Goal: Task Accomplishment & Management: Use online tool/utility

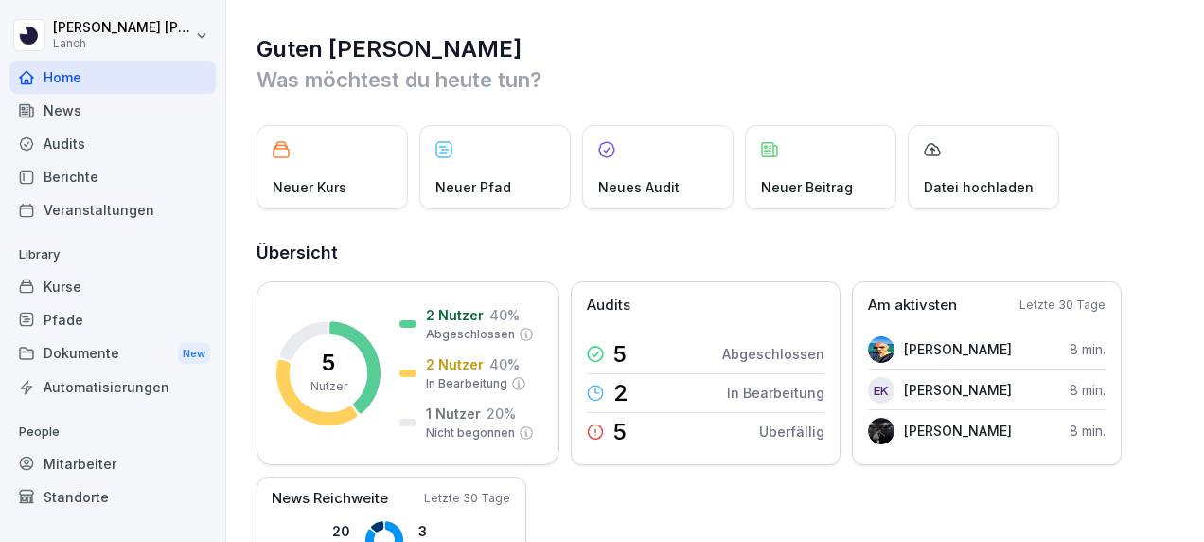
scroll to position [65, 0]
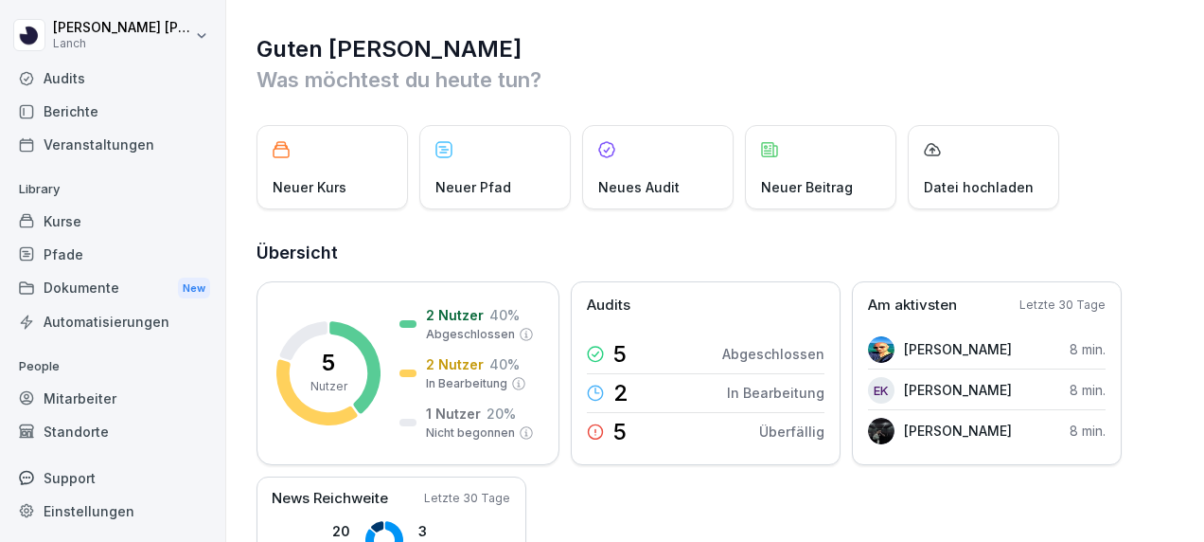
click at [96, 480] on div "Support" at bounding box center [112, 477] width 206 height 33
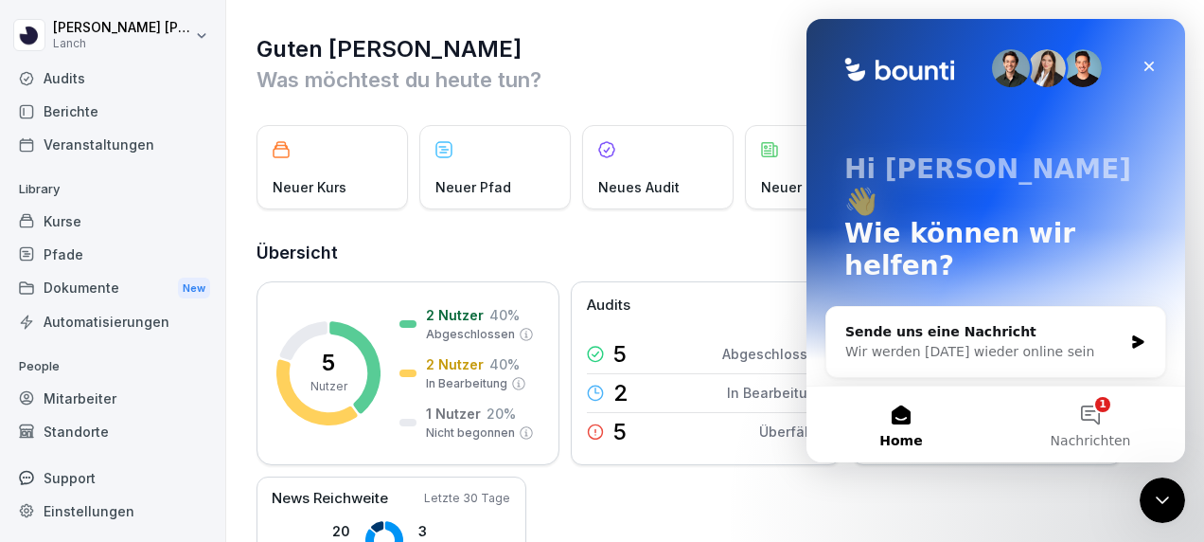
scroll to position [214, 0]
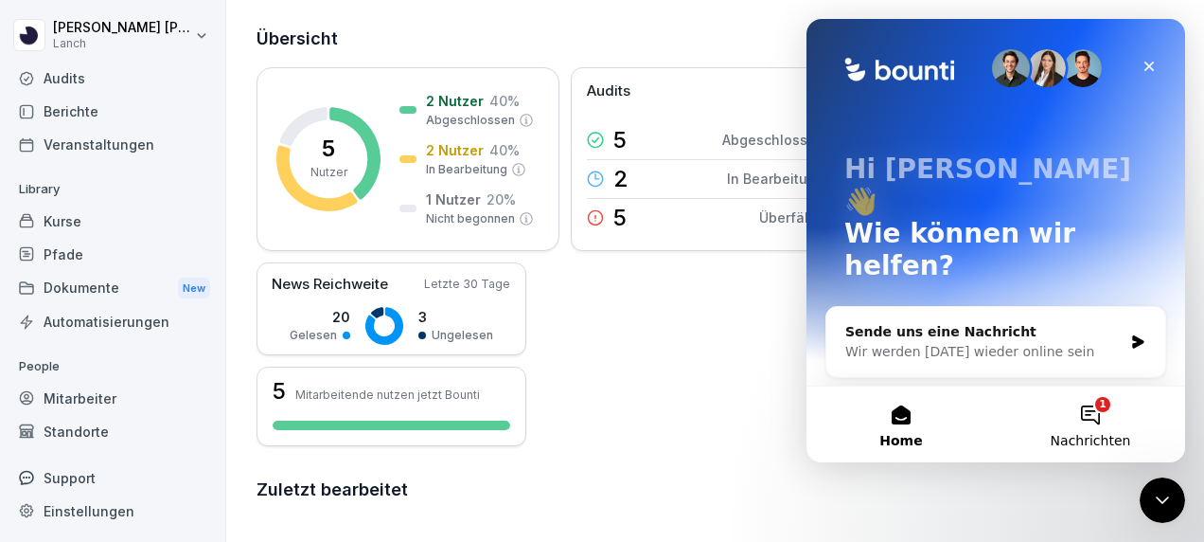
click at [1095, 413] on button "1 Nachrichten" at bounding box center [1090, 424] width 189 height 76
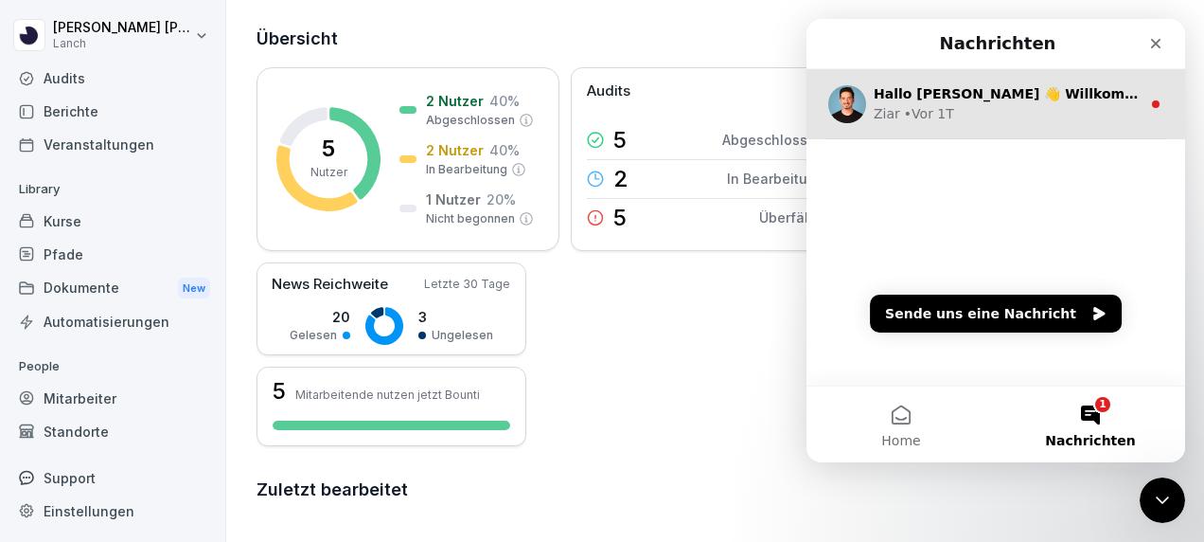
click at [1047, 110] on div "Ziar • Vor 1T" at bounding box center [1007, 114] width 267 height 20
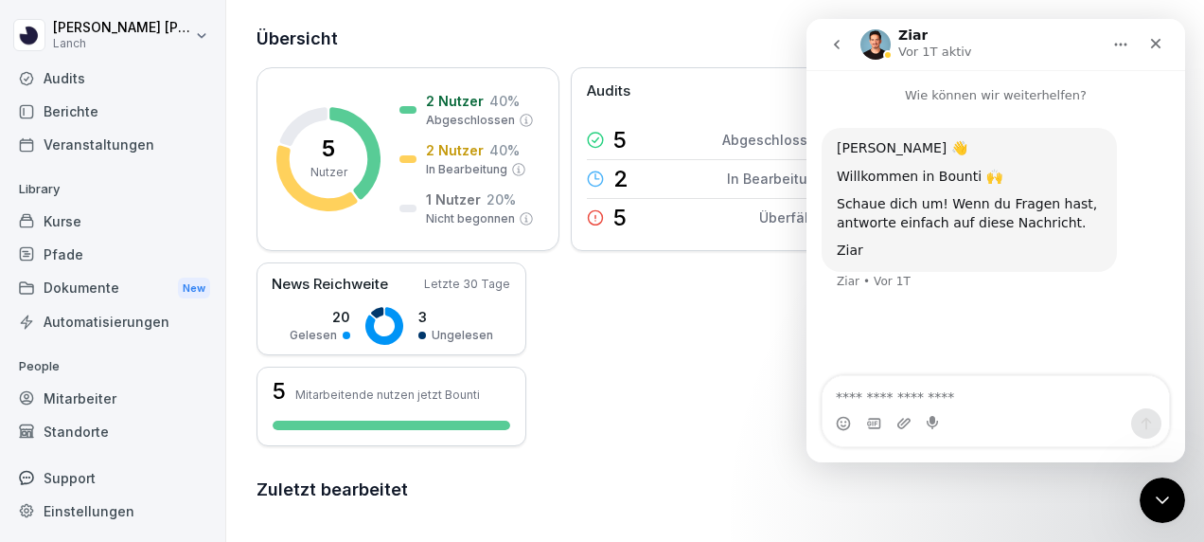
click at [907, 401] on textarea "Nachricht senden..." at bounding box center [996, 392] width 347 height 32
click at [1159, 32] on div "Schließen" at bounding box center [1156, 44] width 34 height 34
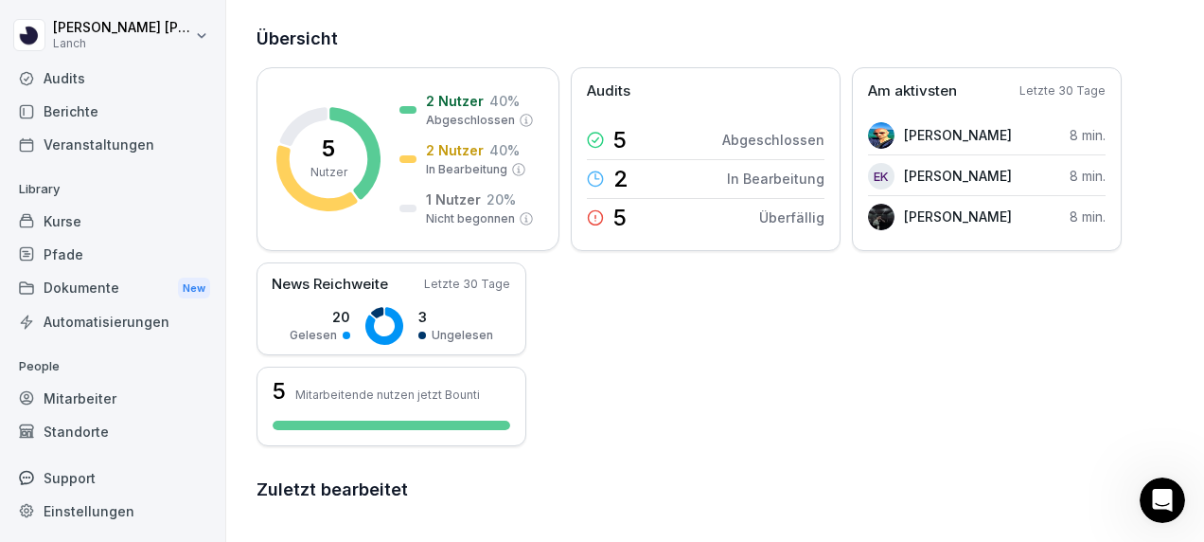
scroll to position [0, 0]
click at [895, 390] on div "5 Nutzer 2 Nutzer 40 % Abgeschlossen 2 Nutzer 40 % In Bearbeitung 1 Nutzer 20 %…" at bounding box center [716, 256] width 919 height 379
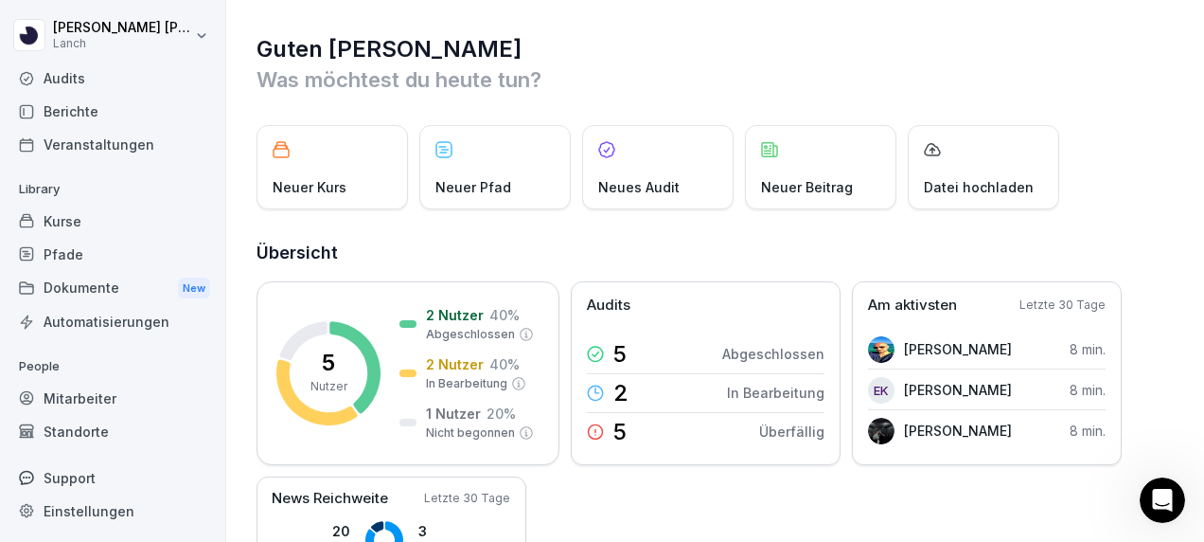
click at [70, 73] on div "Audits" at bounding box center [112, 78] width 206 height 33
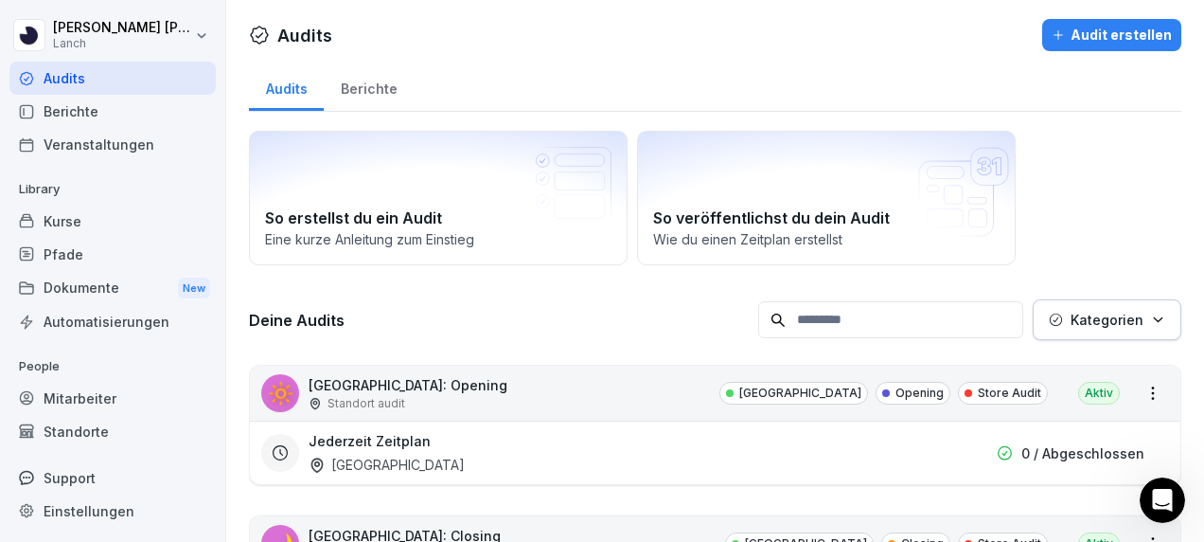
click at [1080, 396] on div "Aktiv" at bounding box center [1099, 393] width 42 height 23
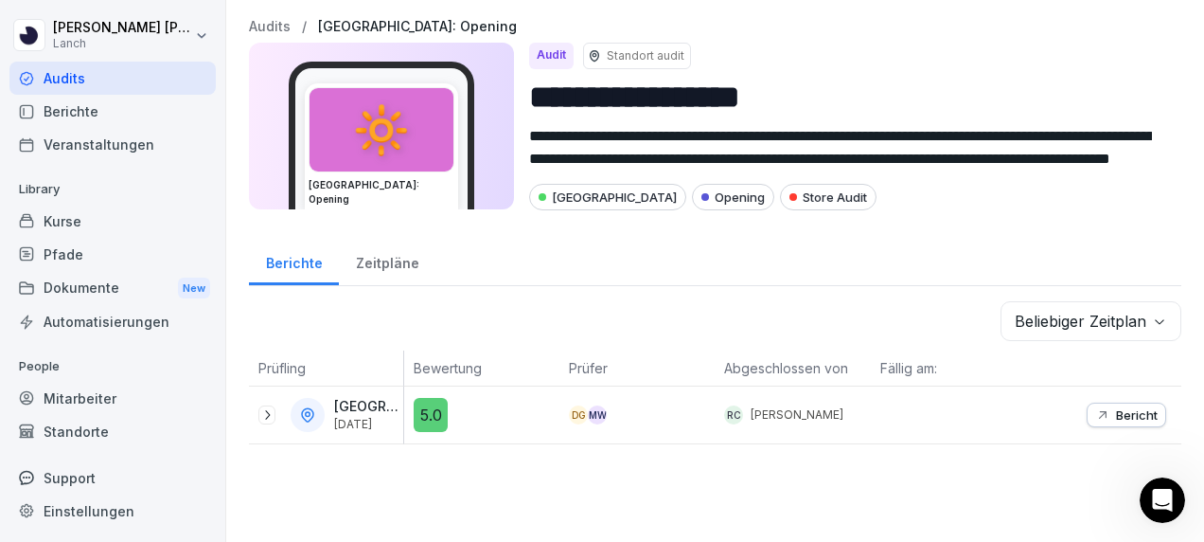
click at [263, 412] on icon at bounding box center [266, 414] width 15 height 15
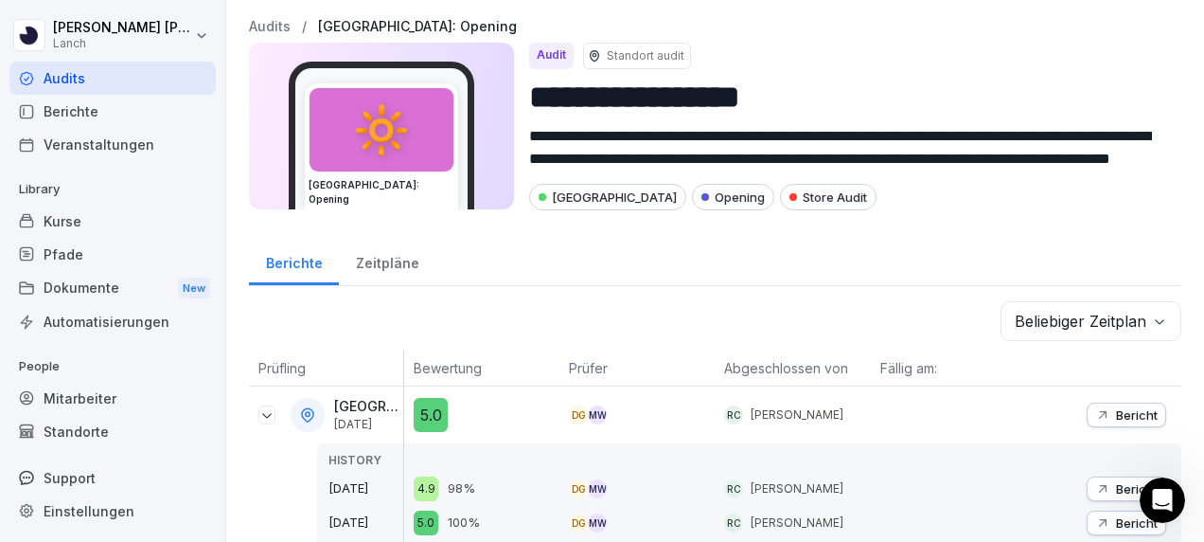
click at [102, 404] on div "Mitarbeiter" at bounding box center [112, 398] width 206 height 33
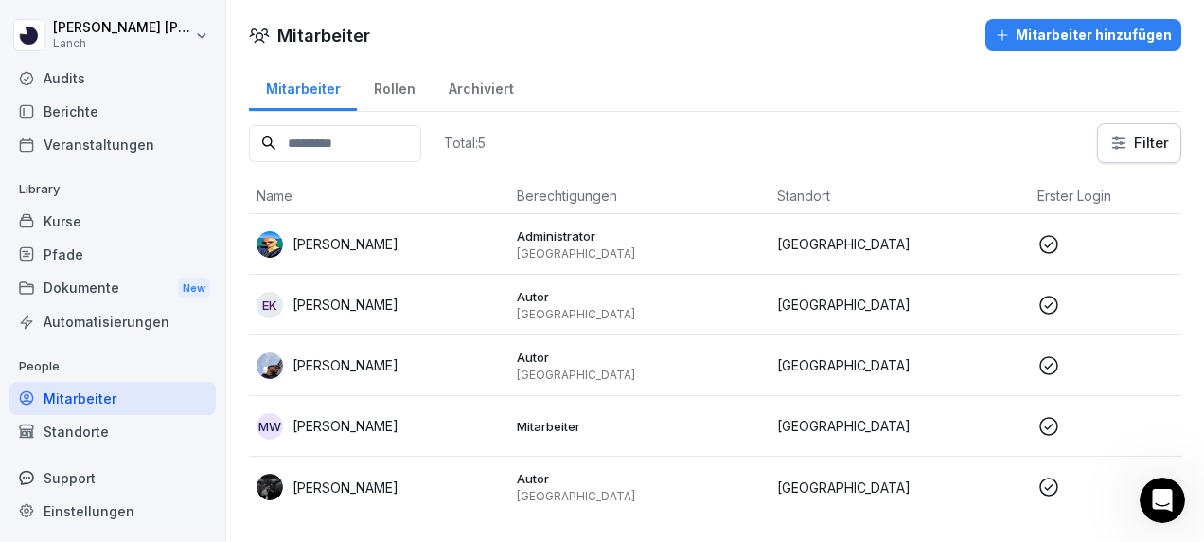
click at [400, 79] on div "Rollen" at bounding box center [394, 86] width 75 height 48
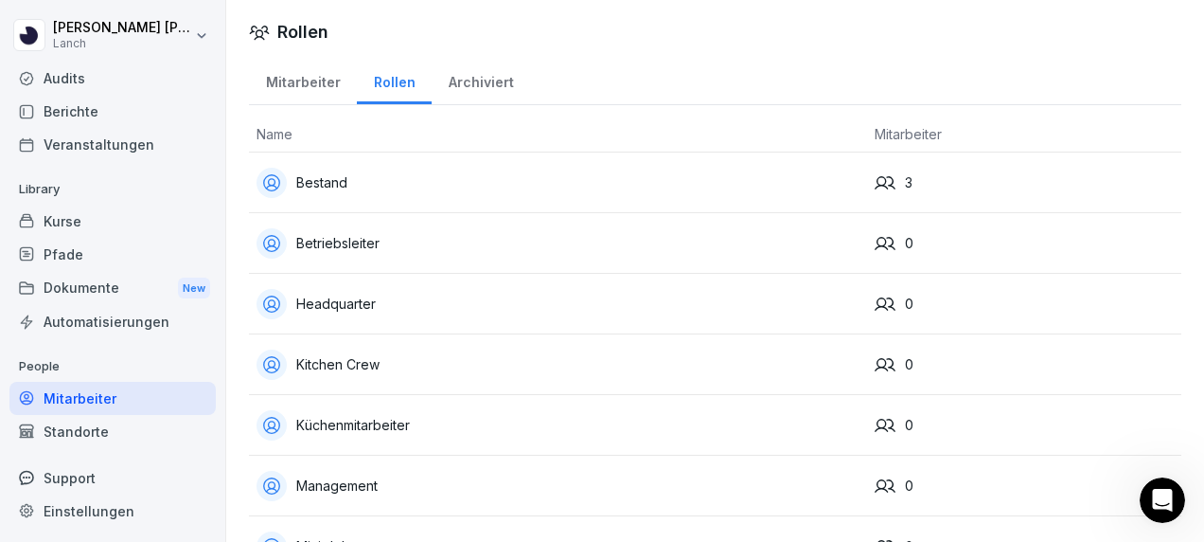
click at [330, 189] on div "Bestand" at bounding box center [558, 183] width 603 height 30
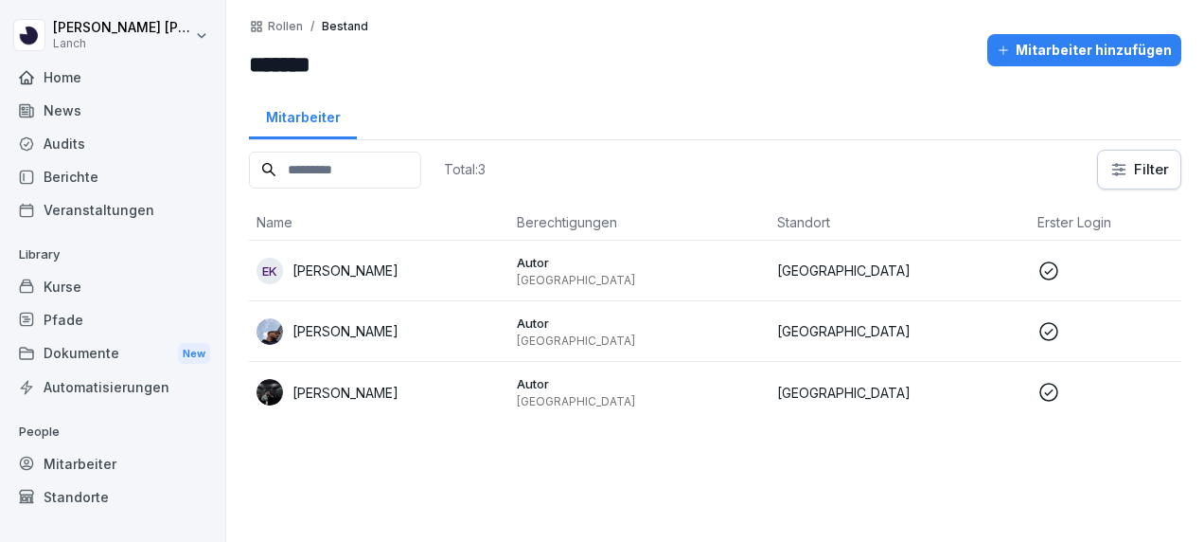
click at [543, 259] on p "Autor" at bounding box center [639, 262] width 245 height 17
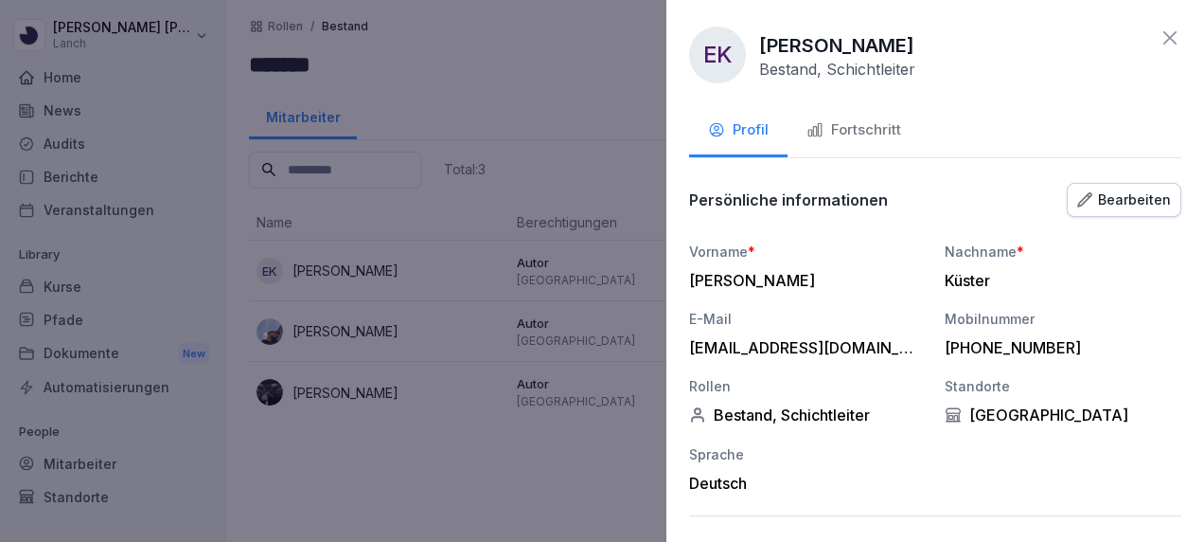
scroll to position [202, 0]
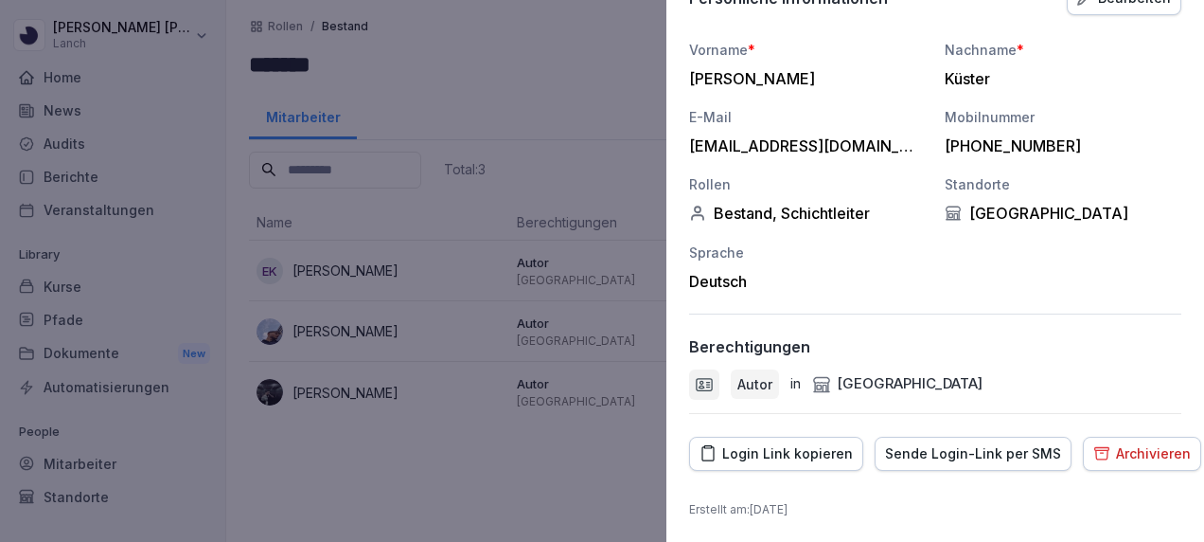
click at [708, 375] on icon at bounding box center [704, 384] width 19 height 19
click at [743, 374] on p "Autor" at bounding box center [755, 384] width 35 height 20
click at [1098, 217] on div "[GEOGRAPHIC_DATA]" at bounding box center [1063, 213] width 237 height 19
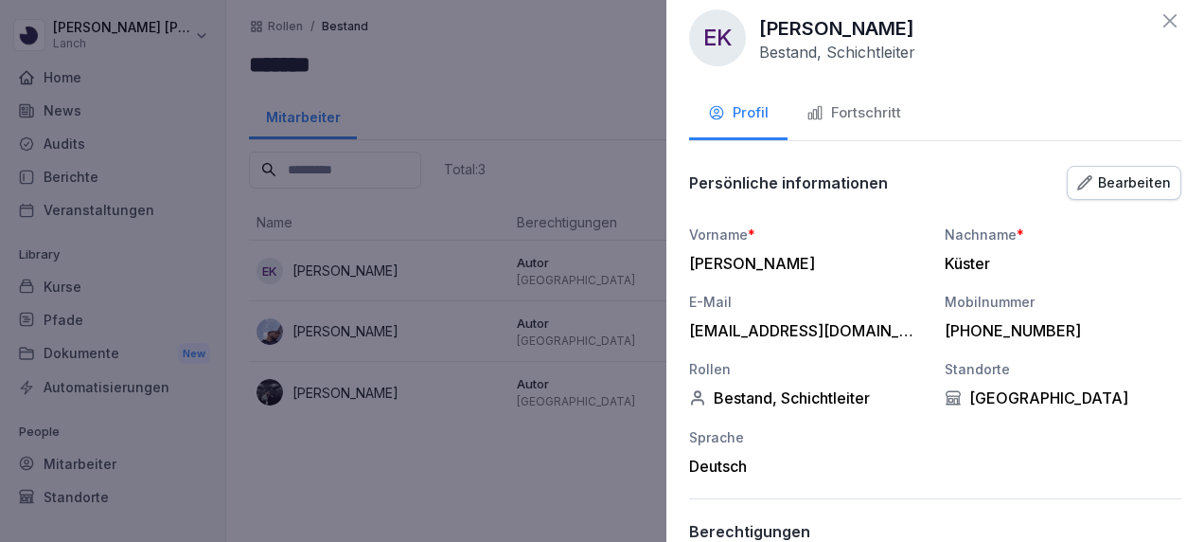
click at [615, 70] on div at bounding box center [602, 271] width 1204 height 542
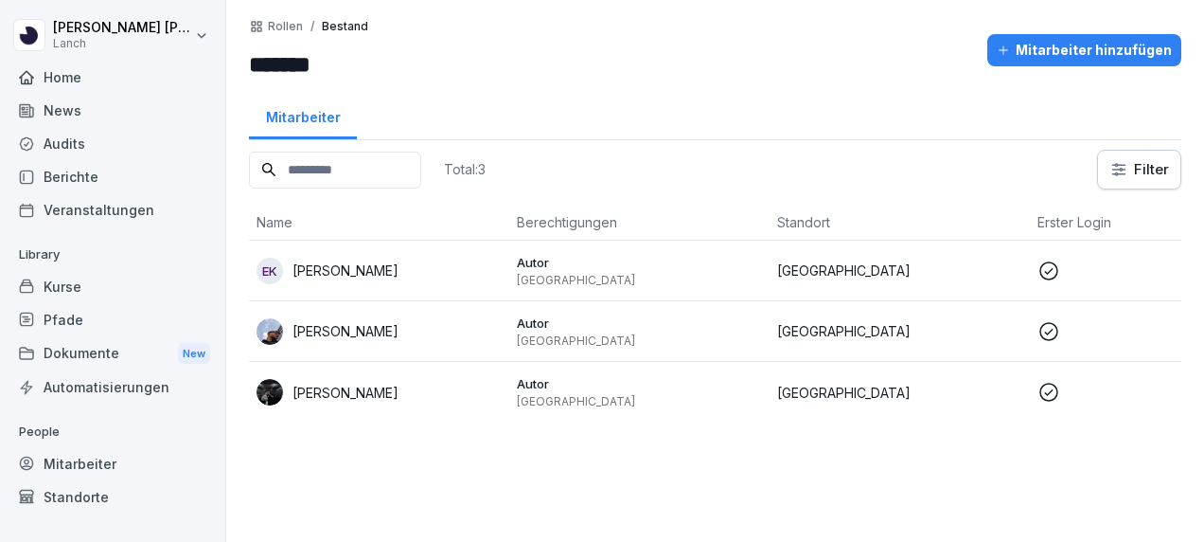
click at [534, 314] on p "Autor" at bounding box center [639, 322] width 245 height 17
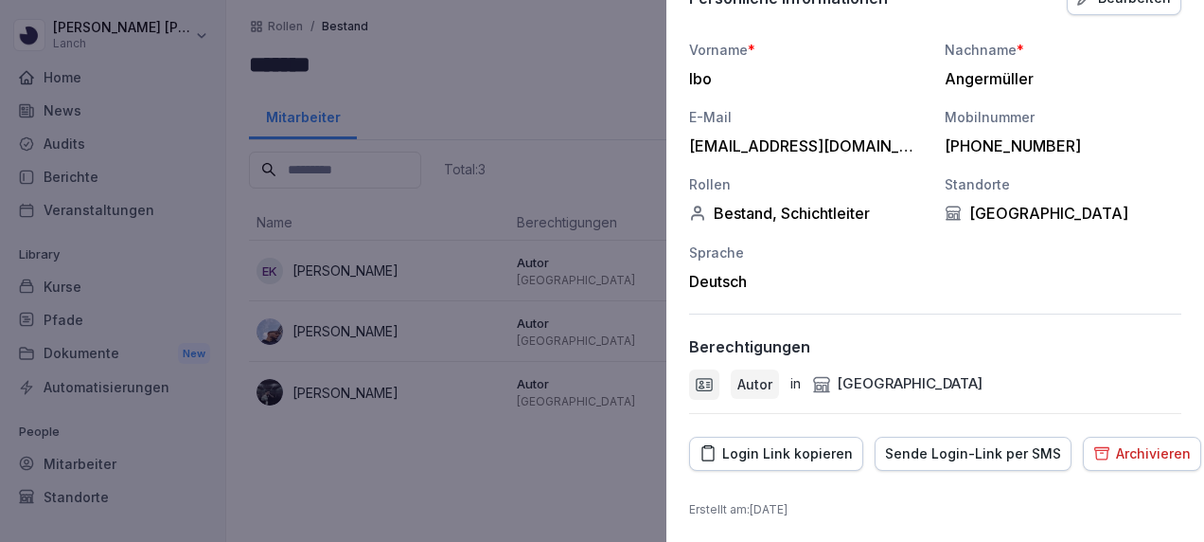
scroll to position [0, 0]
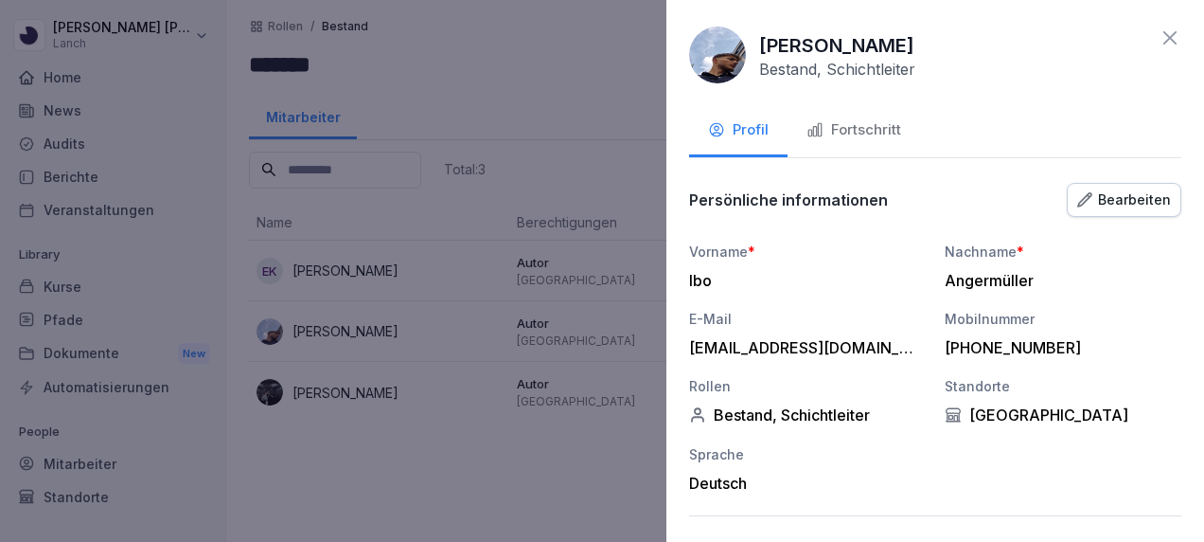
click at [1131, 200] on div "Bearbeiten" at bounding box center [1125, 199] width 94 height 21
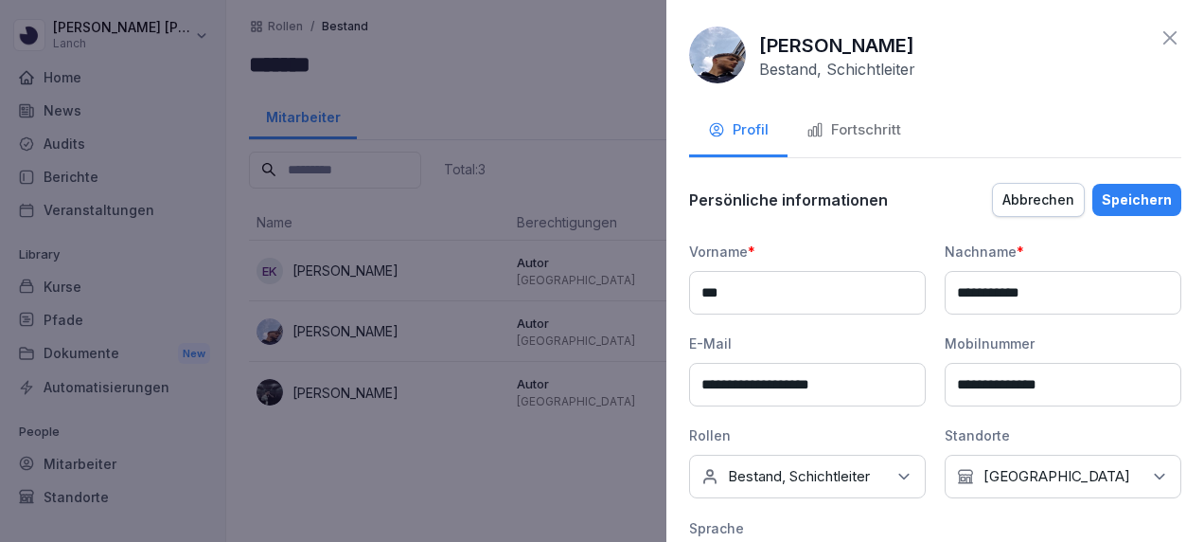
drag, startPoint x: 1131, startPoint y: 200, endPoint x: 910, endPoint y: 342, distance: 262.4
click at [910, 342] on div "**********" at bounding box center [935, 455] width 492 height 549
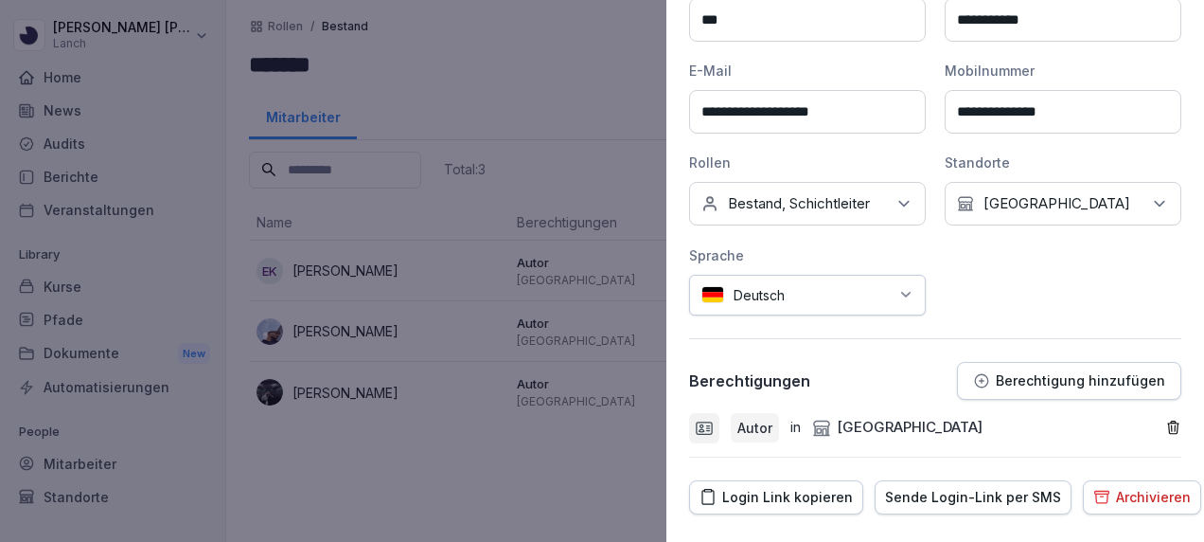
scroll to position [313, 0]
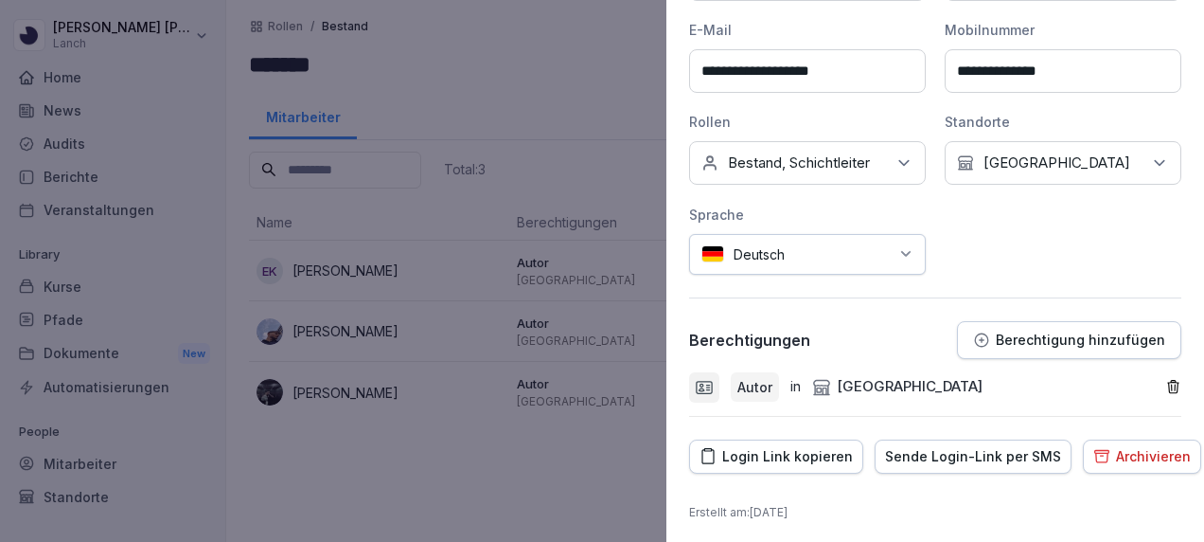
click at [897, 159] on icon at bounding box center [904, 162] width 19 height 19
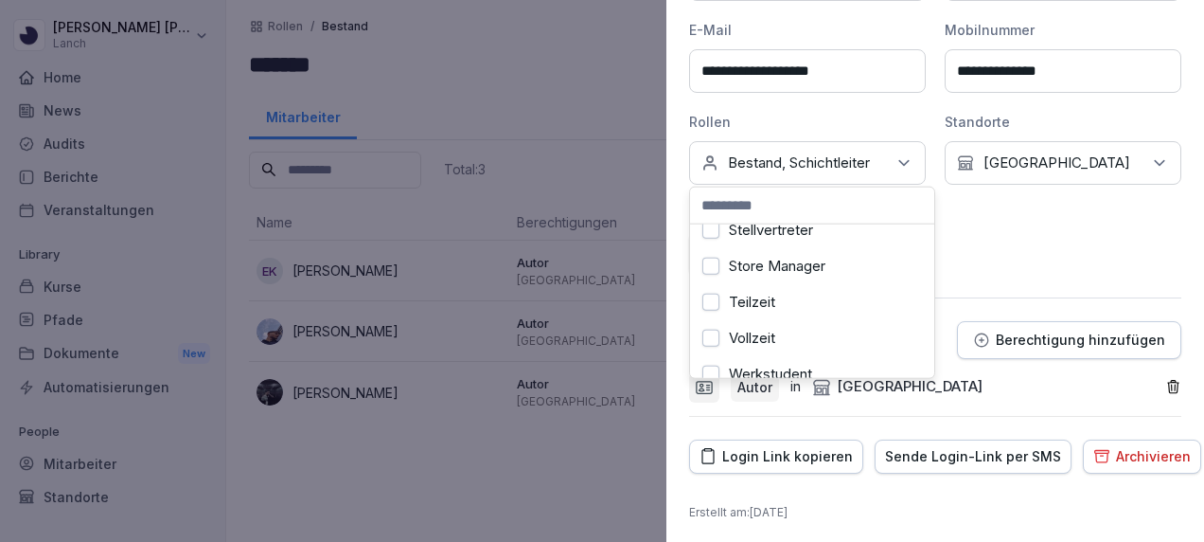
scroll to position [410, 0]
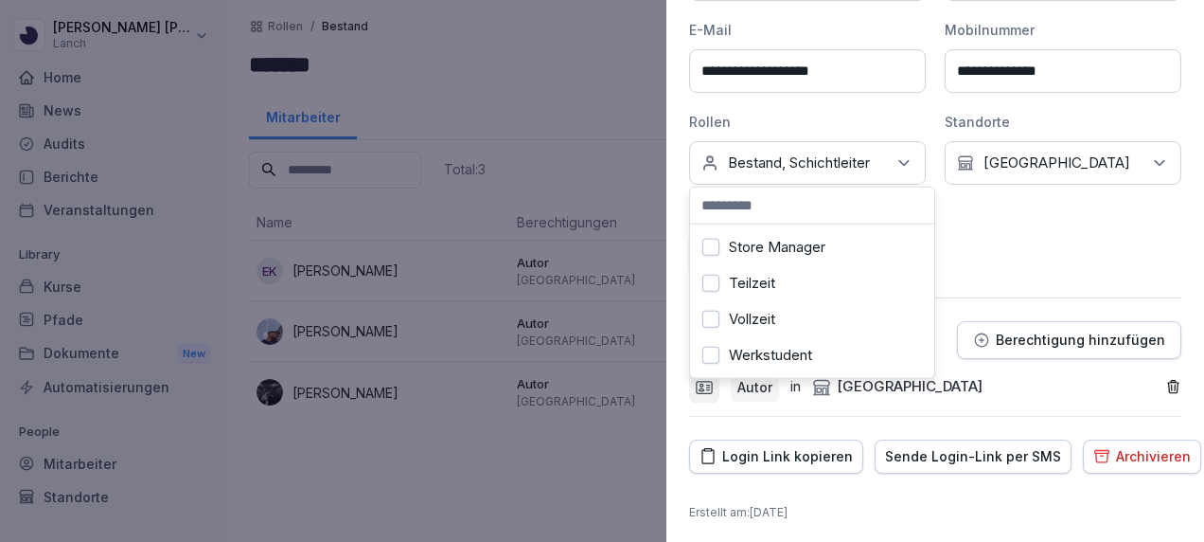
click at [1024, 232] on div "**********" at bounding box center [935, 101] width 492 height 347
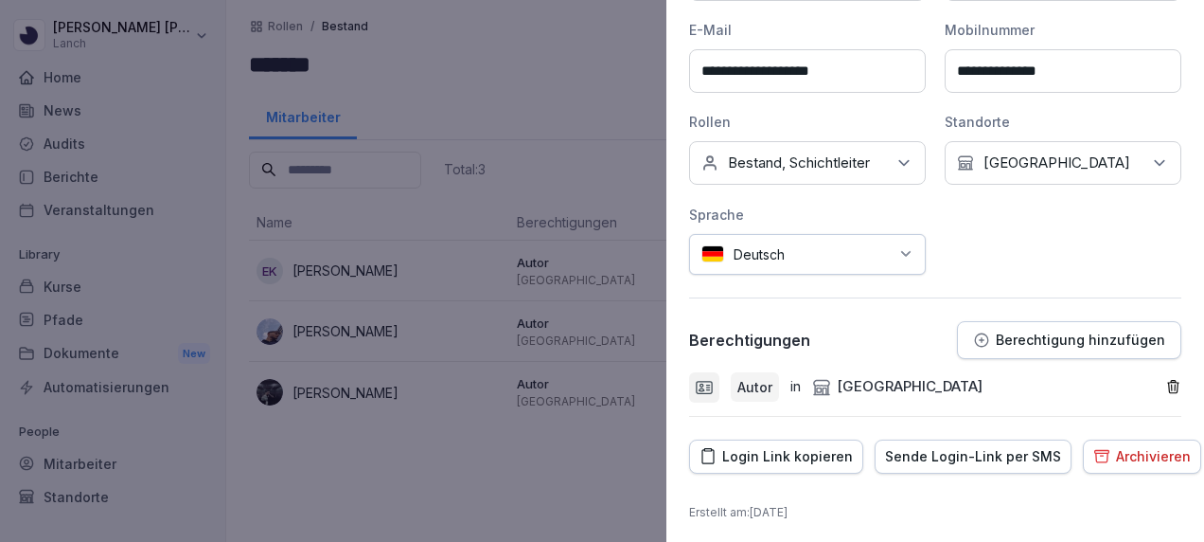
click at [1039, 347] on button "Berechtigung hinzufügen" at bounding box center [1069, 340] width 224 height 38
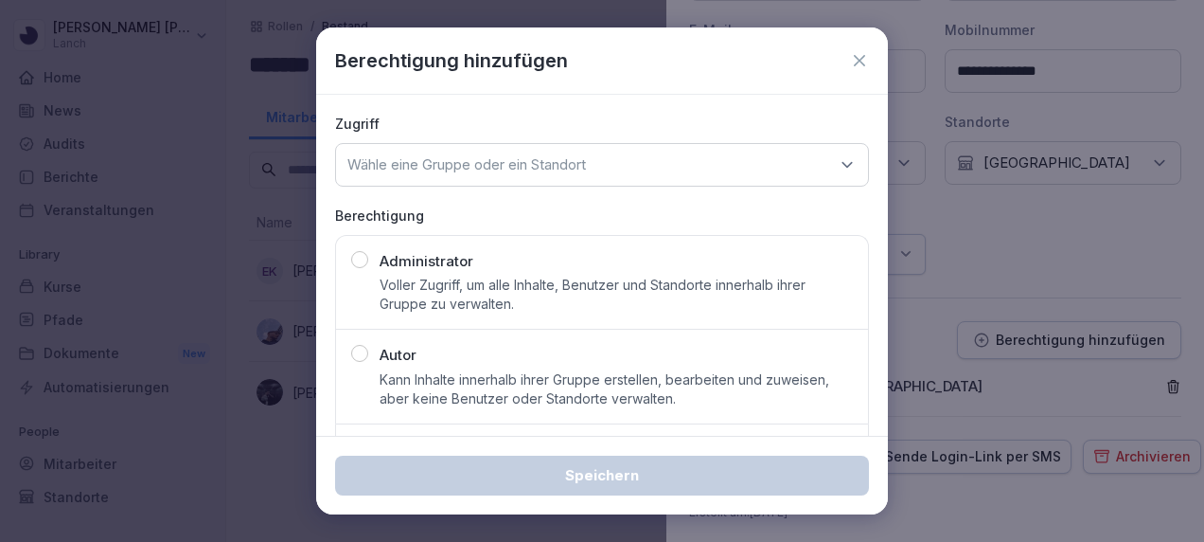
scroll to position [98, 0]
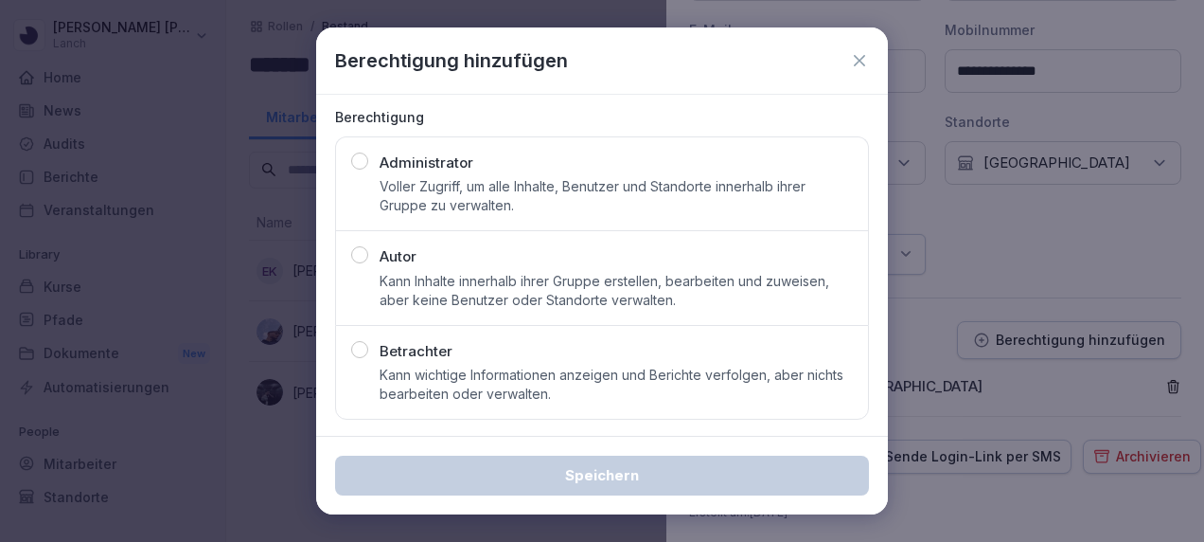
click at [854, 57] on icon at bounding box center [859, 60] width 11 height 11
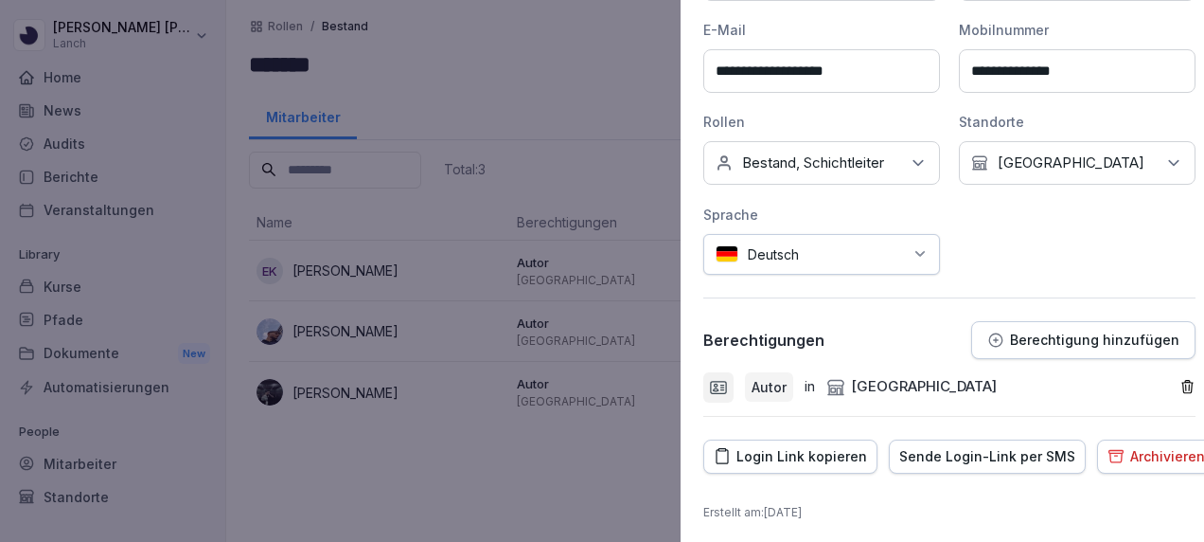
click at [449, 67] on div at bounding box center [602, 271] width 1204 height 542
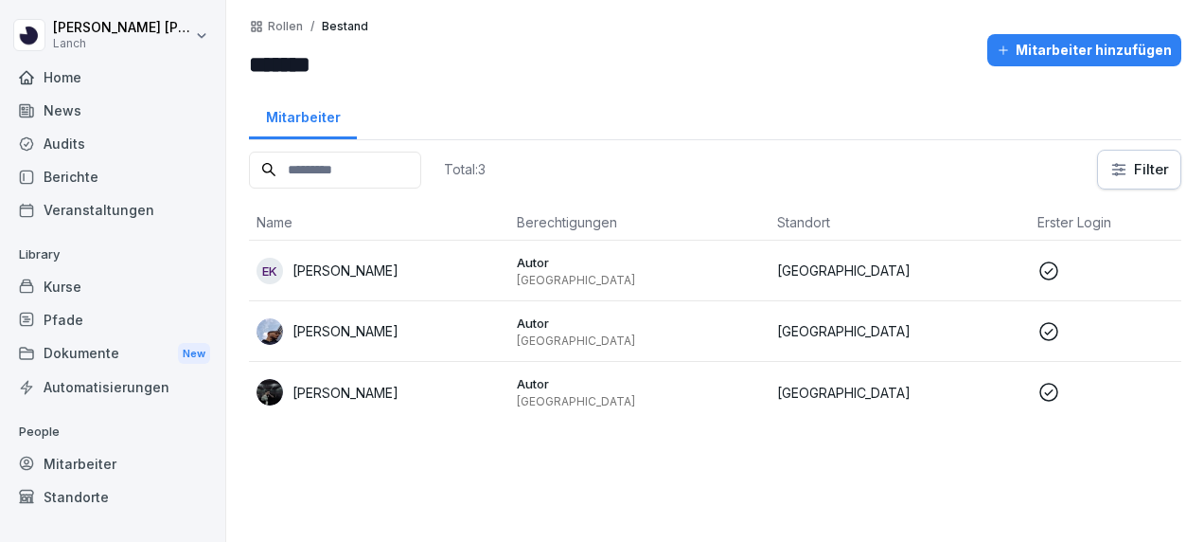
click at [93, 143] on div "Audits" at bounding box center [112, 143] width 206 height 33
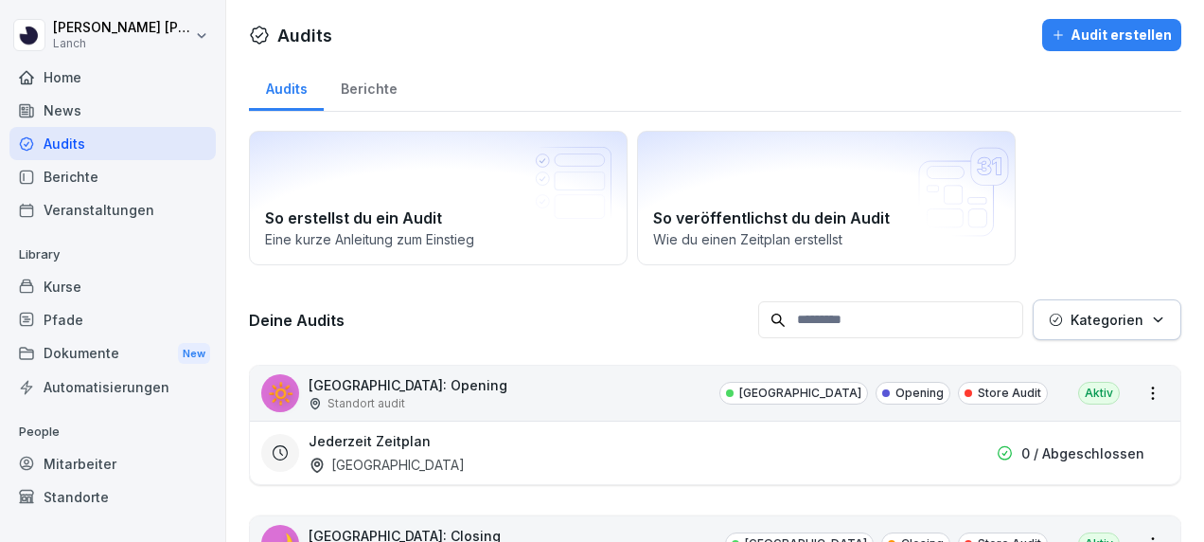
click at [377, 82] on div "Berichte" at bounding box center [369, 86] width 90 height 48
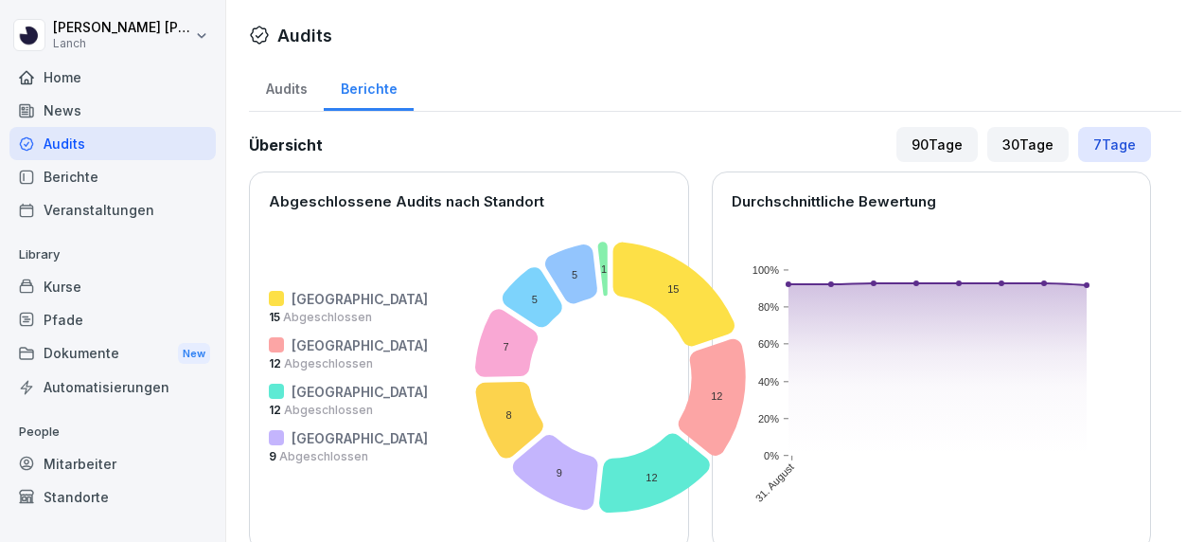
click at [828, 98] on div "Audits Berichte" at bounding box center [715, 86] width 933 height 49
click at [280, 84] on div "Audits" at bounding box center [286, 86] width 75 height 48
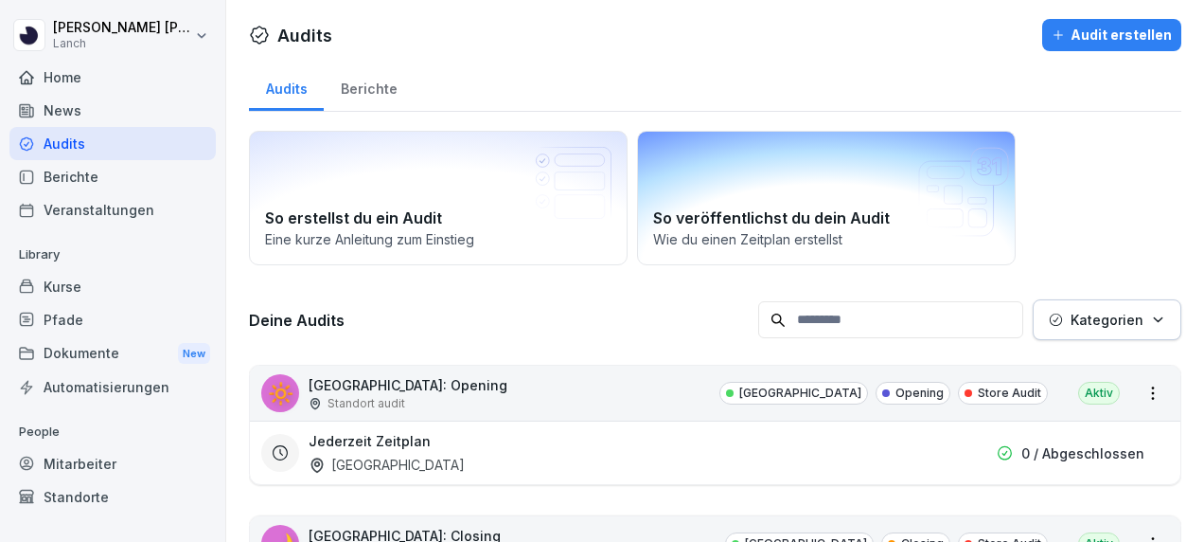
click at [791, 189] on div "So veröffentlichst du dein Audit Wie du einen Zeitplan erstellst" at bounding box center [826, 198] width 379 height 134
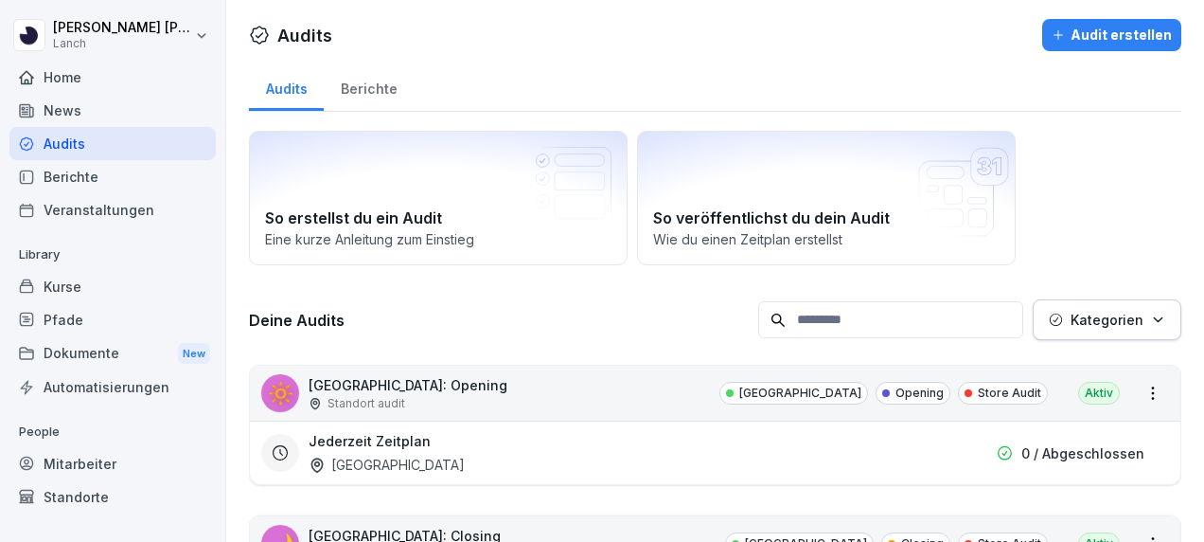
click at [1151, 316] on icon "button" at bounding box center [1158, 319] width 14 height 14
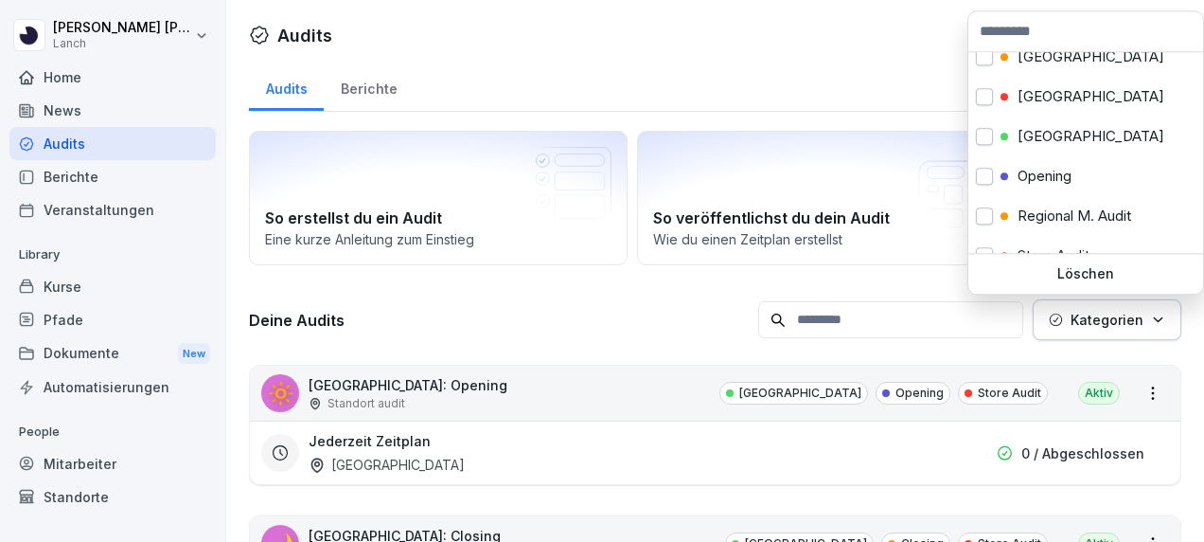
scroll to position [301, 0]
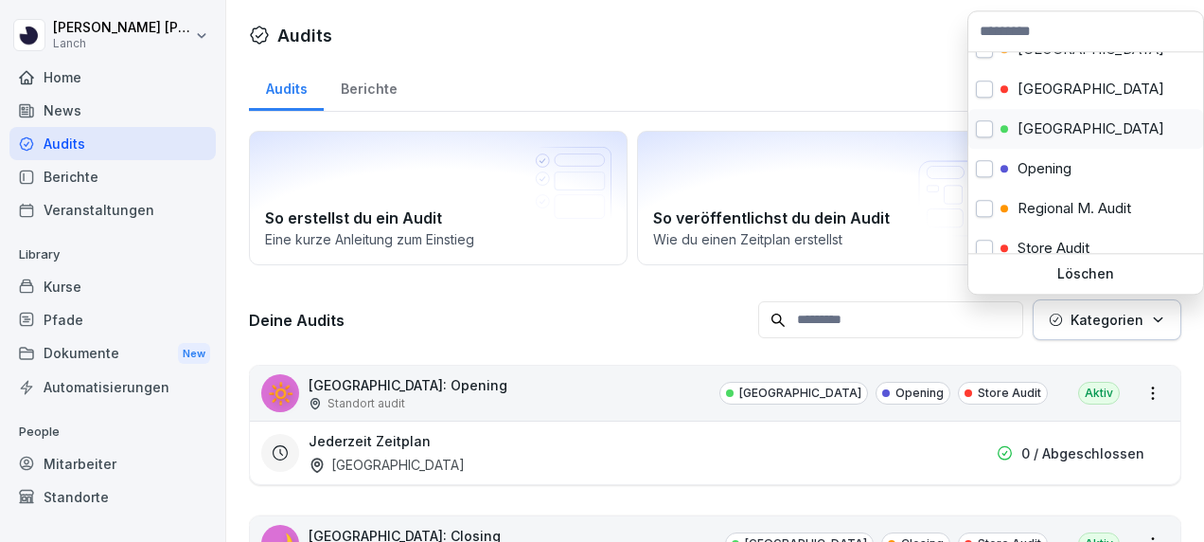
click at [993, 122] on div "[GEOGRAPHIC_DATA]" at bounding box center [1086, 129] width 235 height 40
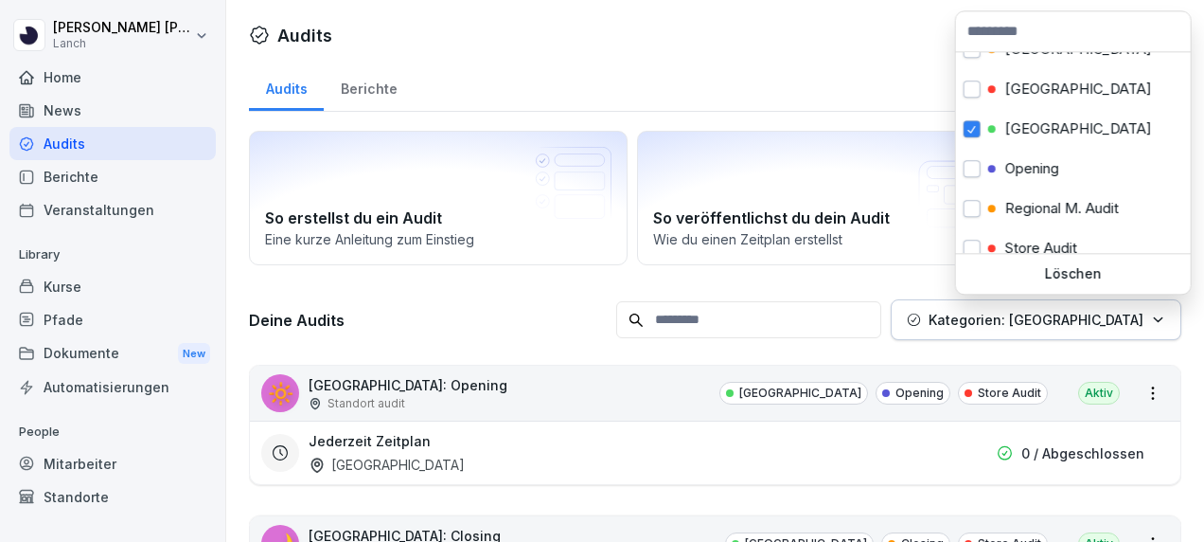
click at [606, 319] on html "Daniel Günther Lanch Home News Audits Berichte Veranstaltungen Library Kurse Pf…" at bounding box center [602, 271] width 1204 height 542
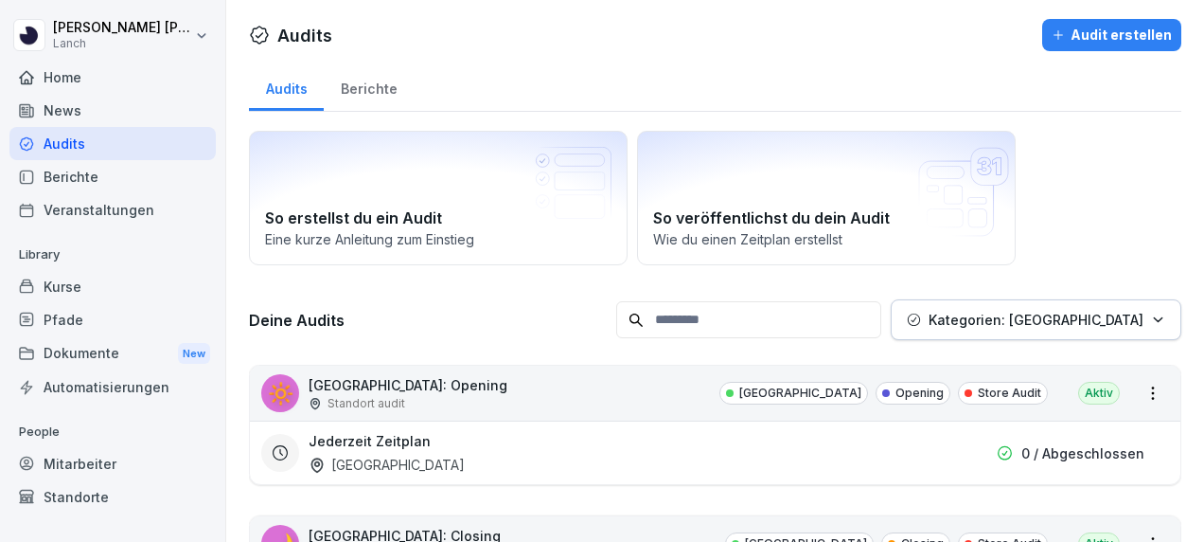
click at [1133, 385] on html "Daniel Günther Lanch Home News Audits Berichte Veranstaltungen Library Kurse Pf…" at bounding box center [602, 271] width 1204 height 542
click at [614, 303] on html "Daniel Günther Lanch Home News Audits Berichte Veranstaltungen Library Kurse Pf…" at bounding box center [602, 271] width 1204 height 542
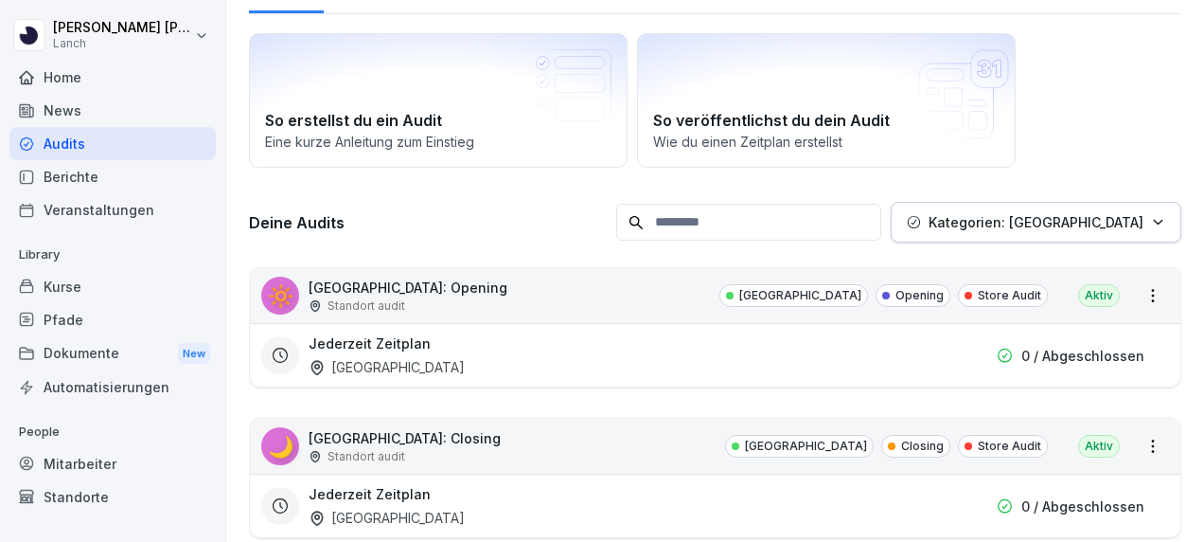
scroll to position [151, 0]
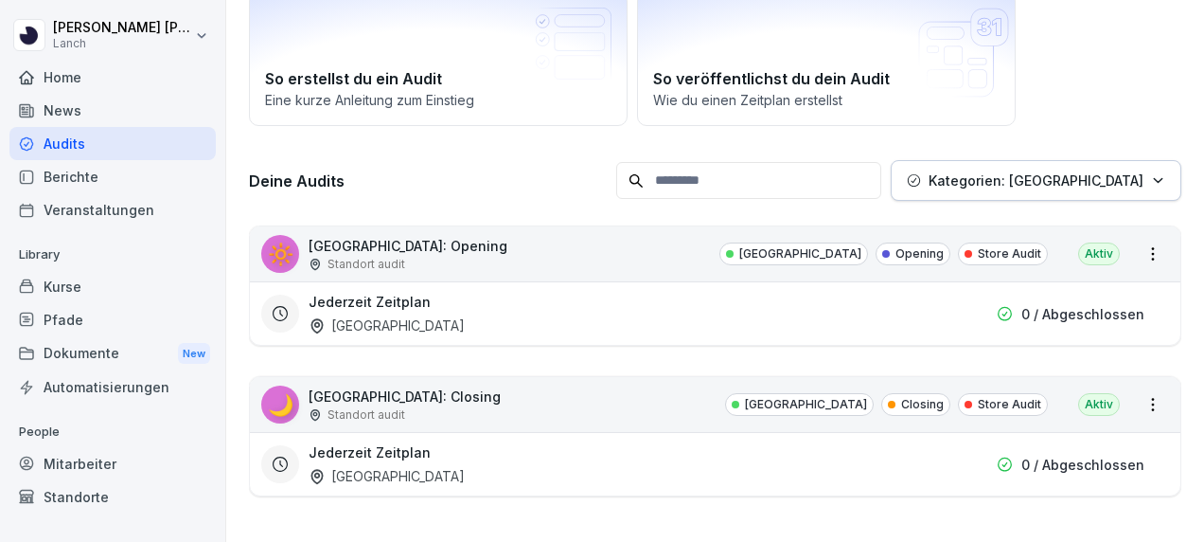
click at [390, 236] on p "[GEOGRAPHIC_DATA]: Opening" at bounding box center [408, 246] width 199 height 20
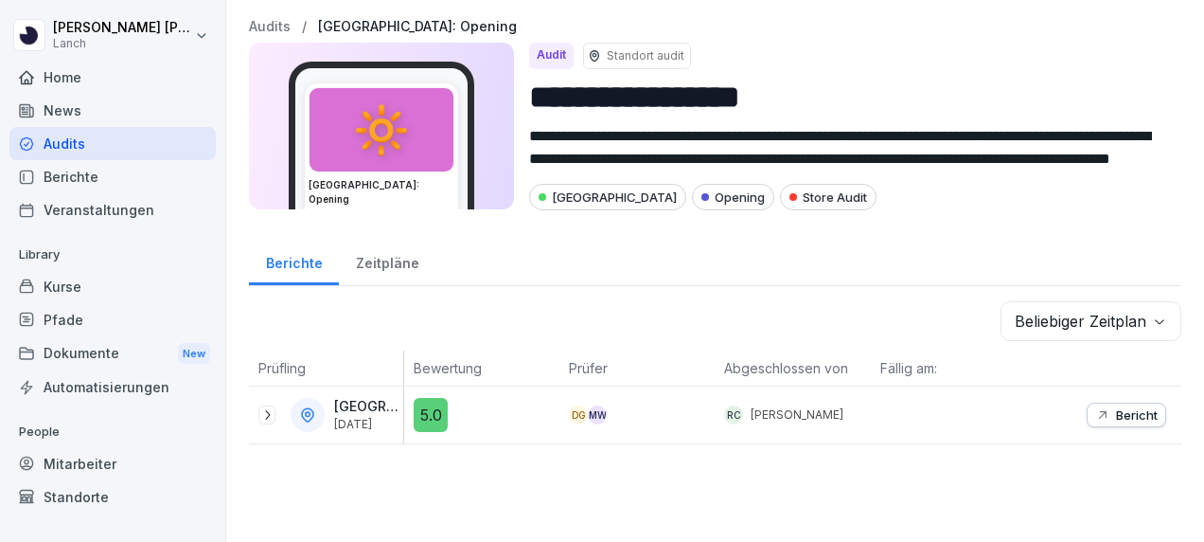
click at [1152, 316] on body "**********" at bounding box center [602, 271] width 1204 height 542
click at [897, 229] on div "**********" at bounding box center [715, 231] width 978 height 463
click at [397, 257] on div "Zeitpläne" at bounding box center [387, 261] width 97 height 48
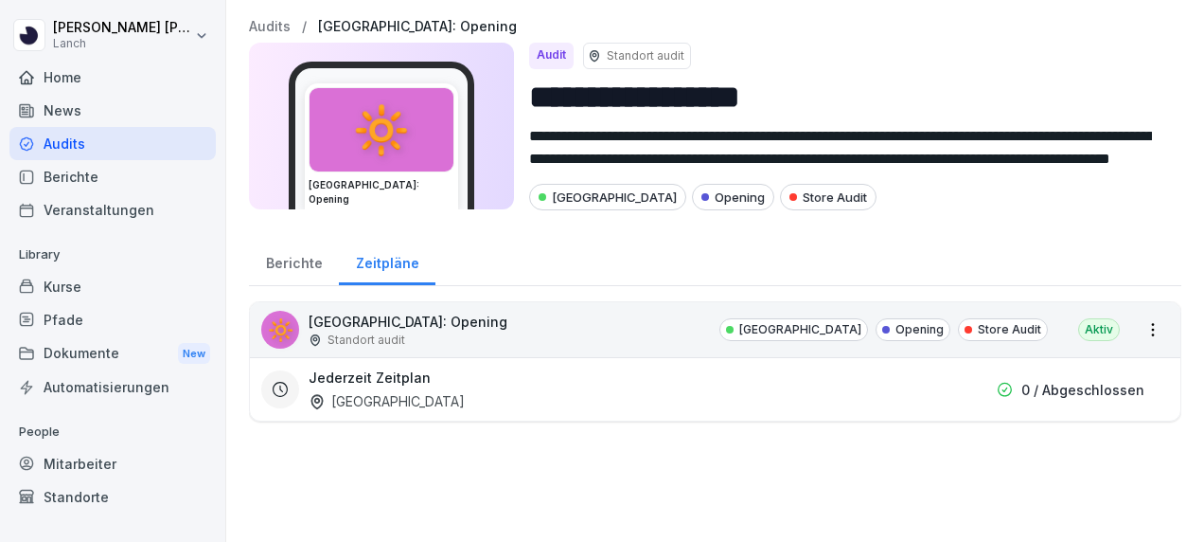
click at [1089, 325] on div "Aktiv" at bounding box center [1099, 329] width 42 height 23
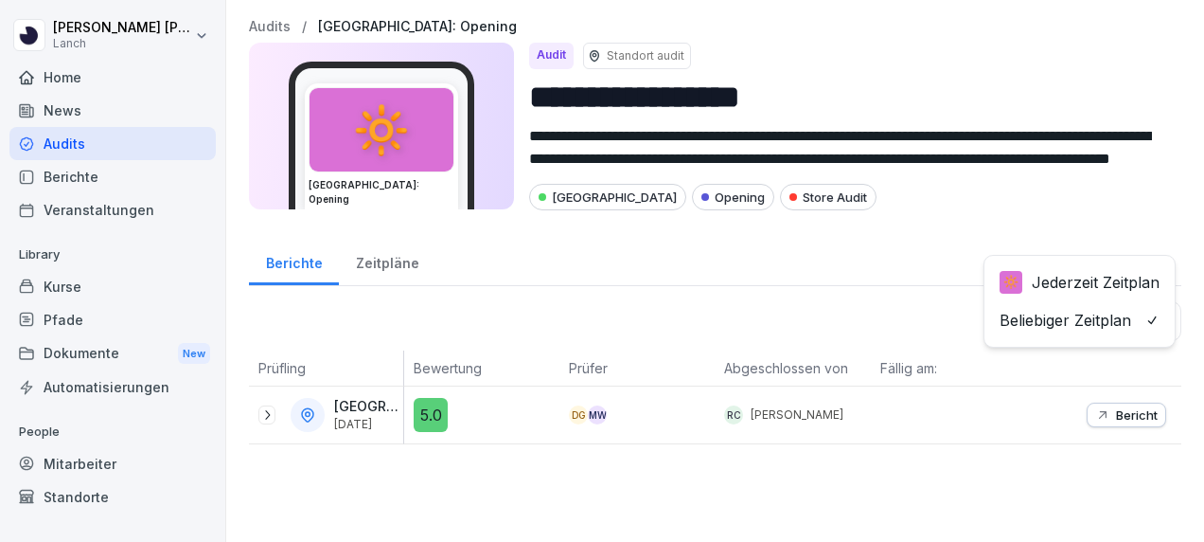
click at [1089, 325] on body "**********" at bounding box center [602, 271] width 1204 height 542
click at [400, 263] on div "Zeitpläne" at bounding box center [387, 261] width 97 height 48
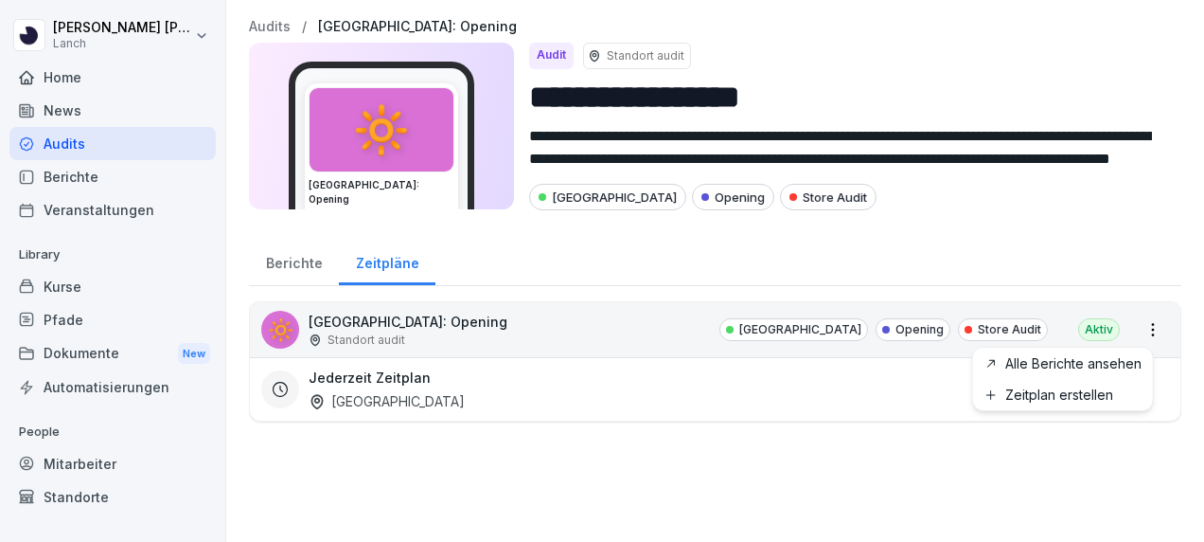
click at [1146, 323] on html "**********" at bounding box center [602, 271] width 1204 height 542
click at [0, 0] on link "Zeitplan erstellen" at bounding box center [0, 0] width 0 height 0
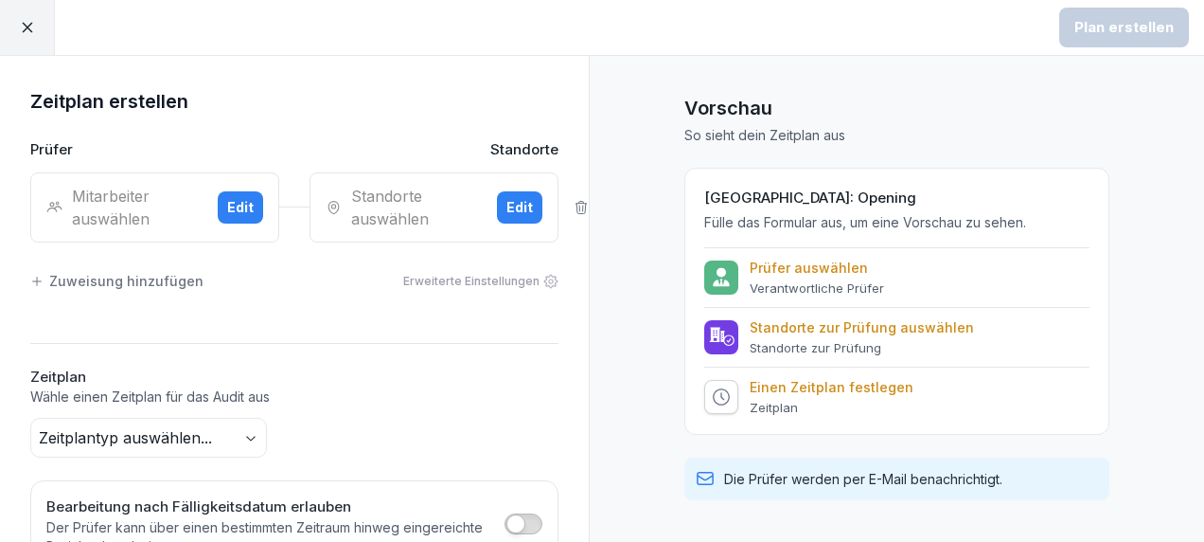
click at [267, 305] on div "Prüfer Standorte Mitarbeiter auswählen Edit Standorte auswählen Edit Zuweisung …" at bounding box center [294, 229] width 528 height 181
click at [470, 280] on div "Erweiterte Einstellungen" at bounding box center [480, 281] width 155 height 17
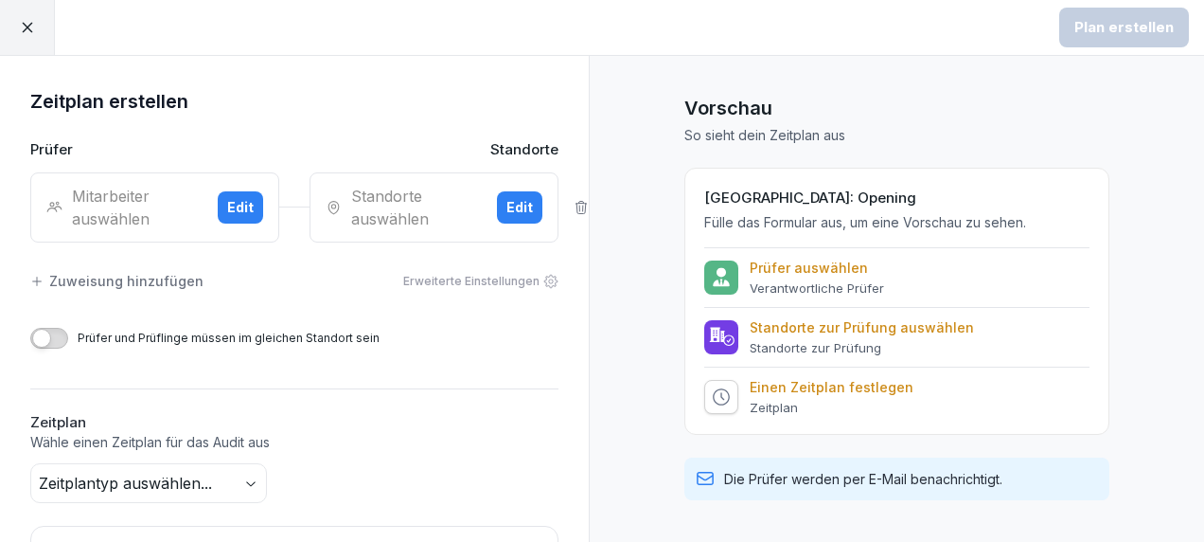
click at [474, 343] on div "Prüfer und Prüflinge müssen im gleichen Standort sein" at bounding box center [294, 338] width 528 height 21
click at [36, 29] on div at bounding box center [27, 27] width 55 height 55
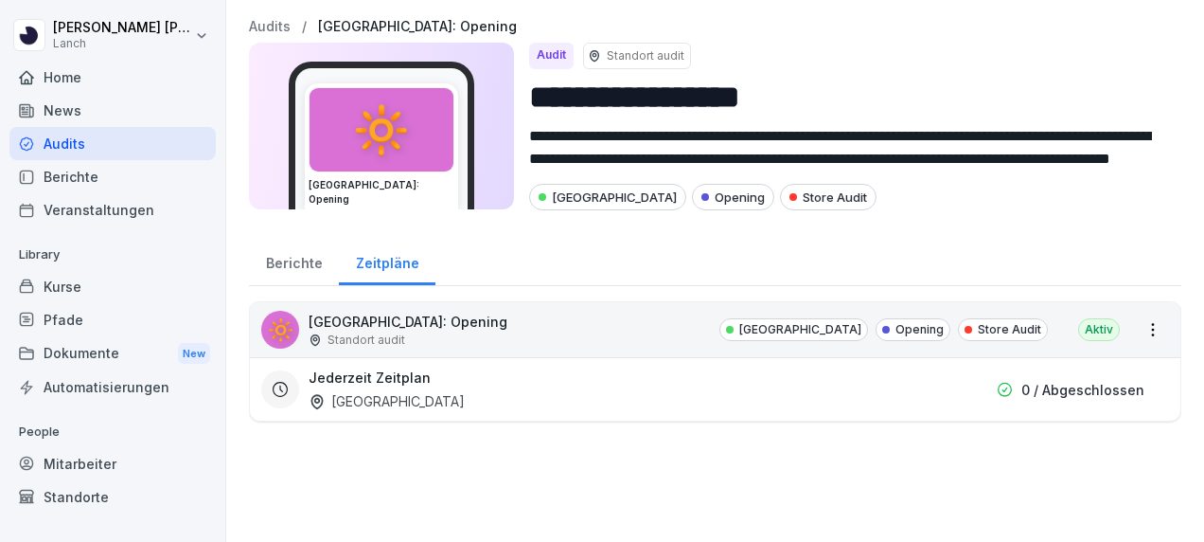
click at [393, 386] on div "Jederzeit Zeitplan Nürnberg" at bounding box center [608, 389] width 599 height 44
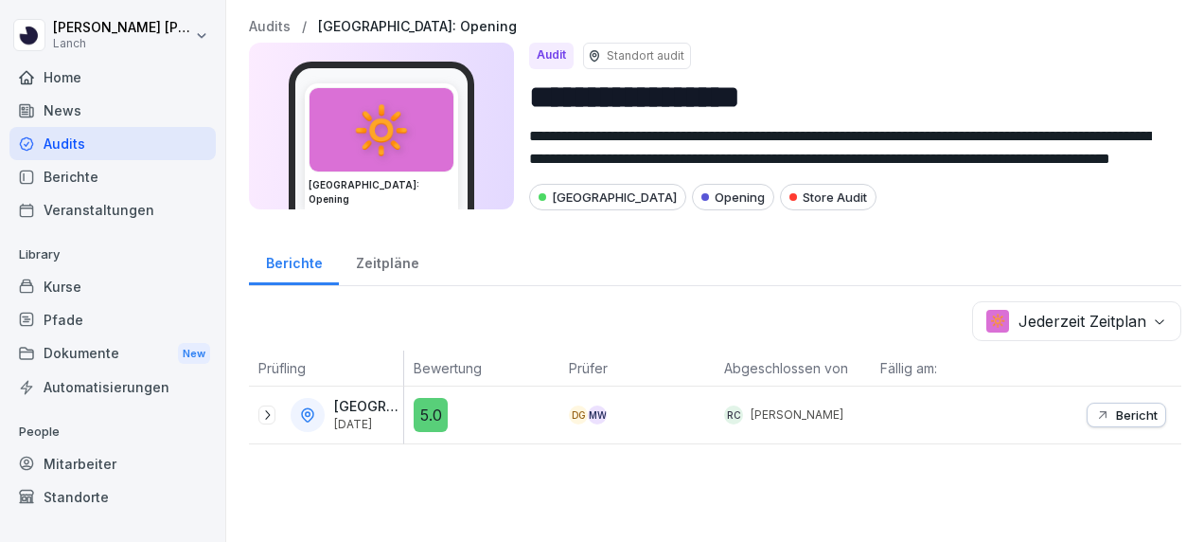
click at [310, 407] on icon at bounding box center [307, 414] width 17 height 17
click at [1127, 410] on p "Bericht" at bounding box center [1137, 414] width 42 height 15
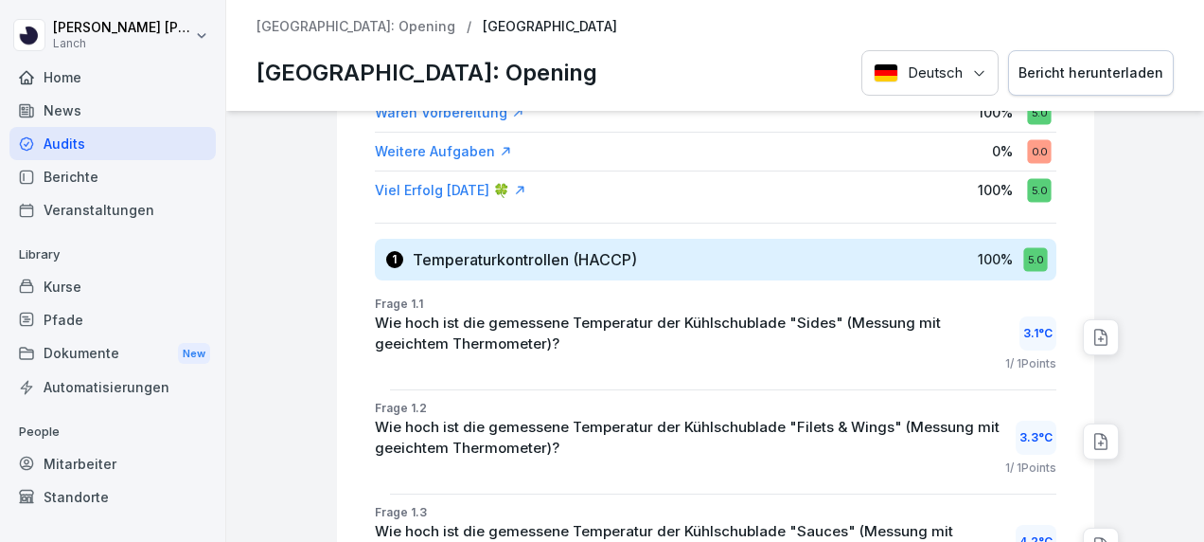
scroll to position [417, 0]
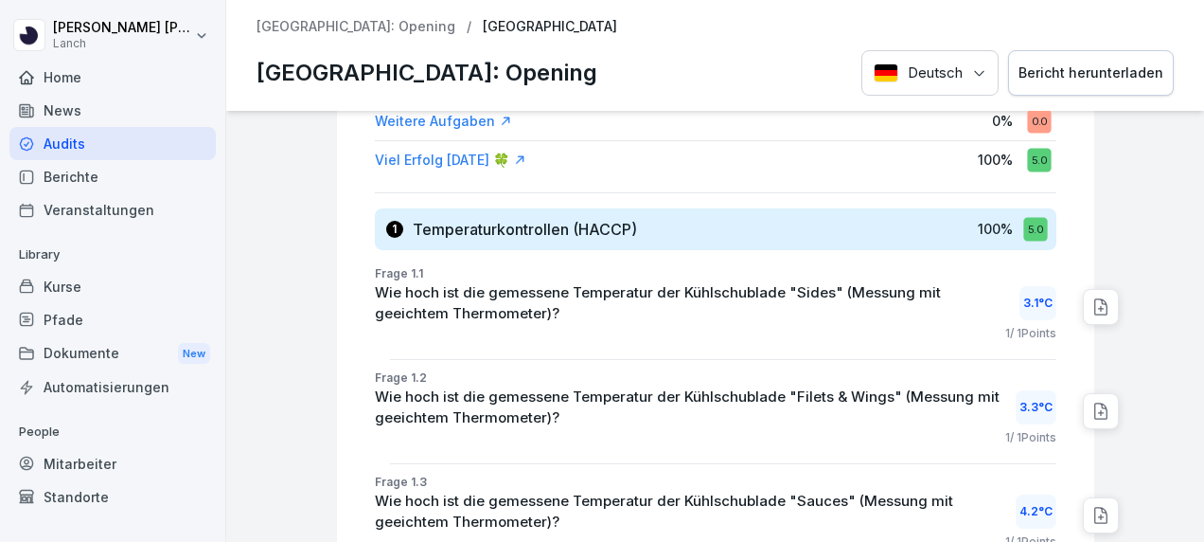
click at [1092, 302] on icon at bounding box center [1101, 306] width 19 height 19
click at [252, 269] on div "Nürnberg Nürnberg: Opening 5.0 Bewertung: 100 % Bewertet von: Robert Chace Datu…" at bounding box center [715, 326] width 978 height 431
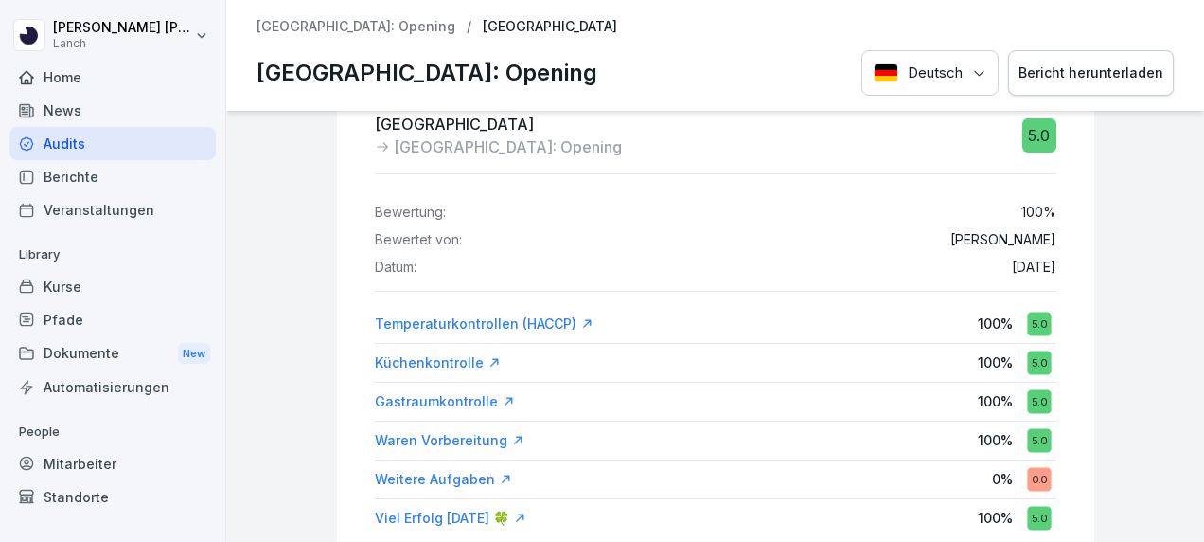
scroll to position [0, 0]
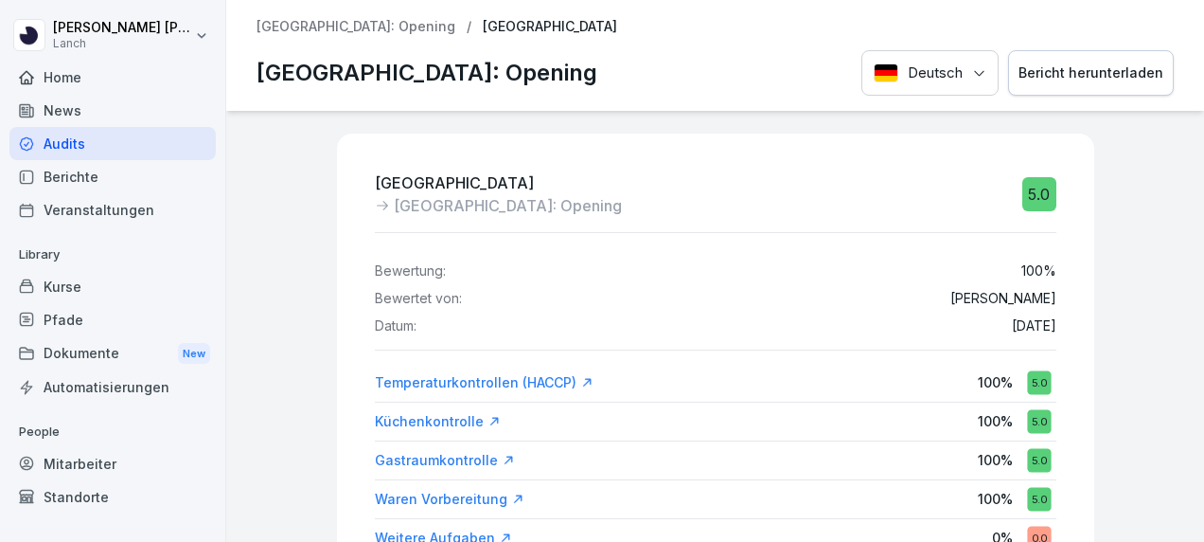
click at [294, 21] on p "[GEOGRAPHIC_DATA]: Opening" at bounding box center [356, 27] width 199 height 16
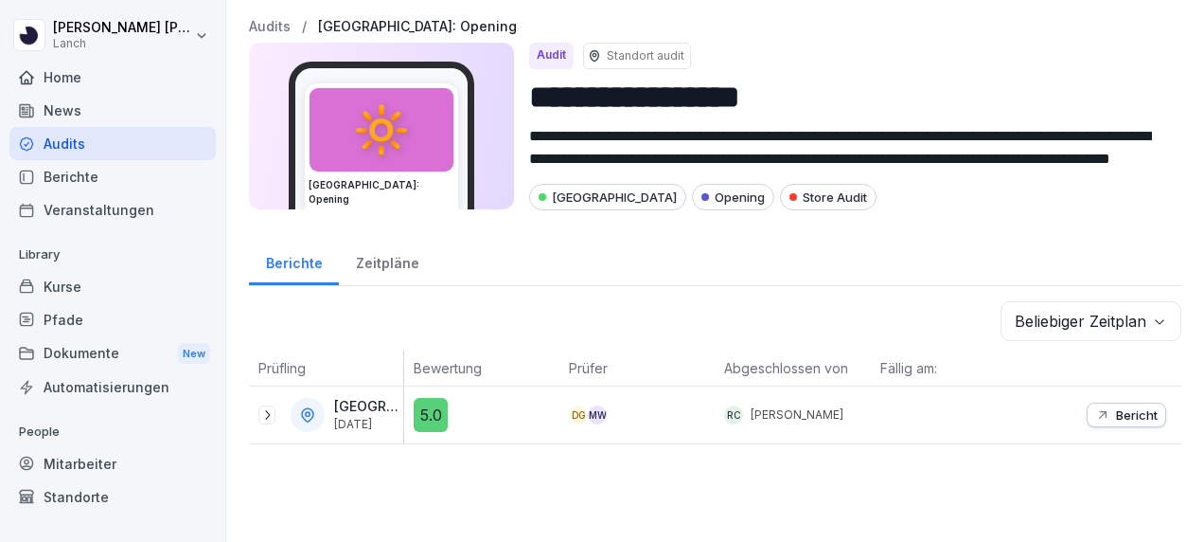
click at [70, 144] on div "Audits" at bounding box center [112, 143] width 206 height 33
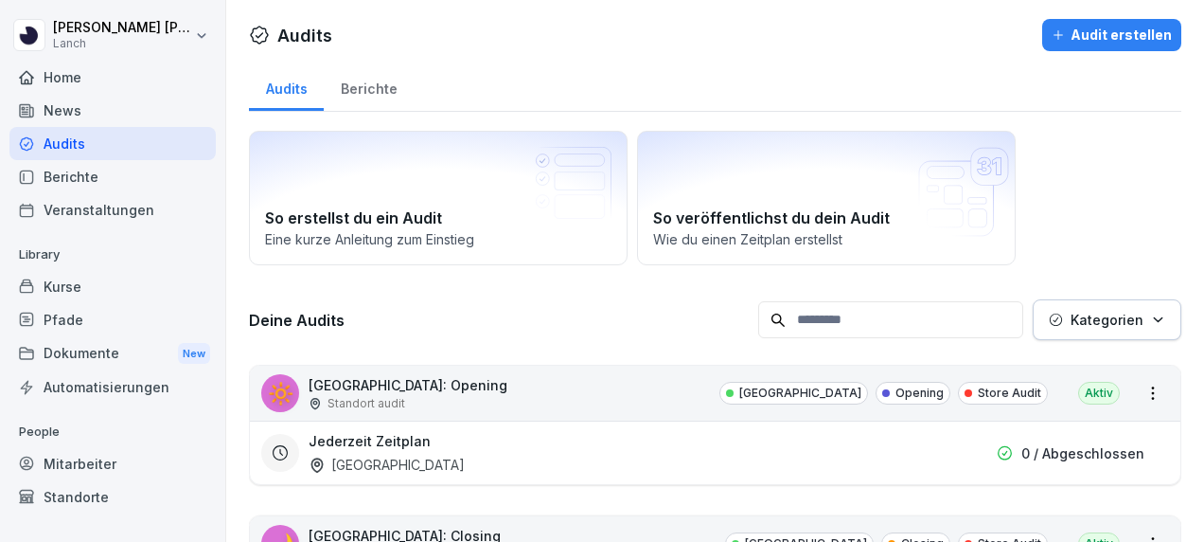
click at [485, 312] on h3 "Deine Audits" at bounding box center [499, 320] width 500 height 21
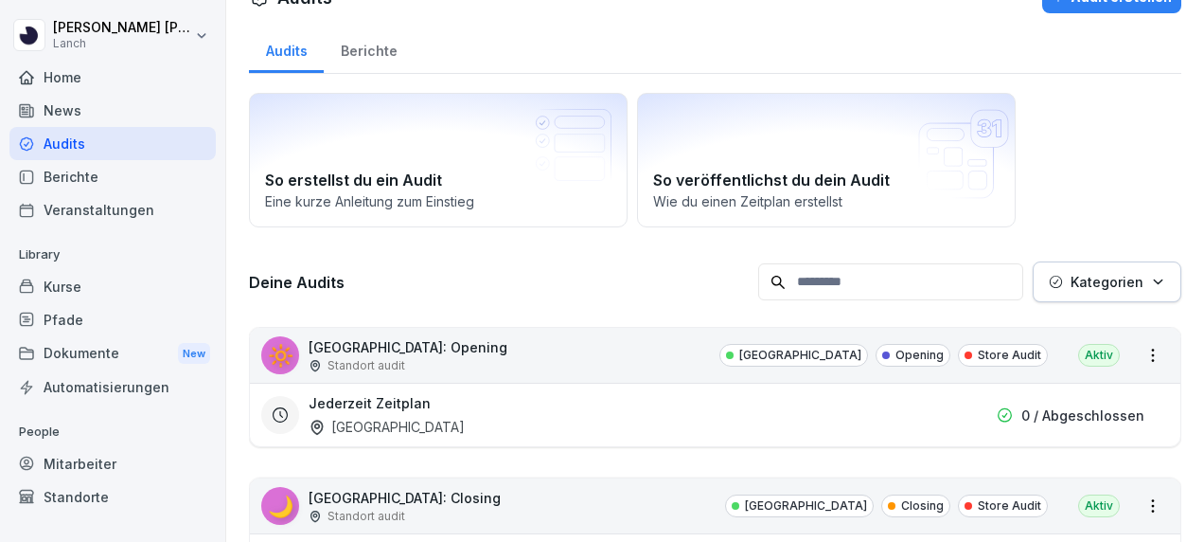
scroll to position [151, 0]
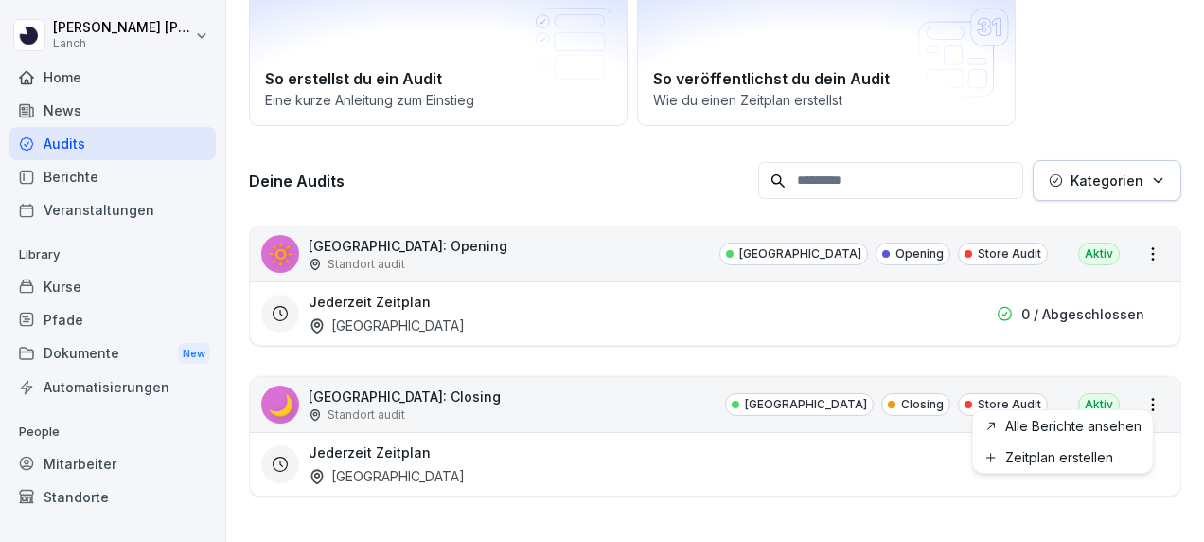
click at [1138, 388] on html "Daniel Günther Lanch Home News Audits Berichte Veranstaltungen Library Kurse Pf…" at bounding box center [602, 271] width 1204 height 542
click at [542, 515] on html "Daniel Günther Lanch Home News Audits Berichte Veranstaltungen Library Kurse Pf…" at bounding box center [602, 271] width 1204 height 542
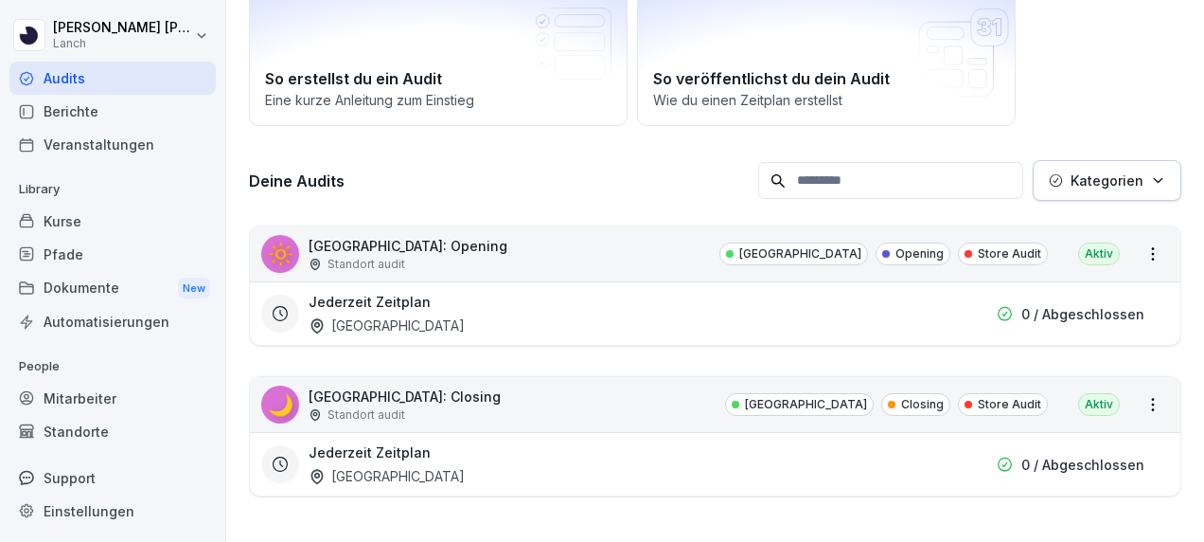
click at [74, 506] on div "Einstellungen" at bounding box center [112, 510] width 206 height 33
select select "**"
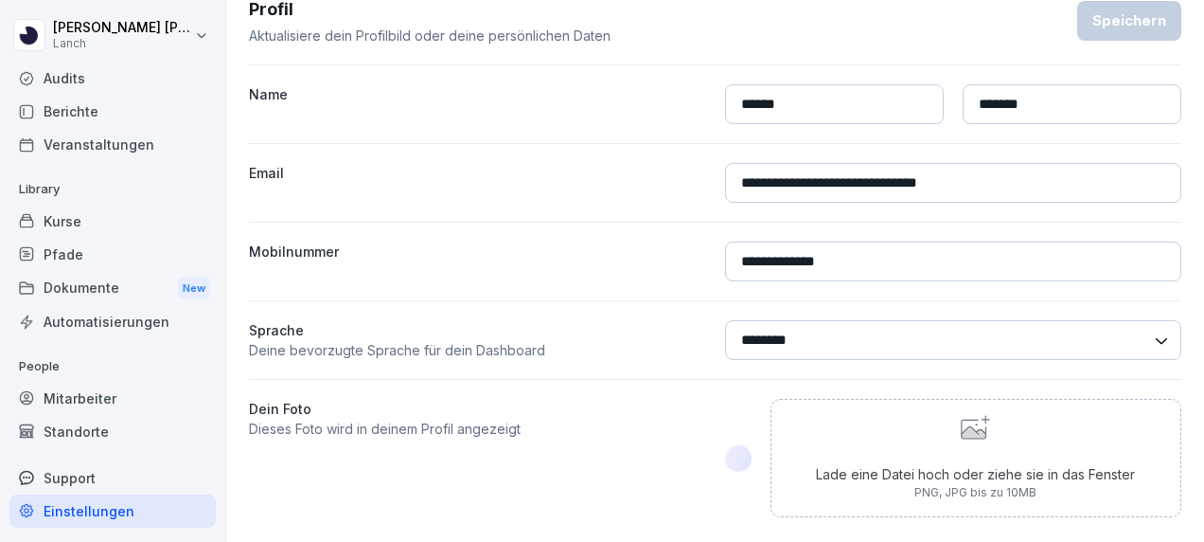
scroll to position [116, 0]
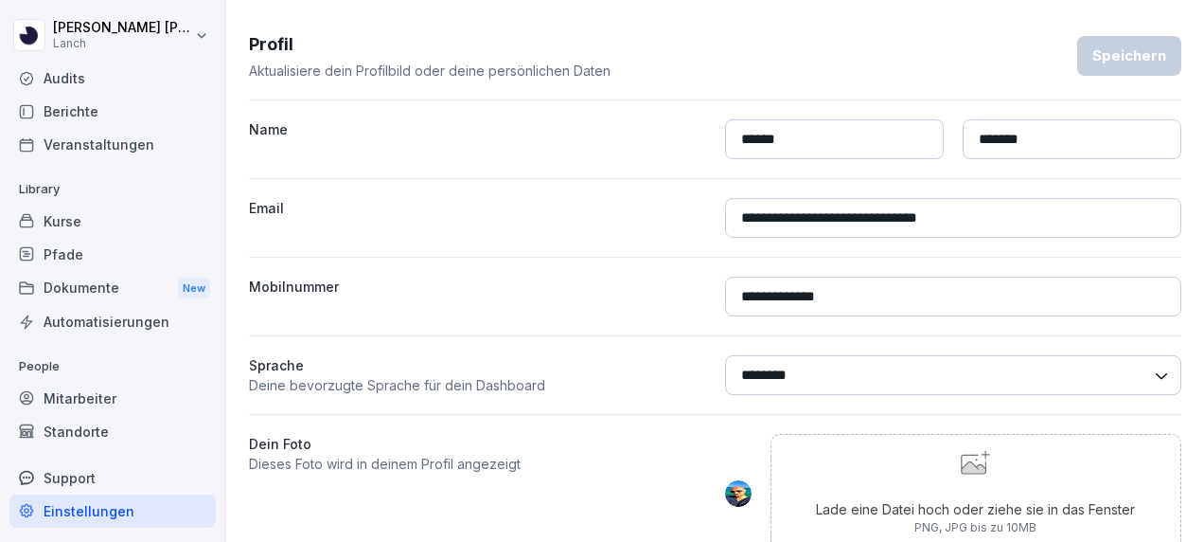
click at [437, 507] on div "Dein Foto Dieses Foto wird in deinem Profil angezeigt" at bounding box center [477, 493] width 457 height 118
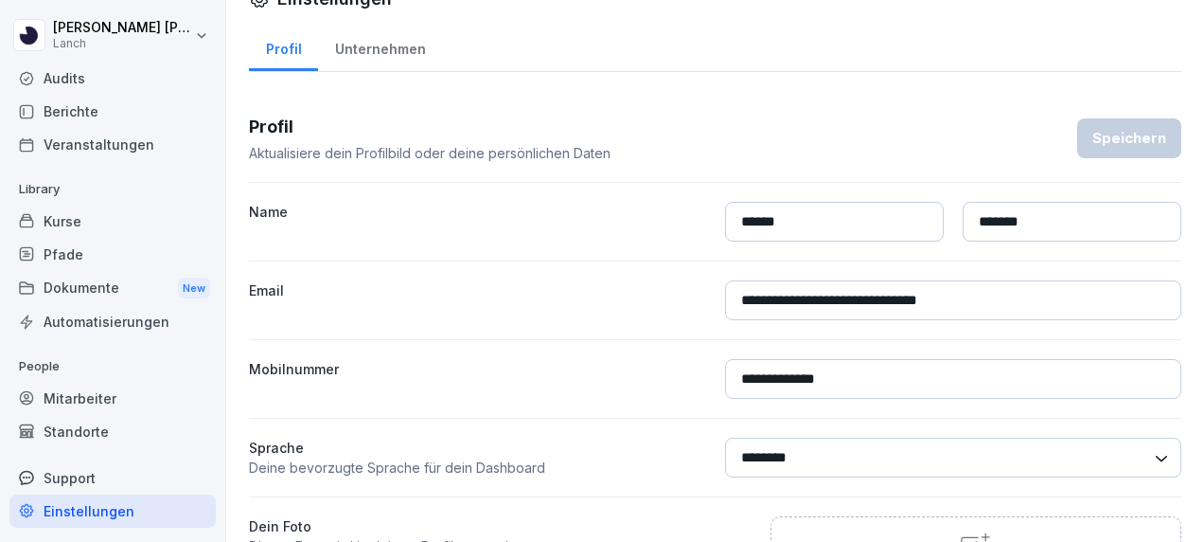
scroll to position [0, 0]
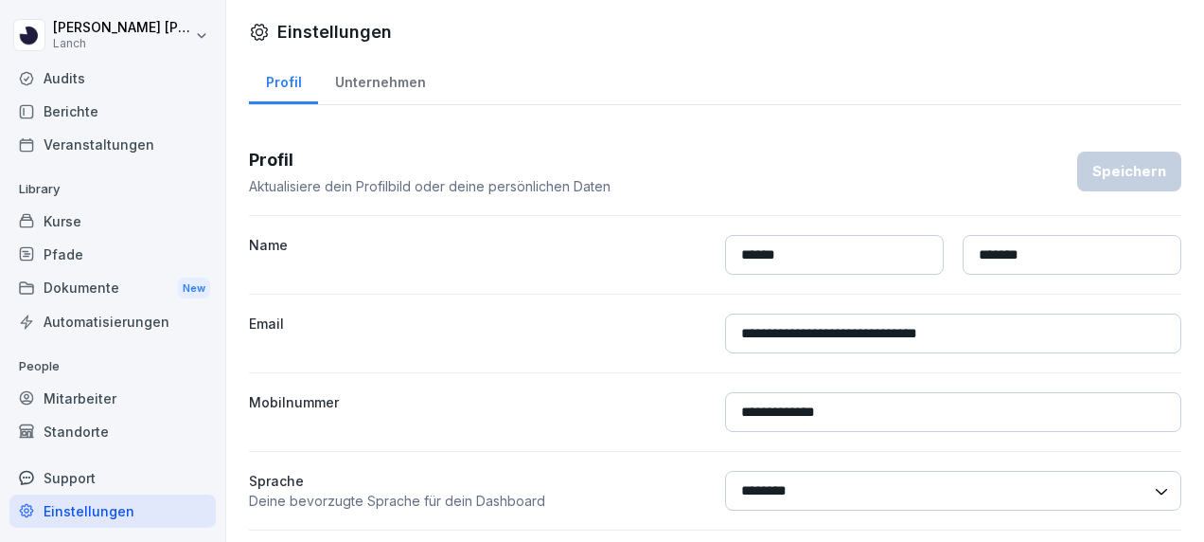
click at [122, 317] on div "Automatisierungen" at bounding box center [112, 321] width 206 height 33
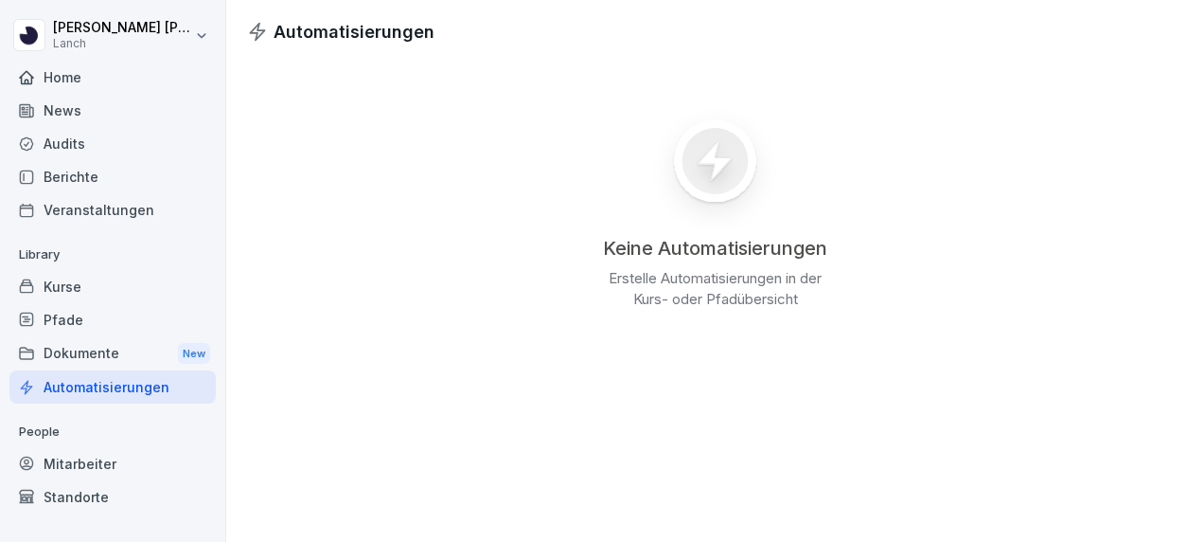
click at [113, 80] on div "Home" at bounding box center [112, 77] width 206 height 33
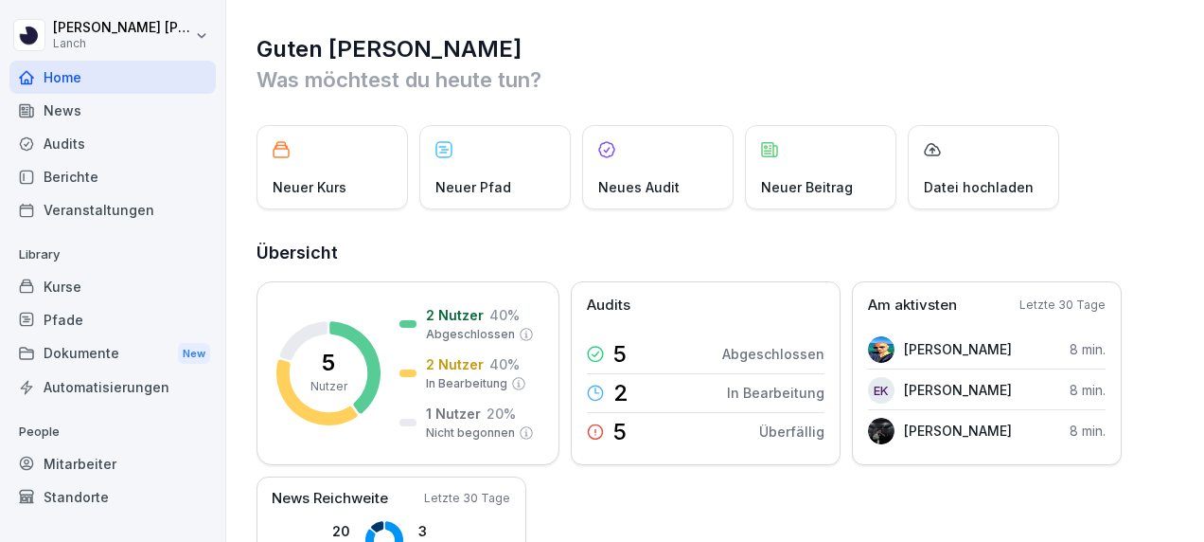
click at [650, 142] on div "Neues Audit" at bounding box center [657, 167] width 151 height 84
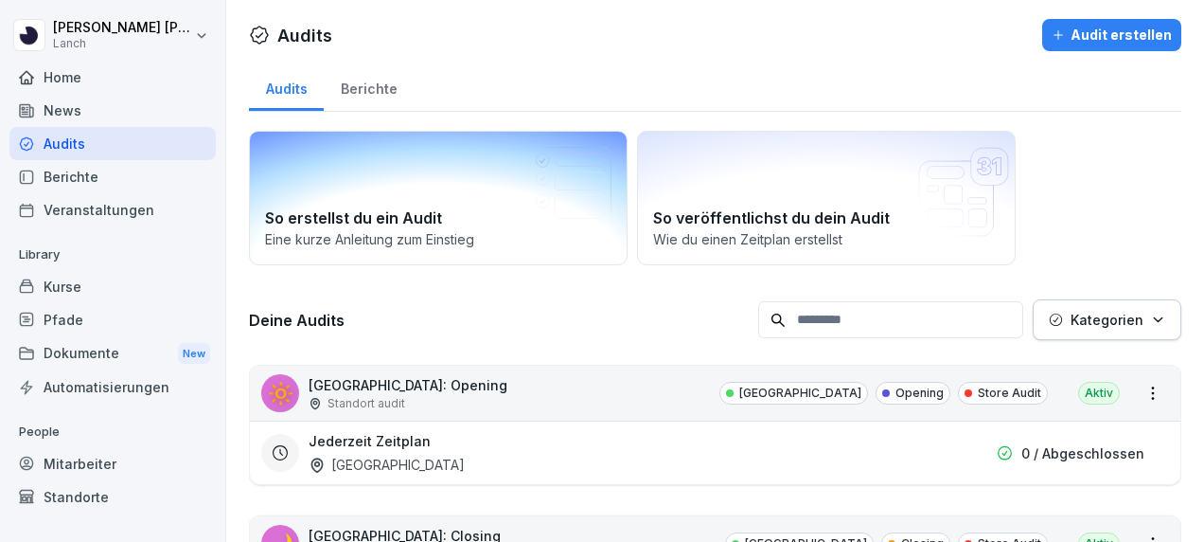
click at [498, 188] on div "So erstellst du ein Audit Eine kurze Anleitung zum Einstieg" at bounding box center [438, 198] width 379 height 134
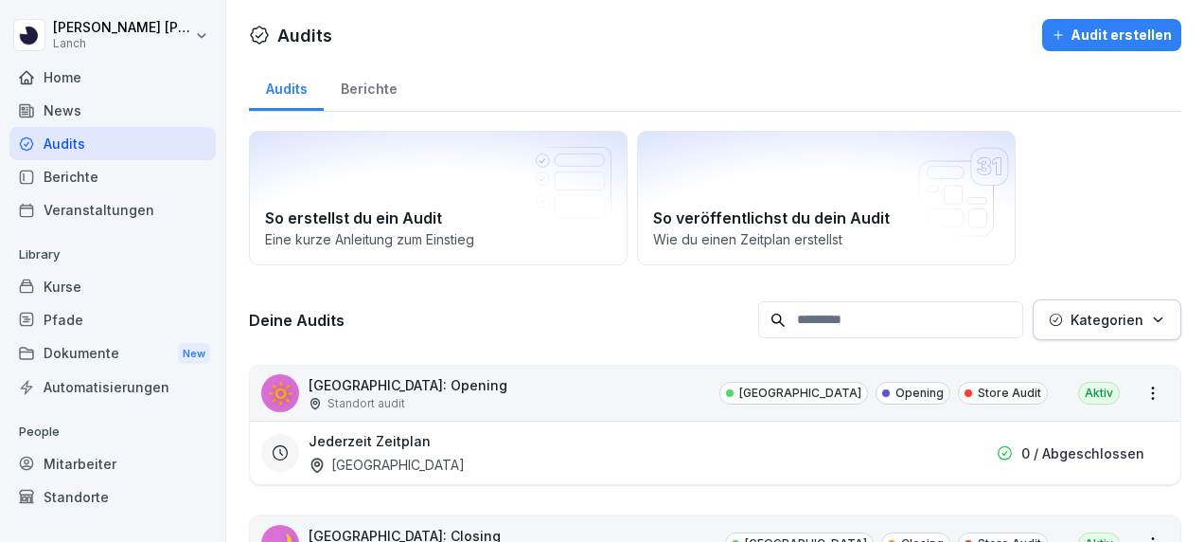
click at [1052, 27] on div "Audit erstellen" at bounding box center [1112, 35] width 120 height 21
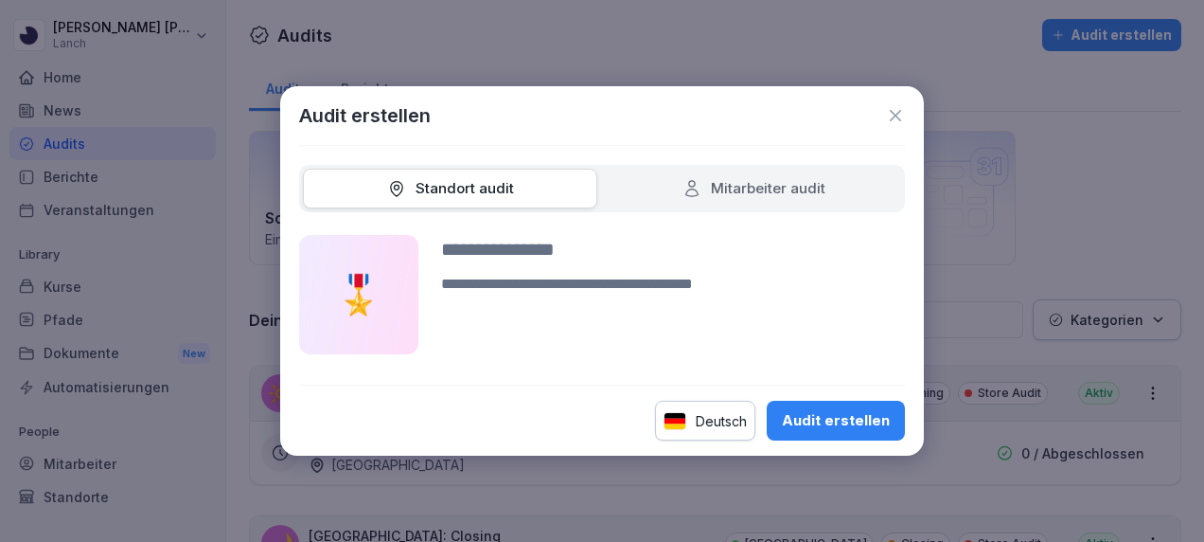
click at [797, 189] on div "Mitarbeiter audit" at bounding box center [754, 189] width 143 height 22
click at [436, 178] on div "Standort audit" at bounding box center [450, 189] width 127 height 22
click at [494, 245] on input at bounding box center [673, 249] width 464 height 28
click at [750, 398] on div "Audit erstellen Standort audit Mitarbeiter audit 🎖️ Deutsch Audit erstellen" at bounding box center [602, 271] width 644 height 370
click at [511, 254] on input at bounding box center [673, 249] width 464 height 28
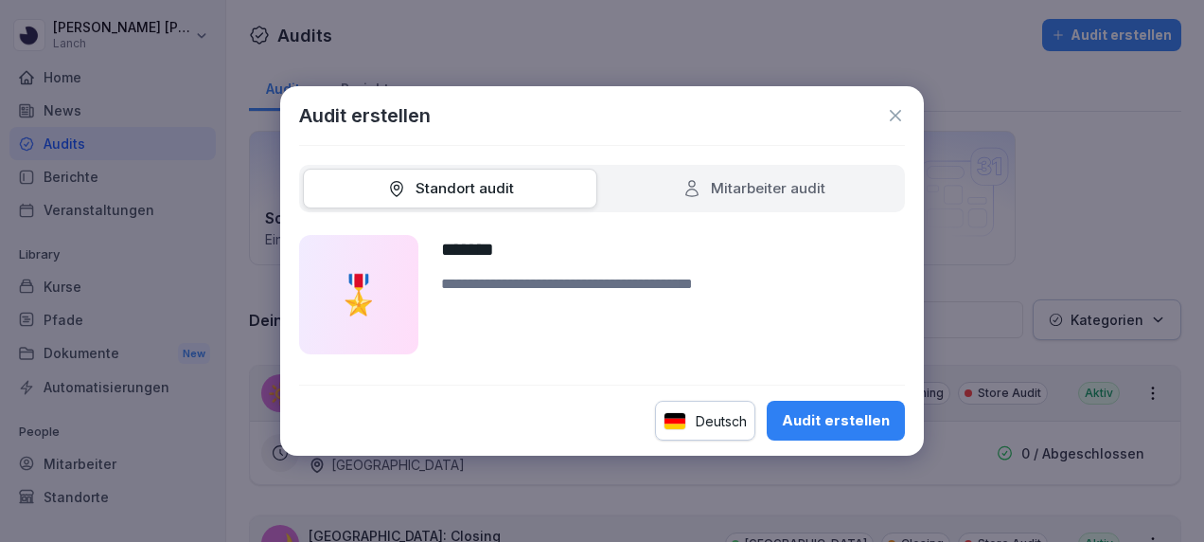
type input "*******"
click at [829, 426] on div "Audit erstellen" at bounding box center [836, 420] width 108 height 21
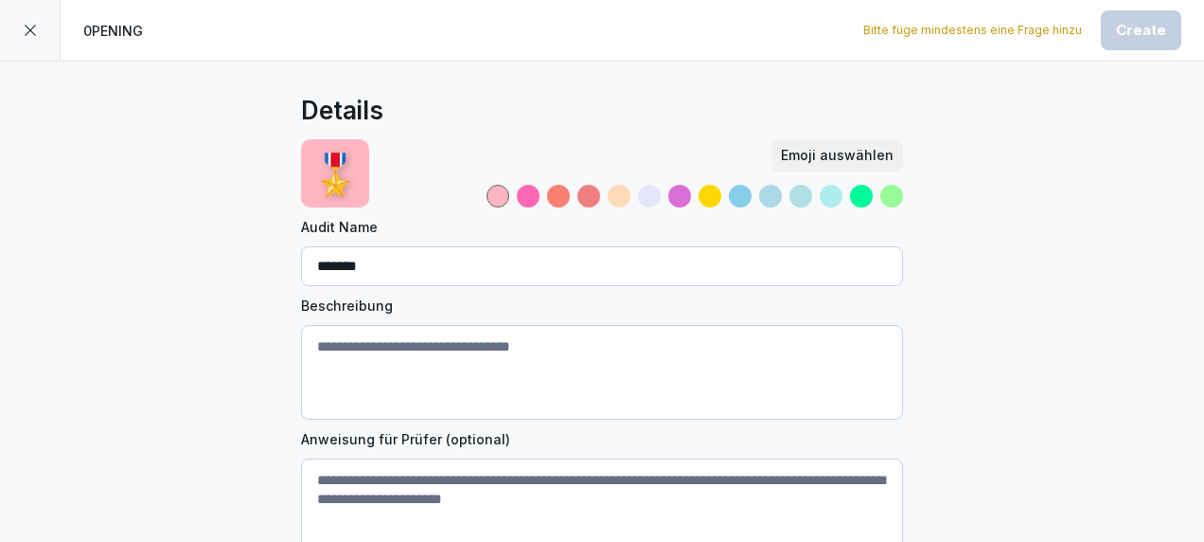
click at [1062, 246] on div "Details 🎖️ Emoji auswählen Audit Name ******* Beschreibung Anweisung für Prüfer…" at bounding box center [602, 521] width 1204 height 919
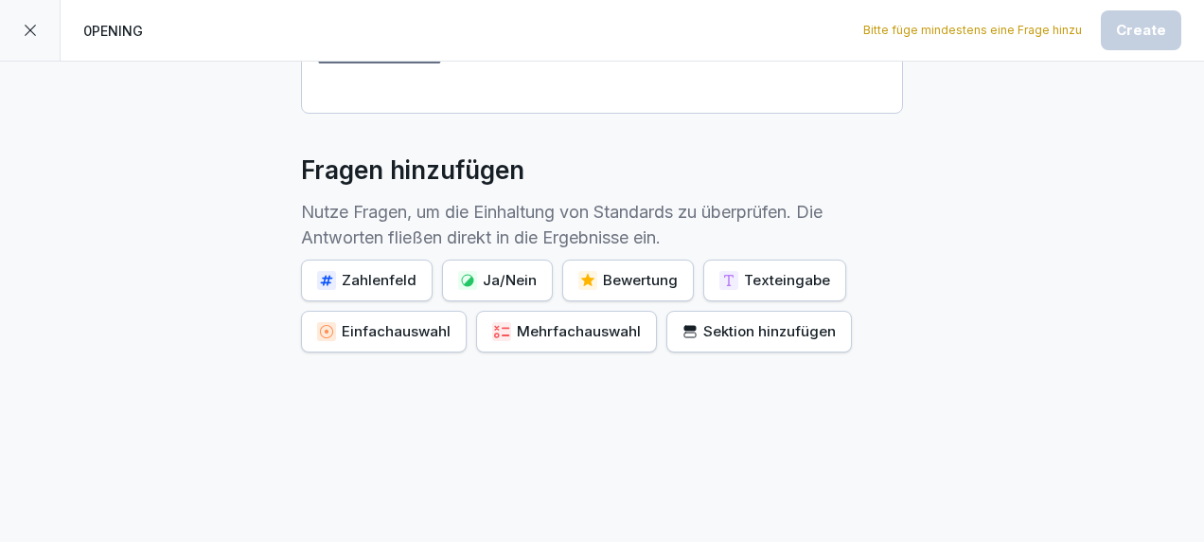
scroll to position [452, 0]
click at [13, 34] on div at bounding box center [30, 30] width 61 height 61
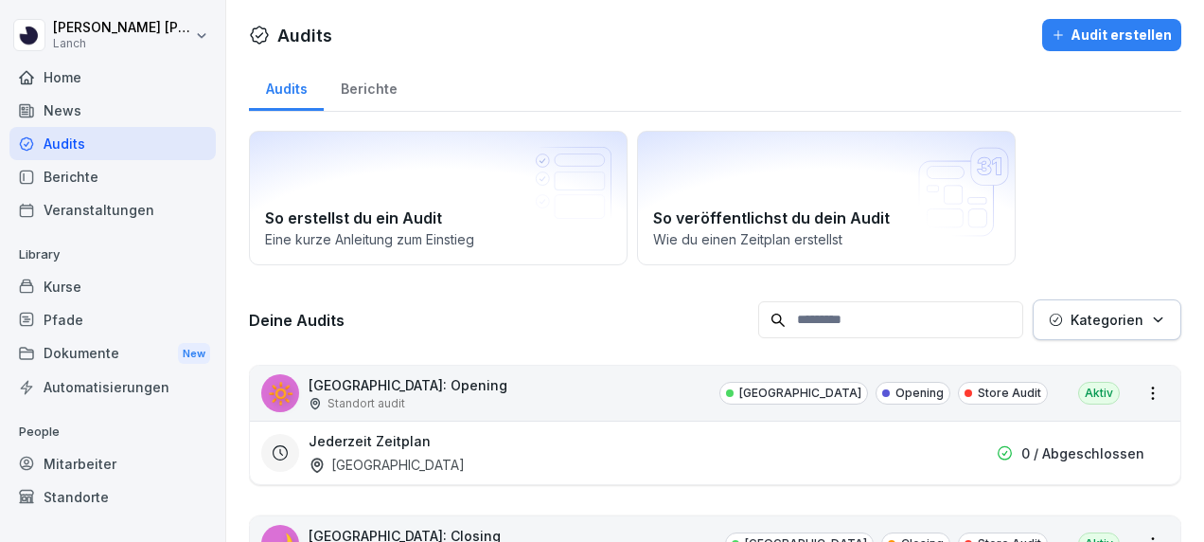
click at [484, 320] on h3 "Deine Audits" at bounding box center [499, 320] width 500 height 21
click at [66, 137] on div "Audits" at bounding box center [112, 143] width 206 height 33
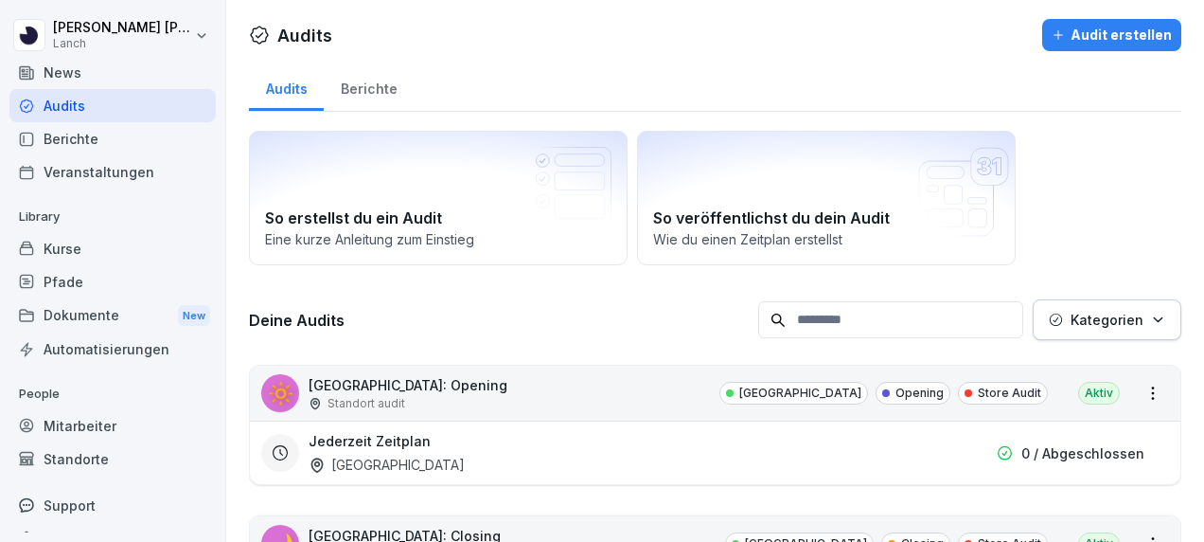
scroll to position [151, 0]
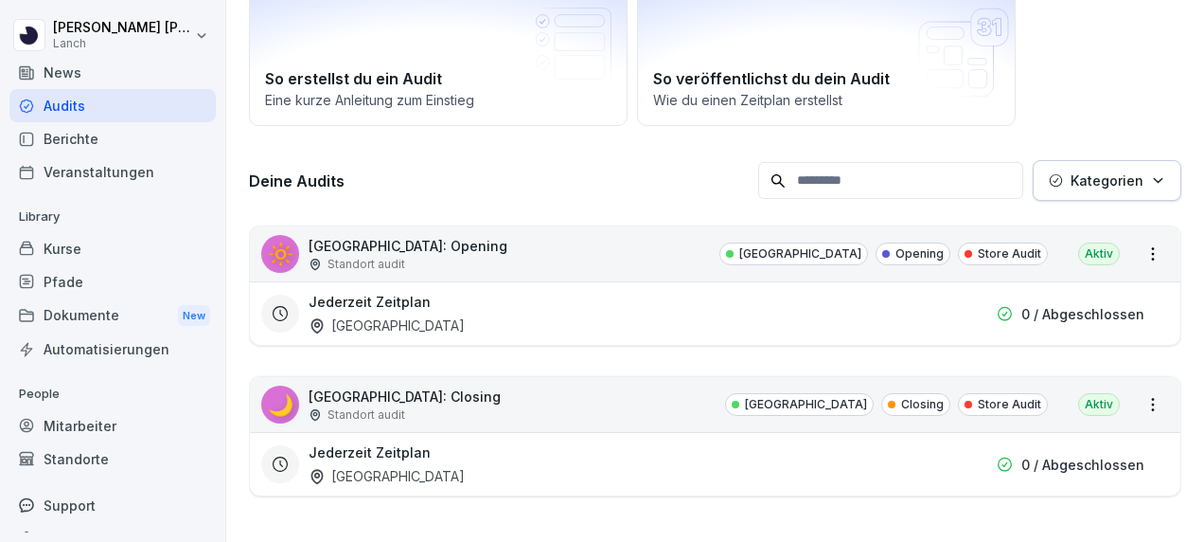
click at [1152, 169] on button "Kategorien" at bounding box center [1107, 180] width 149 height 41
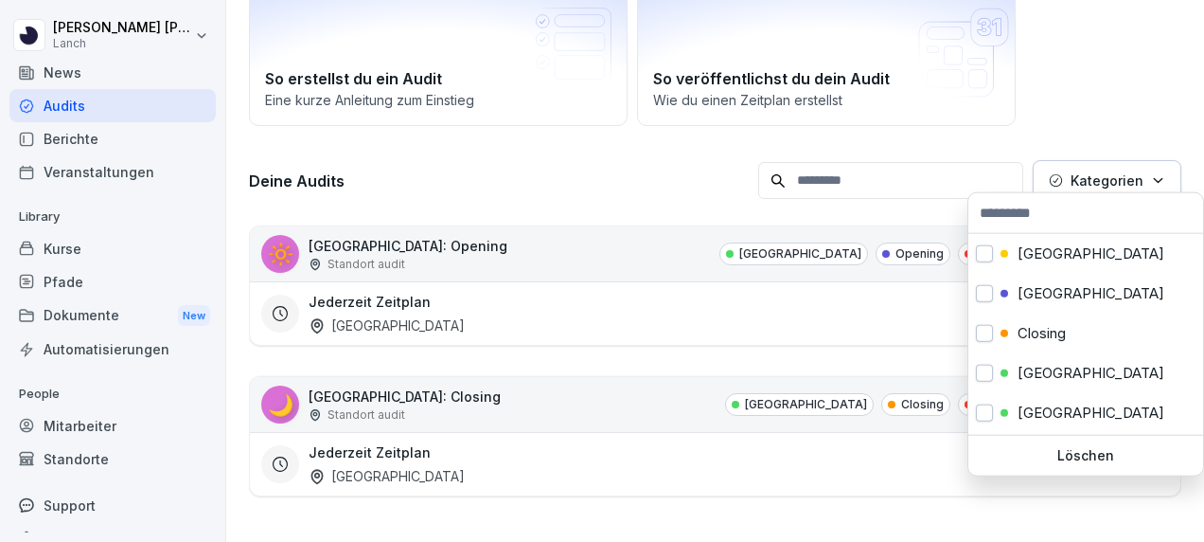
click at [1140, 54] on html "Daniel Günther Lanch Home News Audits Berichte Veranstaltungen Library Kurse Pf…" at bounding box center [602, 271] width 1204 height 542
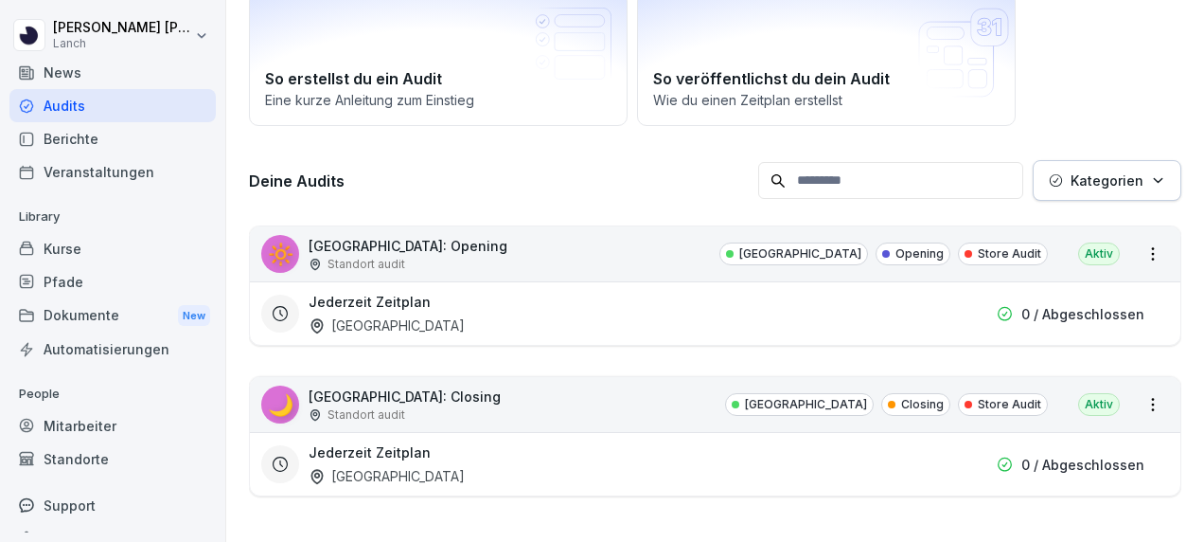
click at [1003, 305] on icon at bounding box center [1005, 314] width 18 height 18
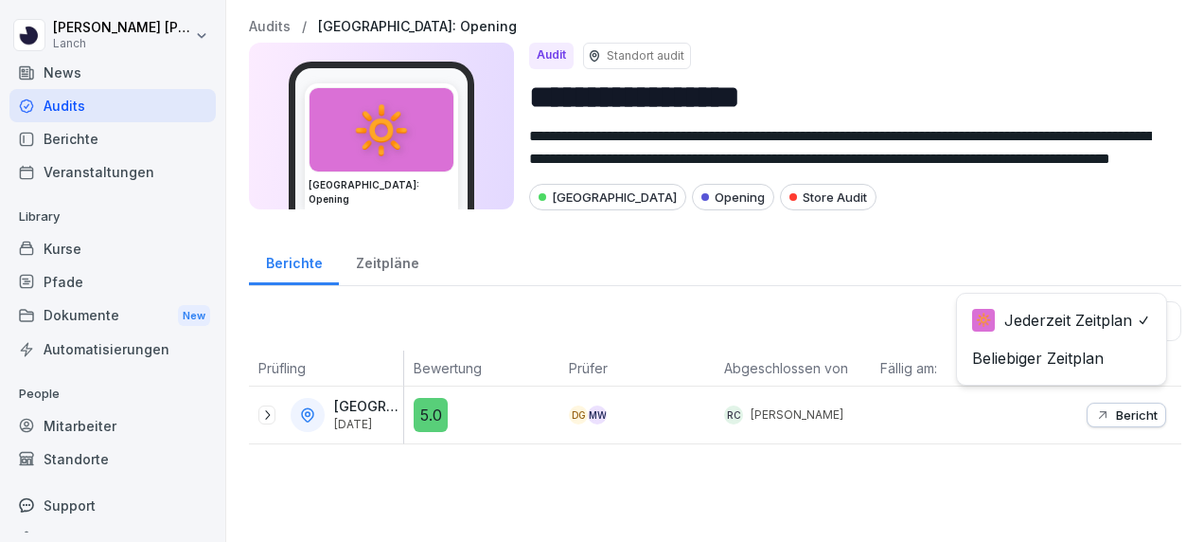
click at [1028, 320] on body "**********" at bounding box center [602, 271] width 1204 height 542
click at [857, 317] on html "**********" at bounding box center [602, 271] width 1204 height 542
click at [1151, 158] on div "**********" at bounding box center [715, 127] width 933 height 168
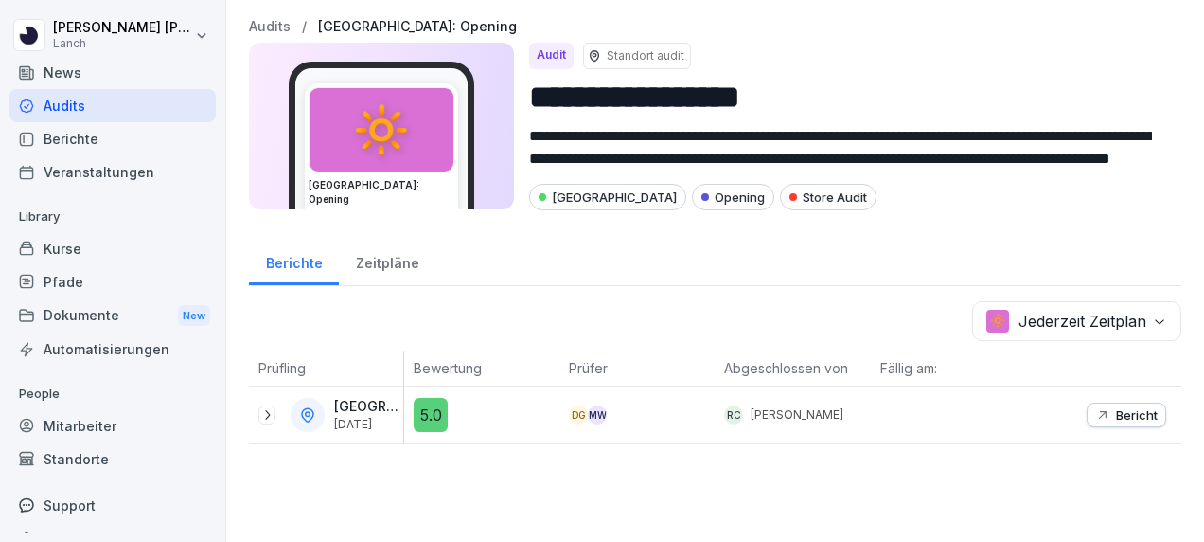
click at [102, 425] on div "Mitarbeiter" at bounding box center [112, 425] width 206 height 33
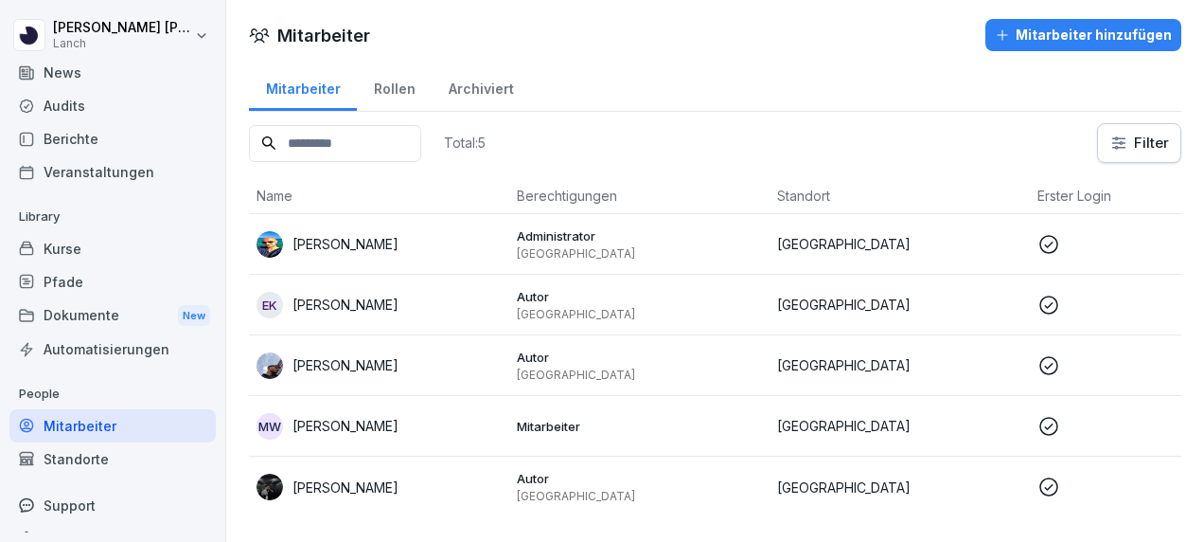
click at [341, 487] on p "Robert Chace" at bounding box center [346, 487] width 106 height 20
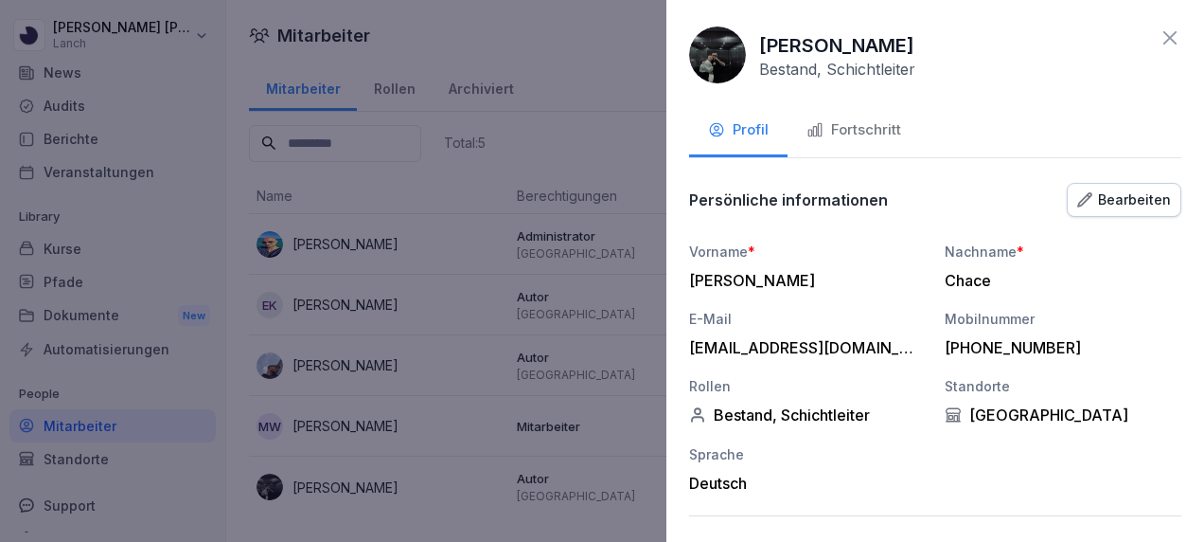
click at [860, 134] on div "Fortschritt" at bounding box center [854, 130] width 95 height 22
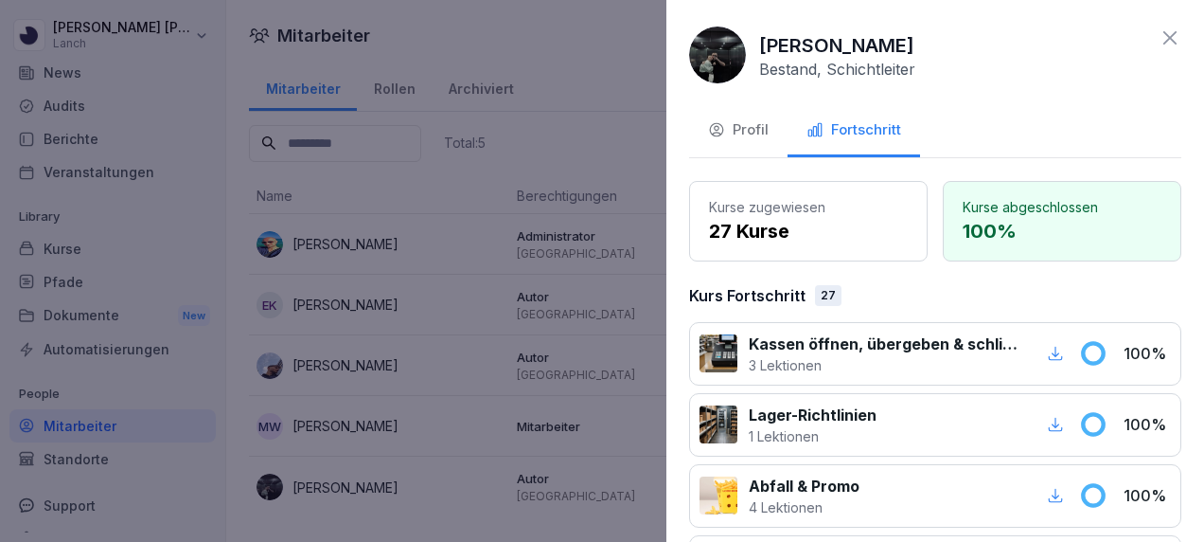
click at [1160, 30] on icon at bounding box center [1170, 38] width 23 height 23
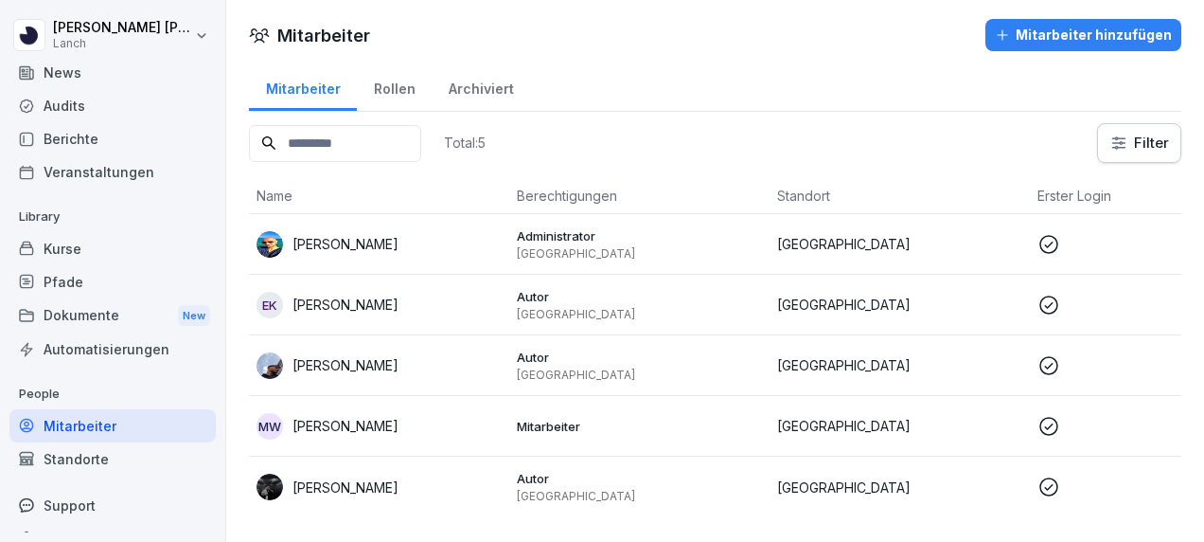
click at [203, 20] on html "Daniel Günther Lanch Home News Audits Berichte Veranstaltungen Library Kurse Pf…" at bounding box center [602, 271] width 1204 height 542
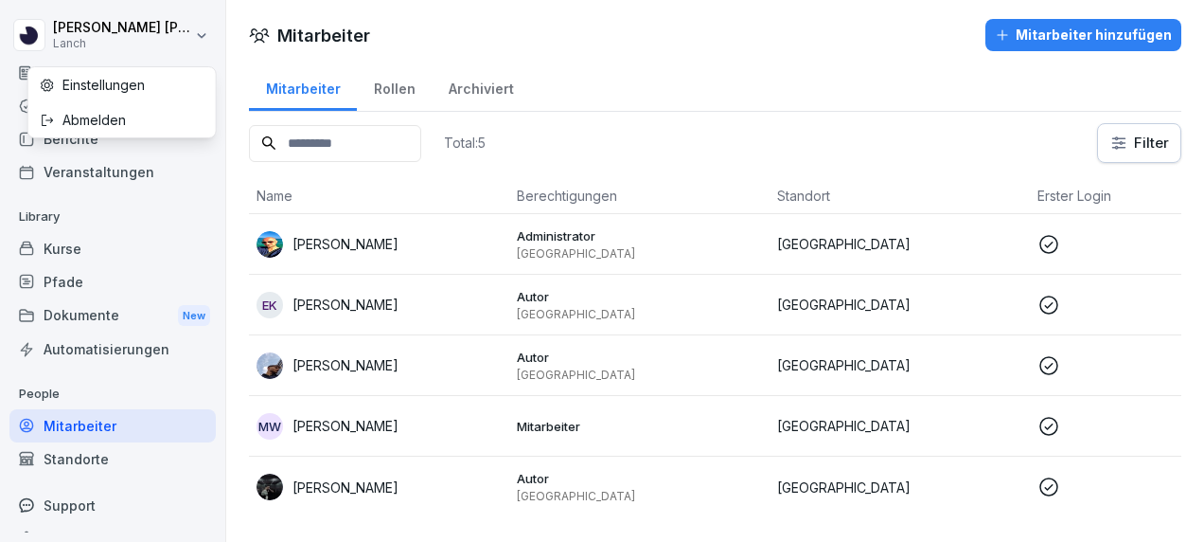
click at [107, 81] on div "Einstellungen" at bounding box center [121, 84] width 187 height 35
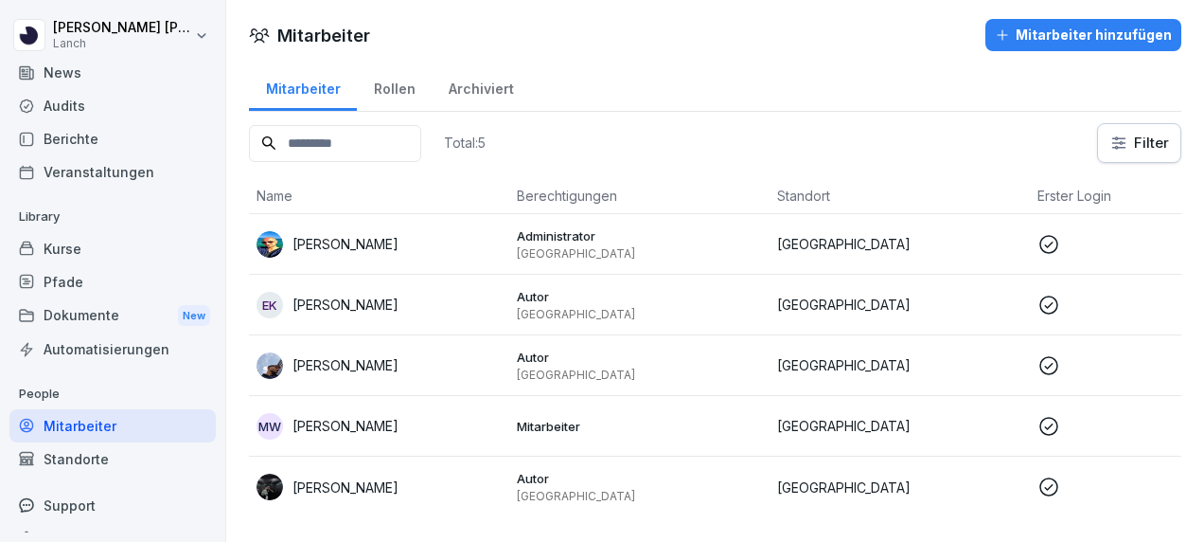
select select "**"
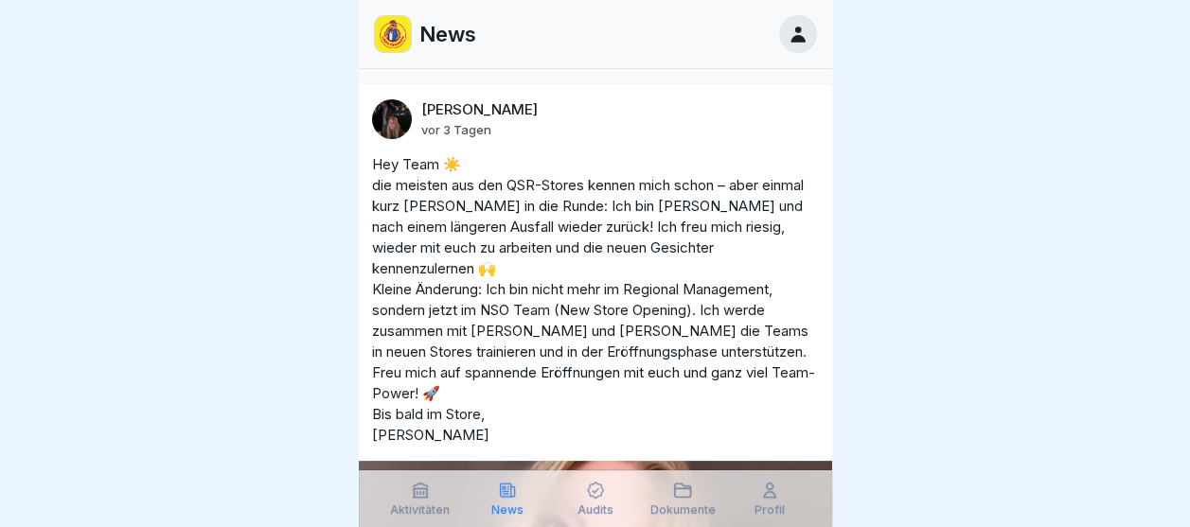
click at [593, 504] on p "Audits" at bounding box center [596, 510] width 36 height 13
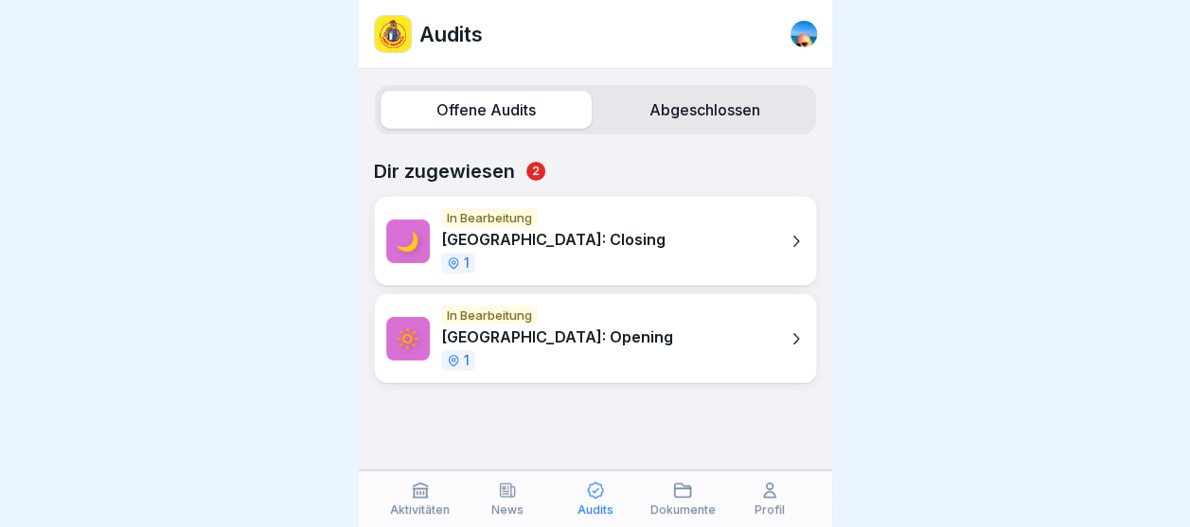
click at [593, 241] on div "🌙 In Bearbeitung [GEOGRAPHIC_DATA]: Closing 1" at bounding box center [595, 241] width 443 height 90
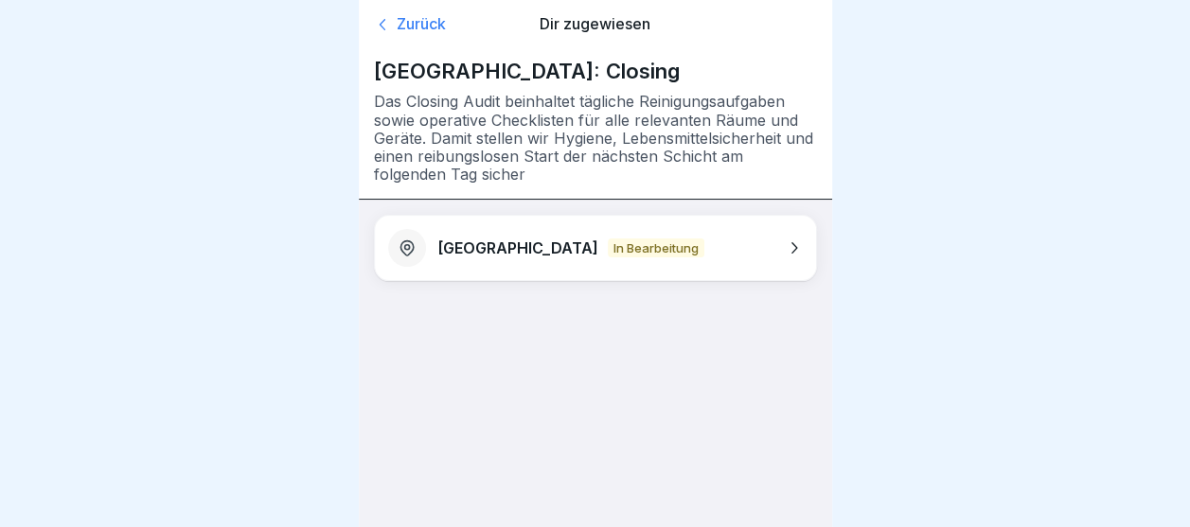
click at [791, 250] on icon at bounding box center [793, 248] width 19 height 19
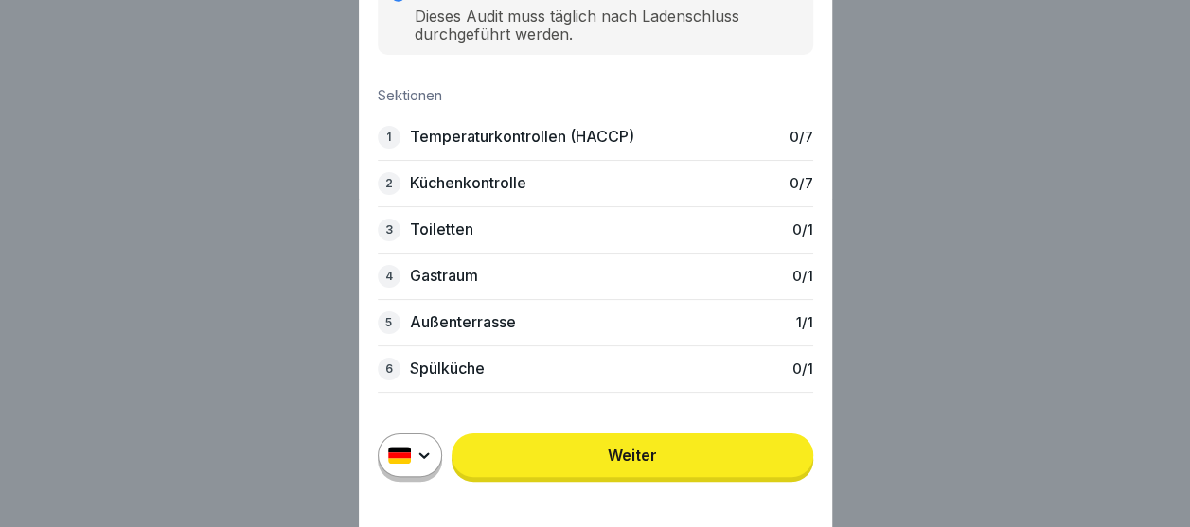
click at [716, 467] on link "Weiter" at bounding box center [633, 456] width 362 height 44
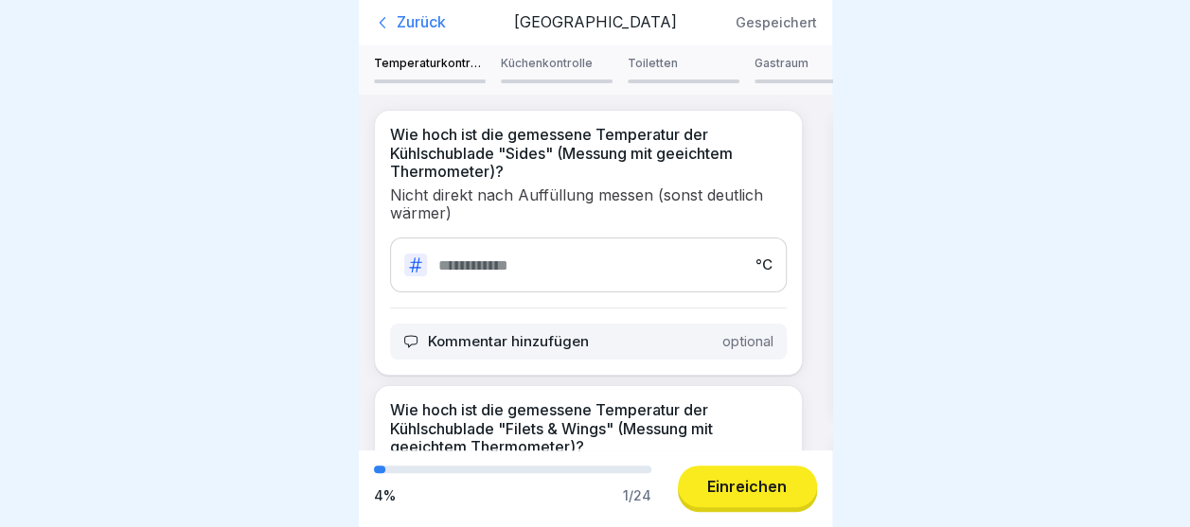
scroll to position [1334, 0]
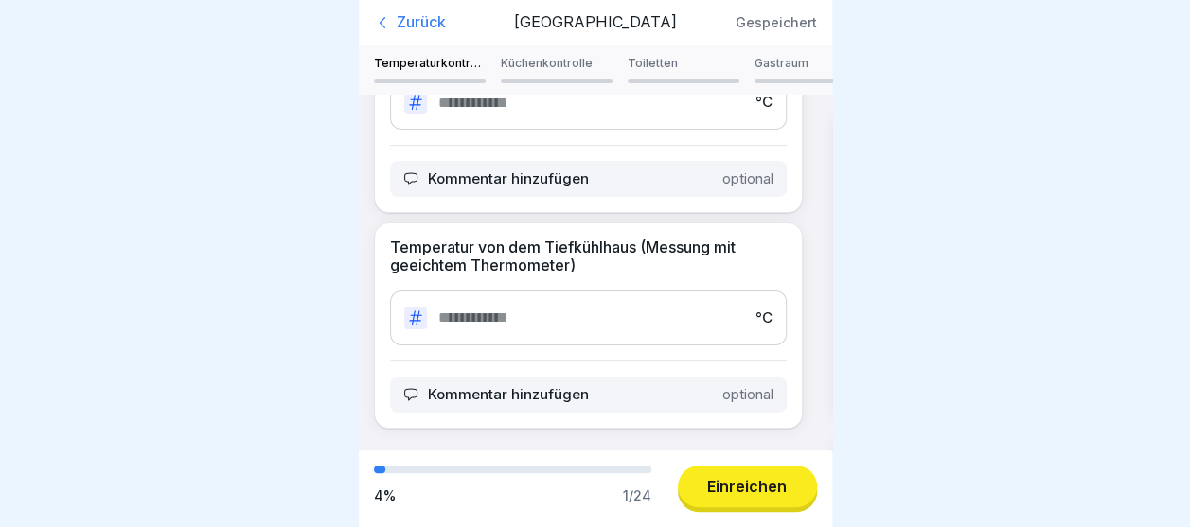
click at [394, 223] on div "Temperatur von dem Tiefkühlhaus (Messung mit geeichtem Thermometer) °C Kommenta…" at bounding box center [588, 325] width 429 height 205
click at [421, 25] on div "Zurück" at bounding box center [439, 22] width 131 height 19
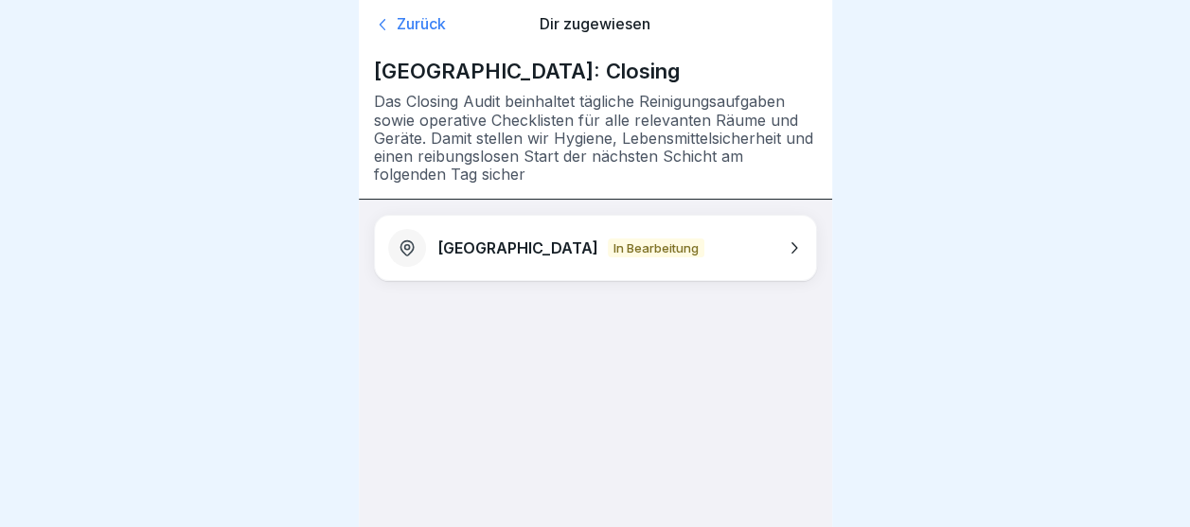
click at [795, 251] on icon at bounding box center [793, 248] width 19 height 19
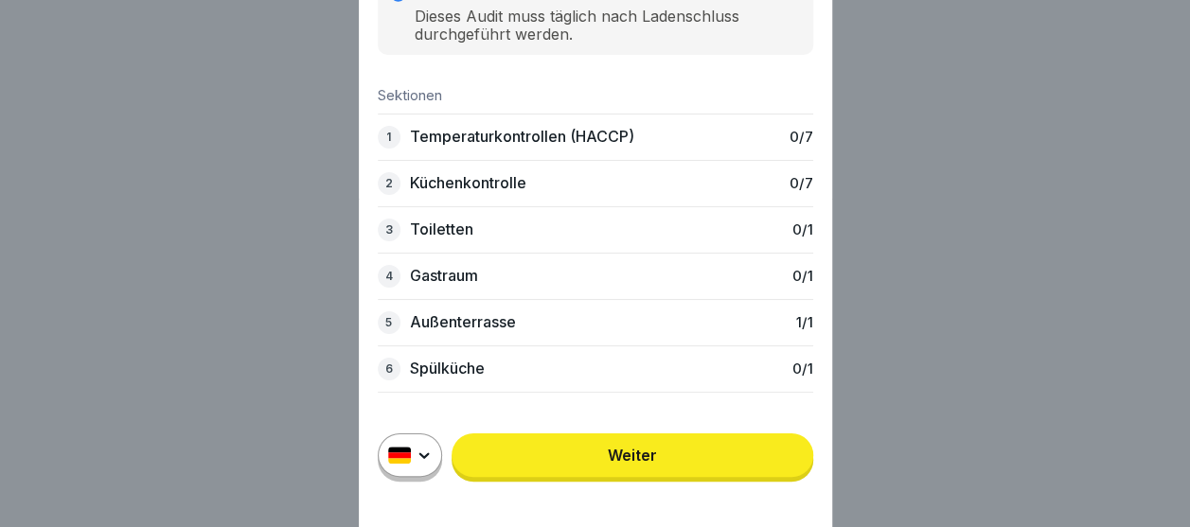
scroll to position [191, 0]
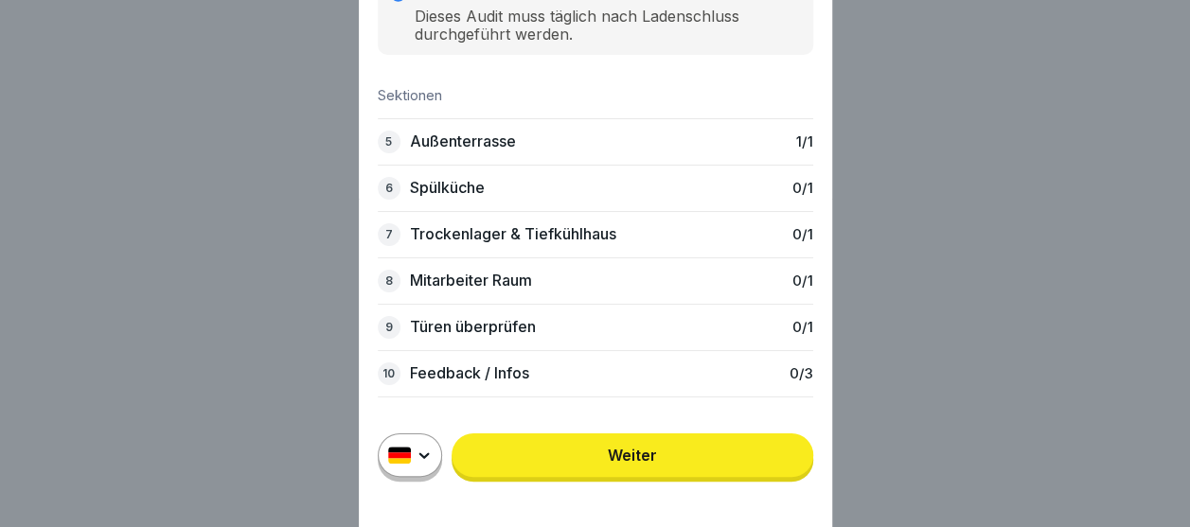
click at [1070, 456] on div "🌙 [GEOGRAPHIC_DATA]: Closing Audit Nürnberg Anweisung Dieses Audit muss täglich…" at bounding box center [595, 263] width 1190 height 527
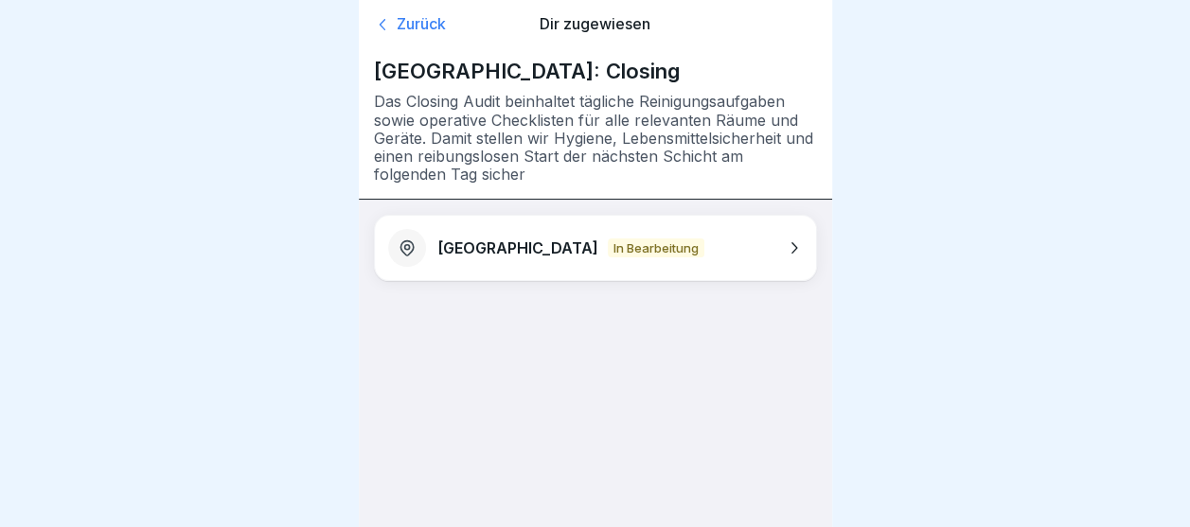
scroll to position [0, 0]
click at [409, 9] on div "Zurück Dir zugewiesen" at bounding box center [595, 24] width 443 height 49
click at [407, 18] on div "Zurück" at bounding box center [444, 24] width 141 height 19
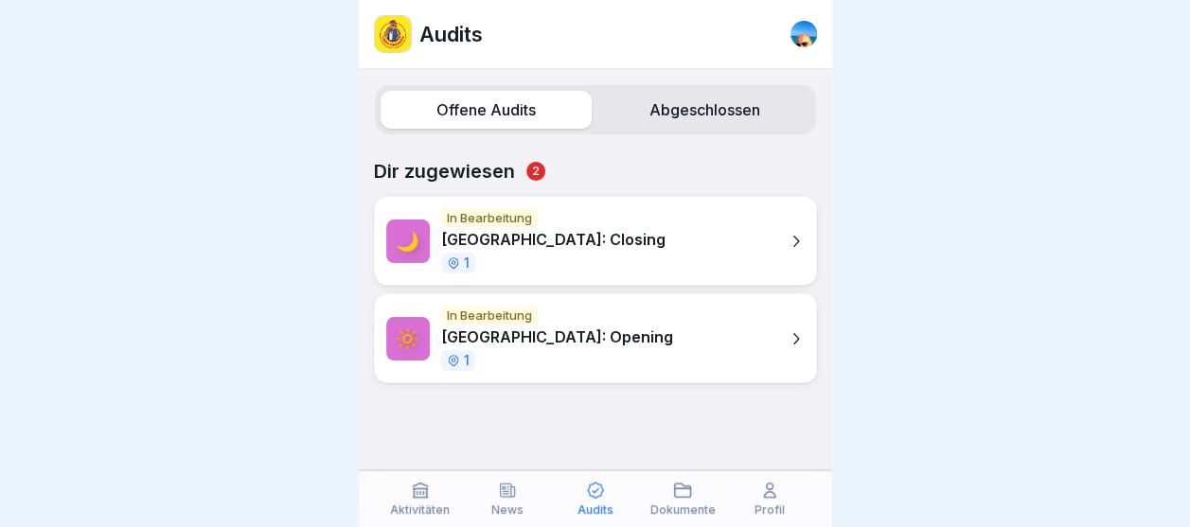
drag, startPoint x: 405, startPoint y: 231, endPoint x: 398, endPoint y: 241, distance: 12.1
click at [398, 241] on div "🌙" at bounding box center [408, 242] width 44 height 44
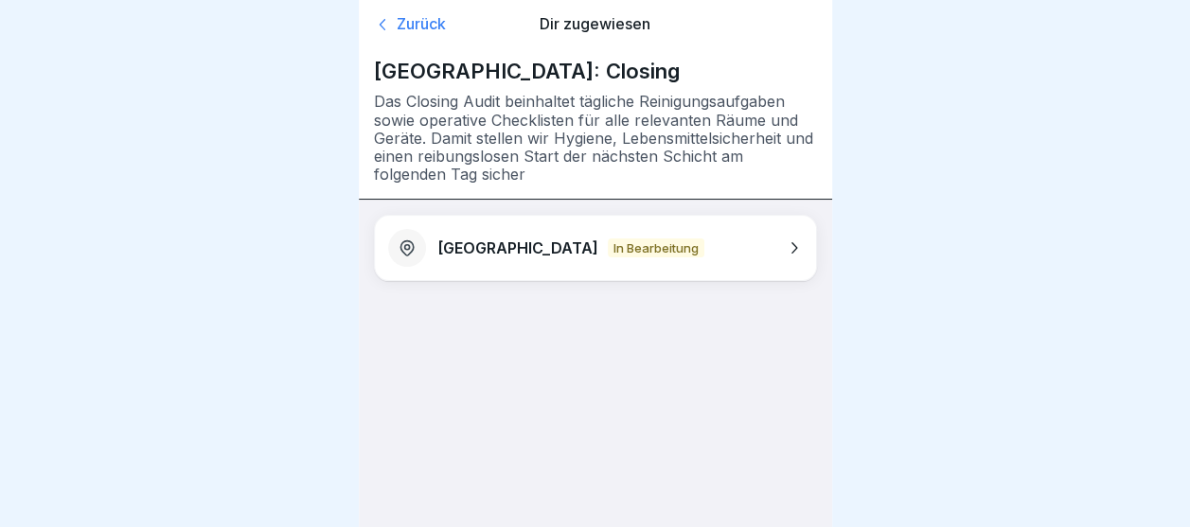
click at [608, 241] on p "In Bearbeitung" at bounding box center [656, 248] width 97 height 19
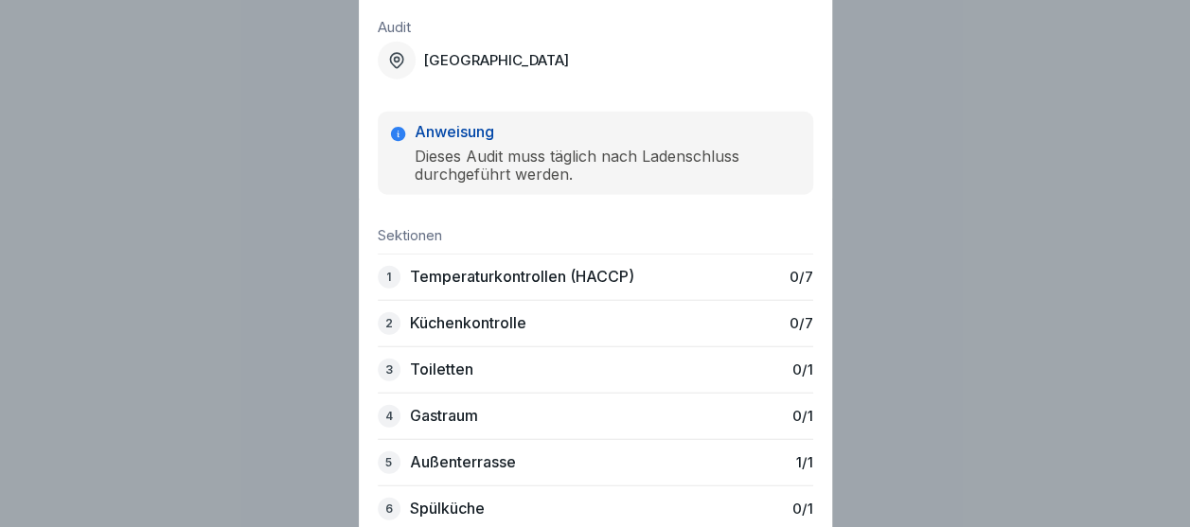
click at [595, 241] on div "🌙 [GEOGRAPHIC_DATA]: Closing Audit Nürnberg Anweisung Dieses Audit muss täglich…" at bounding box center [595, 263] width 1190 height 527
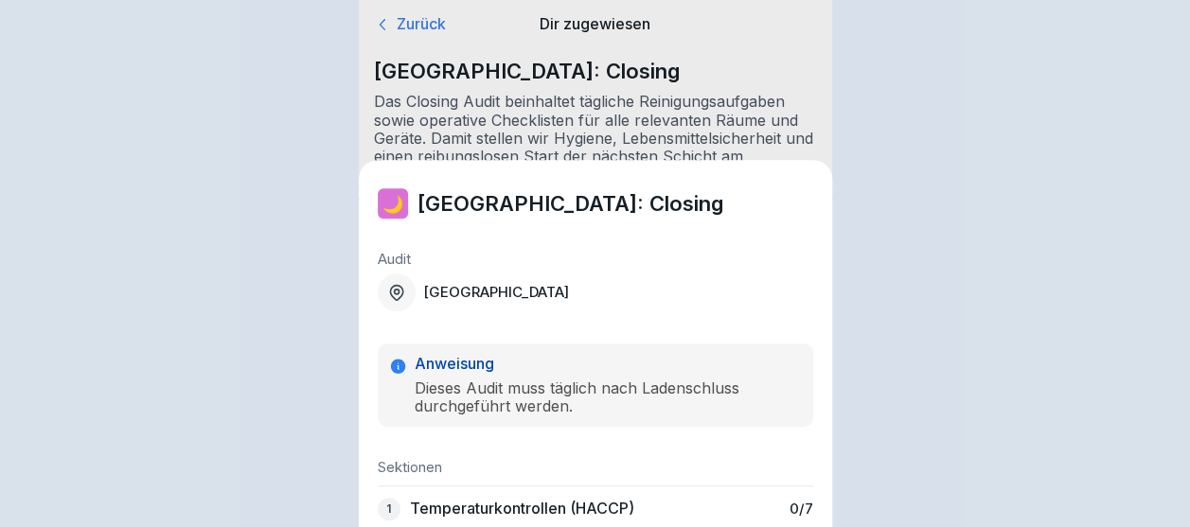
click at [595, 241] on div "🌙 [GEOGRAPHIC_DATA]: Closing Audit Nürnberg Anweisung Dieses Audit muss täglich…" at bounding box center [595, 530] width 473 height 739
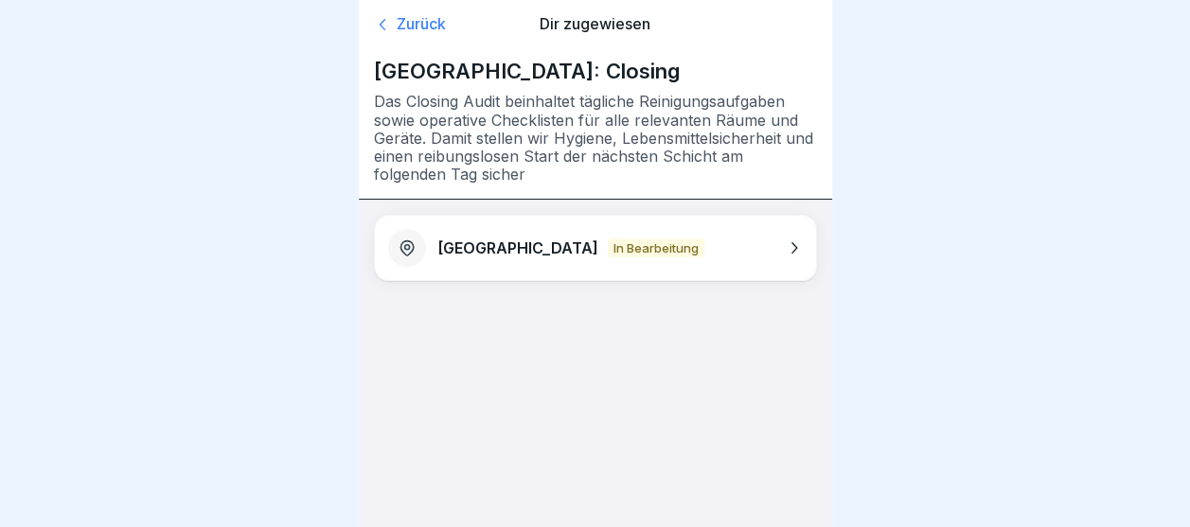
click at [608, 241] on p "In Bearbeitung" at bounding box center [656, 248] width 97 height 19
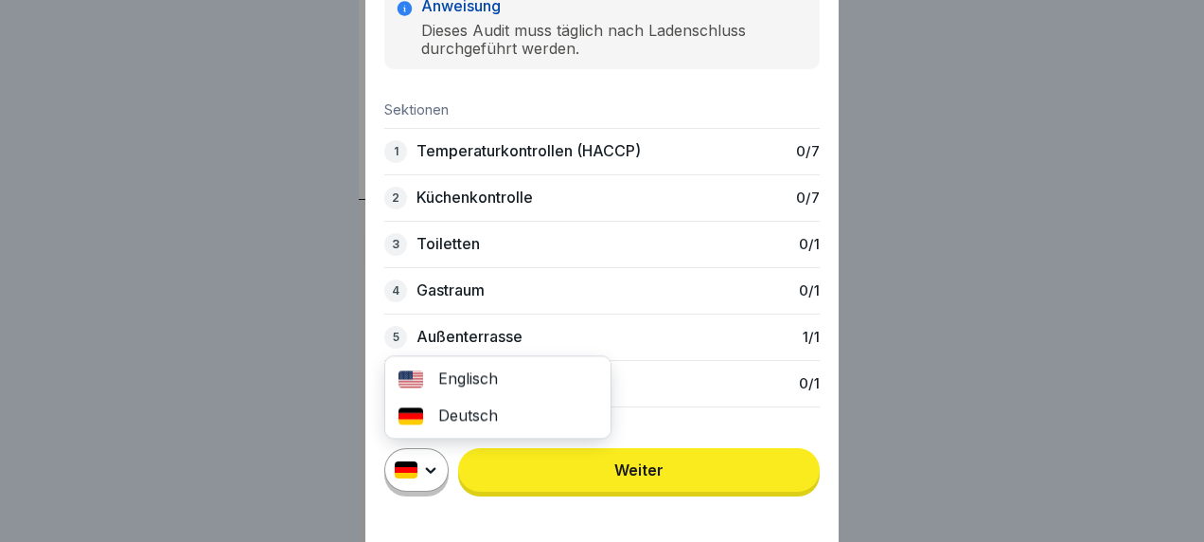
click at [815, 526] on html "Zurück Dir zugewiesen [GEOGRAPHIC_DATA]: Closing Das Closing Audit beinhaltet t…" at bounding box center [602, 271] width 1204 height 542
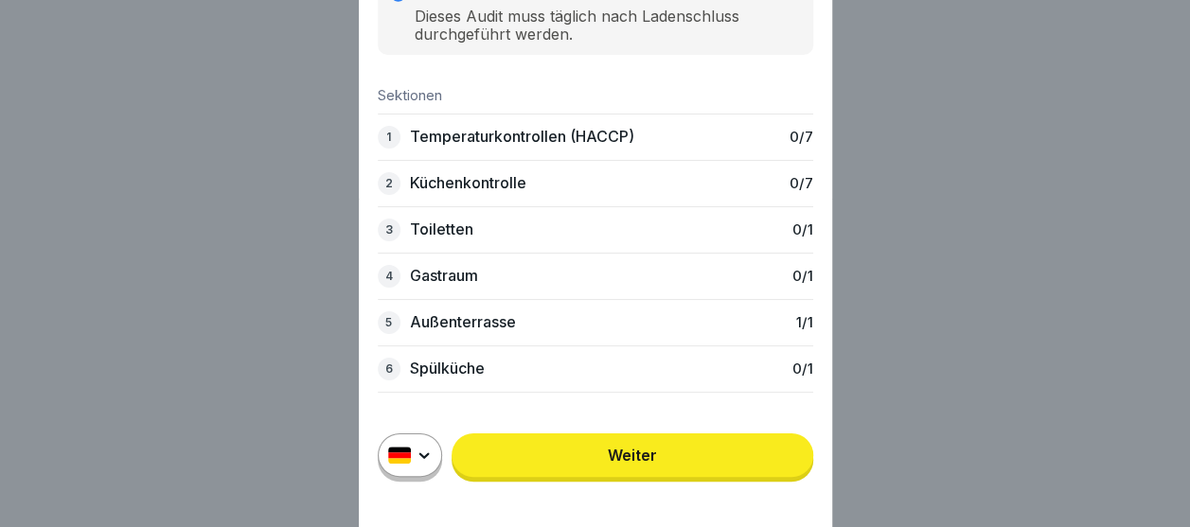
click at [763, 472] on html "Zurück Dir zugewiesen [GEOGRAPHIC_DATA]: Closing Das Closing Audit beinhaltet t…" at bounding box center [595, 263] width 1190 height 527
click at [763, 472] on link "Weiter" at bounding box center [633, 456] width 362 height 44
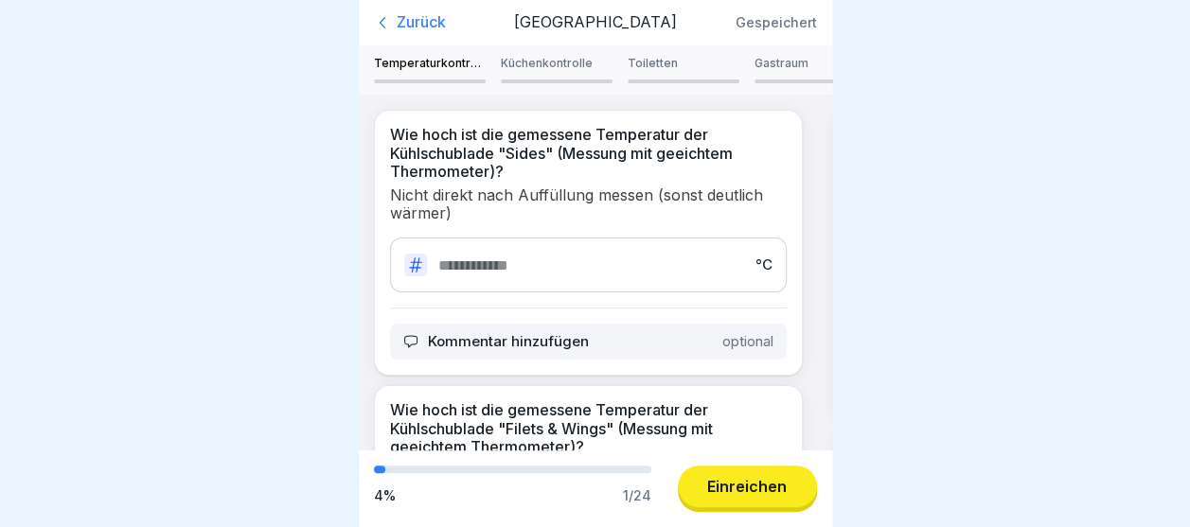
click at [665, 64] on p "Toiletten" at bounding box center [684, 63] width 112 height 13
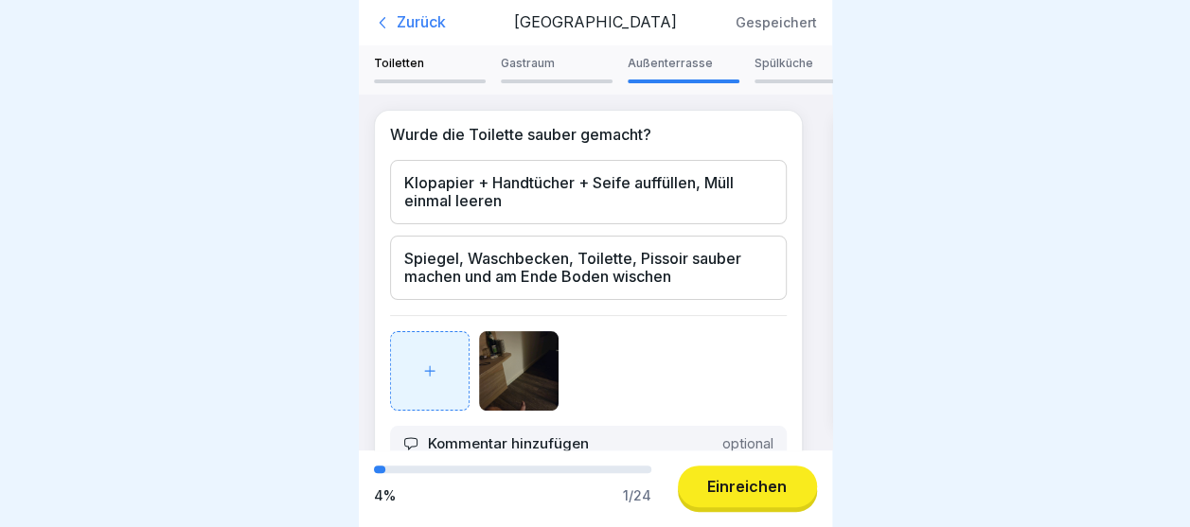
click at [782, 71] on div "Spülküche" at bounding box center [811, 70] width 112 height 27
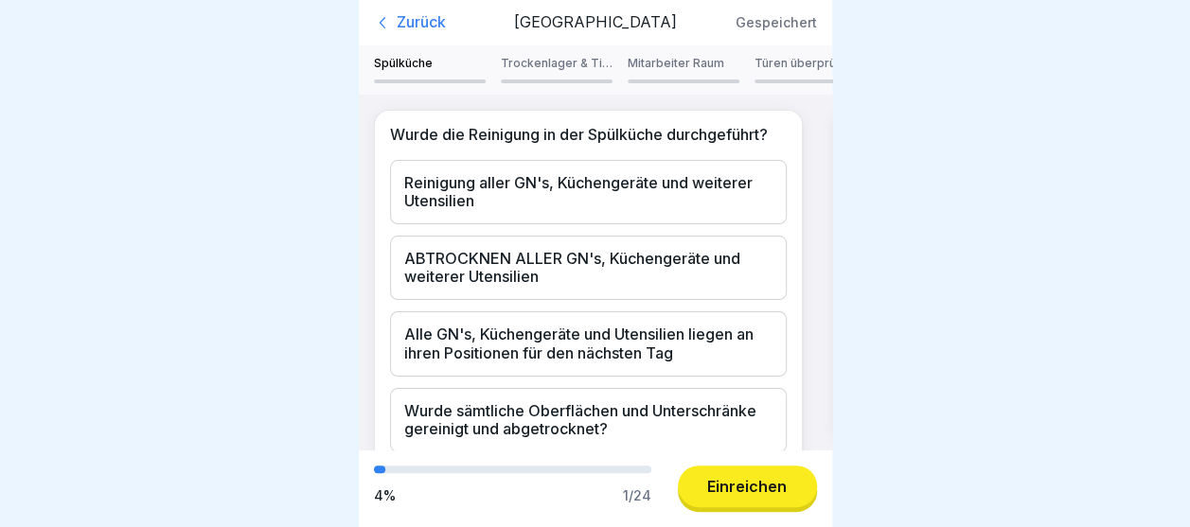
click at [796, 66] on p "Türen überprüfen" at bounding box center [811, 63] width 112 height 13
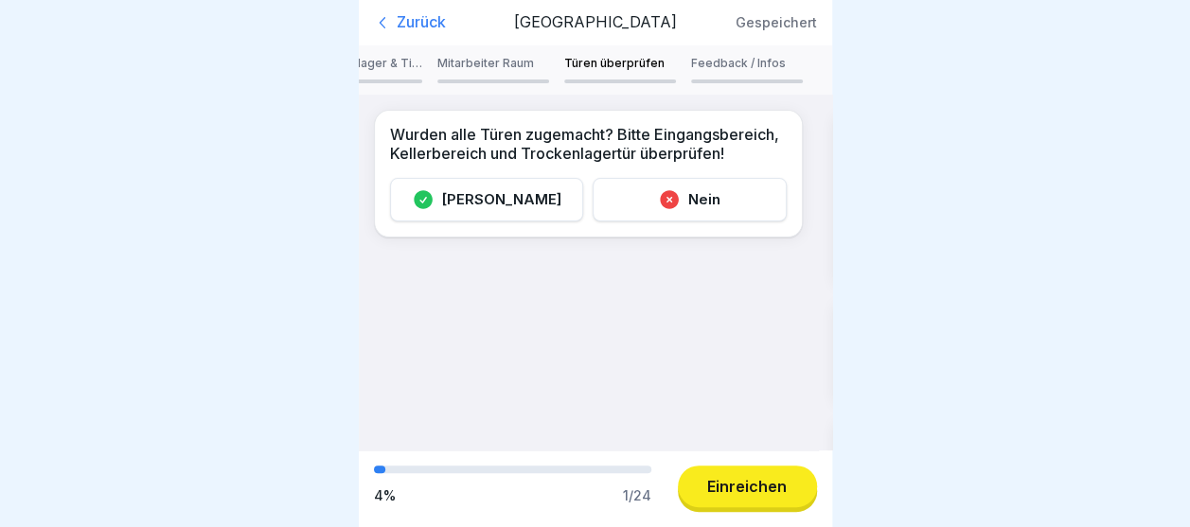
click at [796, 66] on p "Feedback / Infos" at bounding box center [747, 63] width 112 height 13
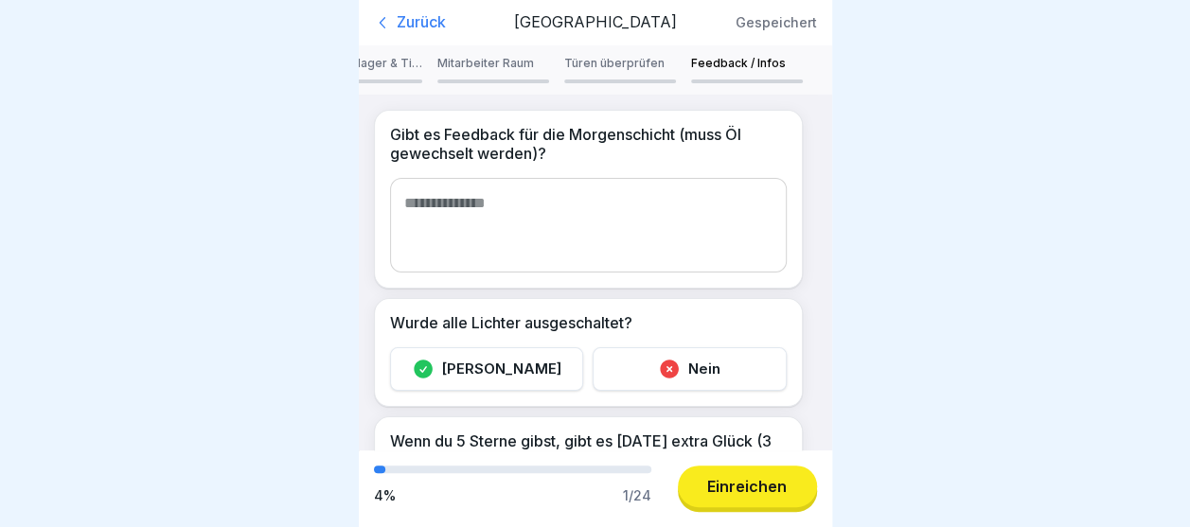
click at [761, 64] on p "Feedback / Infos" at bounding box center [747, 63] width 112 height 13
click at [369, 57] on p "Trockenlager & Tiefkühlhaus" at bounding box center [367, 63] width 112 height 13
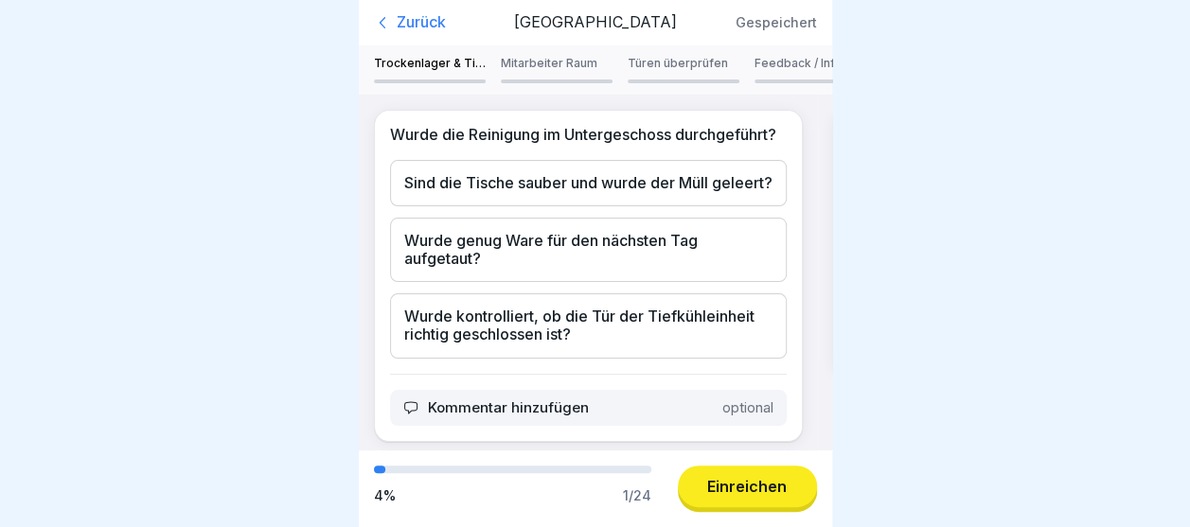
click at [369, 57] on div "Temperaturkontrollen (HACCP) Küchenkontrolle Toiletten Gastraum Außenterrasse S…" at bounding box center [595, 70] width 473 height 27
click at [420, 57] on p "Trockenlager & Tiefkühlhaus" at bounding box center [430, 63] width 112 height 13
click at [773, 15] on p "Gespeichert" at bounding box center [776, 23] width 81 height 16
click at [434, 13] on div "Zurück" at bounding box center [439, 22] width 131 height 19
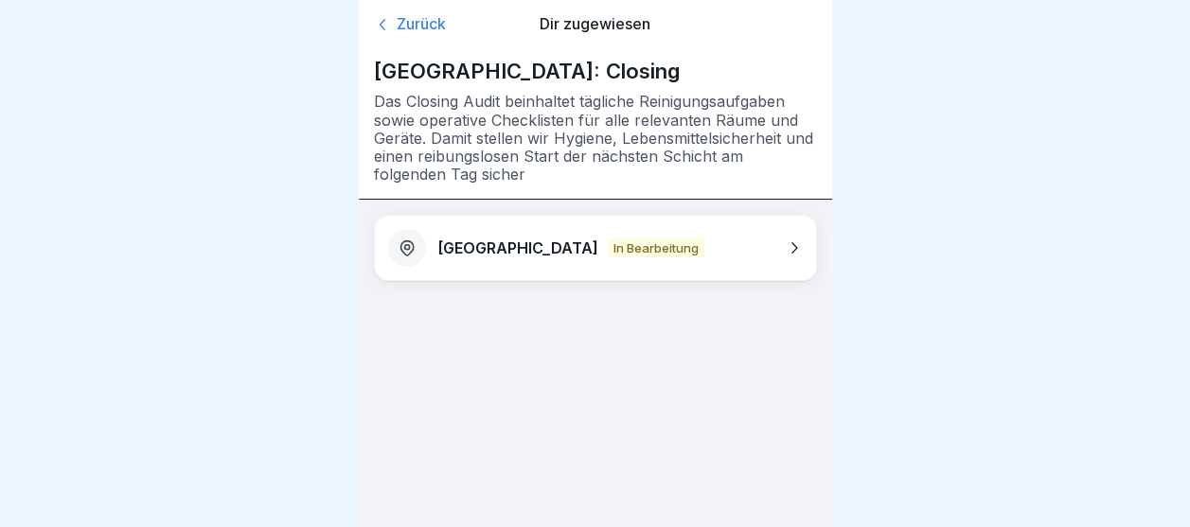
click at [411, 23] on div "Zurück" at bounding box center [444, 24] width 141 height 19
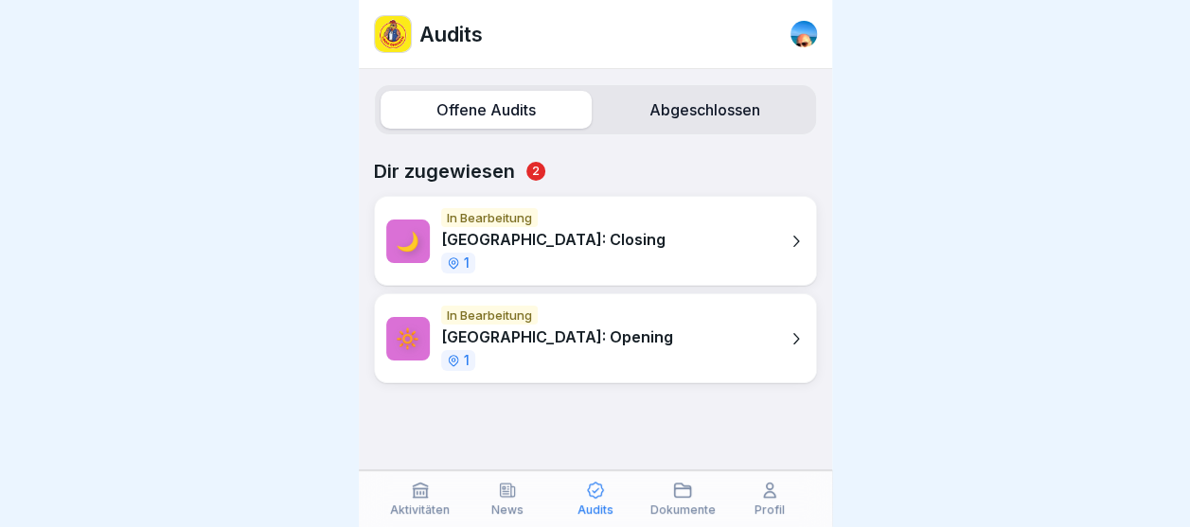
click at [692, 92] on label "Abgeschlossen" at bounding box center [704, 110] width 211 height 38
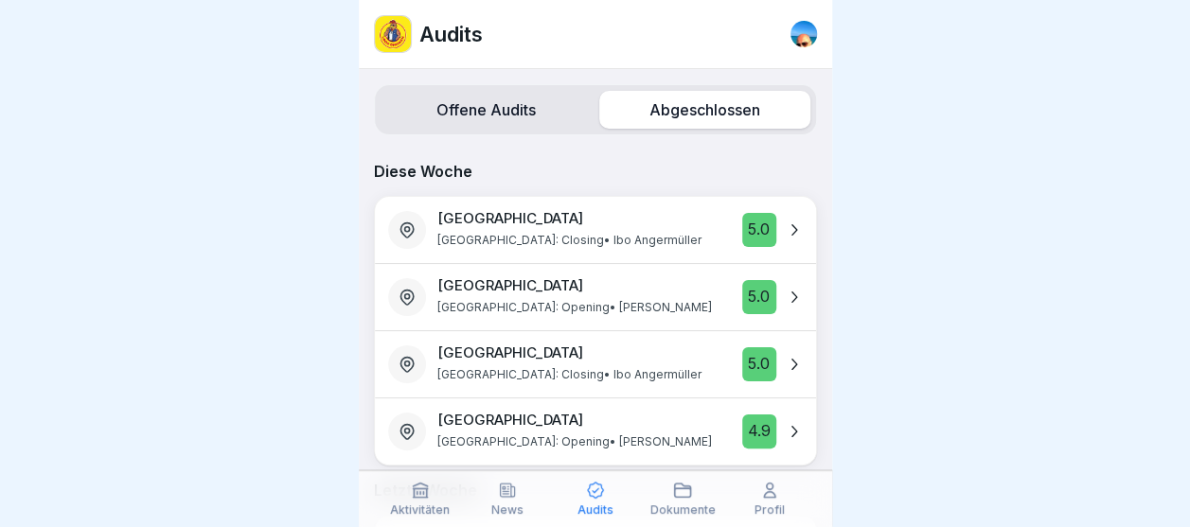
click at [517, 121] on label "Offene Audits" at bounding box center [486, 110] width 211 height 38
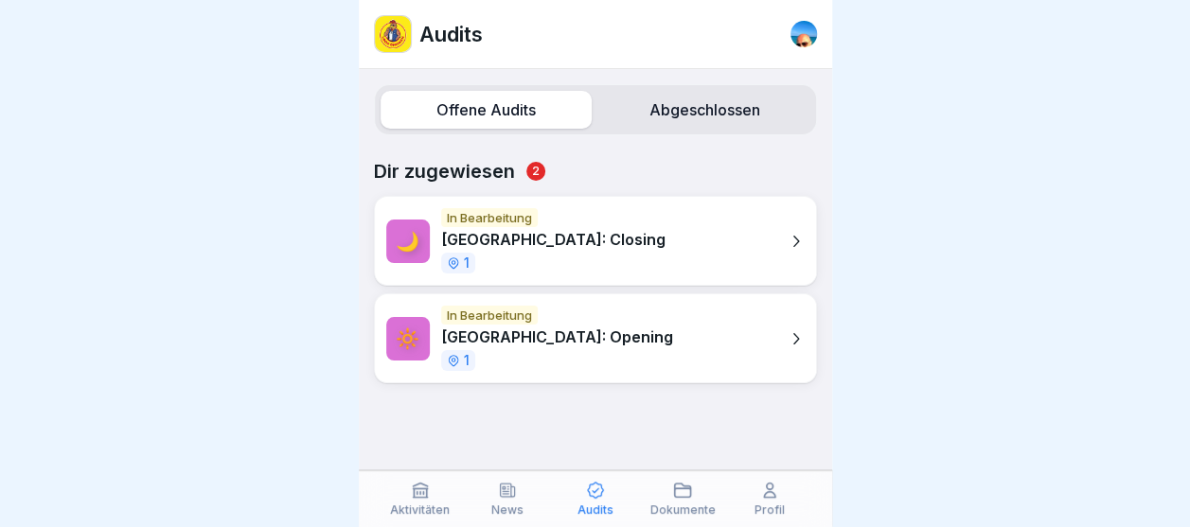
click at [809, 30] on div at bounding box center [804, 34] width 27 height 27
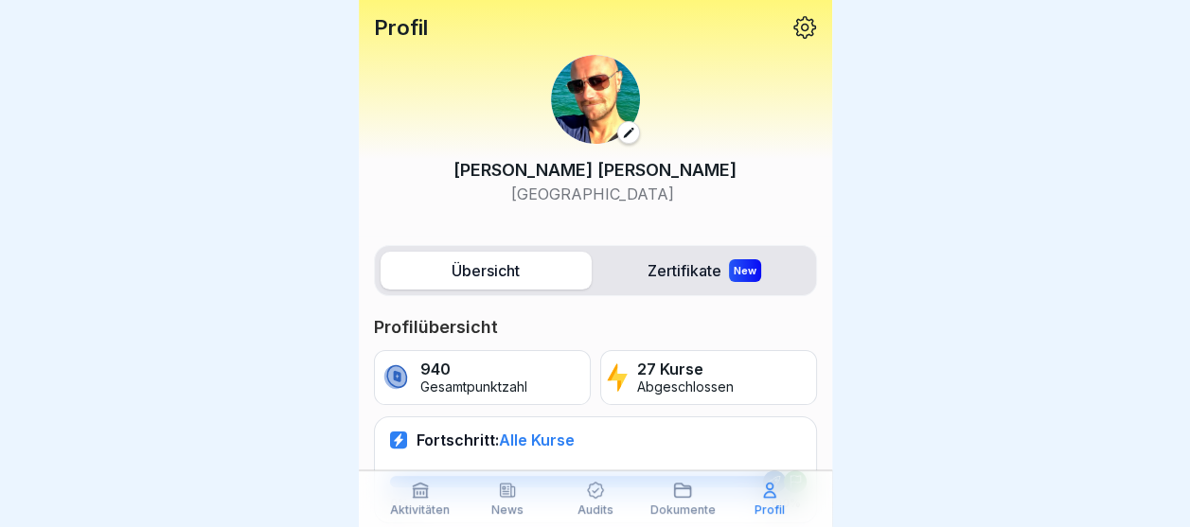
click at [280, 159] on div at bounding box center [595, 263] width 1190 height 527
click at [586, 485] on icon at bounding box center [595, 490] width 19 height 19
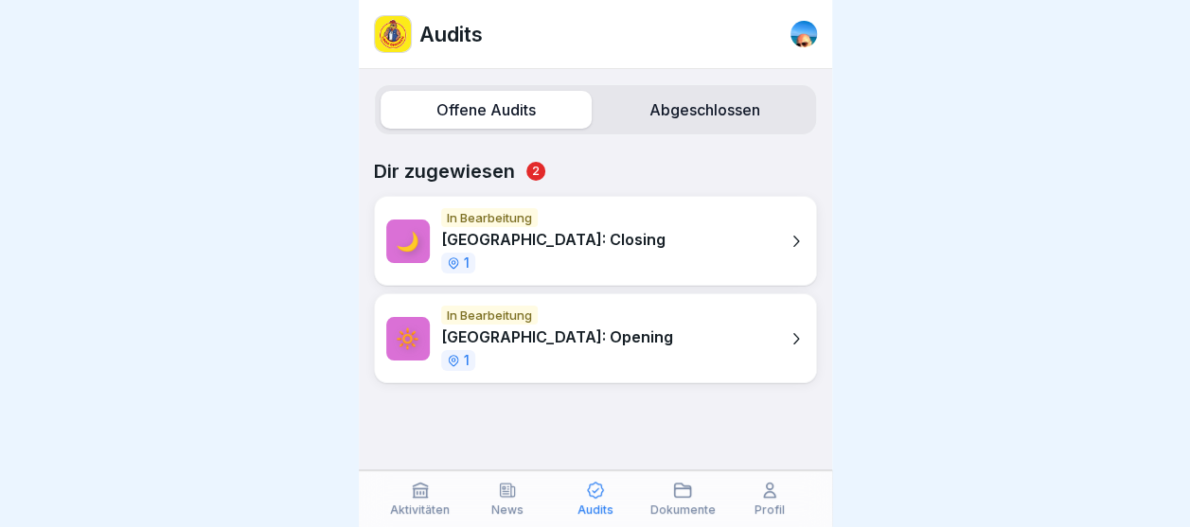
click at [568, 218] on div "In Bearbeitung [GEOGRAPHIC_DATA]: Closing 1" at bounding box center [553, 240] width 224 height 65
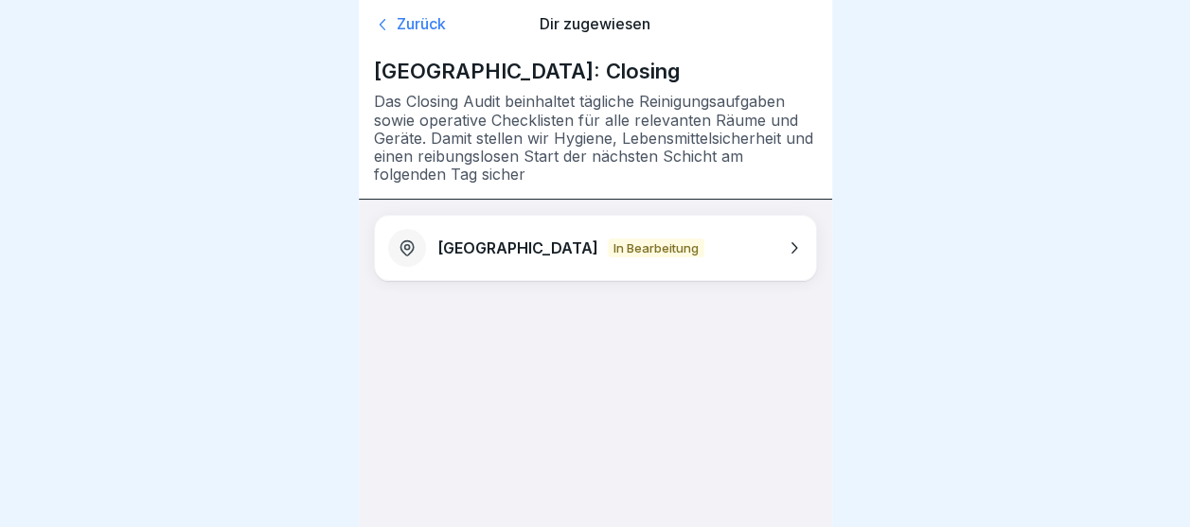
click at [795, 245] on icon at bounding box center [795, 247] width 6 height 11
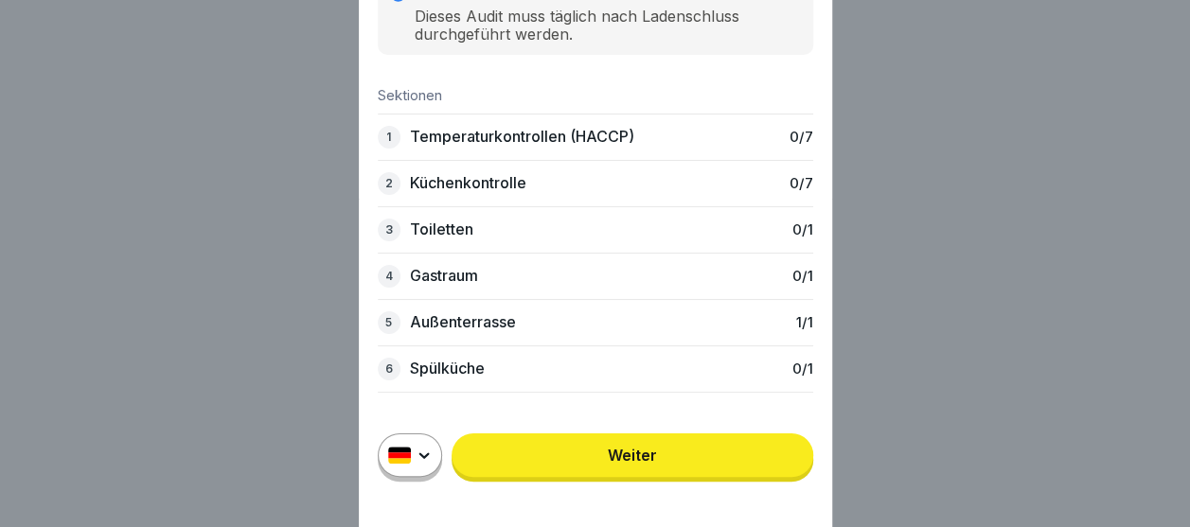
click at [678, 474] on link "Weiter" at bounding box center [633, 456] width 362 height 44
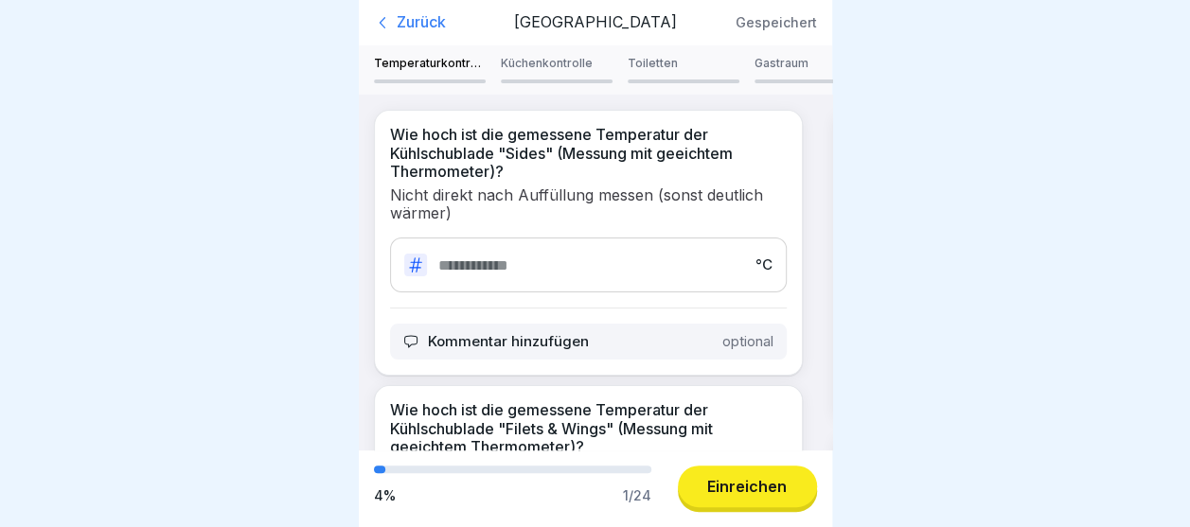
click at [516, 269] on input "number" at bounding box center [591, 266] width 306 height 18
type input "*"
click at [963, 264] on div at bounding box center [595, 263] width 1190 height 527
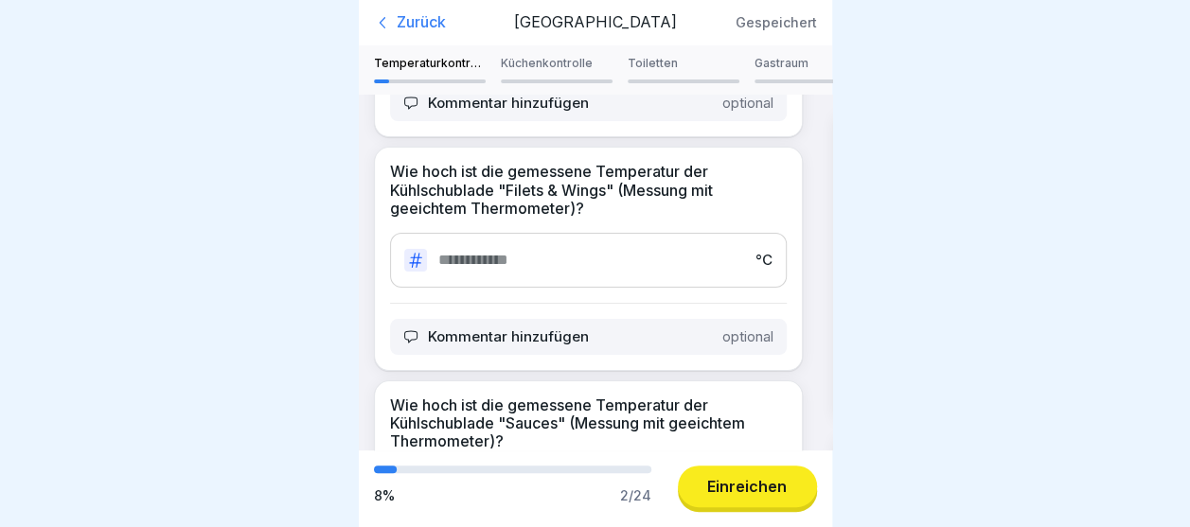
scroll to position [260, 0]
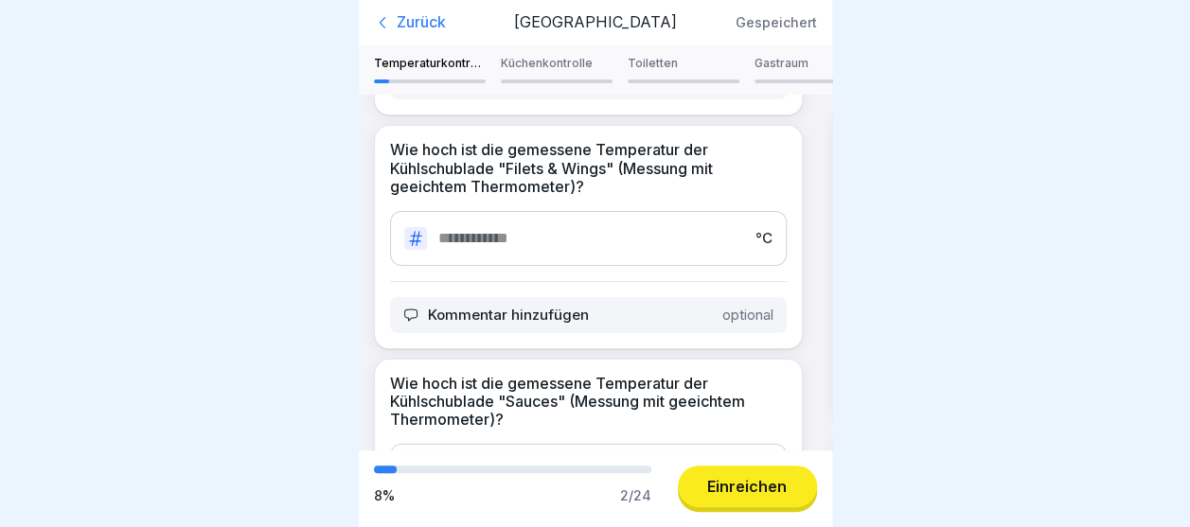
click at [633, 211] on div "°C" at bounding box center [588, 238] width 397 height 55
type input "*"
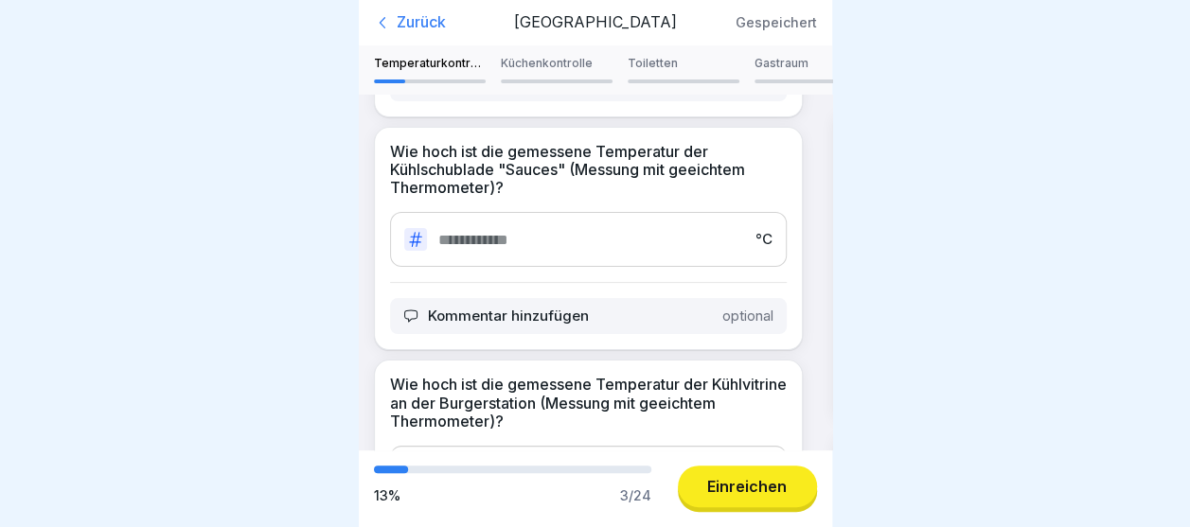
scroll to position [545, 0]
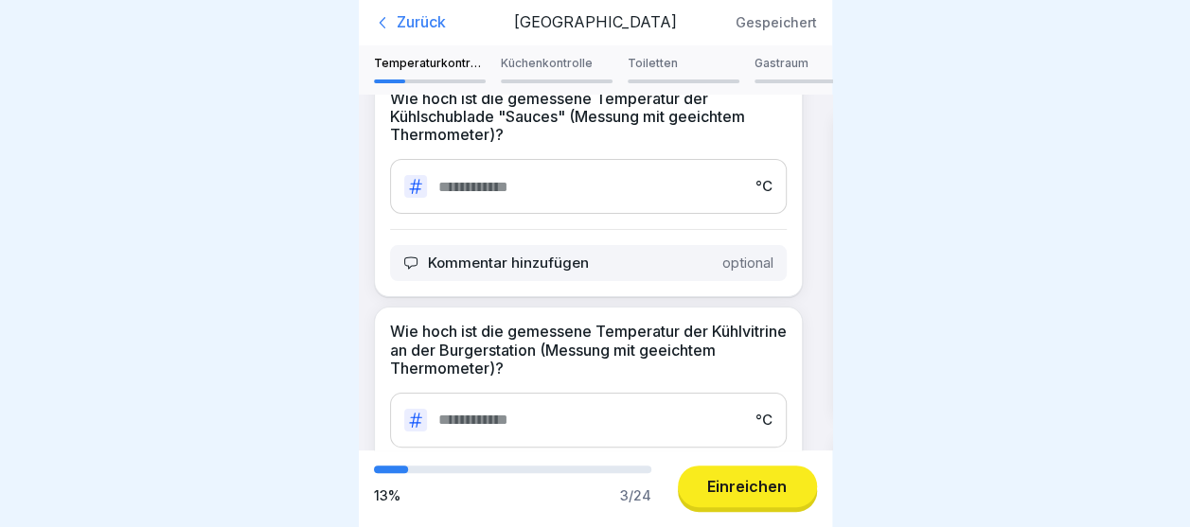
click at [504, 178] on input "number" at bounding box center [591, 187] width 306 height 18
type input "*"
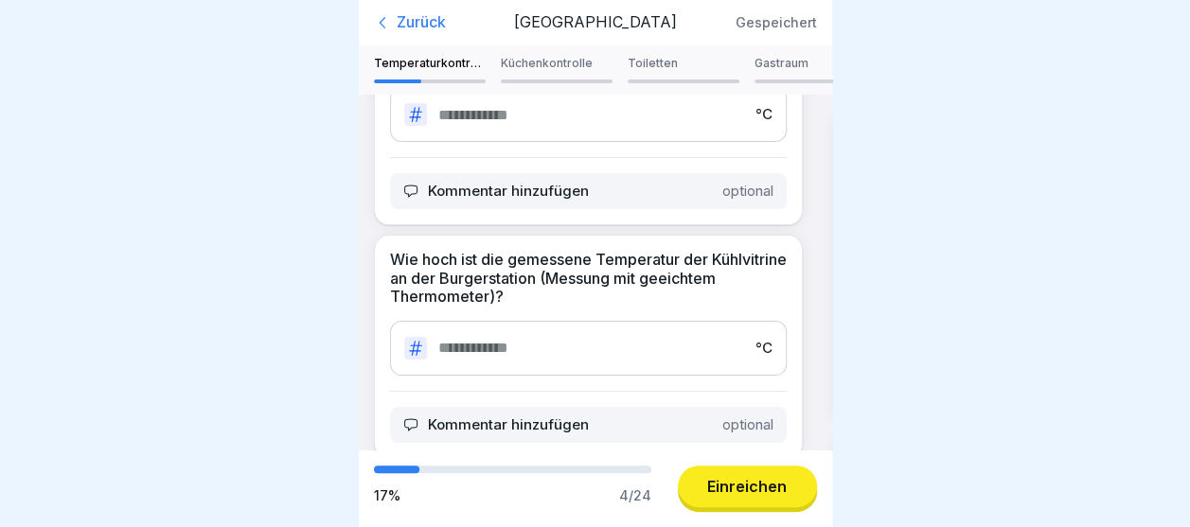
scroll to position [631, 0]
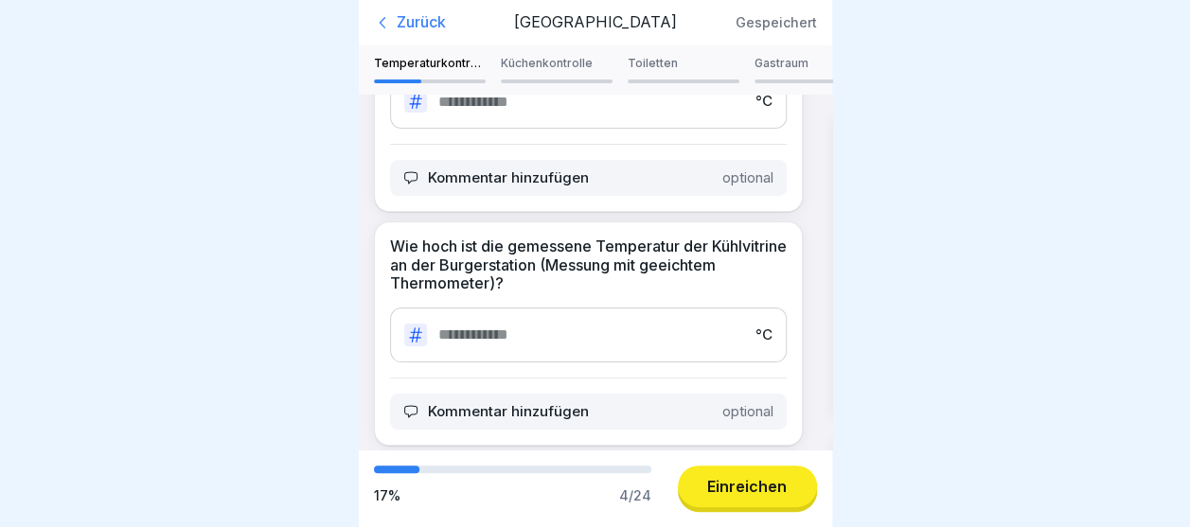
click at [478, 325] on div "°C" at bounding box center [588, 335] width 397 height 55
type input "*"
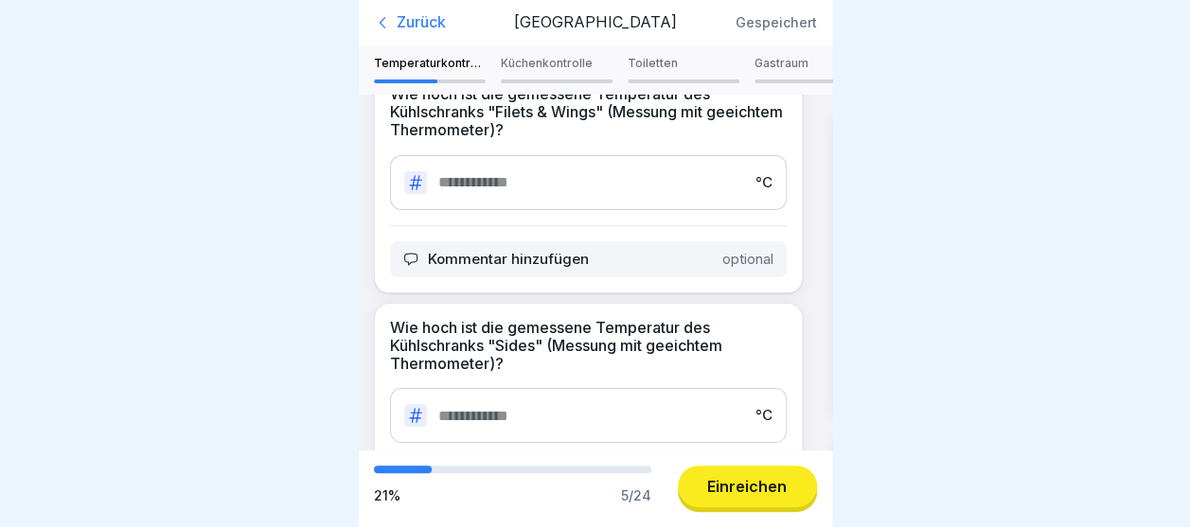
scroll to position [1024, 0]
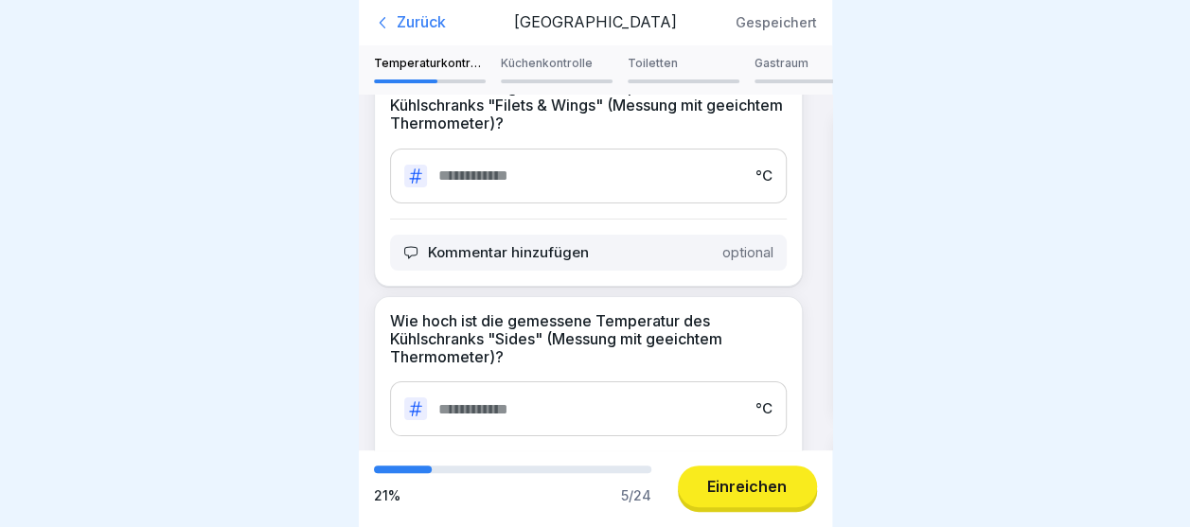
click at [614, 167] on input "number" at bounding box center [591, 176] width 306 height 18
type input "*"
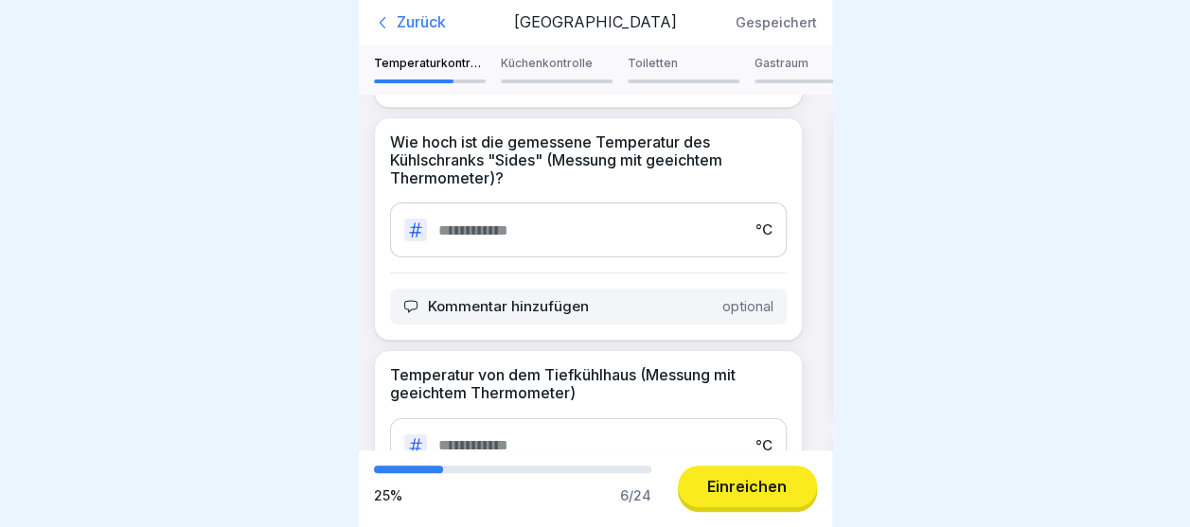
scroll to position [1216, 0]
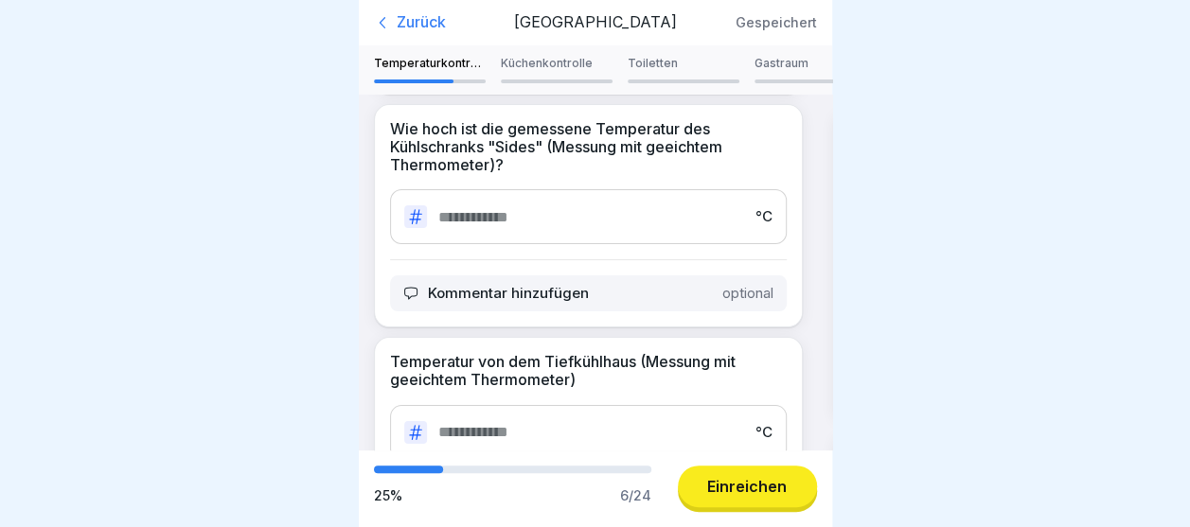
click at [542, 208] on input "number" at bounding box center [591, 217] width 306 height 18
type input "*"
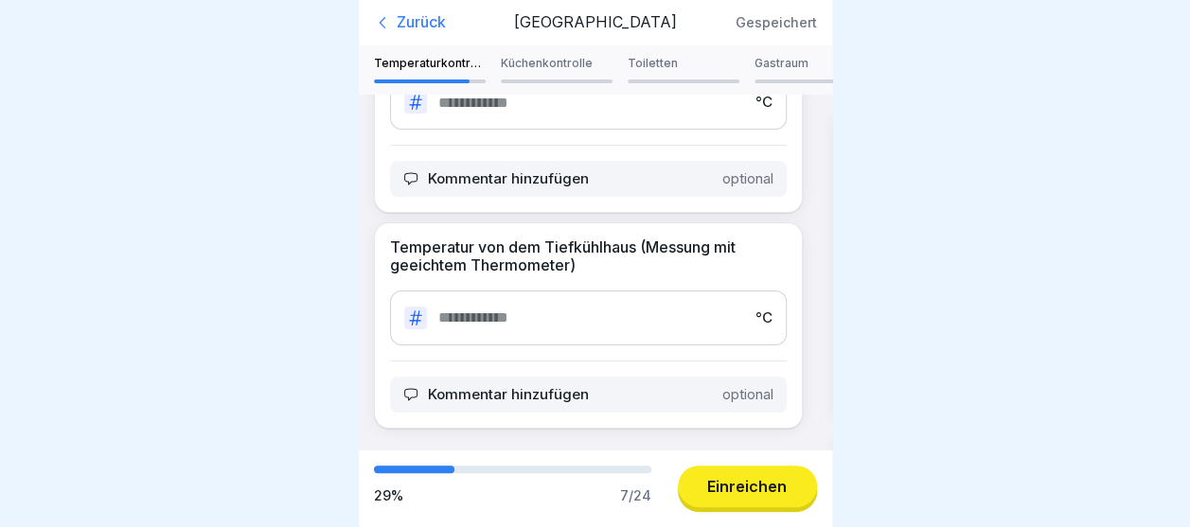
scroll to position [1302, 0]
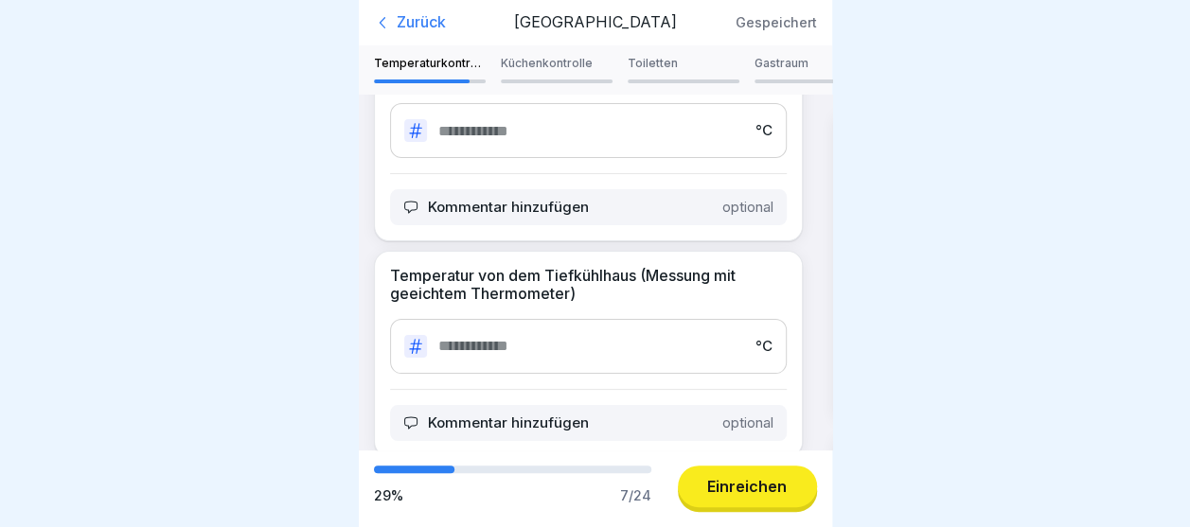
click at [562, 337] on input "number" at bounding box center [591, 346] width 306 height 18
type input "***"
click at [776, 487] on div "Einreichen" at bounding box center [747, 486] width 80 height 17
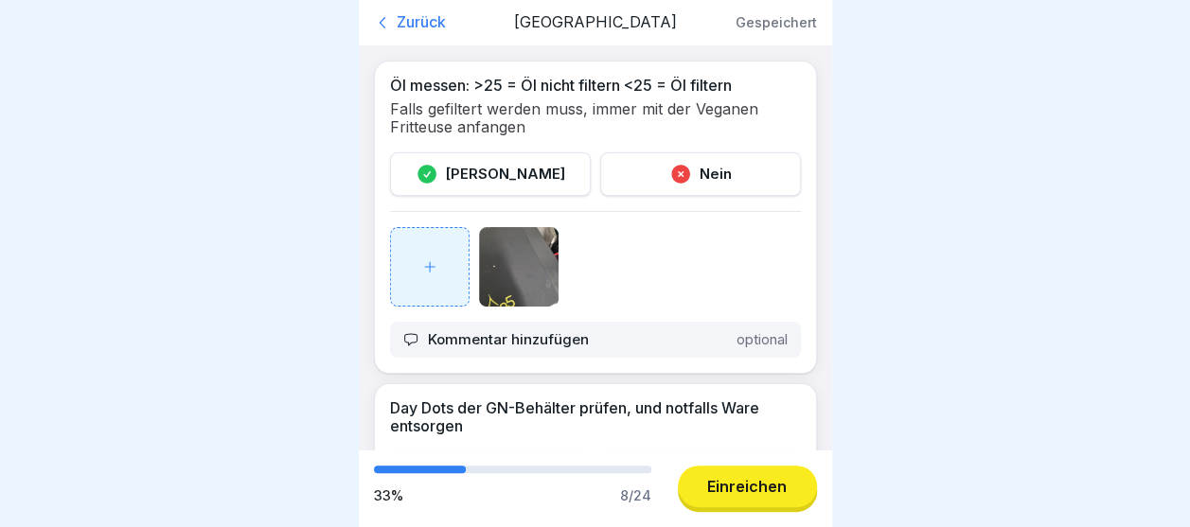
click at [436, 176] on icon at bounding box center [427, 174] width 19 height 19
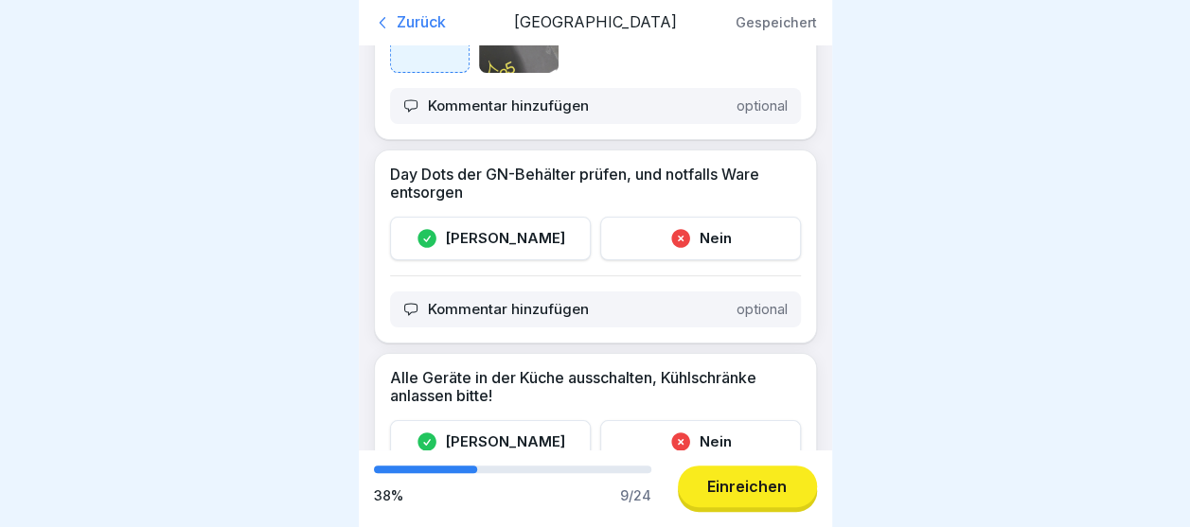
scroll to position [148, 0]
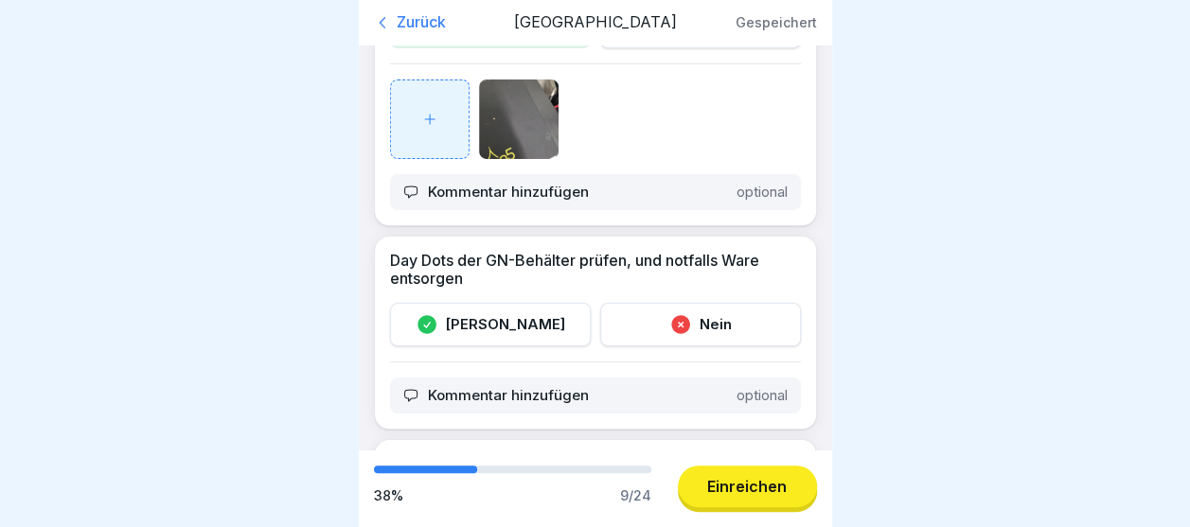
click at [438, 333] on icon at bounding box center [427, 324] width 23 height 23
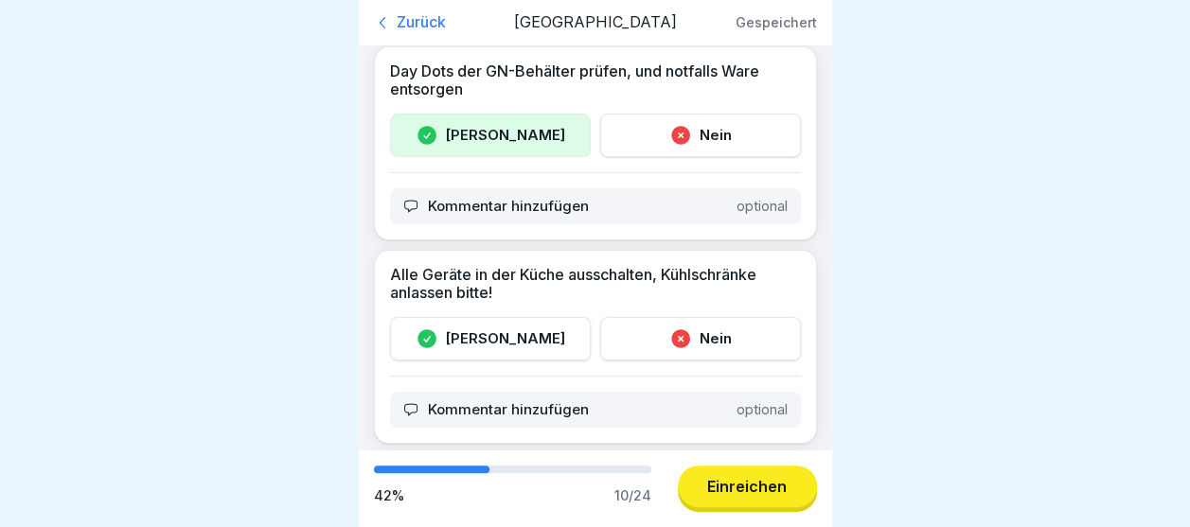
scroll to position [501, 0]
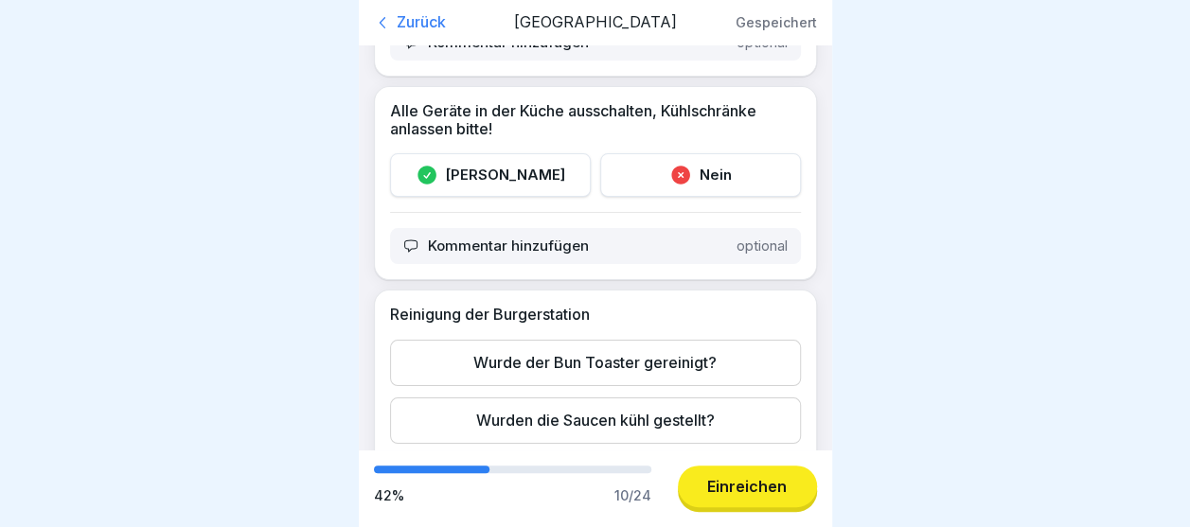
click at [436, 181] on icon at bounding box center [427, 176] width 19 height 19
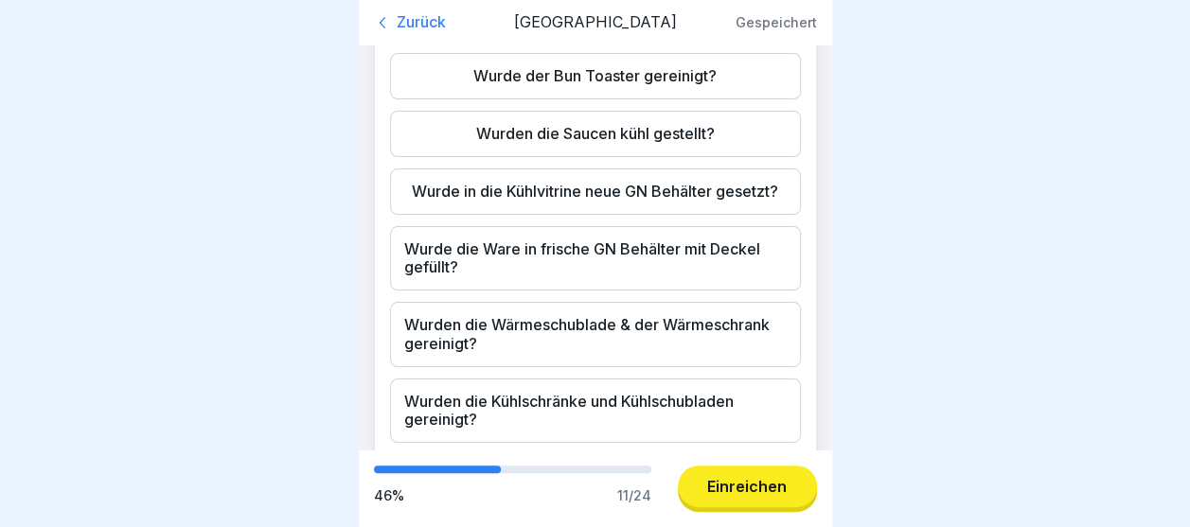
scroll to position [804, 0]
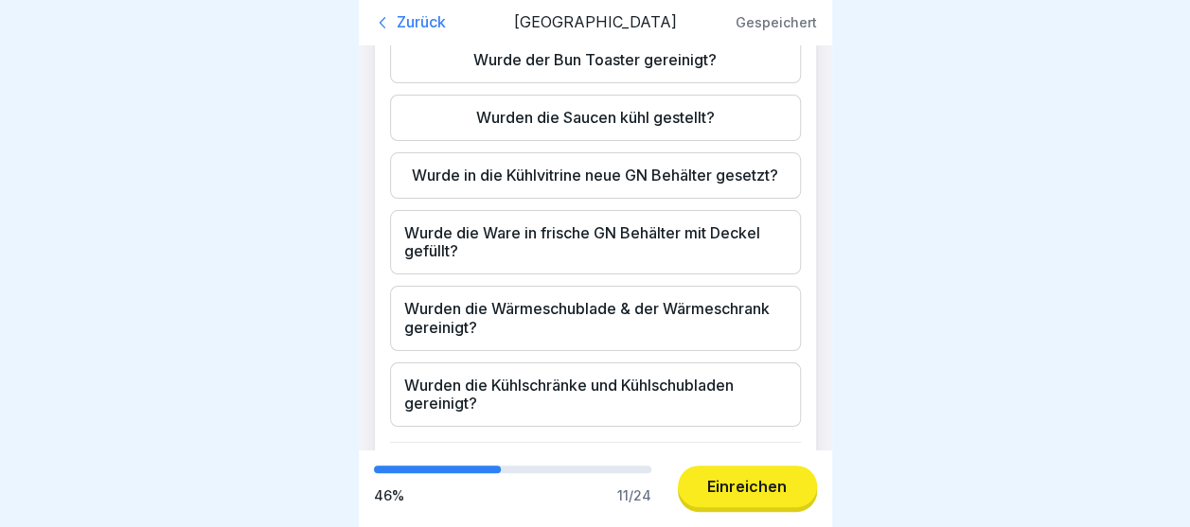
click at [721, 80] on div "Wurde der Bun Toaster gereinigt?" at bounding box center [595, 60] width 411 height 46
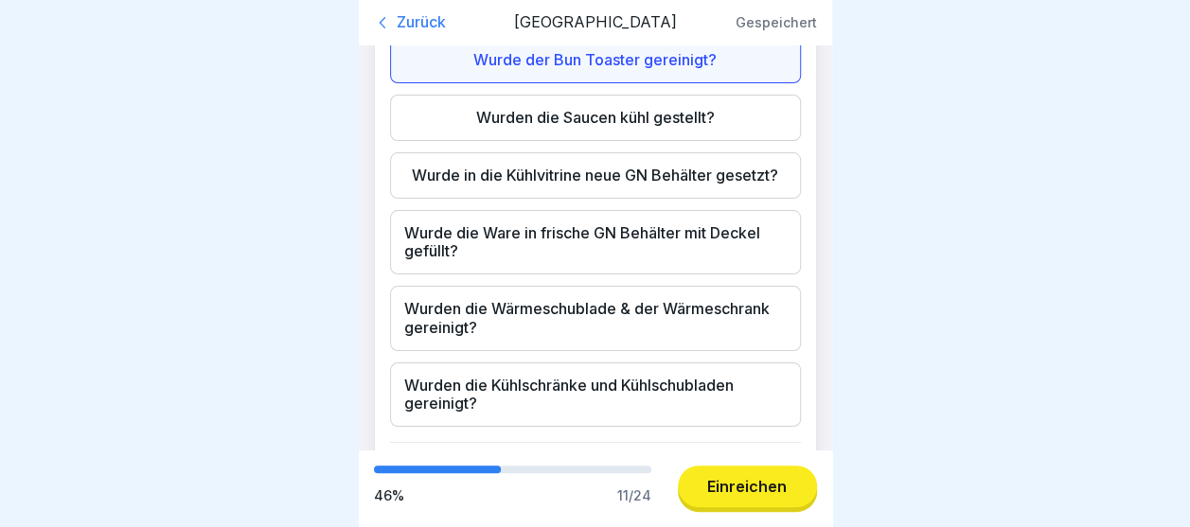
click at [712, 113] on div "Wurden die Saucen kühl gestellt?" at bounding box center [595, 118] width 411 height 46
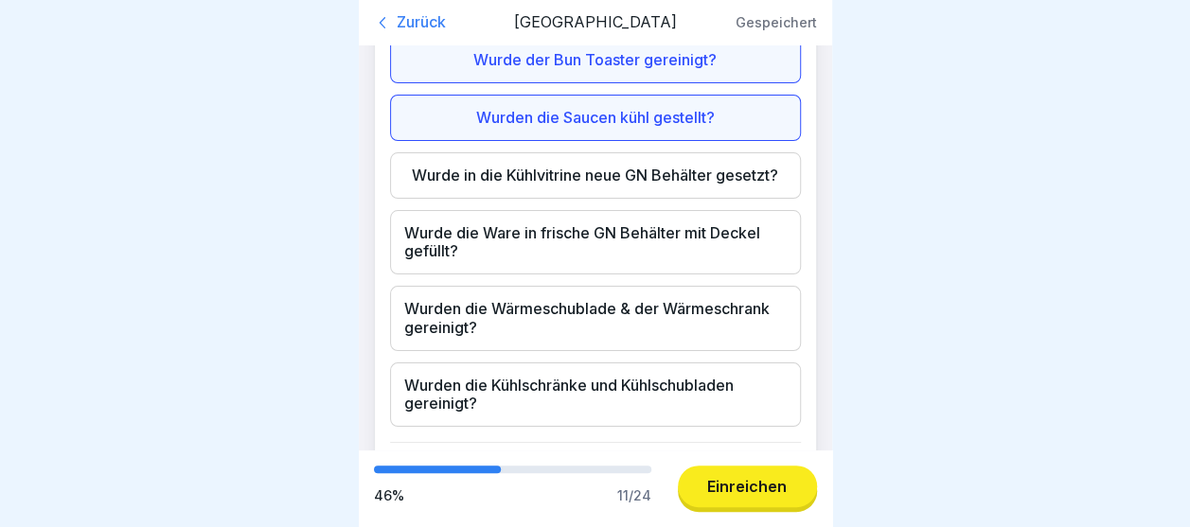
click at [686, 190] on div "Wurde in die Kühlvitrine neue GN Behälter gesetzt?" at bounding box center [595, 175] width 411 height 46
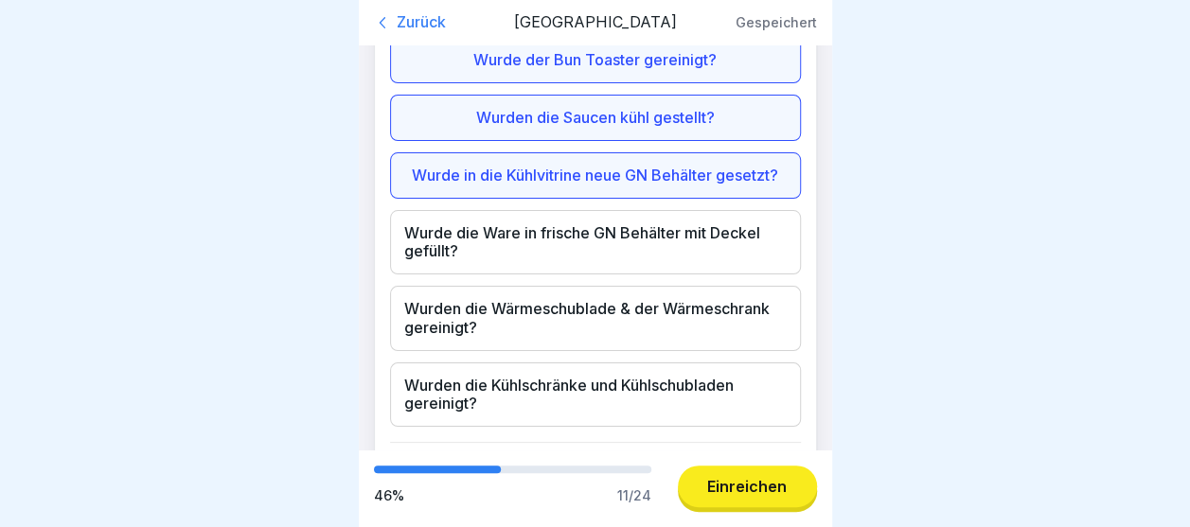
click at [676, 244] on div "Wurde die Ware in frische GN Behälter mit Deckel gefüllt?" at bounding box center [595, 242] width 411 height 64
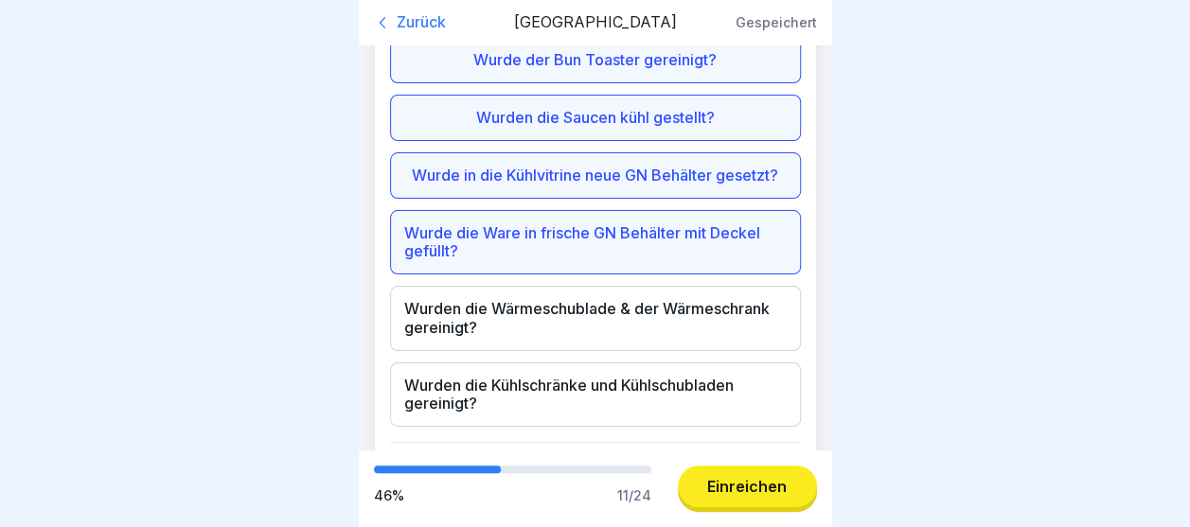
click at [645, 350] on div "Wurden die Wärmeschublade & der Wärmeschrank gereinigt?" at bounding box center [595, 318] width 411 height 64
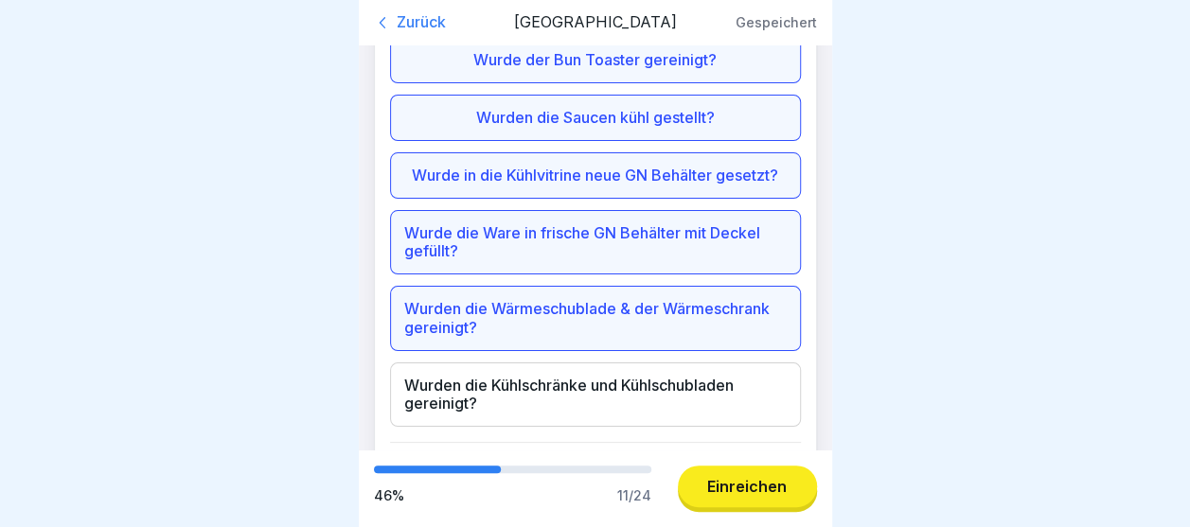
click at [642, 406] on div "Wurden die Kühlschränke und Kühlschubladen gereinigt?" at bounding box center [595, 395] width 411 height 64
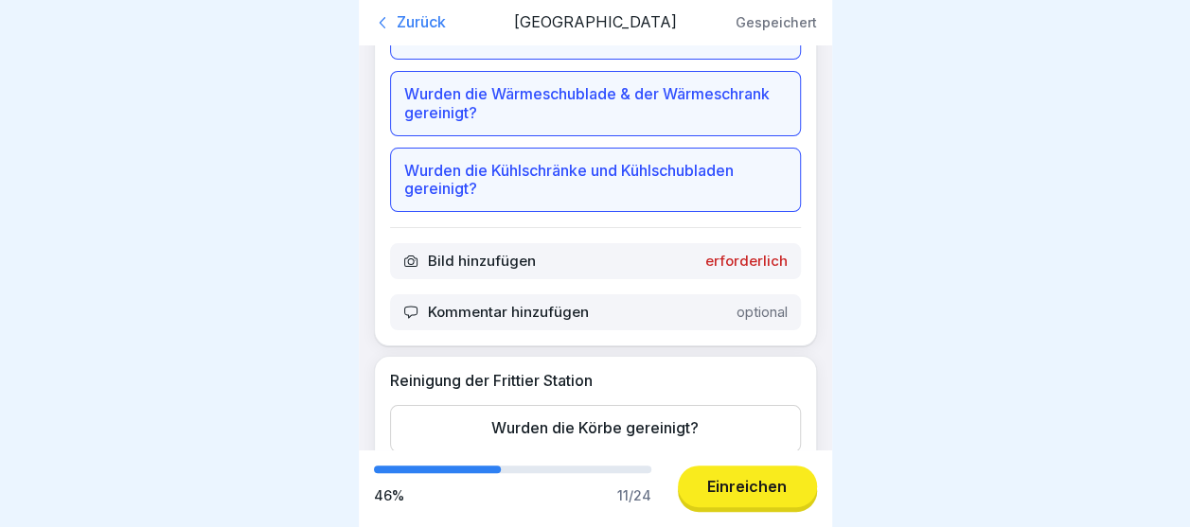
scroll to position [1095, 0]
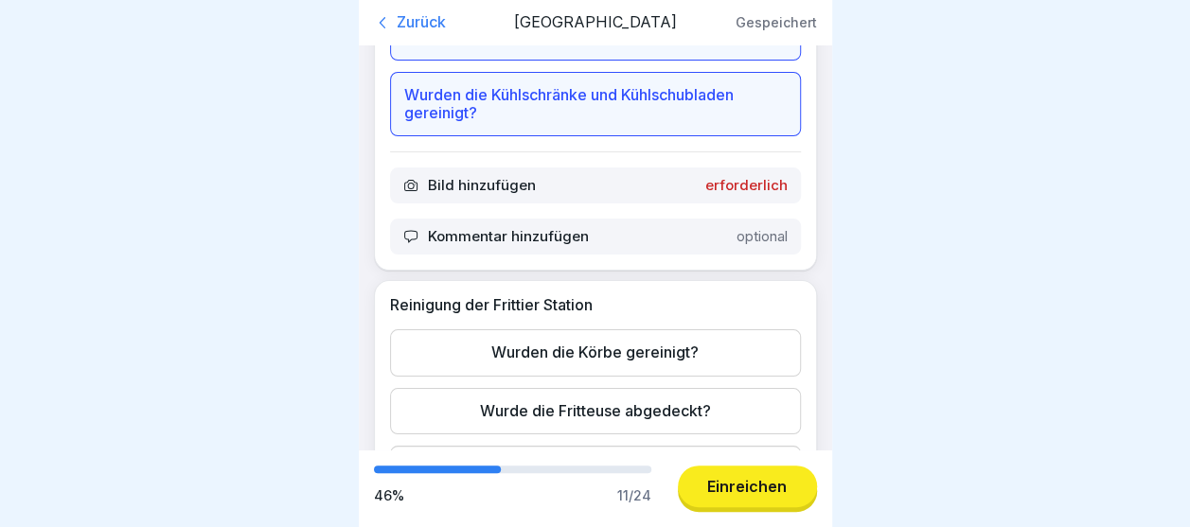
click at [758, 194] on p "erforderlich" at bounding box center [746, 185] width 82 height 17
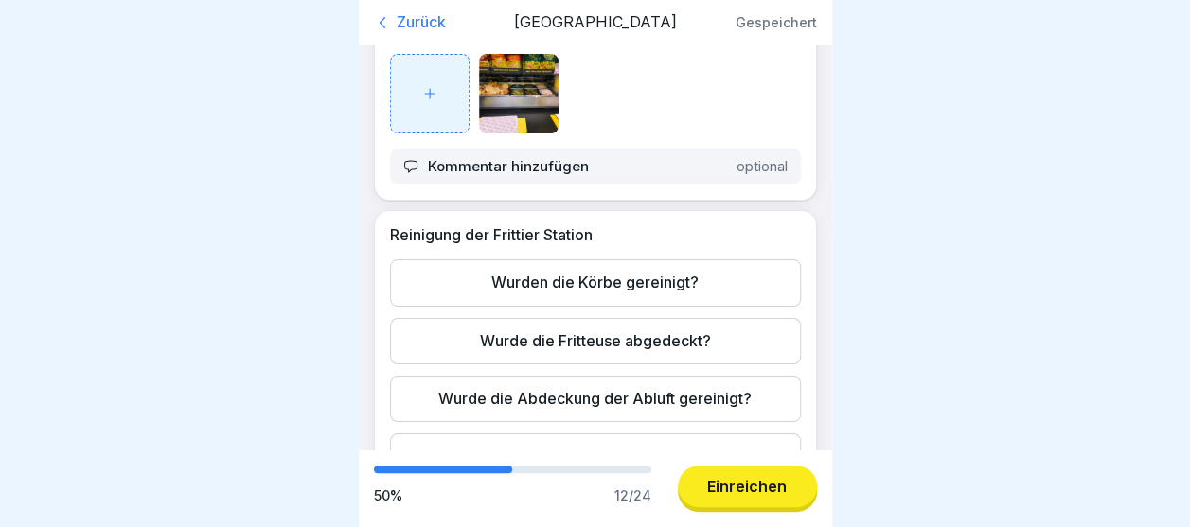
scroll to position [1284, 0]
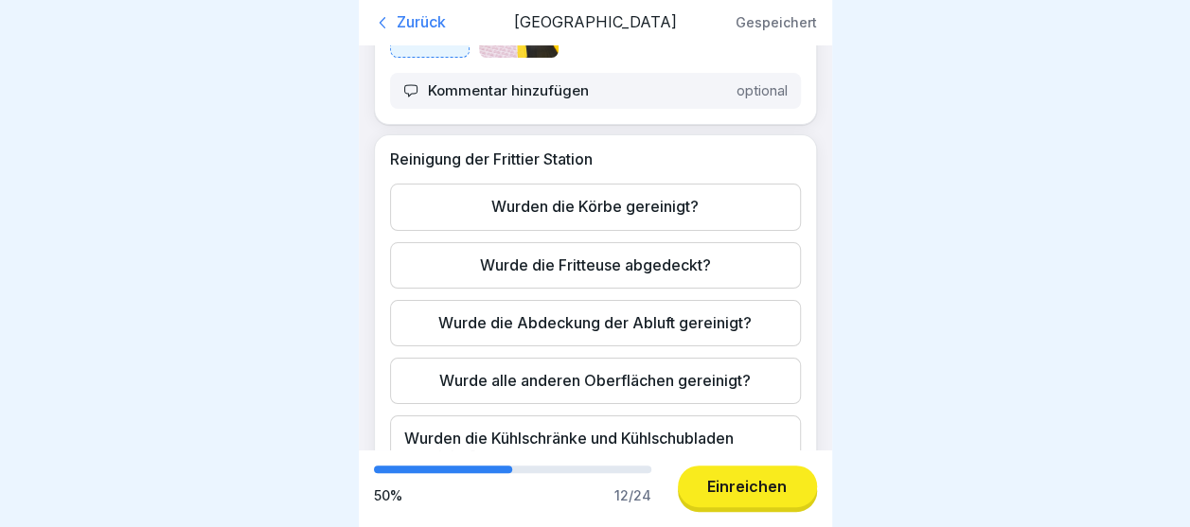
click at [687, 229] on div "Wurden die Körbe gereinigt?" at bounding box center [595, 207] width 411 height 46
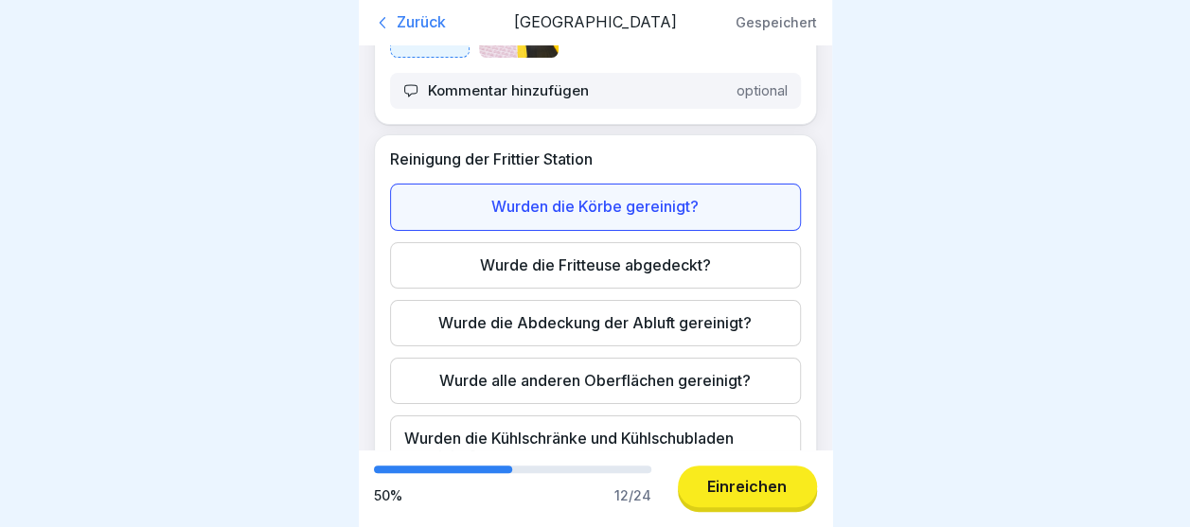
click at [614, 289] on div "Wurde die Fritteuse abgedeckt?" at bounding box center [595, 265] width 411 height 46
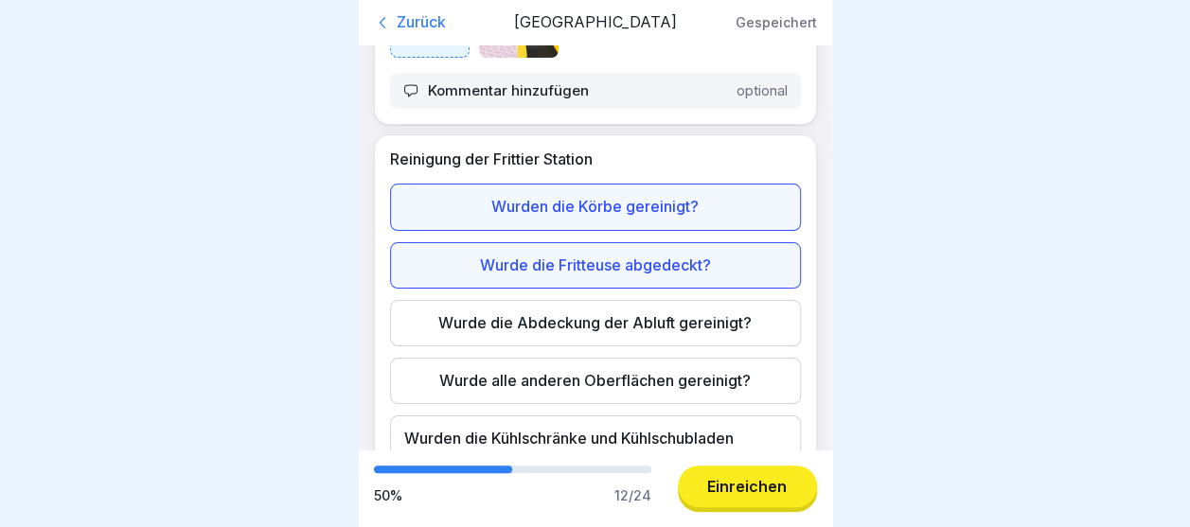
click at [585, 347] on div "Wurde die Abdeckung der Abluft gereinigt?" at bounding box center [595, 323] width 411 height 46
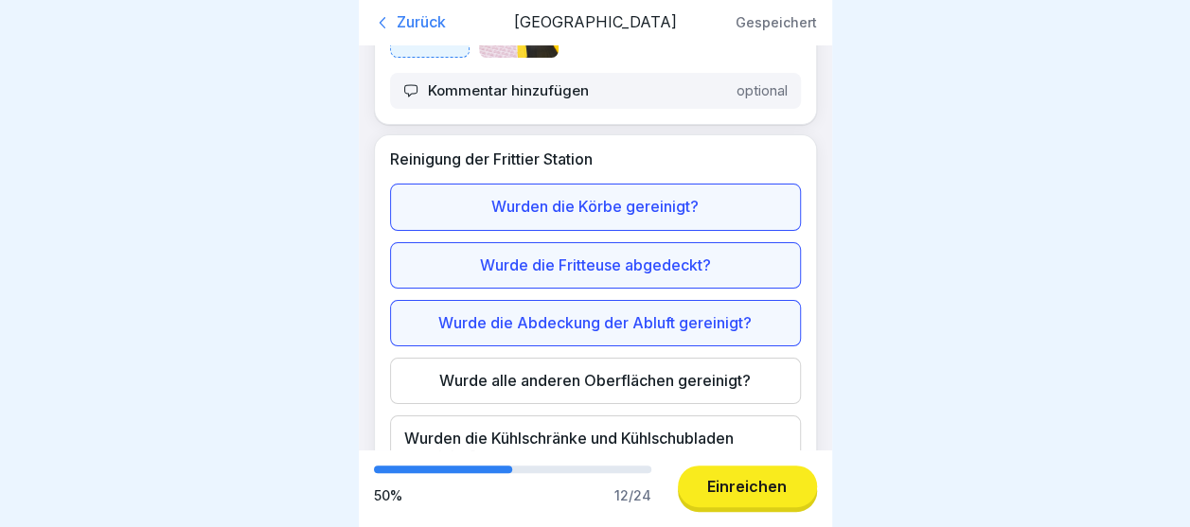
click at [561, 404] on div "Wurde alle anderen Oberflächen gereinigt?" at bounding box center [595, 381] width 411 height 46
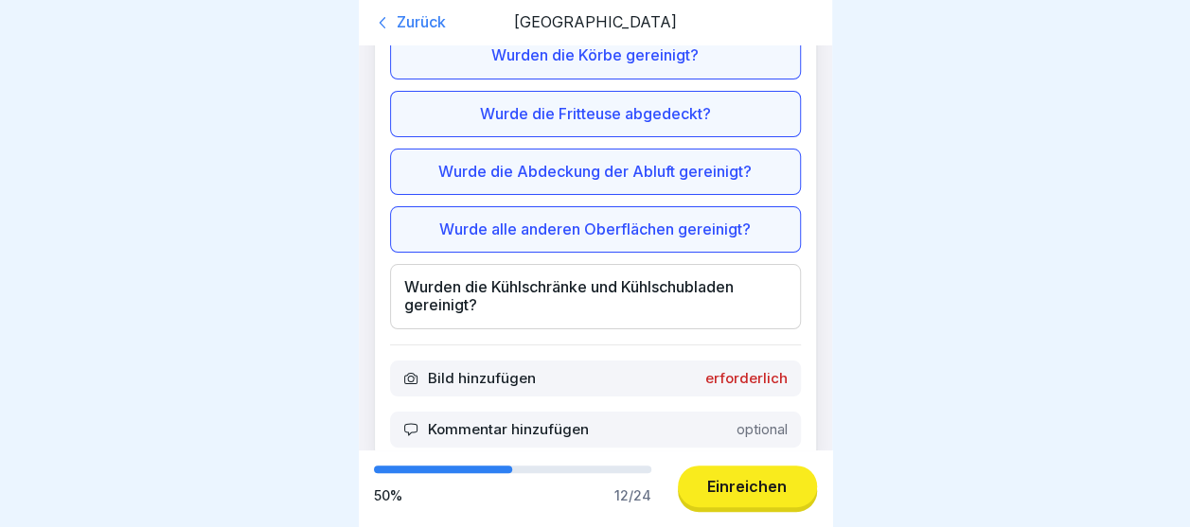
scroll to position [1473, 0]
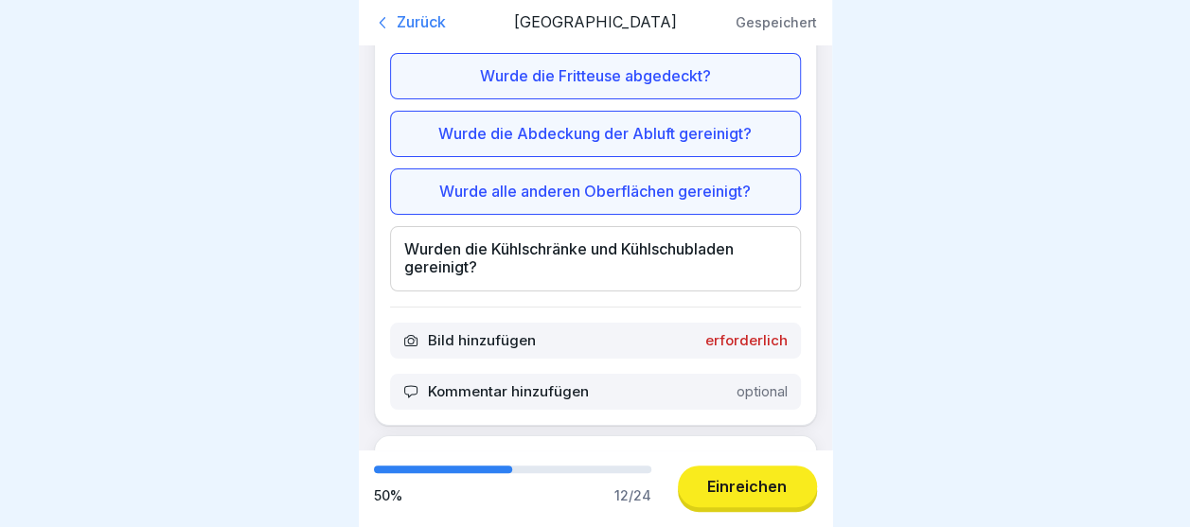
click at [684, 282] on div "Wurden die Kühlschränke und Kühlschubladen gereinigt?" at bounding box center [595, 258] width 411 height 64
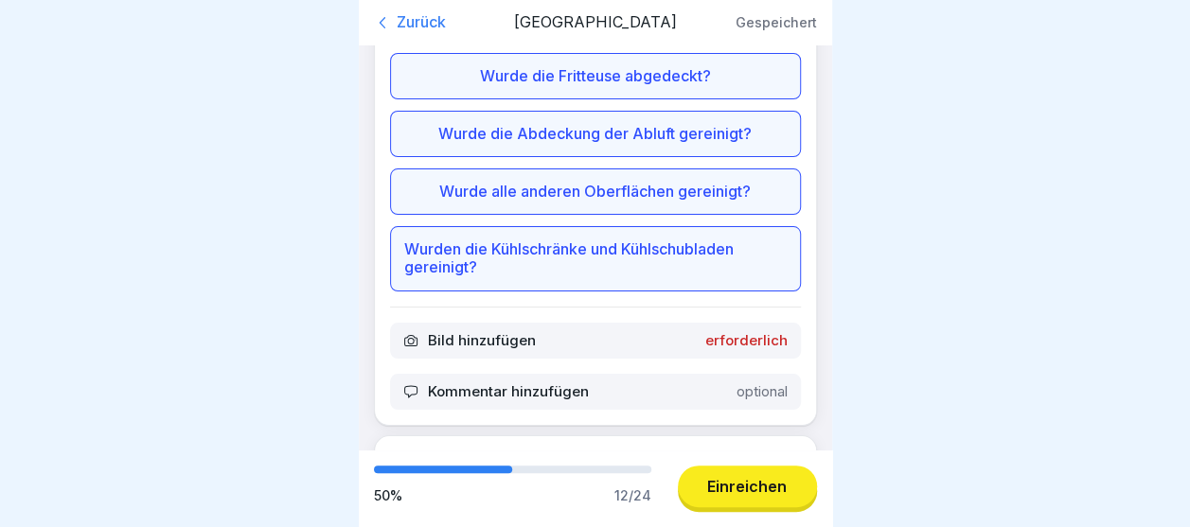
click at [731, 359] on div "Bild hinzufügen erforderlich" at bounding box center [595, 341] width 411 height 36
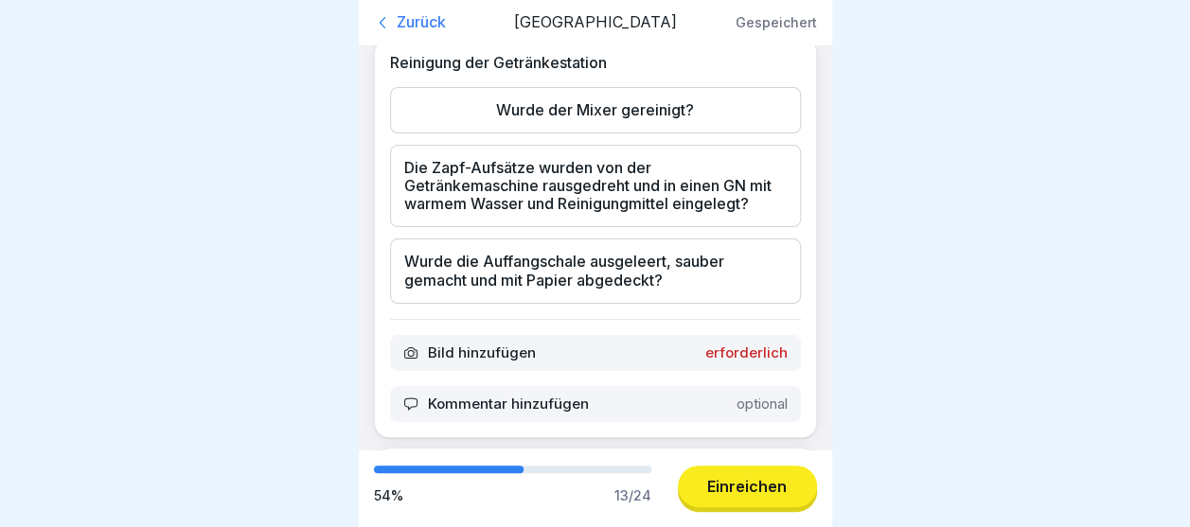
scroll to position [2004, 0]
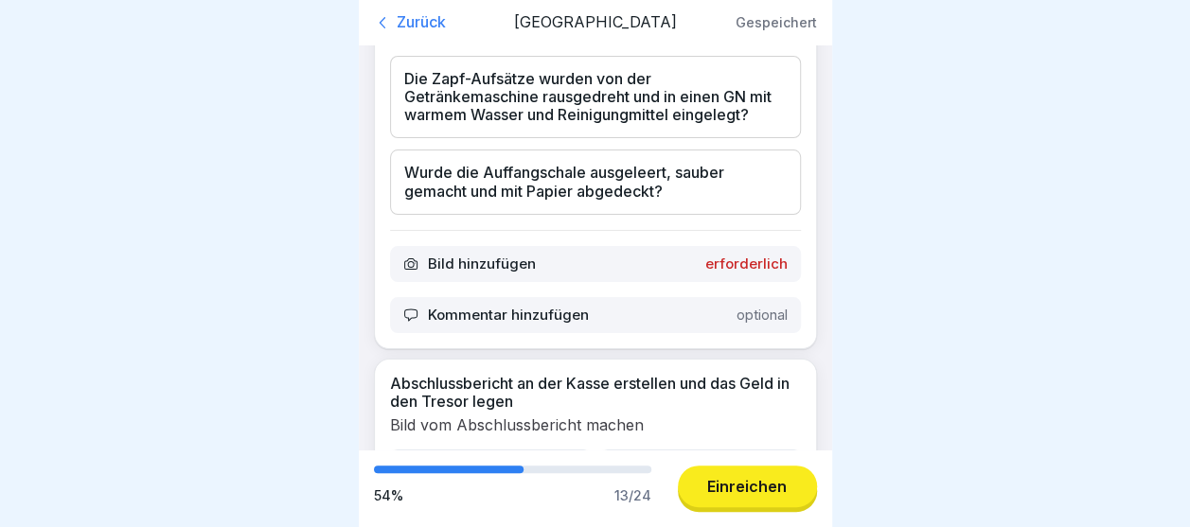
click at [735, 45] on div "Wurde der Mixer gereinigt?" at bounding box center [595, 21] width 411 height 46
click at [718, 136] on div "Die Zapf-Aufsätze wurden von der Getränkemaschine rausgedreht und in einen GN m…" at bounding box center [595, 97] width 411 height 83
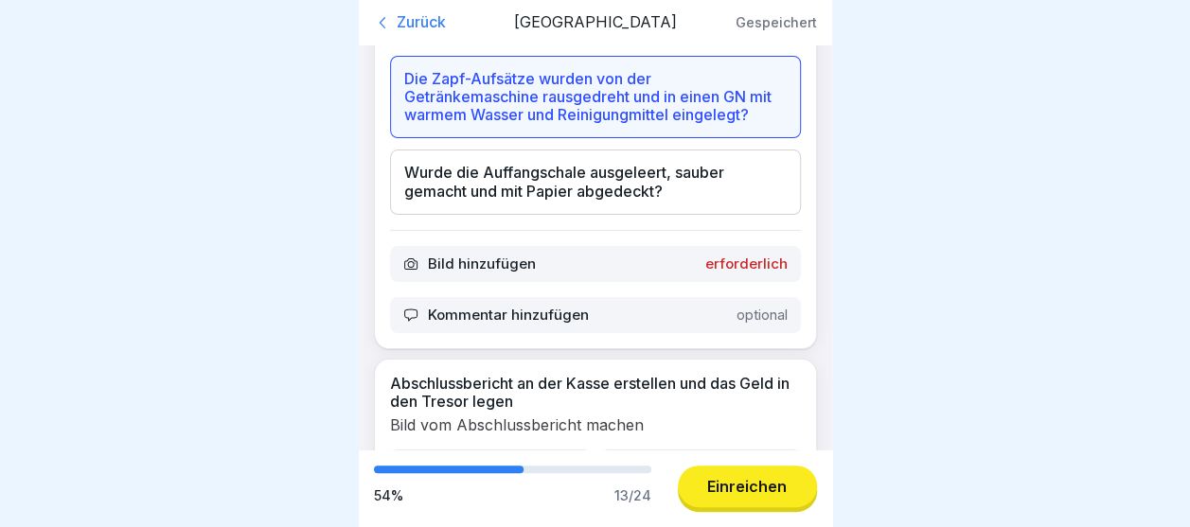
click at [704, 214] on div "Wurde die Auffangschale ausgeleert, sauber gemacht und mit Papier abgedeckt?" at bounding box center [595, 182] width 411 height 64
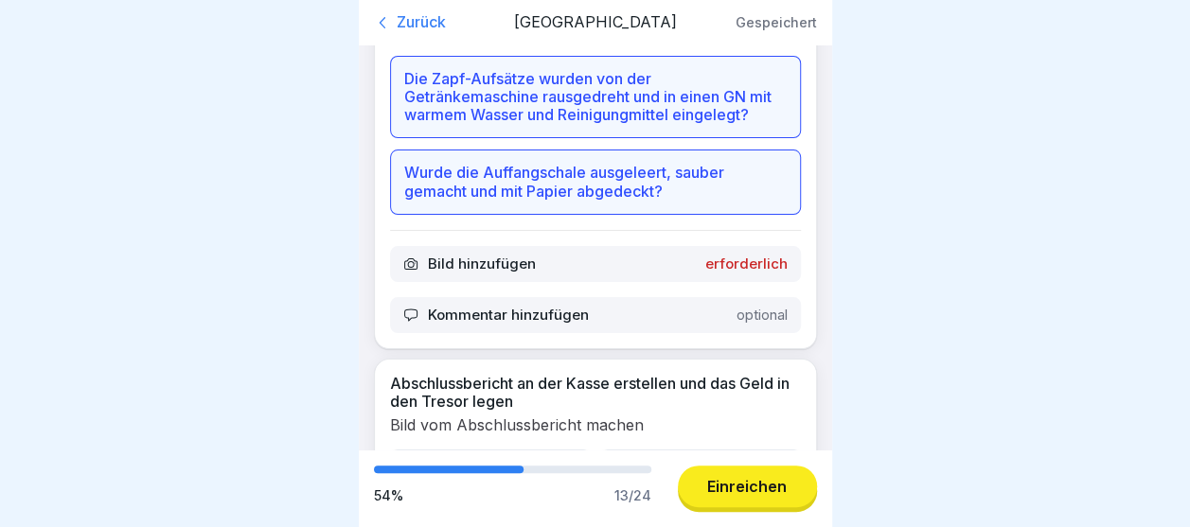
click at [742, 273] on p "erforderlich" at bounding box center [746, 264] width 82 height 17
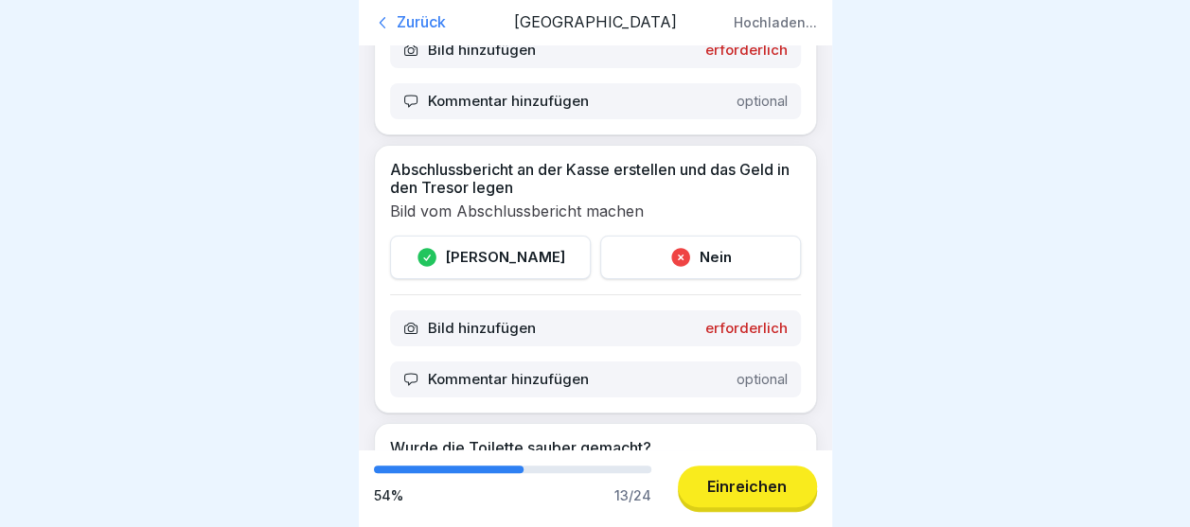
scroll to position [2243, 0]
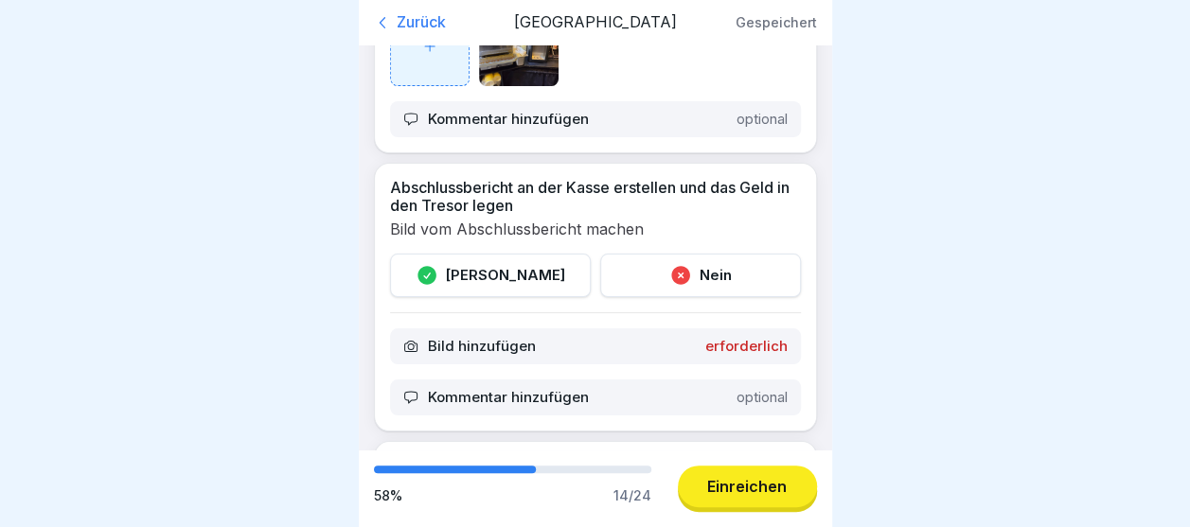
click at [496, 297] on div "[PERSON_NAME]" at bounding box center [490, 276] width 201 height 44
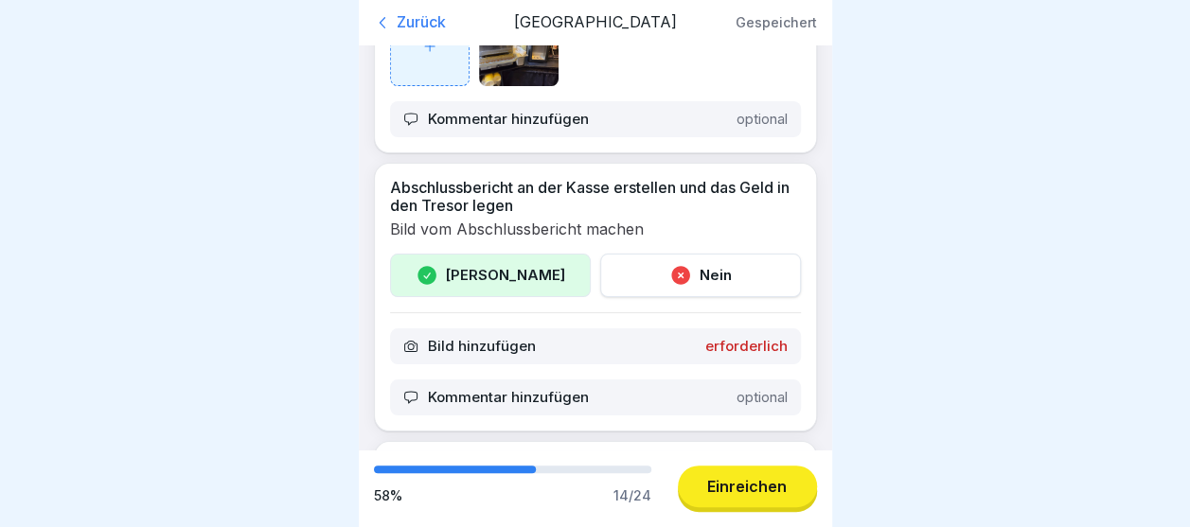
click at [773, 365] on div "Bild hinzufügen erforderlich" at bounding box center [595, 347] width 411 height 36
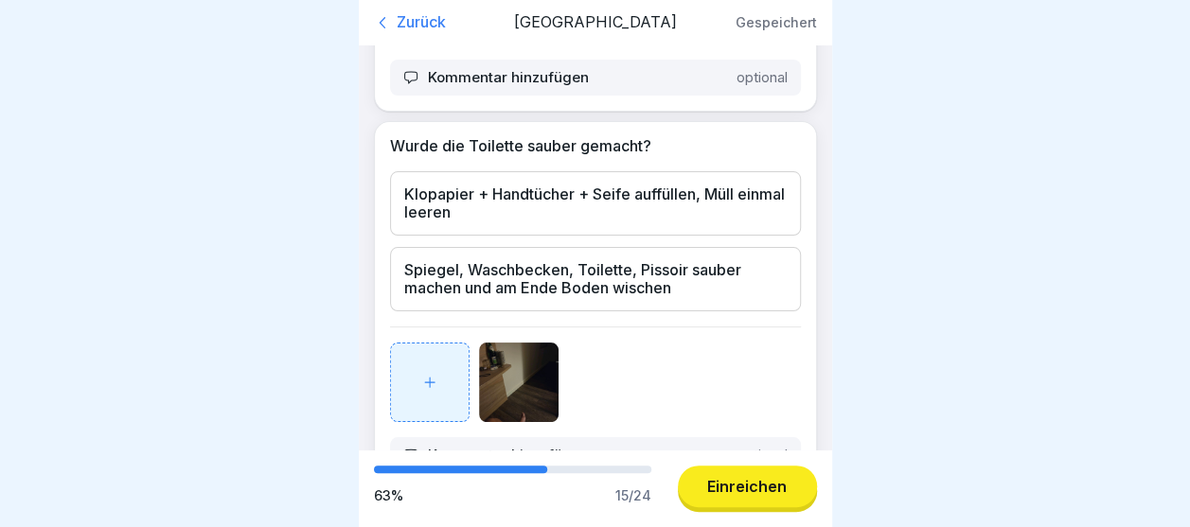
scroll to position [2625, 0]
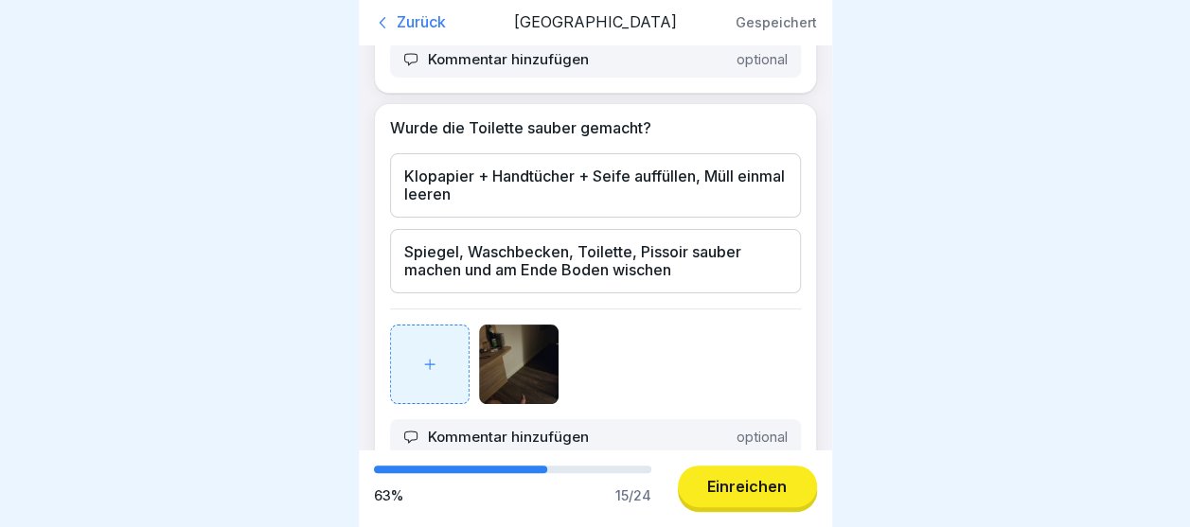
click at [676, 218] on div "Klopapier + Handtücher + Seife auffüllen, Müll einmal leeren" at bounding box center [595, 185] width 411 height 64
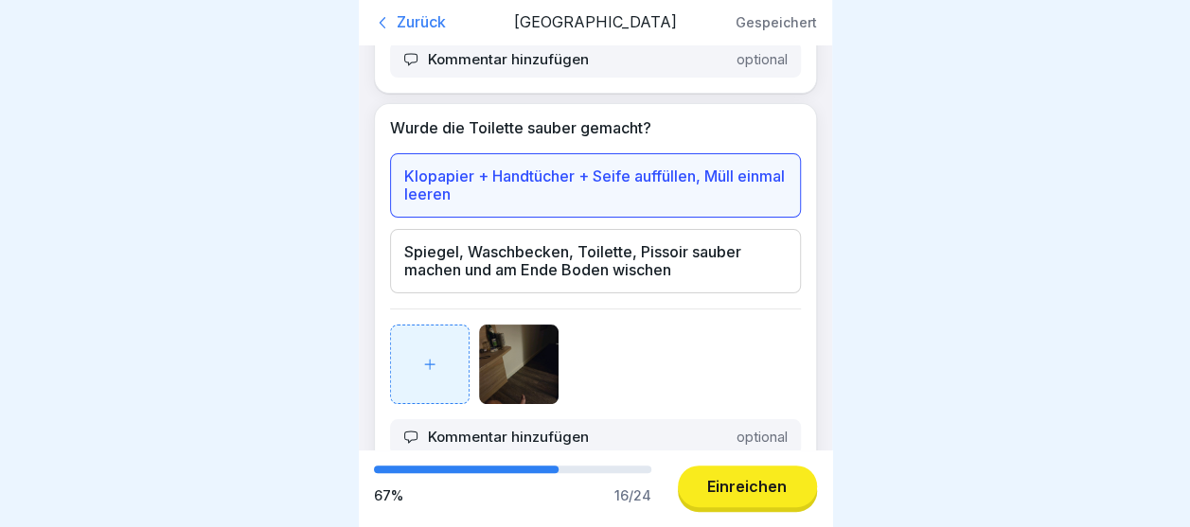
click at [612, 294] on div "Spiegel, Waschbecken, Toilette, Pissoir sauber machen und am Ende Boden wischen" at bounding box center [595, 261] width 411 height 64
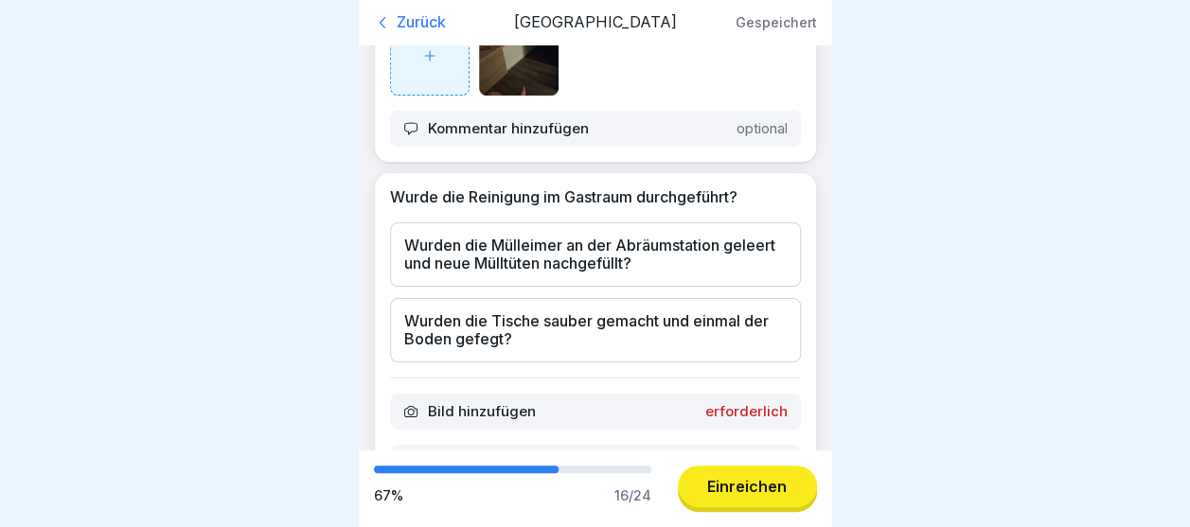
scroll to position [2952, 0]
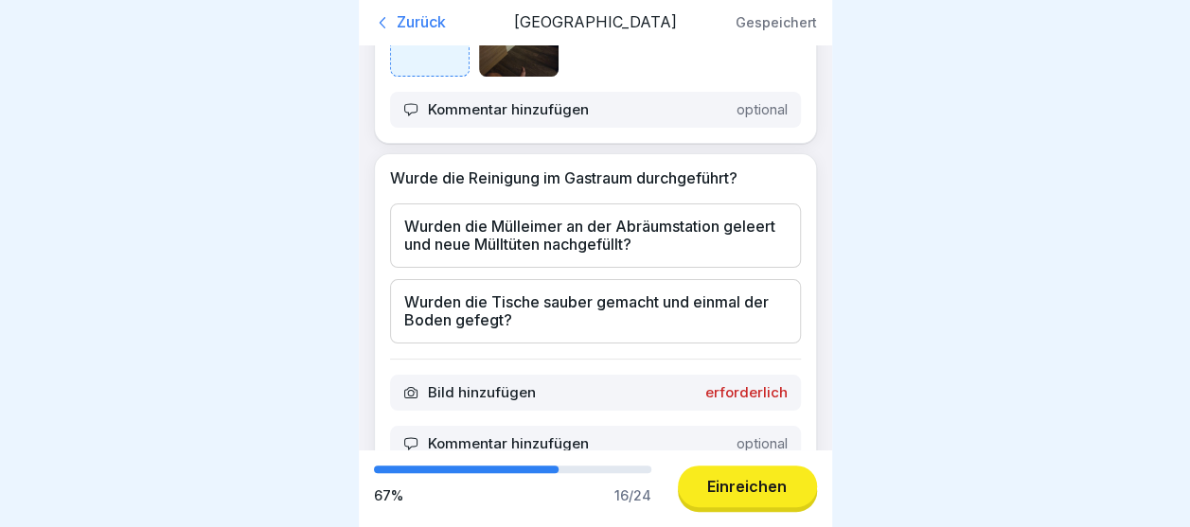
click at [521, 77] on img at bounding box center [519, 37] width 80 height 80
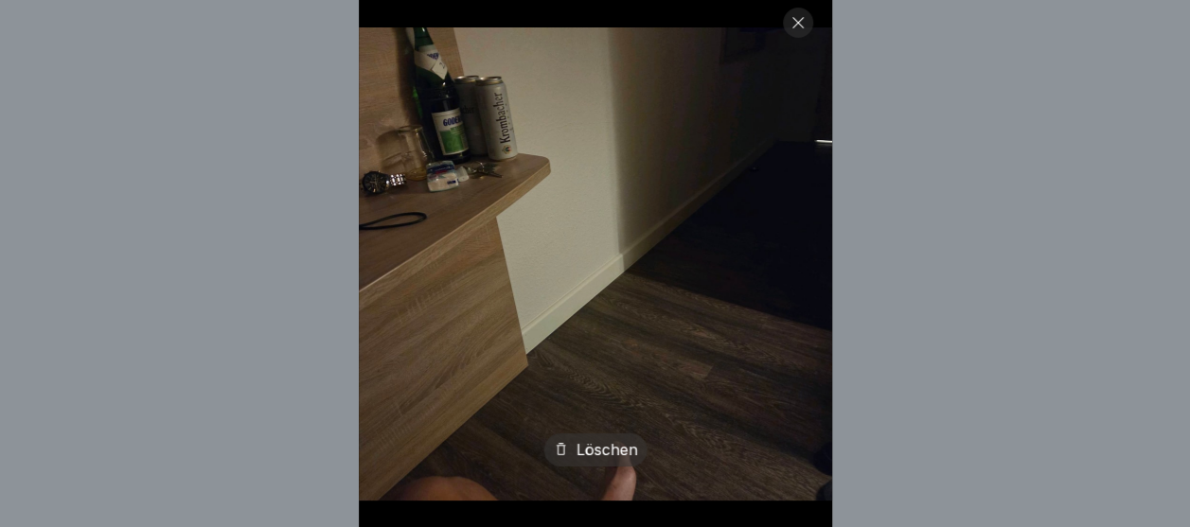
click at [812, 23] on div at bounding box center [798, 23] width 30 height 30
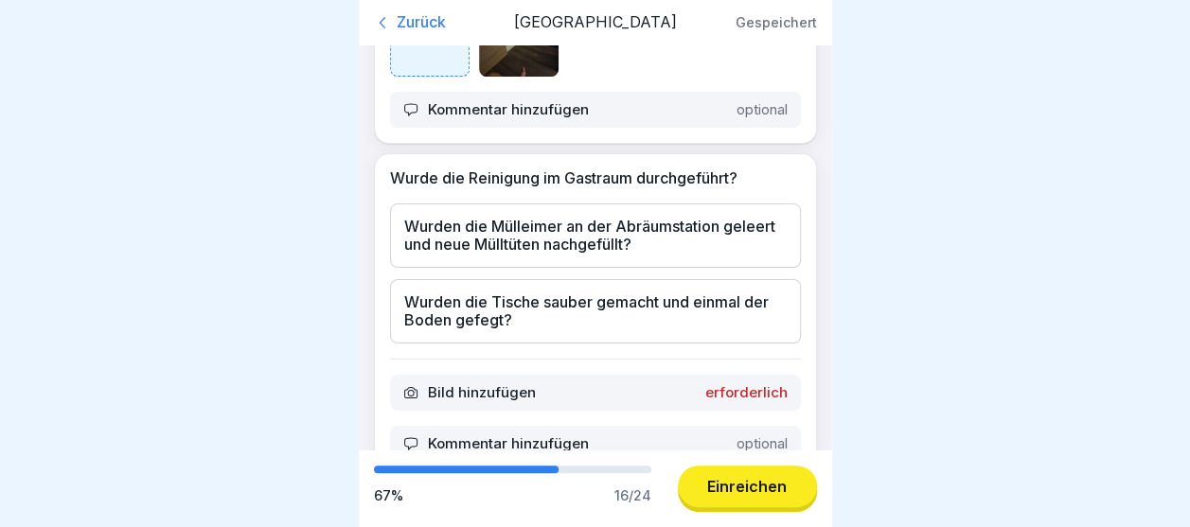
click at [415, 77] on div at bounding box center [430, 37] width 80 height 80
drag, startPoint x: 534, startPoint y: 116, endPoint x: 510, endPoint y: 116, distance: 23.7
click at [510, 77] on img at bounding box center [519, 37] width 80 height 80
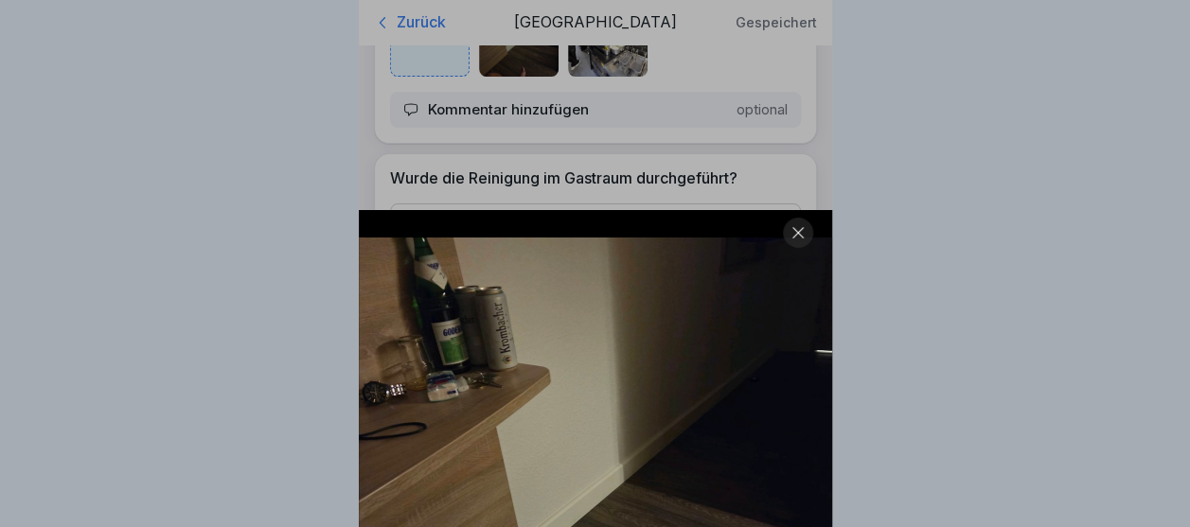
click at [510, 116] on div "Löschen" at bounding box center [595, 263] width 1190 height 527
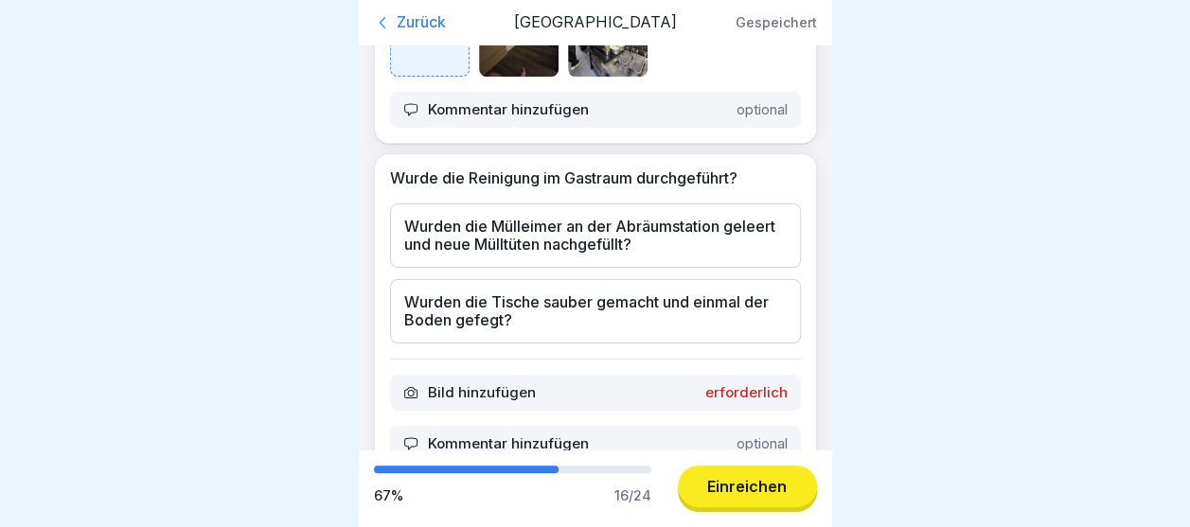
click at [510, 77] on img at bounding box center [519, 37] width 80 height 80
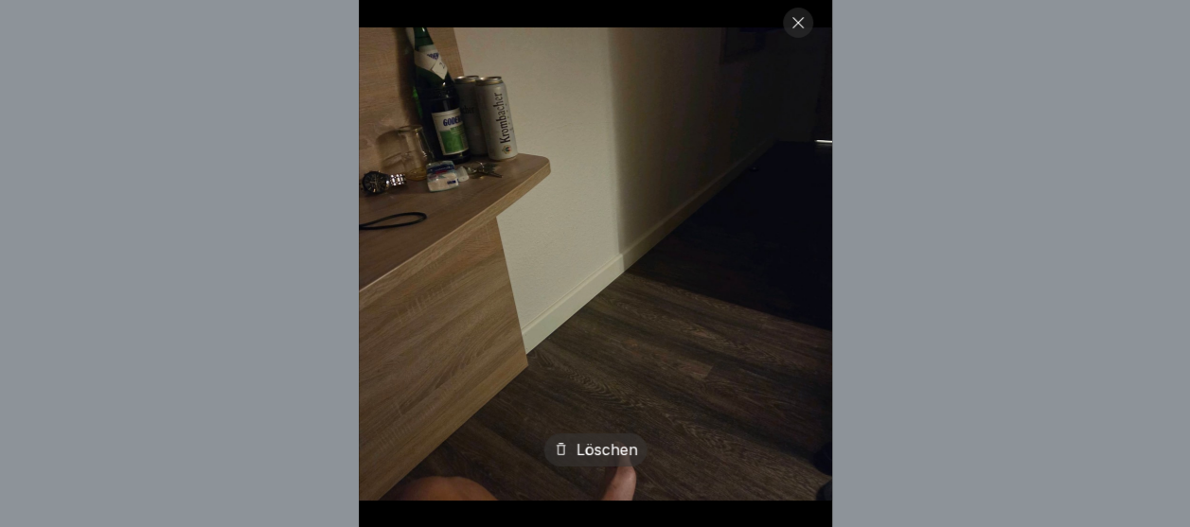
click at [598, 463] on div "Löschen" at bounding box center [594, 450] width 103 height 33
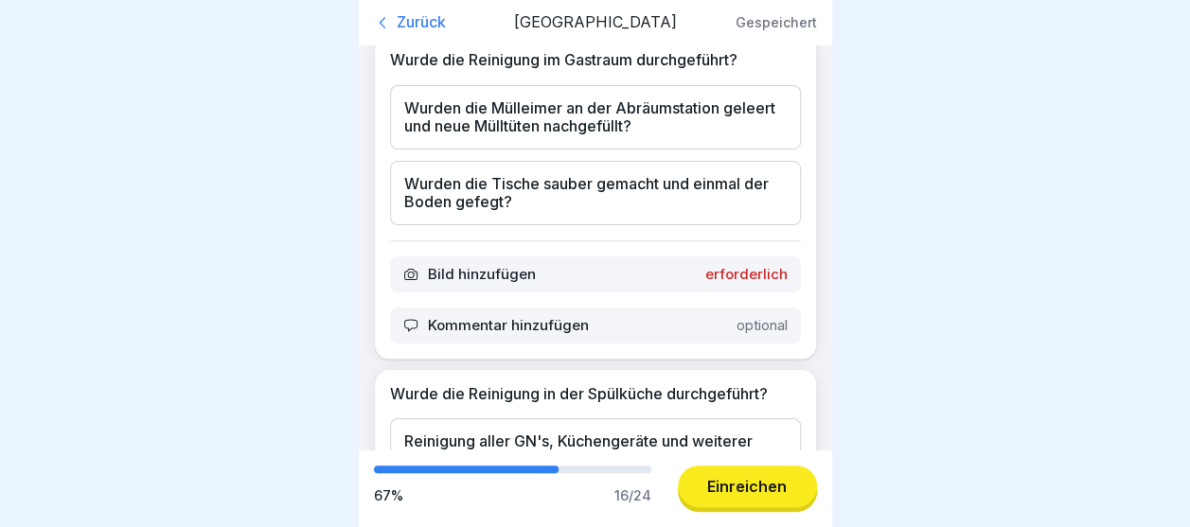
scroll to position [3104, 0]
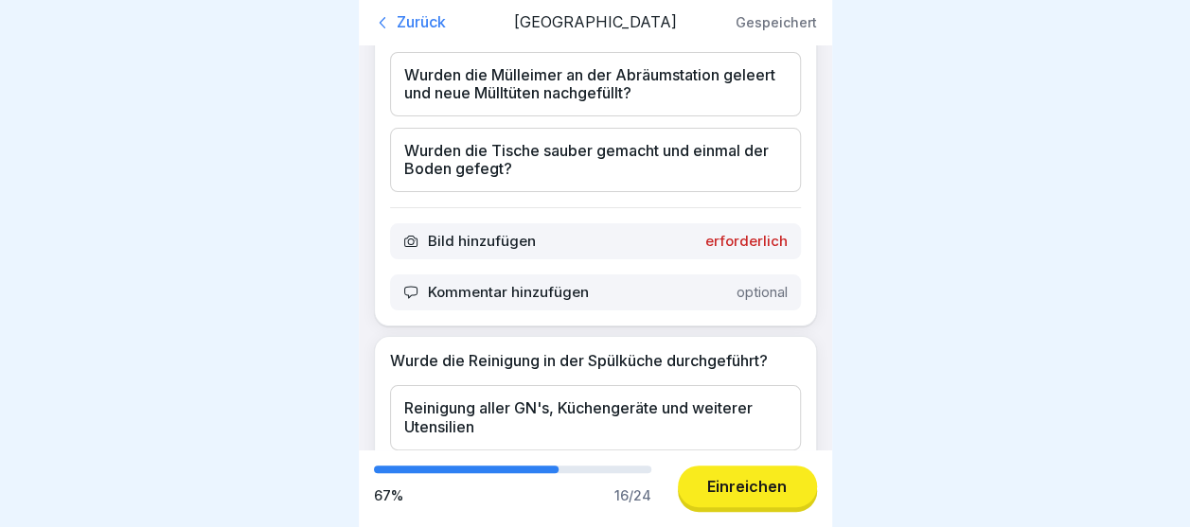
click at [691, 116] on div "Wurden die Mülleimer an der Abräumstation geleert und neue Mülltüten nachgefüll…" at bounding box center [595, 84] width 411 height 64
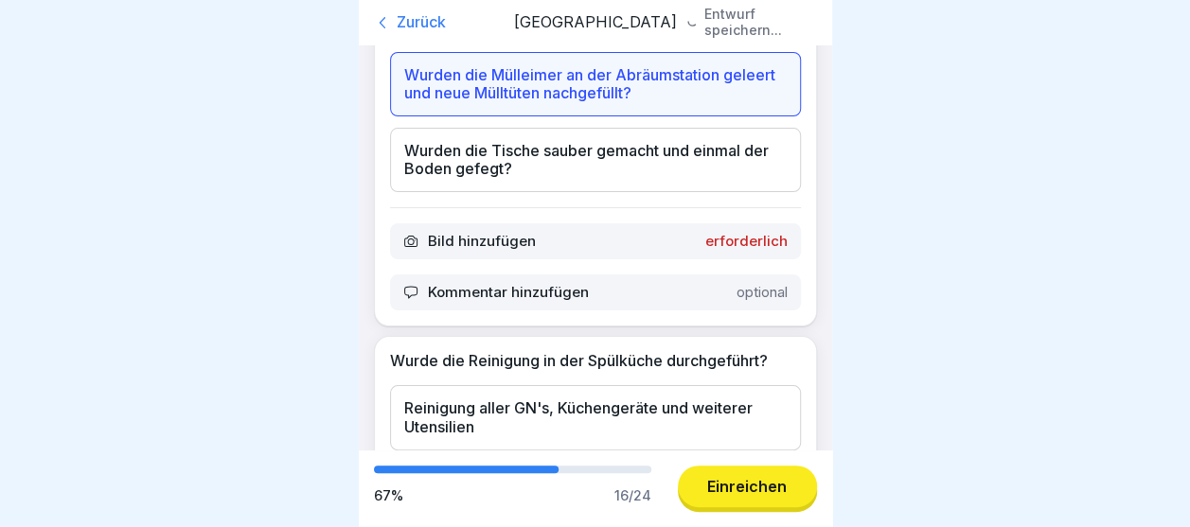
click at [661, 192] on div "Wurden die Tische sauber gemacht und einmal der Boden gefegt?" at bounding box center [595, 160] width 411 height 64
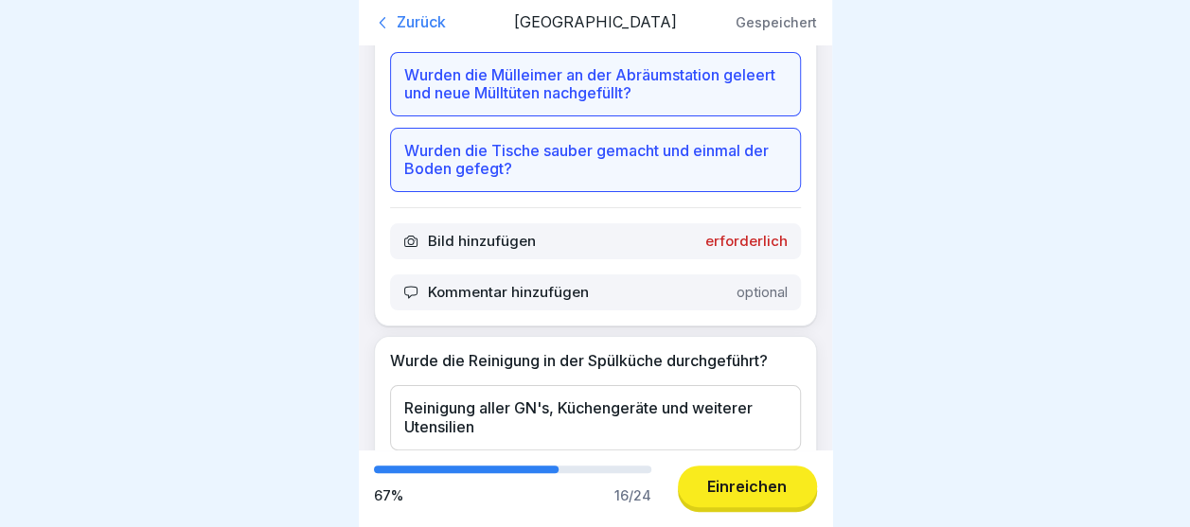
click at [754, 250] on p "erforderlich" at bounding box center [746, 241] width 82 height 17
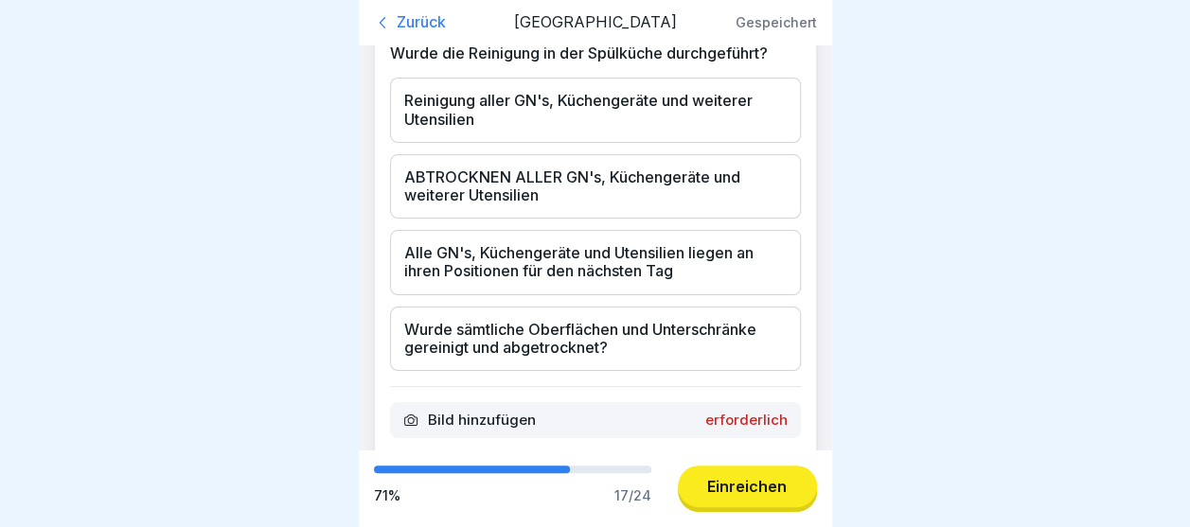
scroll to position [3531, 0]
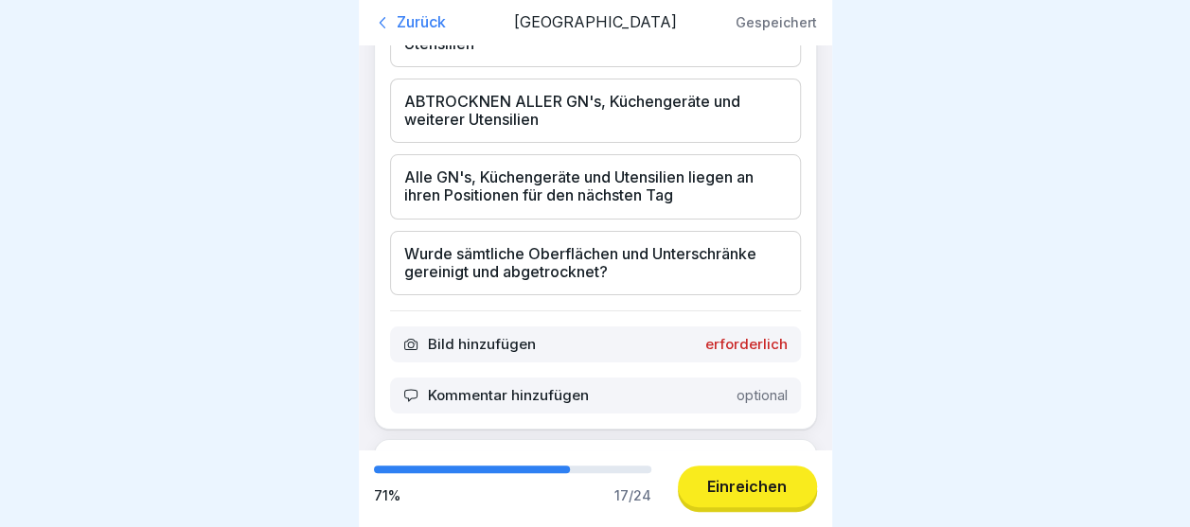
click at [672, 66] on div "Reinigung aller GN's, Küchengeräte und weiterer Utensilien" at bounding box center [595, 34] width 411 height 64
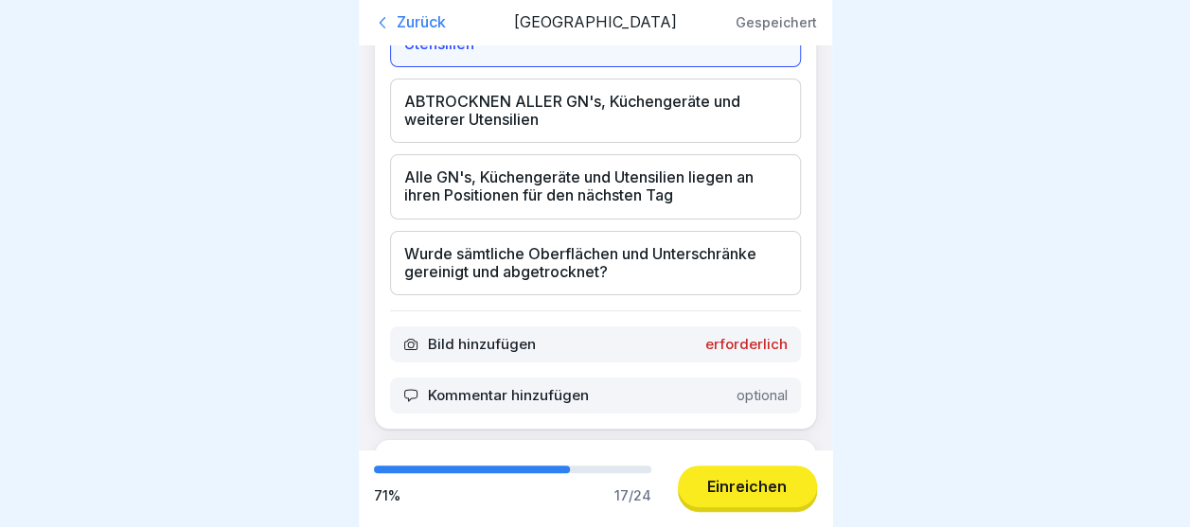
click at [661, 143] on div "ABTROCKNEN ALLER GN's, Küchengeräte und weiterer Utensilien" at bounding box center [595, 111] width 411 height 64
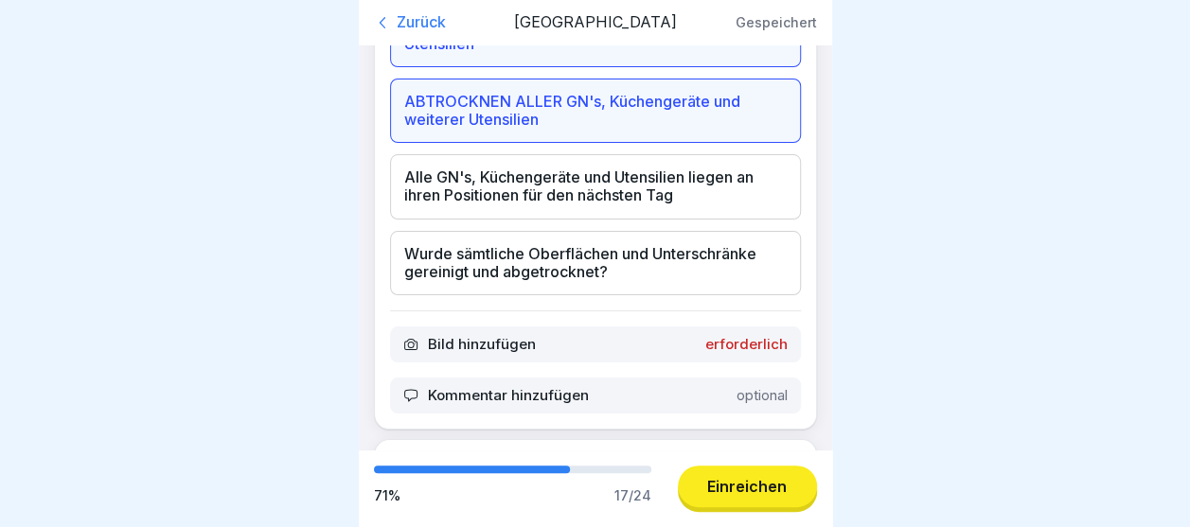
click at [670, 219] on div "Alle GN's, Küchengeräte und Utensilien liegen an ihren Positionen für den nächs…" at bounding box center [595, 186] width 411 height 64
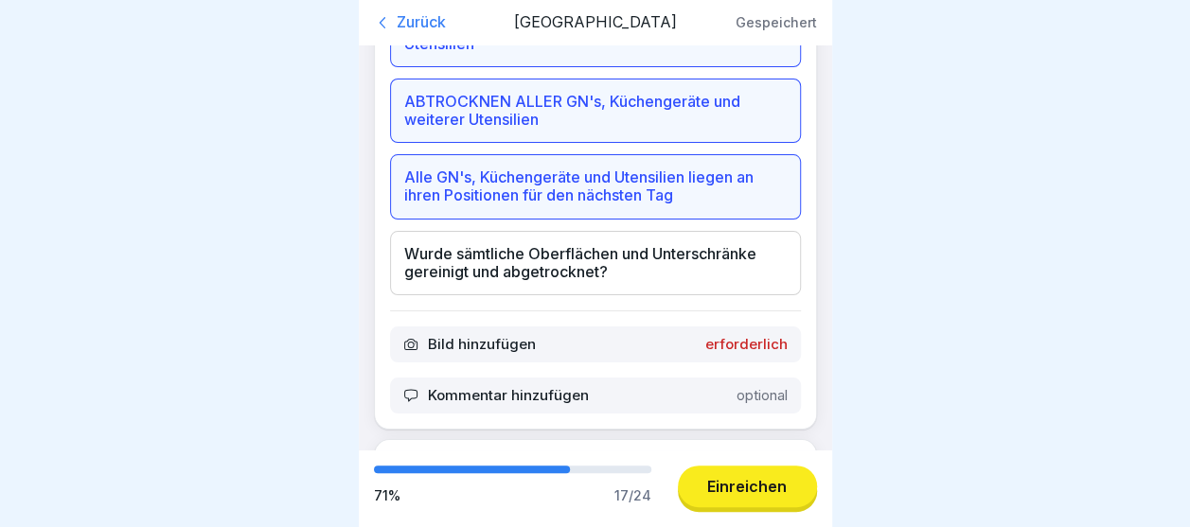
click at [693, 295] on div "Wurde sämtliche Oberflächen und Unterschränke gereinigt und abgetrocknet?" at bounding box center [595, 263] width 411 height 64
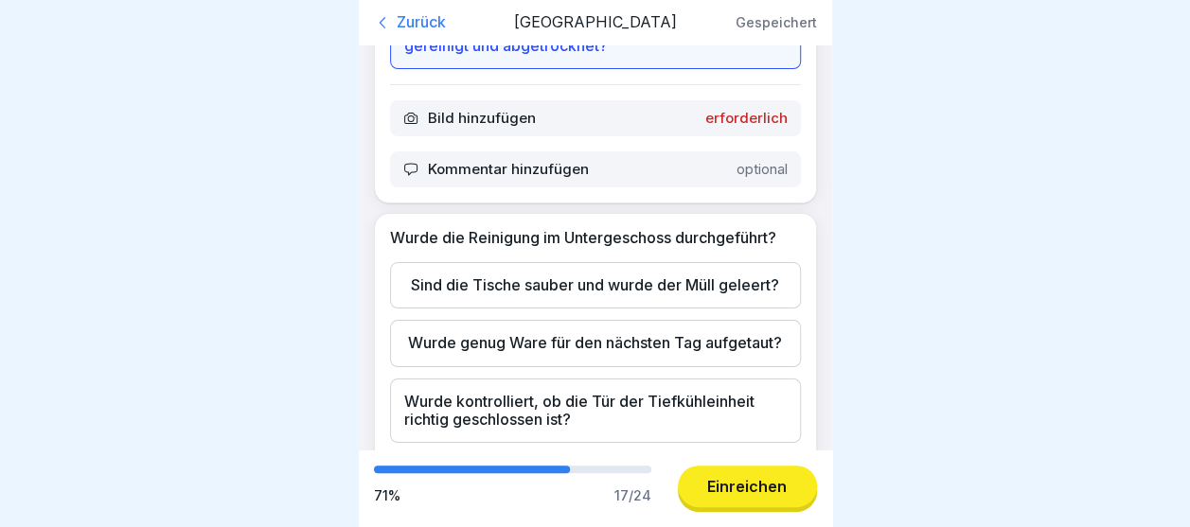
scroll to position [3796, 0]
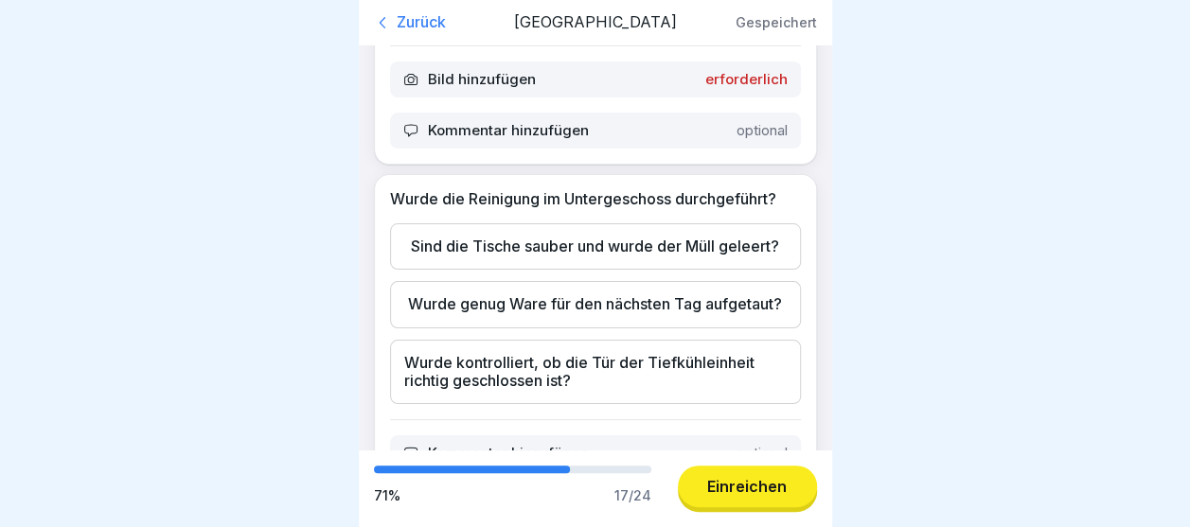
click at [733, 98] on div "Bild hinzufügen erforderlich" at bounding box center [595, 80] width 411 height 36
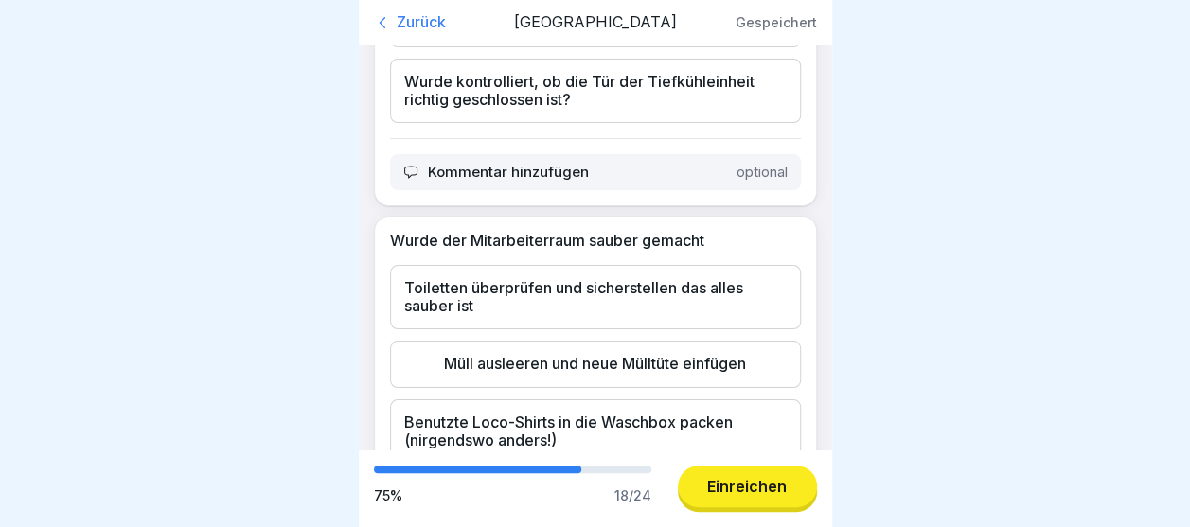
scroll to position [4137, 0]
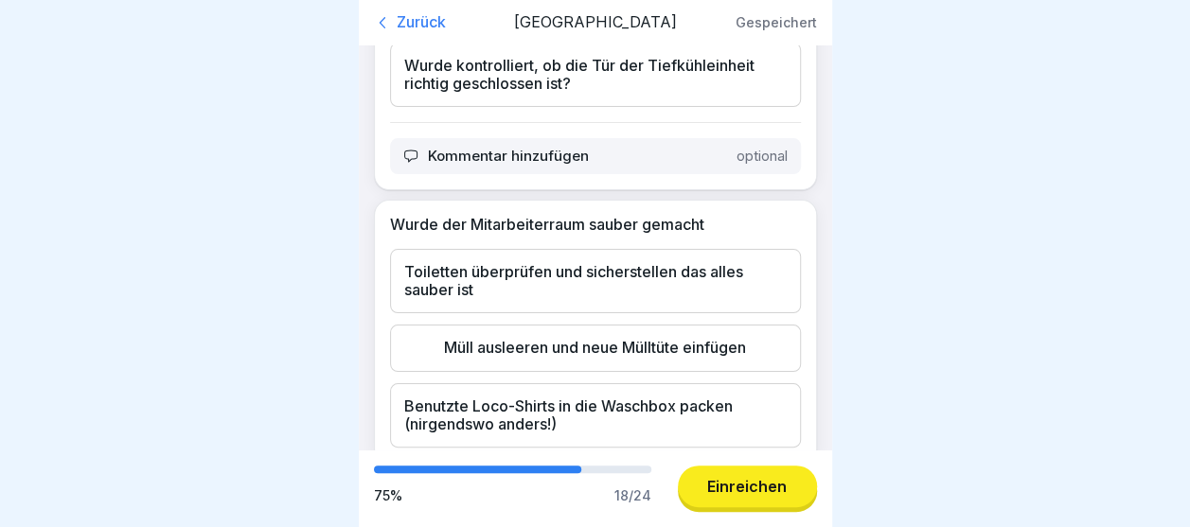
click at [443, 107] on div "Wurde kontrolliert, ob die Tür der Tiefkühleinheit richtig geschlossen ist?" at bounding box center [595, 75] width 411 height 64
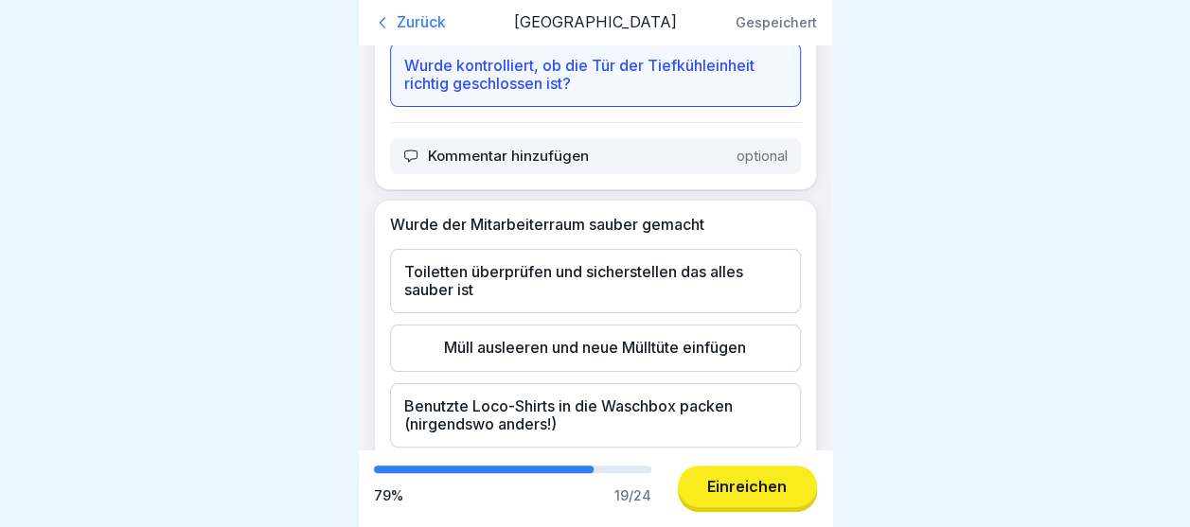
click at [443, 107] on div "Wurde kontrolliert, ob die Tür der Tiefkühleinheit richtig geschlossen ist?" at bounding box center [595, 75] width 411 height 64
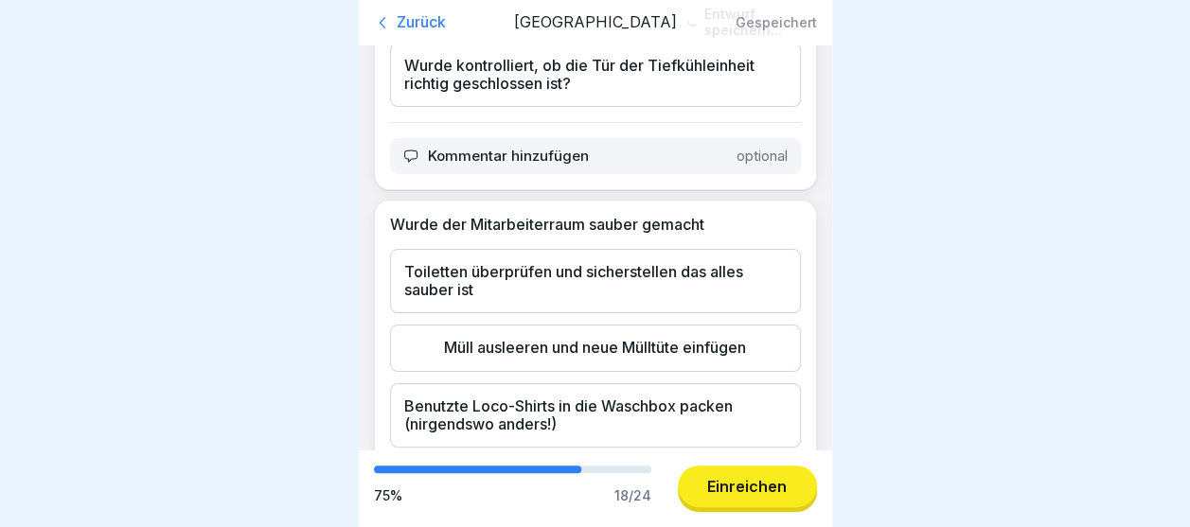
click at [457, 107] on div "Wurde kontrolliert, ob die Tür der Tiefkühleinheit richtig geschlossen ist?" at bounding box center [595, 75] width 411 height 64
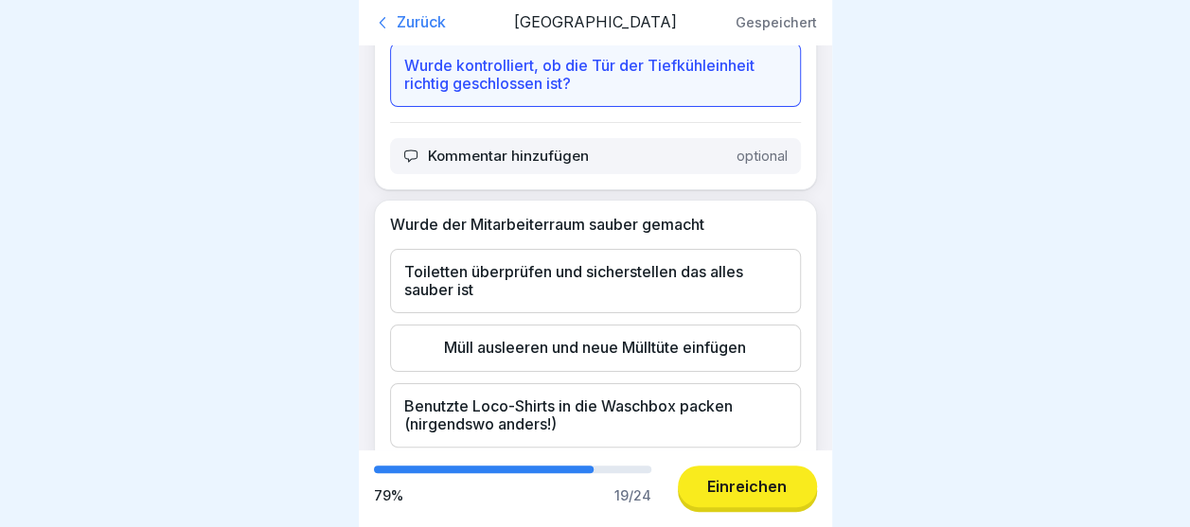
click at [492, 30] on div "Wurde genug Ware für den nächsten Tag aufgetaut?" at bounding box center [595, 7] width 411 height 46
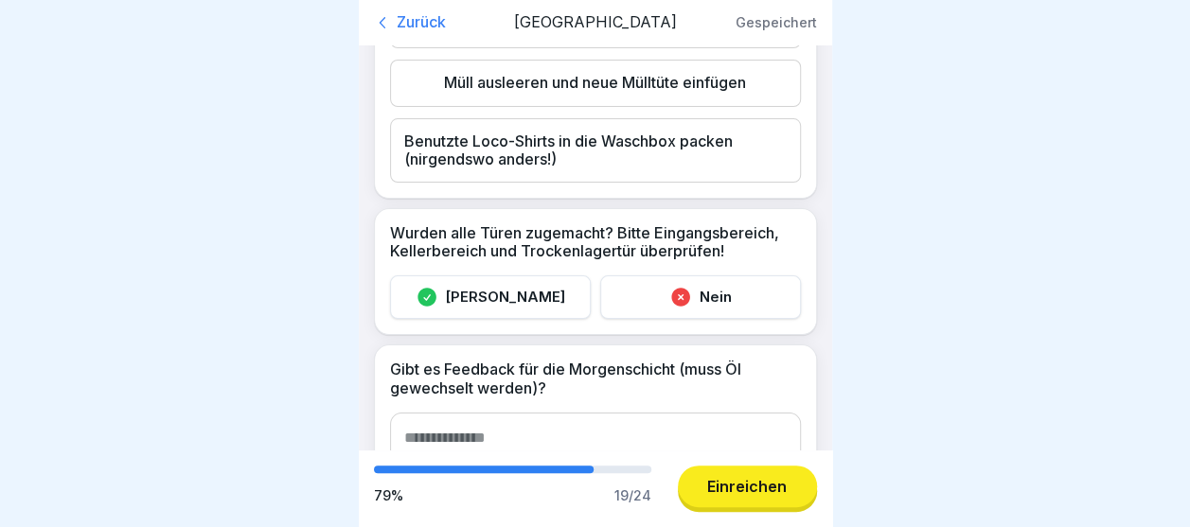
scroll to position [4440, 0]
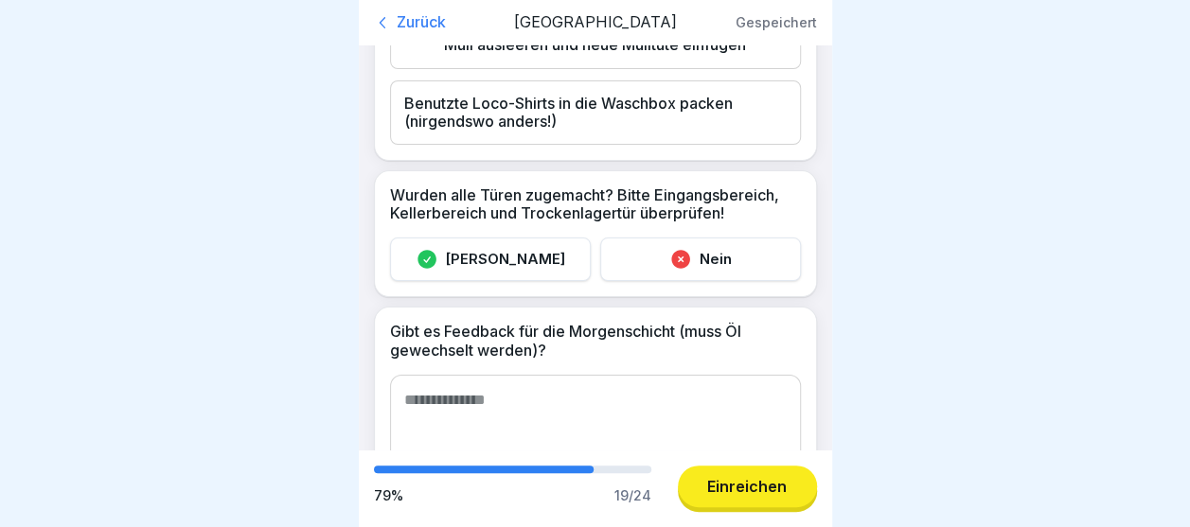
click at [634, 68] on div "Müll ausleeren und neue Mülltüte einfügen" at bounding box center [595, 45] width 411 height 46
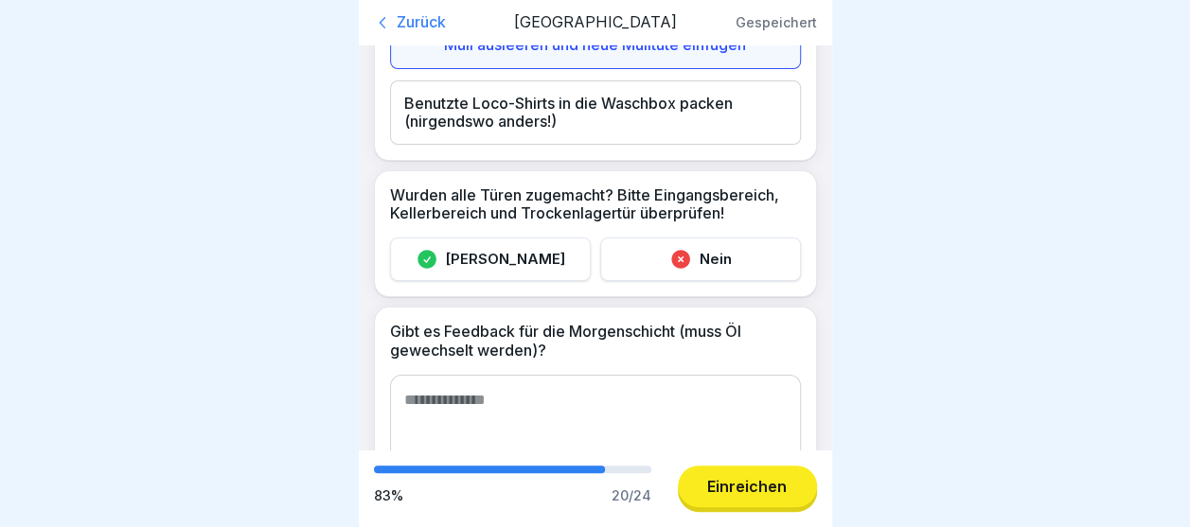
click at [587, 145] on div "Benutzte Loco-Shirts in die Waschbox packen (nirgendswo anders!)" at bounding box center [595, 112] width 411 height 64
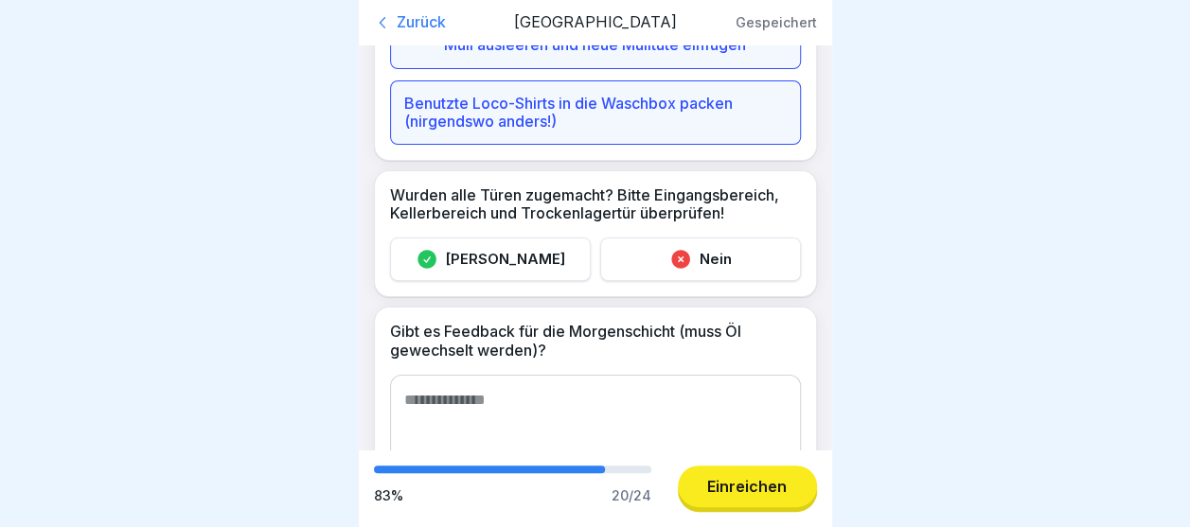
click at [513, 281] on div "[PERSON_NAME]" at bounding box center [490, 260] width 201 height 44
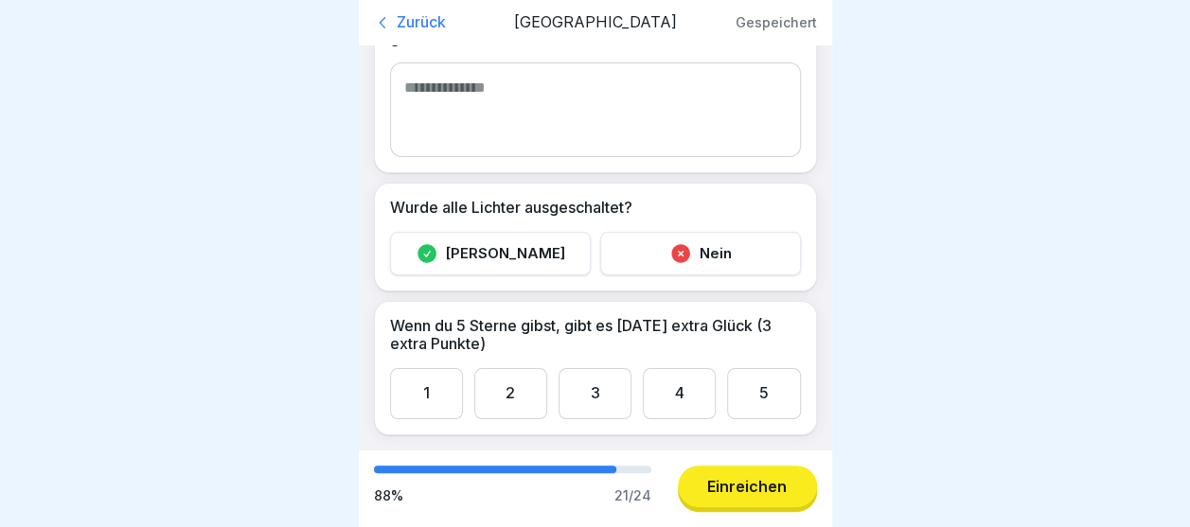
scroll to position [4882, 0]
click at [513, 108] on textarea at bounding box center [595, 109] width 411 height 95
type textarea "**"
click at [504, 276] on div "[PERSON_NAME]" at bounding box center [490, 254] width 201 height 44
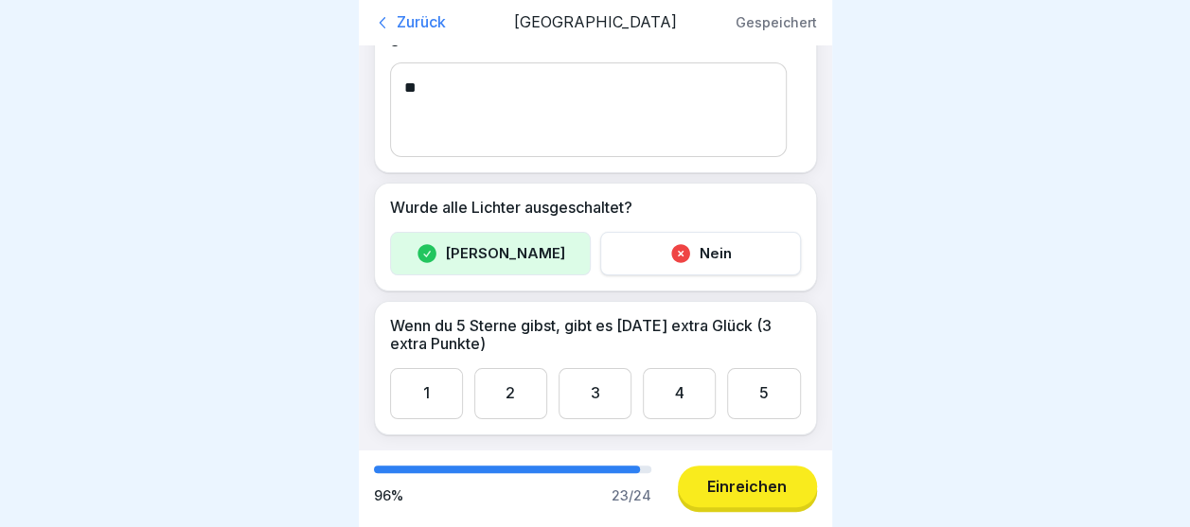
click at [765, 404] on div "5" at bounding box center [763, 393] width 73 height 50
click at [776, 495] on div "Einreichen" at bounding box center [747, 486] width 80 height 17
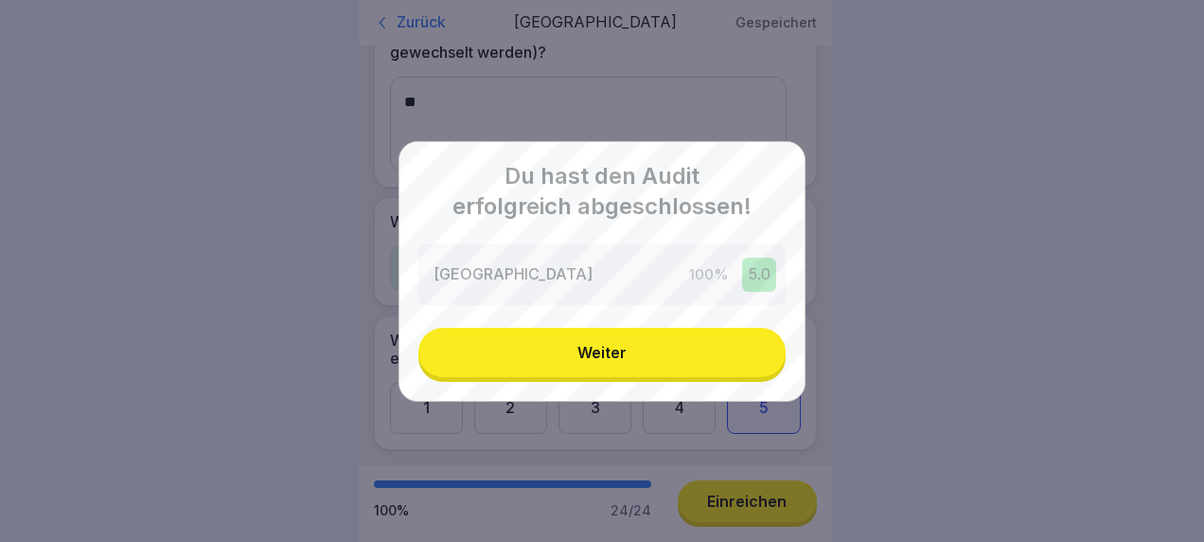
click at [668, 341] on button "Weiter" at bounding box center [602, 352] width 367 height 49
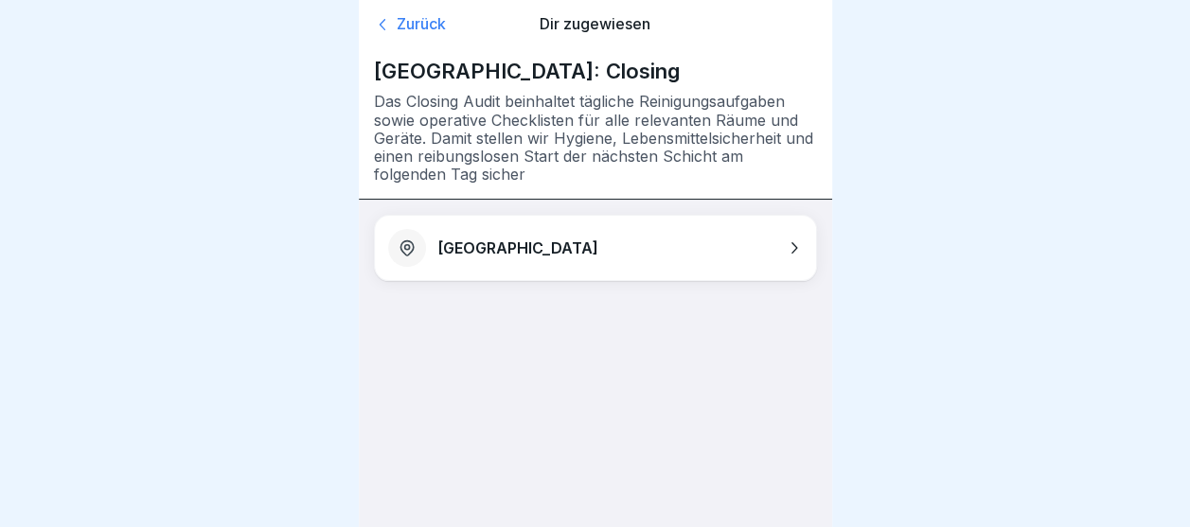
click at [411, 21] on div "Zurück" at bounding box center [444, 24] width 141 height 19
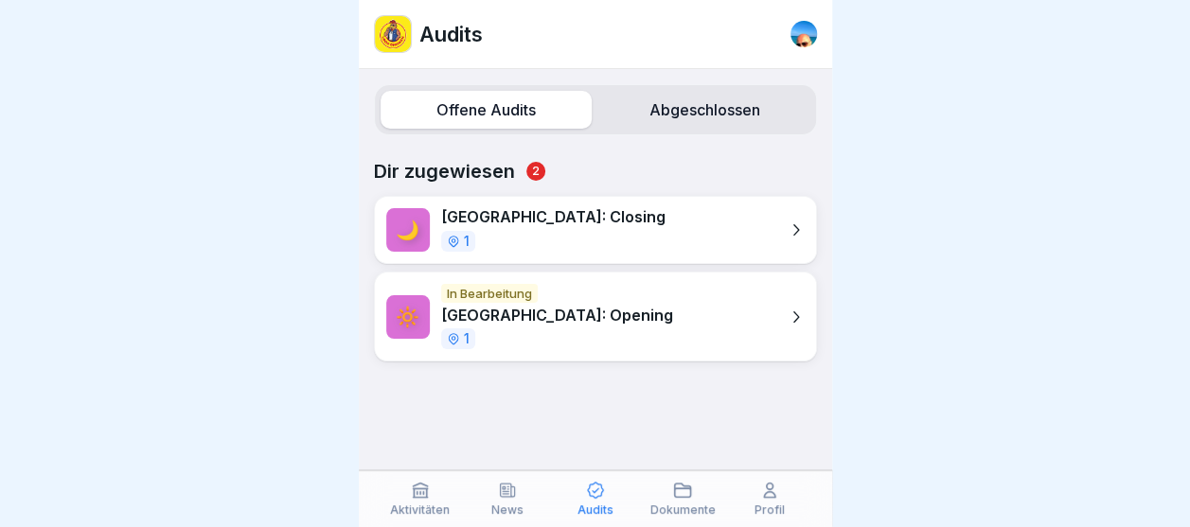
click at [568, 320] on p "[GEOGRAPHIC_DATA]: Opening" at bounding box center [557, 316] width 232 height 18
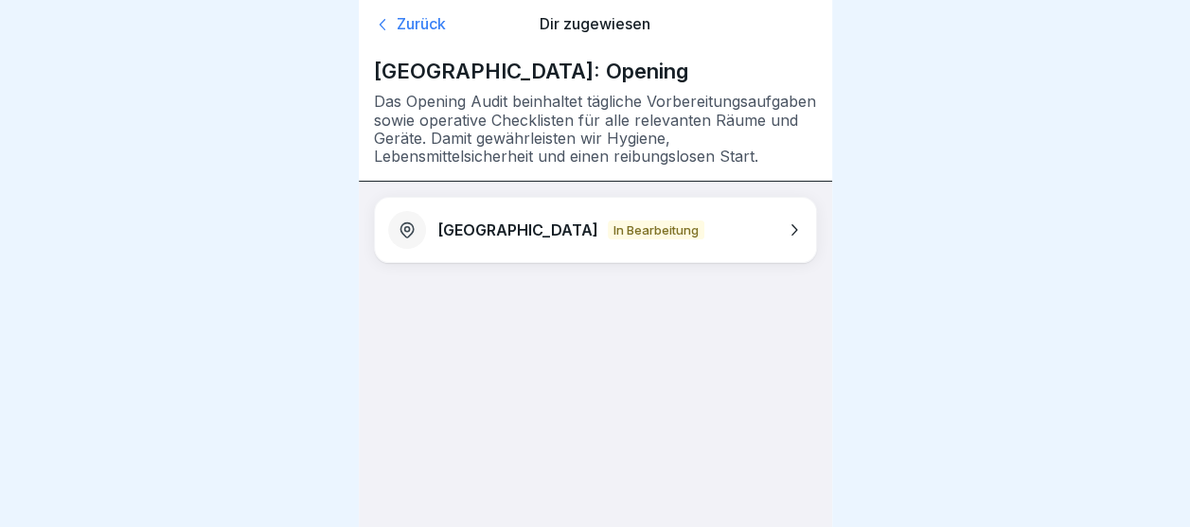
click at [788, 229] on icon at bounding box center [793, 230] width 19 height 19
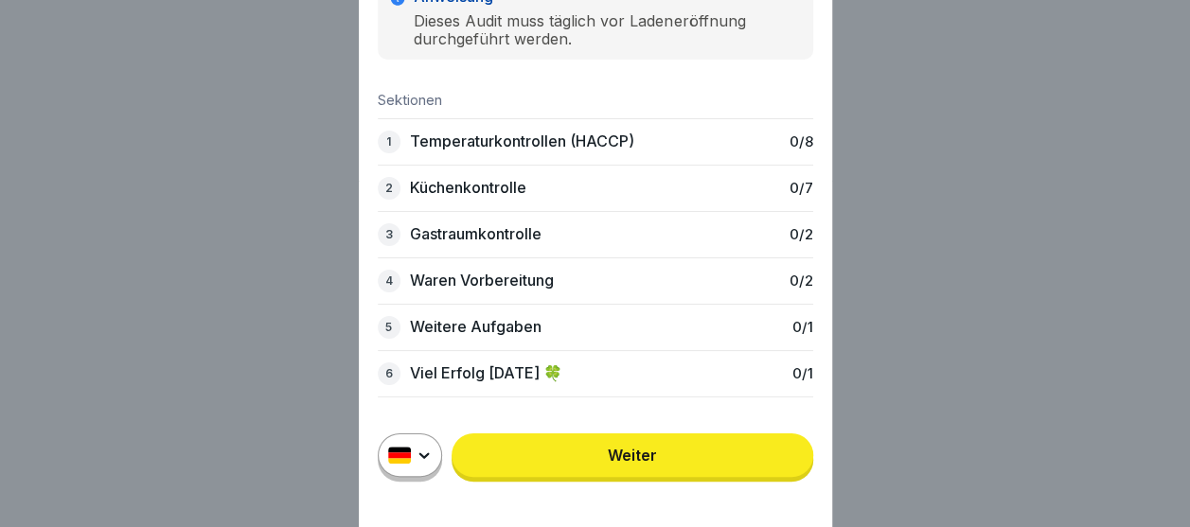
click at [566, 144] on p "Temperaturkontrollen (HACCP)" at bounding box center [522, 142] width 224 height 18
click at [652, 477] on link "Weiter" at bounding box center [633, 456] width 362 height 44
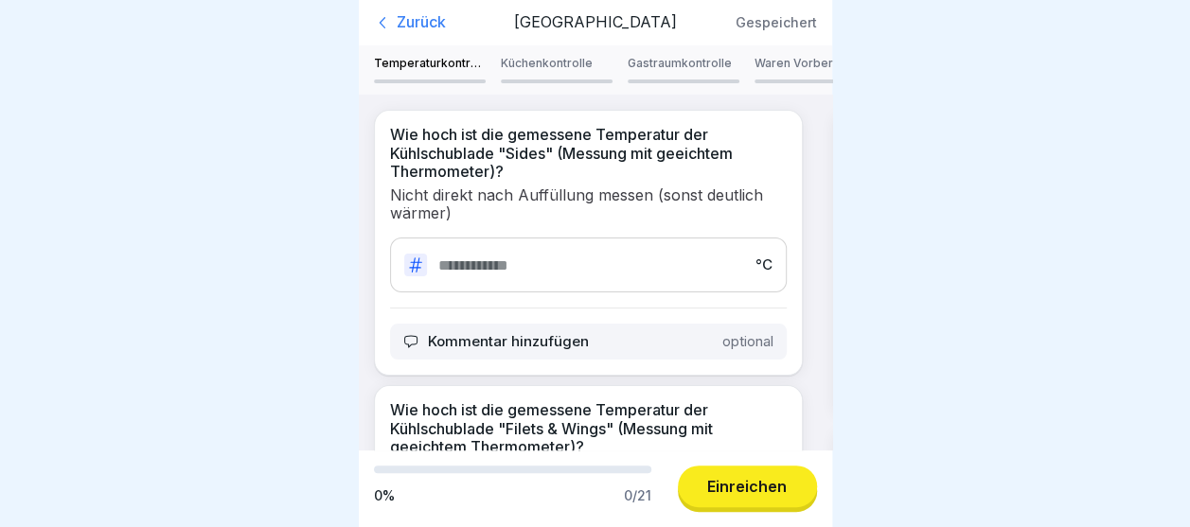
click at [561, 266] on input "number" at bounding box center [591, 266] width 306 height 18
type input "*"
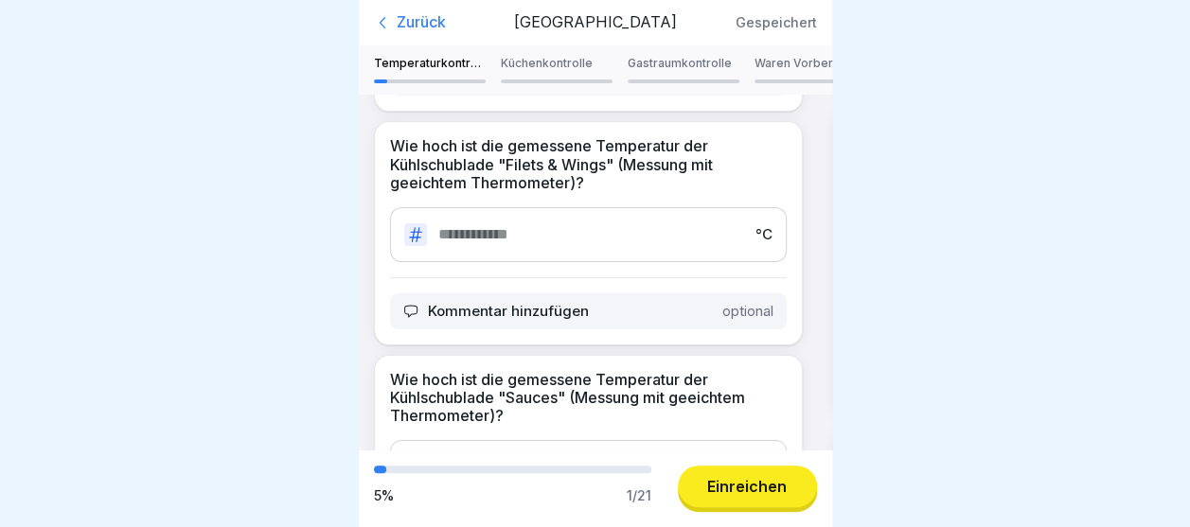
scroll to position [269, 0]
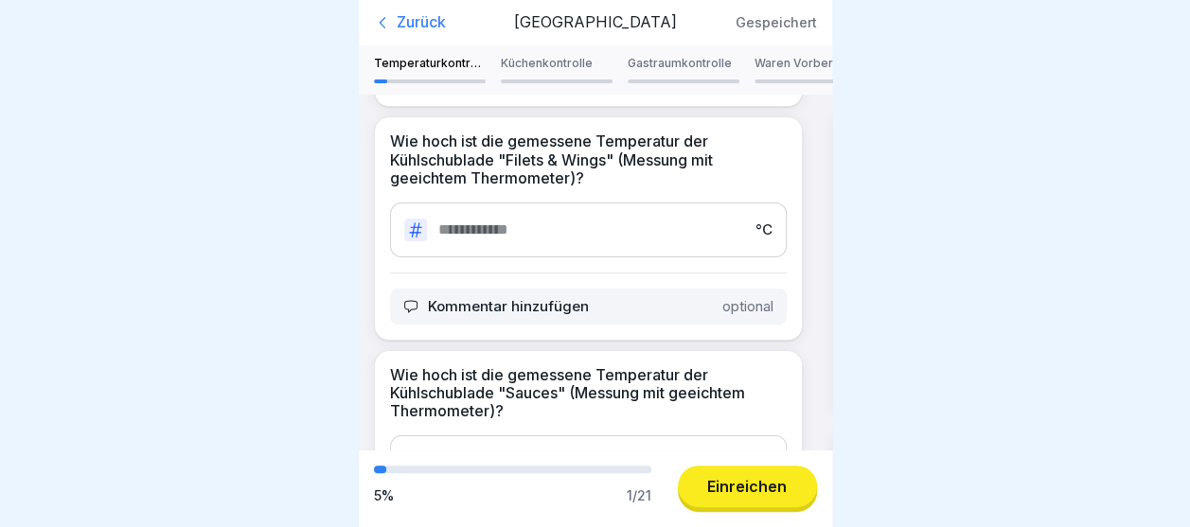
click at [562, 235] on input "number" at bounding box center [591, 230] width 306 height 18
type input "*"
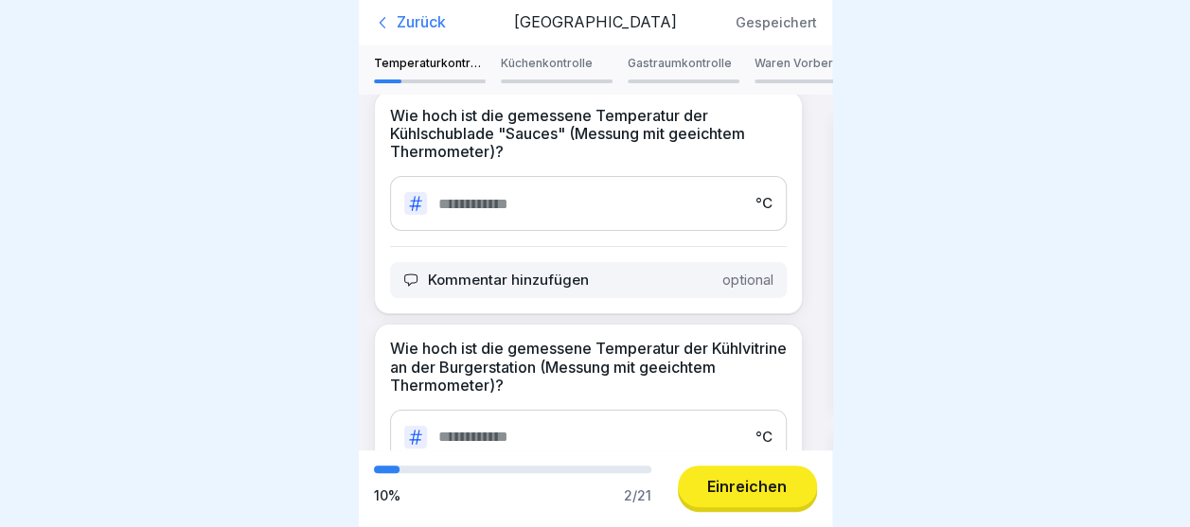
scroll to position [538, 0]
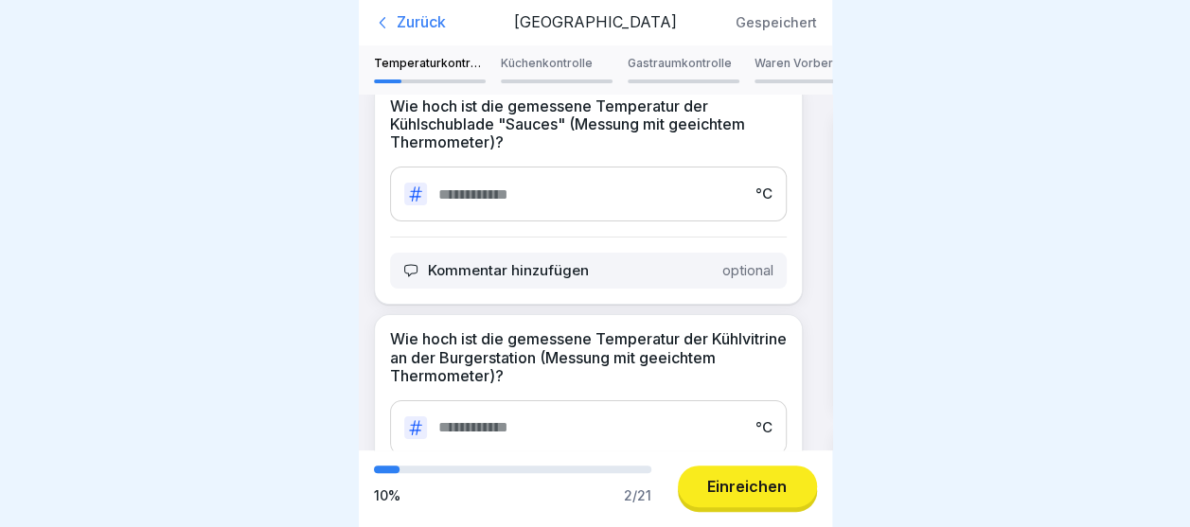
click at [587, 201] on div "°C" at bounding box center [588, 194] width 397 height 55
type input "*"
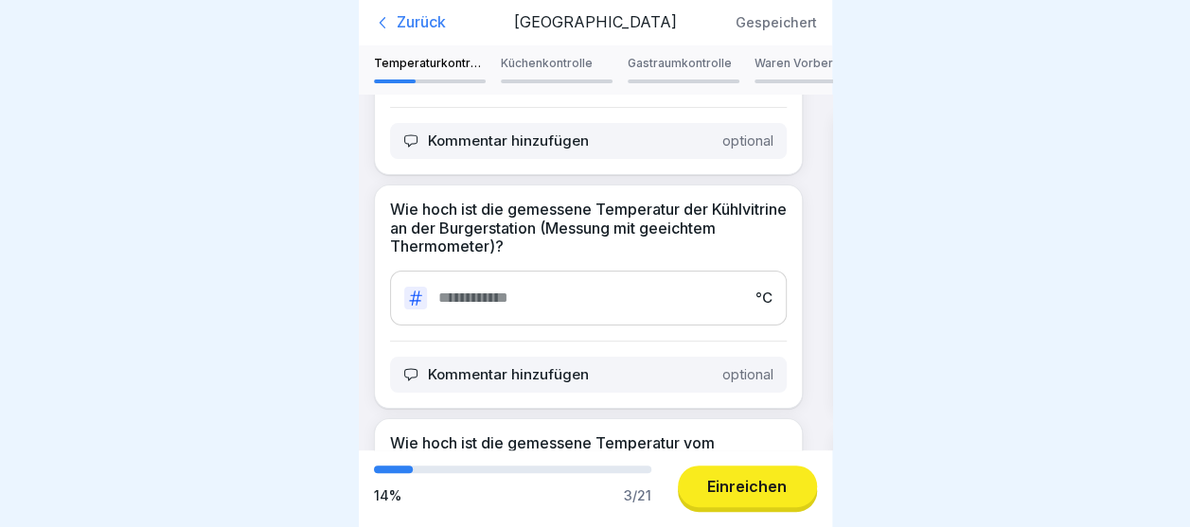
scroll to position [681, 0]
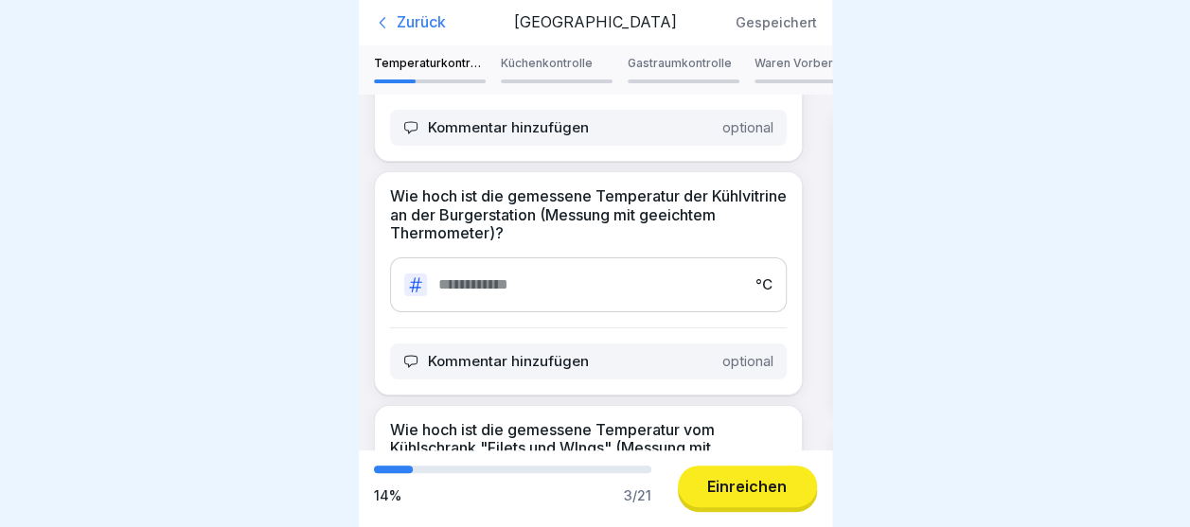
click at [642, 297] on div "°C" at bounding box center [588, 285] width 397 height 55
click at [642, 284] on input "number" at bounding box center [591, 285] width 306 height 18
type input "*"
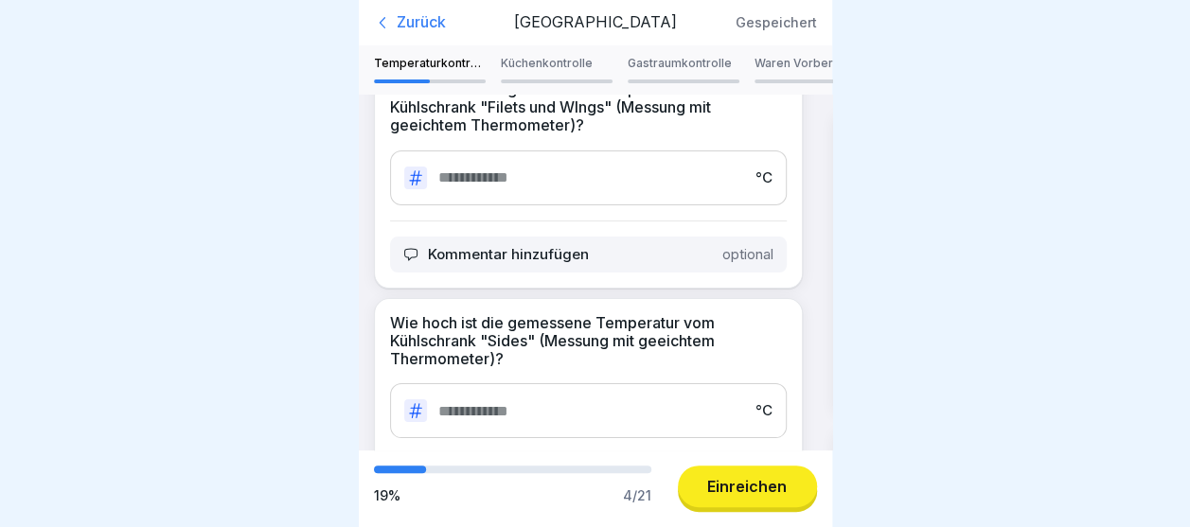
scroll to position [1060, 0]
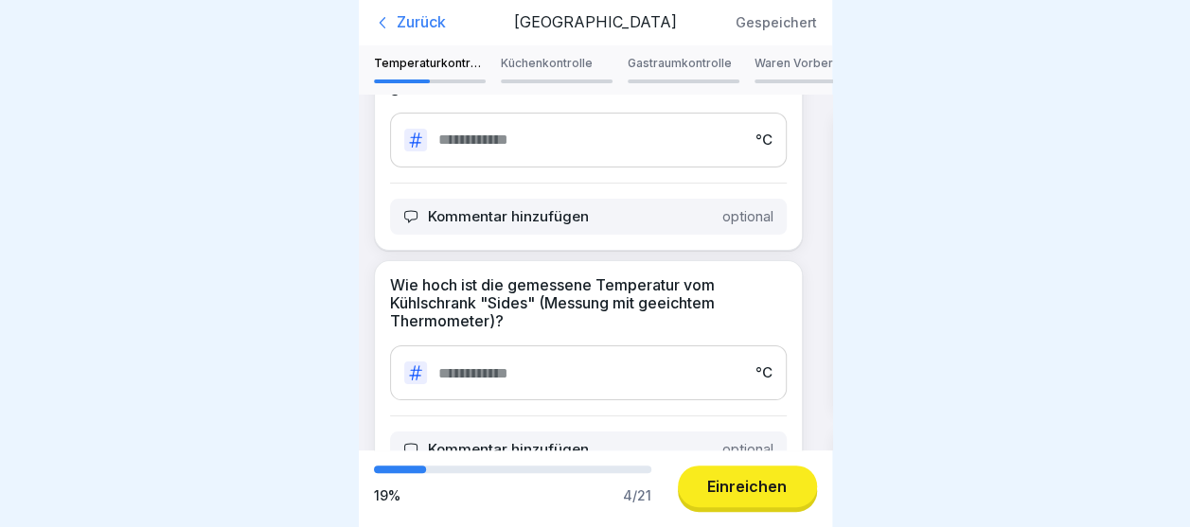
click at [543, 131] on input "number" at bounding box center [591, 140] width 306 height 18
type input "*"
click at [538, 365] on input "number" at bounding box center [591, 374] width 306 height 18
type input "*"
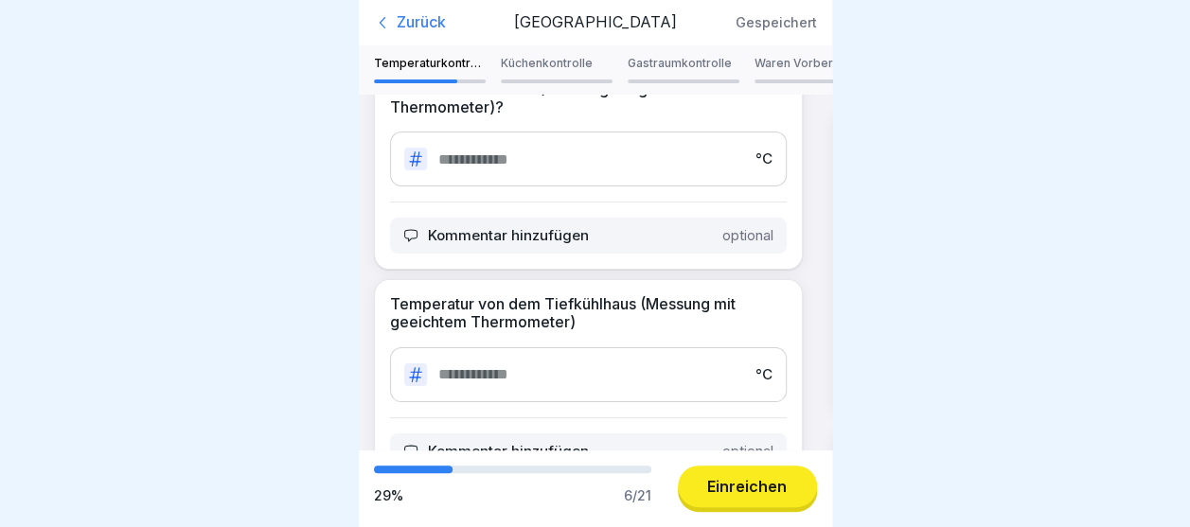
scroll to position [1312, 0]
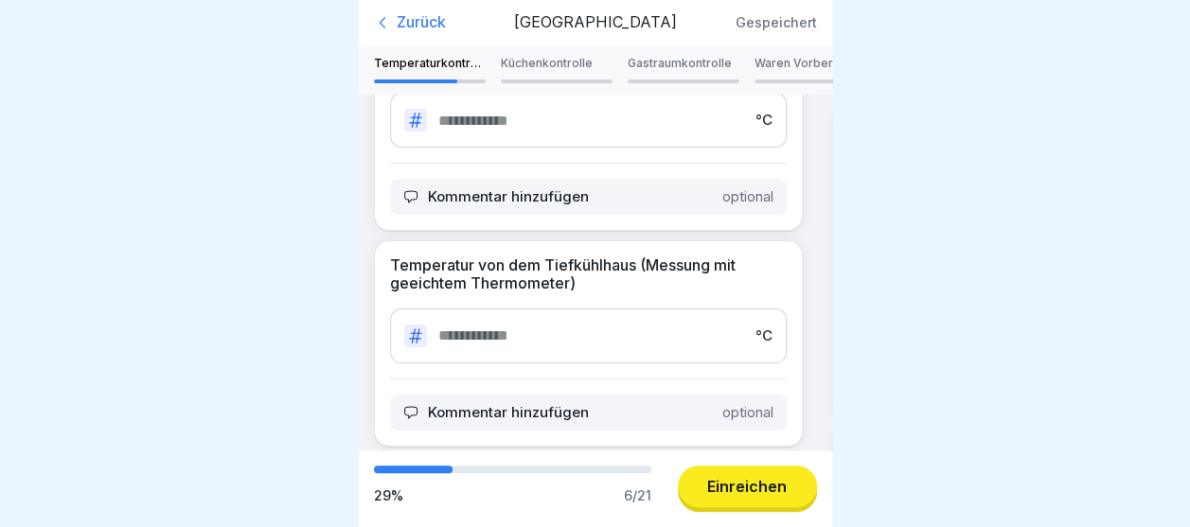
click at [631, 330] on input "number" at bounding box center [591, 336] width 306 height 18
type input "*"
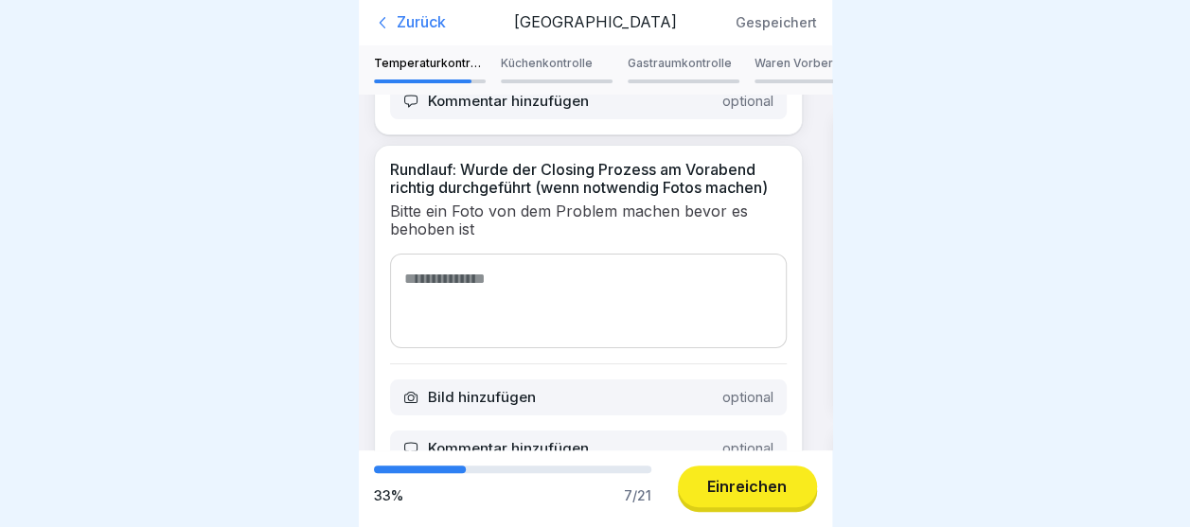
scroll to position [1640, 0]
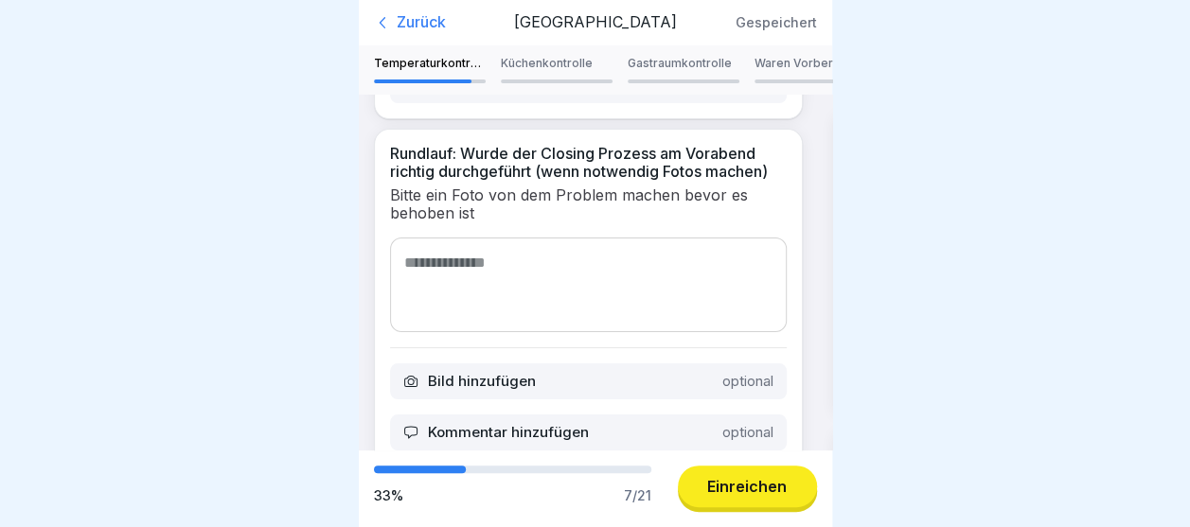
click at [643, 307] on textarea at bounding box center [588, 285] width 397 height 95
type textarea "**"
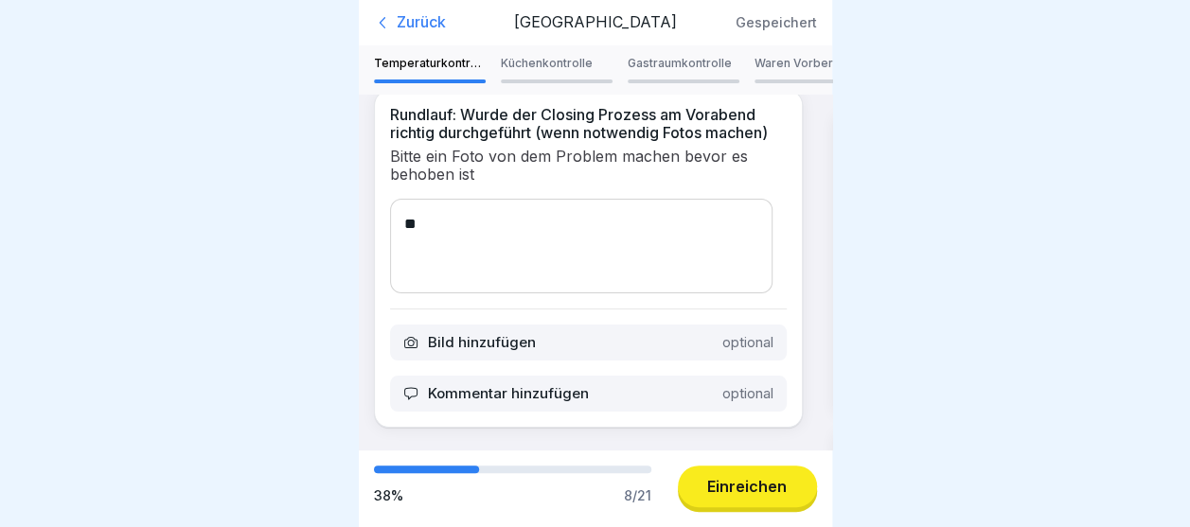
scroll to position [1700, 0]
click at [756, 495] on div "Einreichen" at bounding box center [747, 486] width 80 height 17
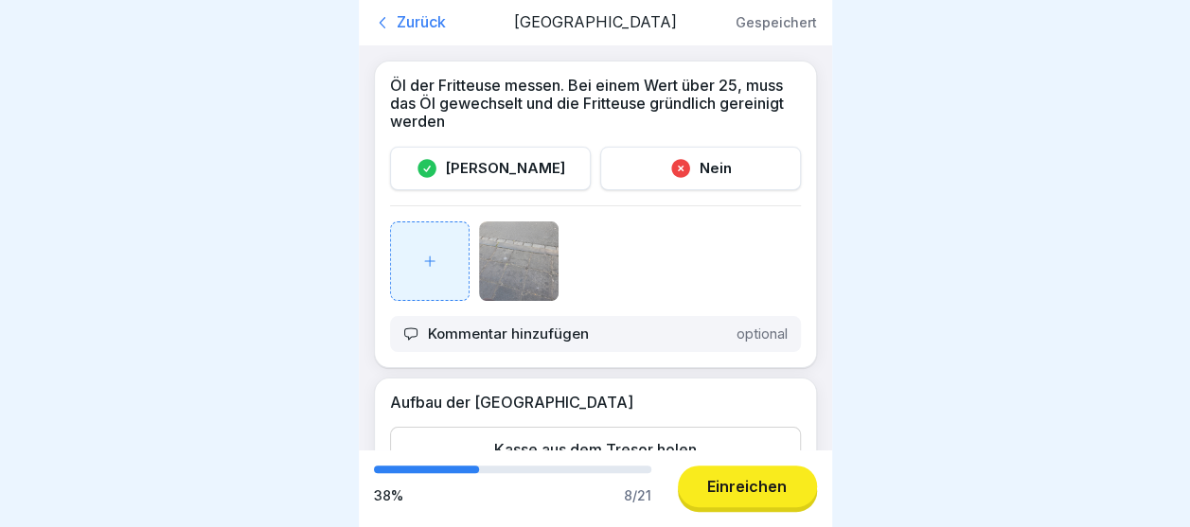
click at [436, 167] on div "[PERSON_NAME]" at bounding box center [490, 169] width 201 height 44
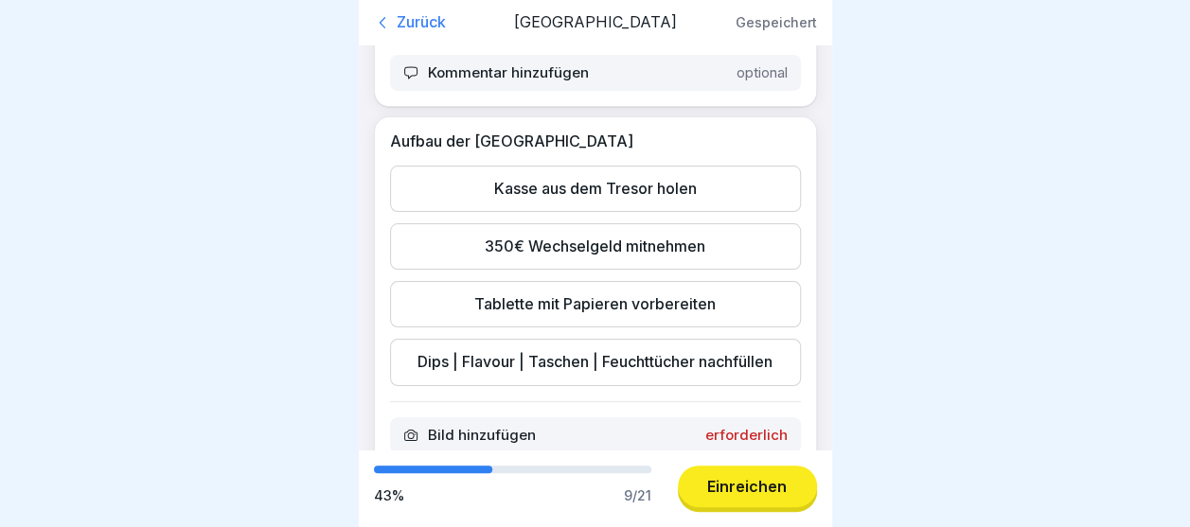
scroll to position [265, 0]
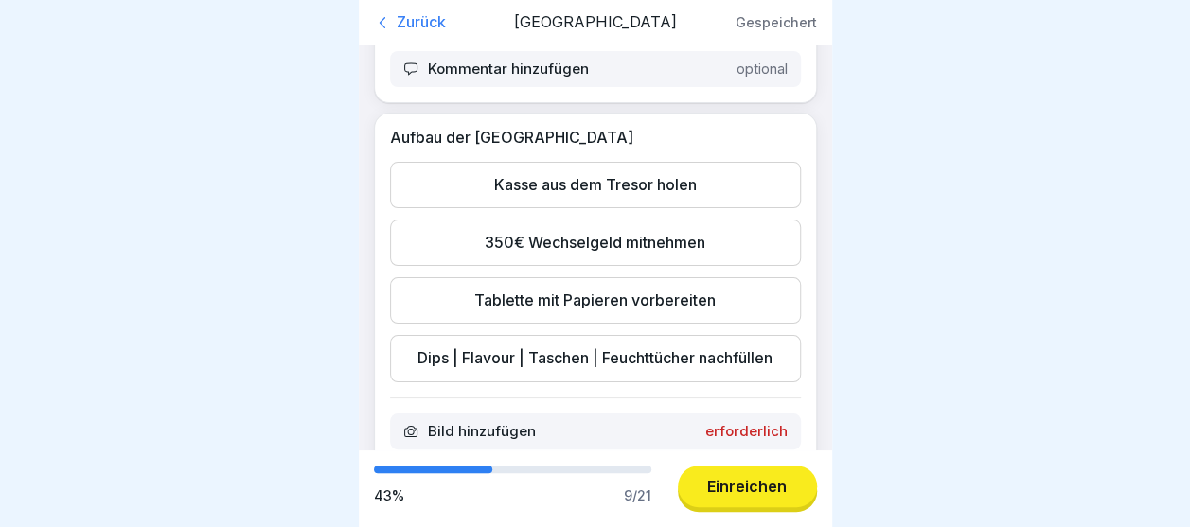
click at [691, 187] on div "Kasse aus dem Tresor holen" at bounding box center [595, 185] width 411 height 46
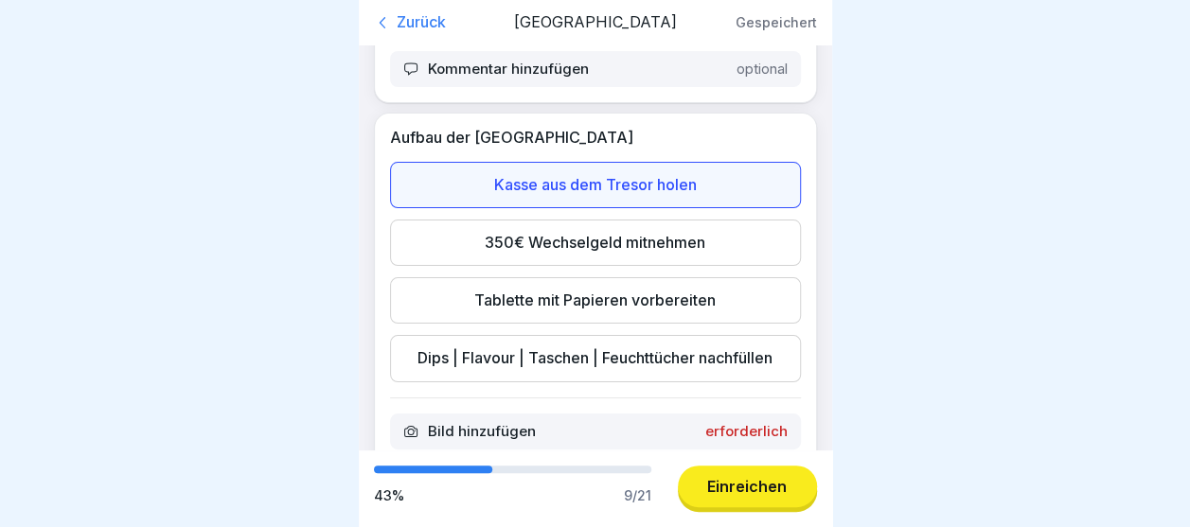
click at [686, 251] on div "350€ Wechselgeld mitnehmen" at bounding box center [595, 243] width 411 height 46
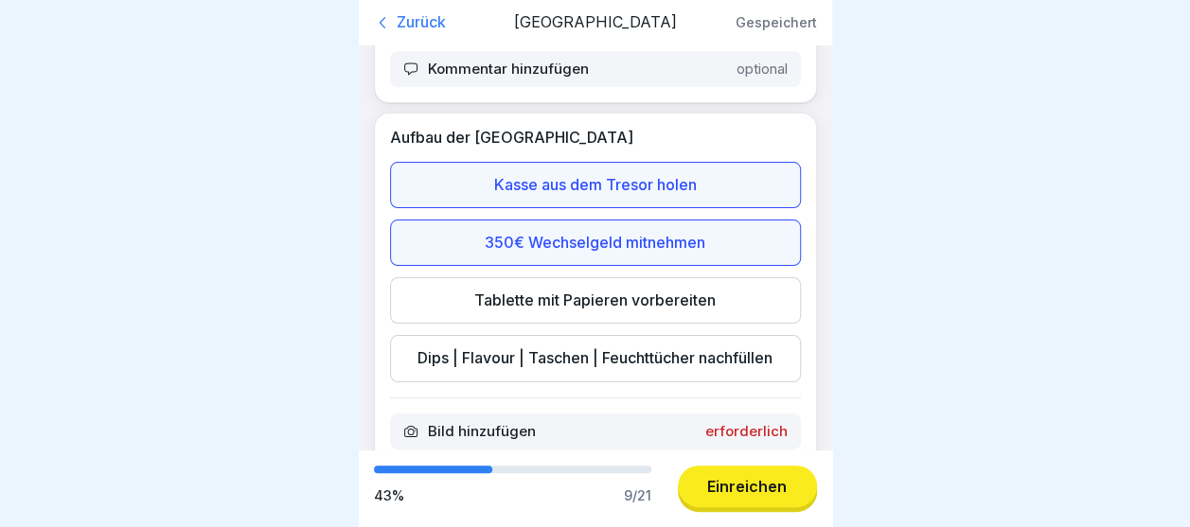
click at [691, 298] on div "Tablette mit Papieren vorbereiten" at bounding box center [595, 300] width 411 height 46
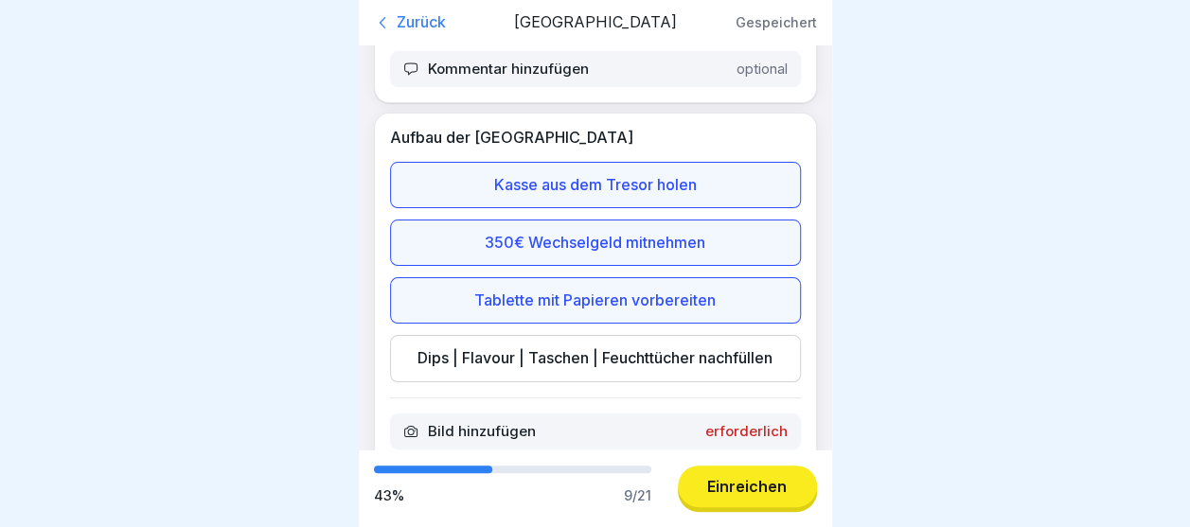
click at [705, 381] on div "Dips | Flavour | Taschen | Feuchttücher nachfüllen" at bounding box center [595, 358] width 411 height 46
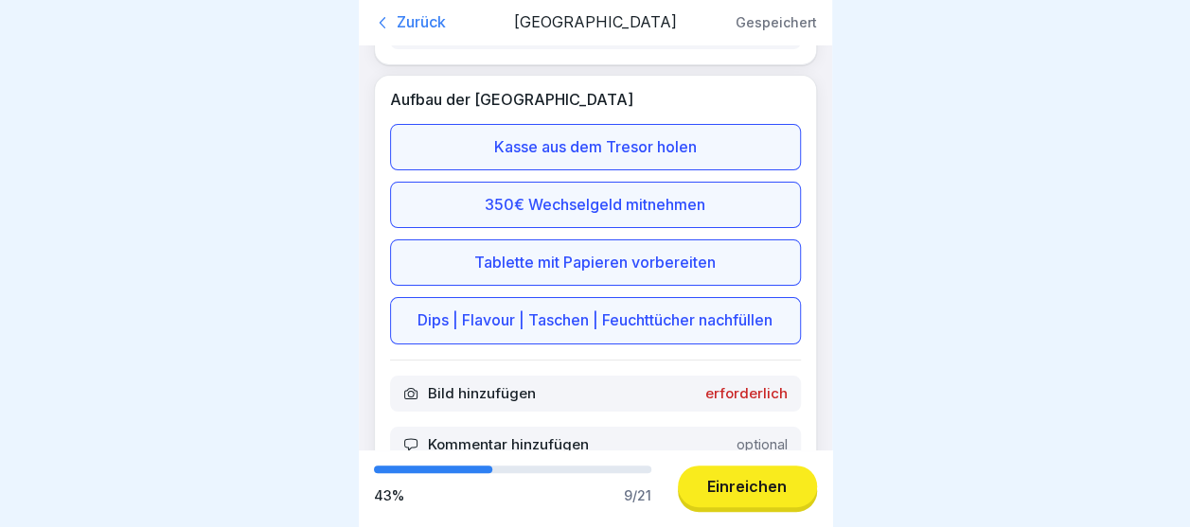
scroll to position [467, 0]
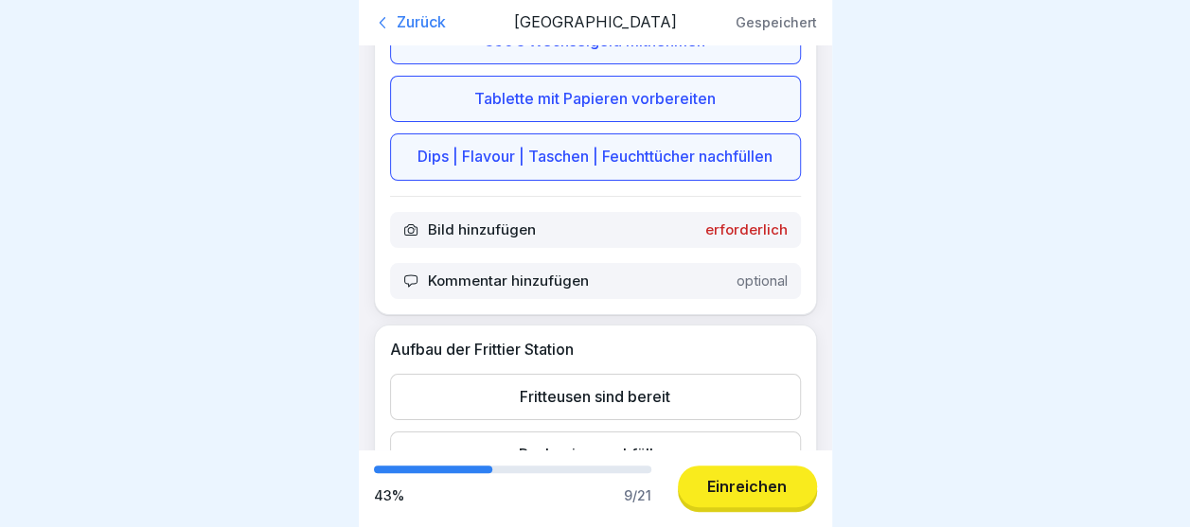
click at [752, 234] on p "erforderlich" at bounding box center [746, 230] width 82 height 17
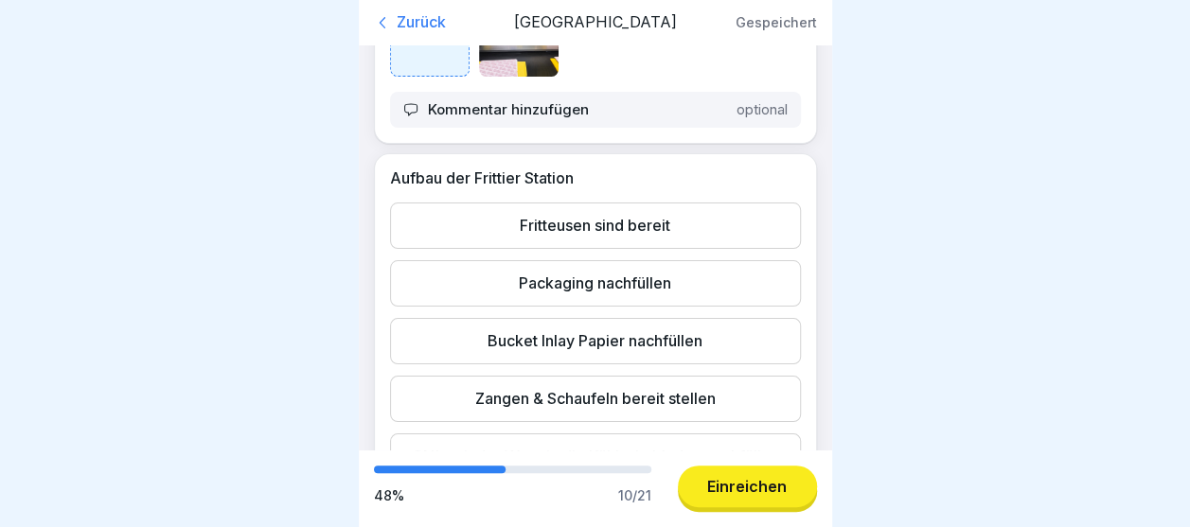
scroll to position [694, 0]
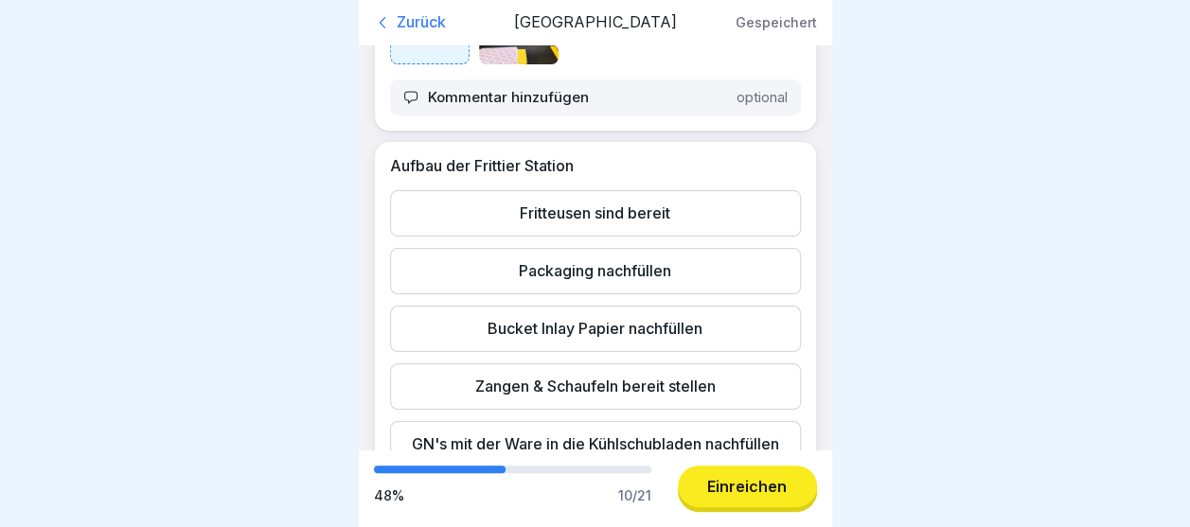
click at [665, 237] on div "Fritteusen sind bereit" at bounding box center [595, 213] width 411 height 46
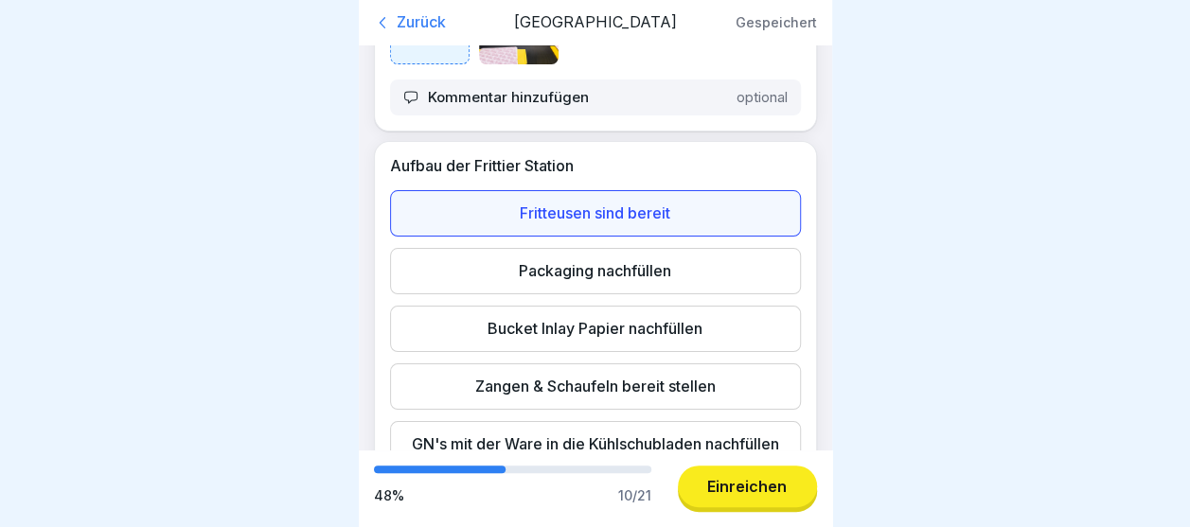
click at [663, 288] on div "Packaging nachfüllen" at bounding box center [595, 271] width 411 height 46
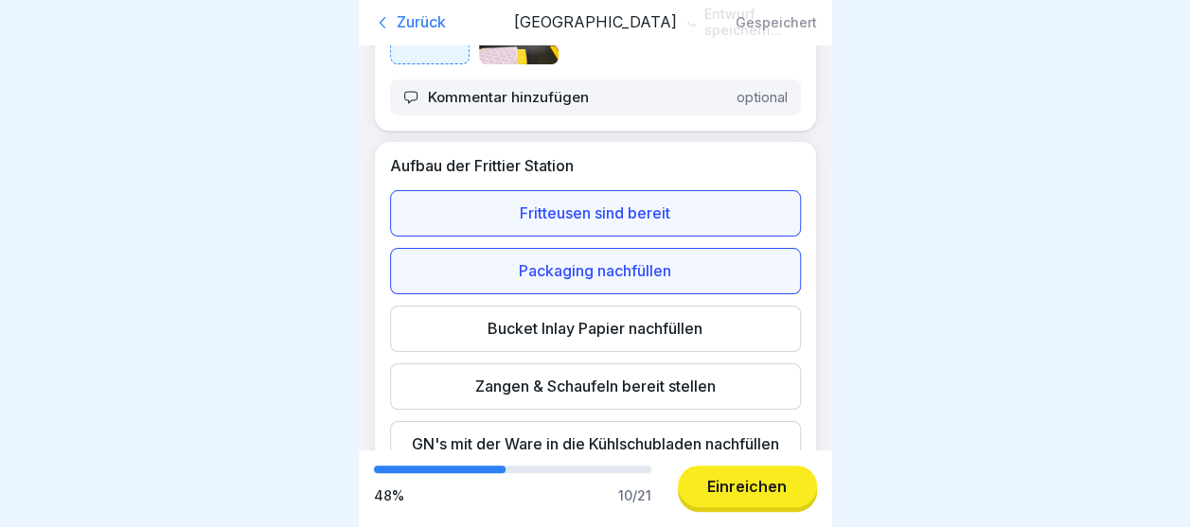
click at [672, 352] on div "Bucket Inlay Papier nachfüllen" at bounding box center [595, 329] width 411 height 46
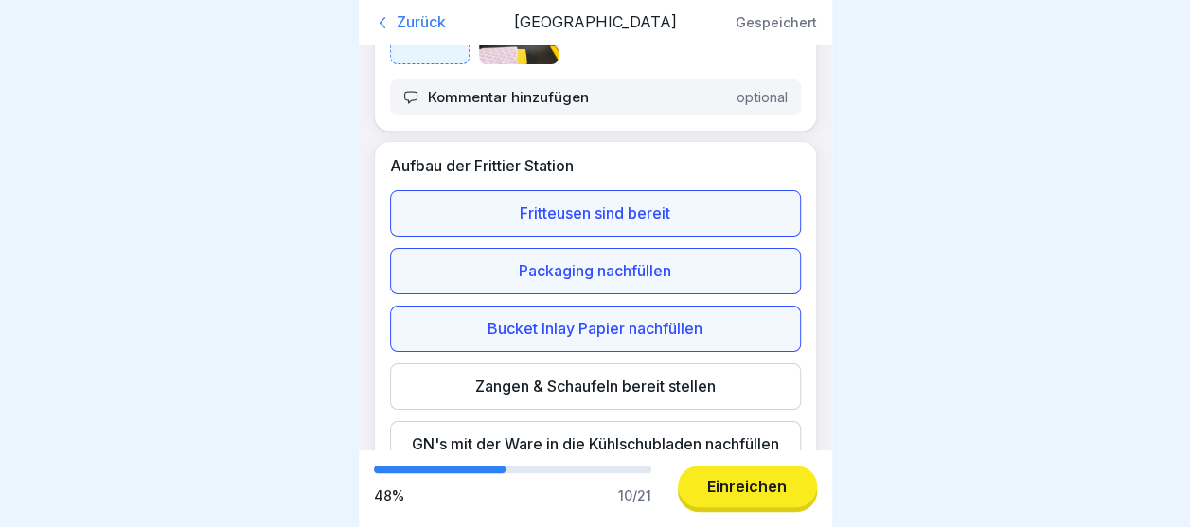
click at [722, 405] on div "Zangen & Schaufeln bereit stellen" at bounding box center [595, 387] width 411 height 46
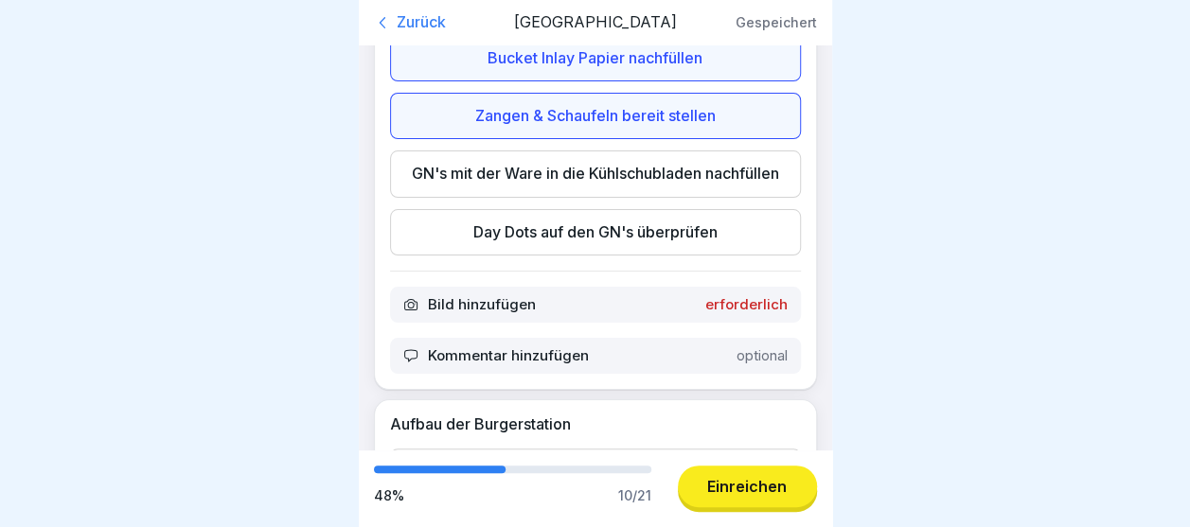
scroll to position [997, 0]
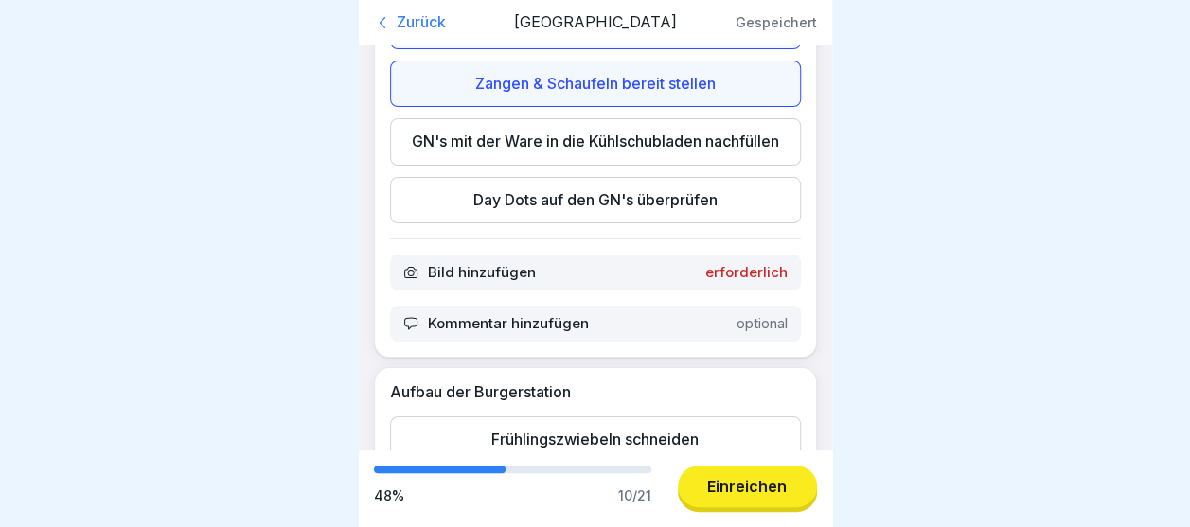
click at [645, 165] on div "GN's mit der Ware in die Kühlschubladen nachfüllen" at bounding box center [595, 141] width 411 height 46
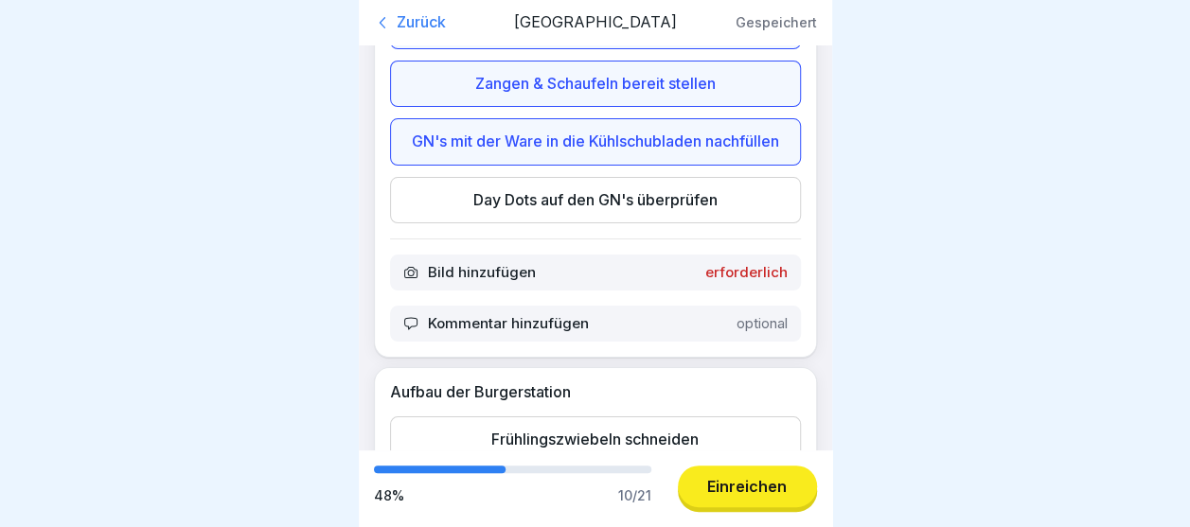
click at [665, 223] on div "Day Dots auf den GN's überprüfen" at bounding box center [595, 200] width 411 height 46
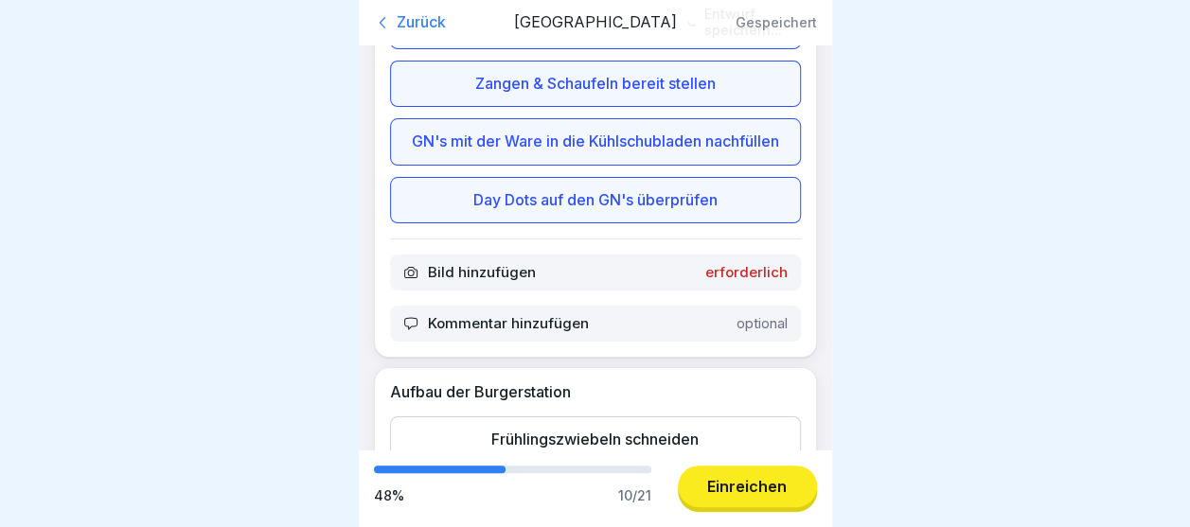
click at [722, 281] on p "erforderlich" at bounding box center [746, 272] width 82 height 17
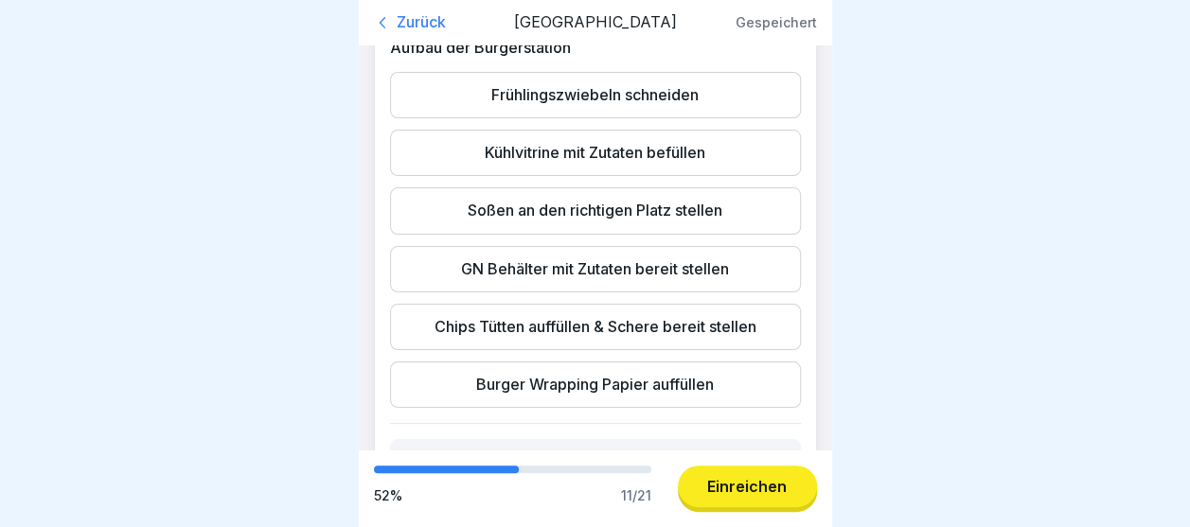
scroll to position [1363, 0]
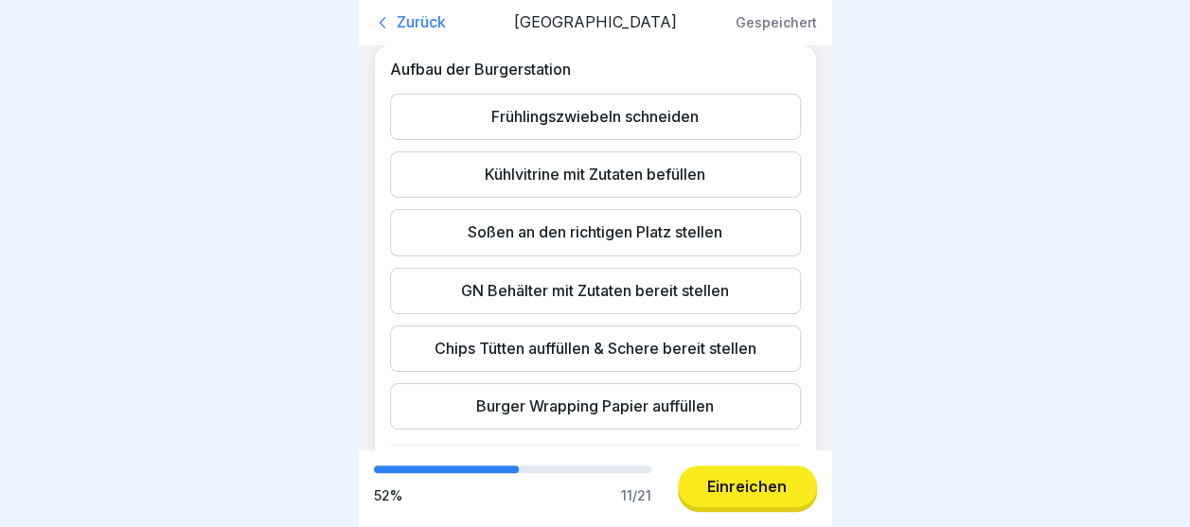
click at [713, 140] on div "Frühlingszwiebeln schneiden" at bounding box center [595, 117] width 411 height 46
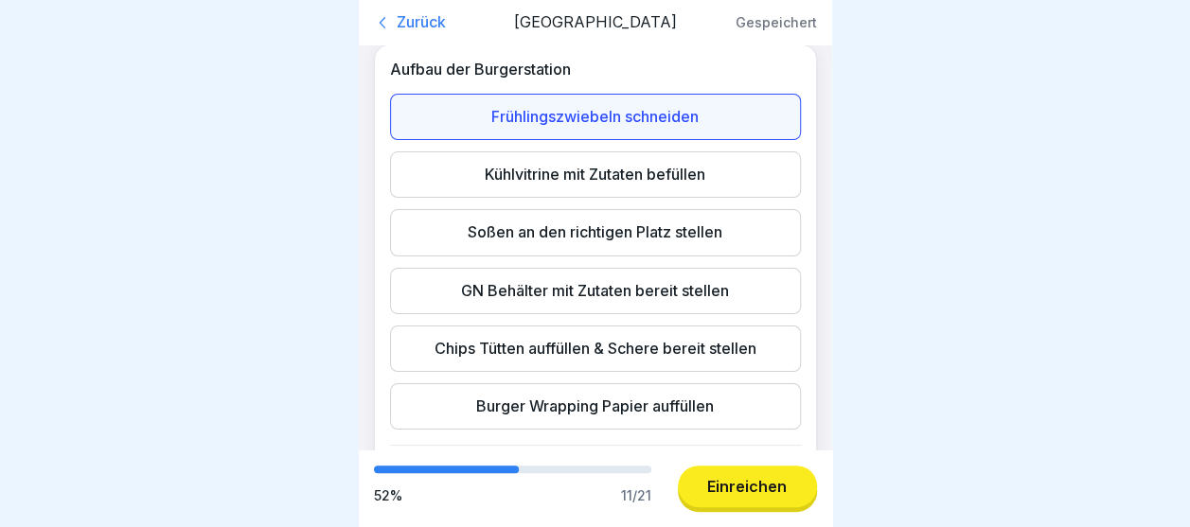
click at [710, 198] on div "Kühlvitrine mit Zutaten befüllen" at bounding box center [595, 174] width 411 height 46
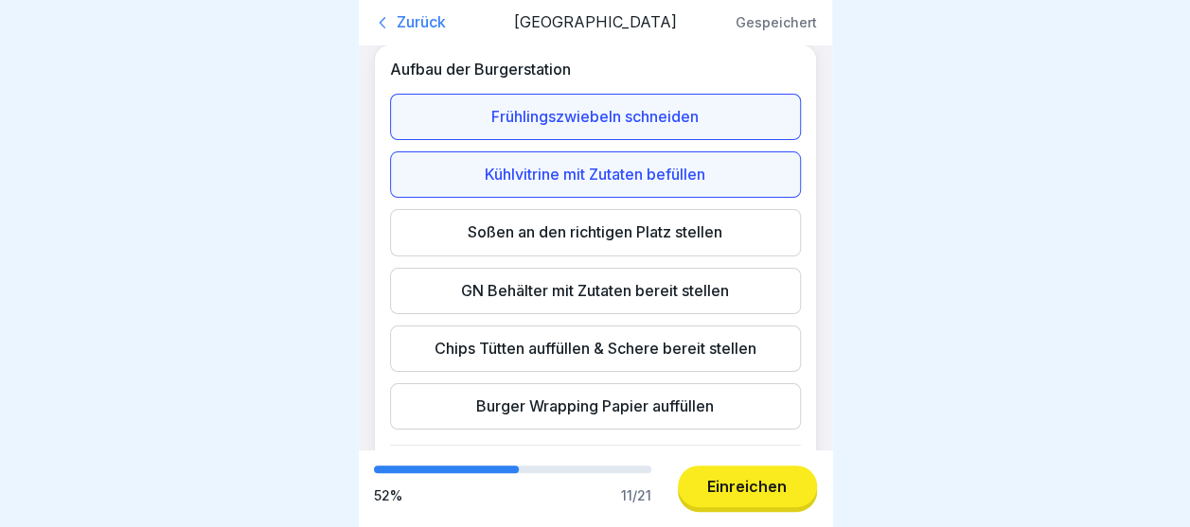
click at [737, 256] on div "Soßen an den richtigen Platz stellen" at bounding box center [595, 232] width 411 height 46
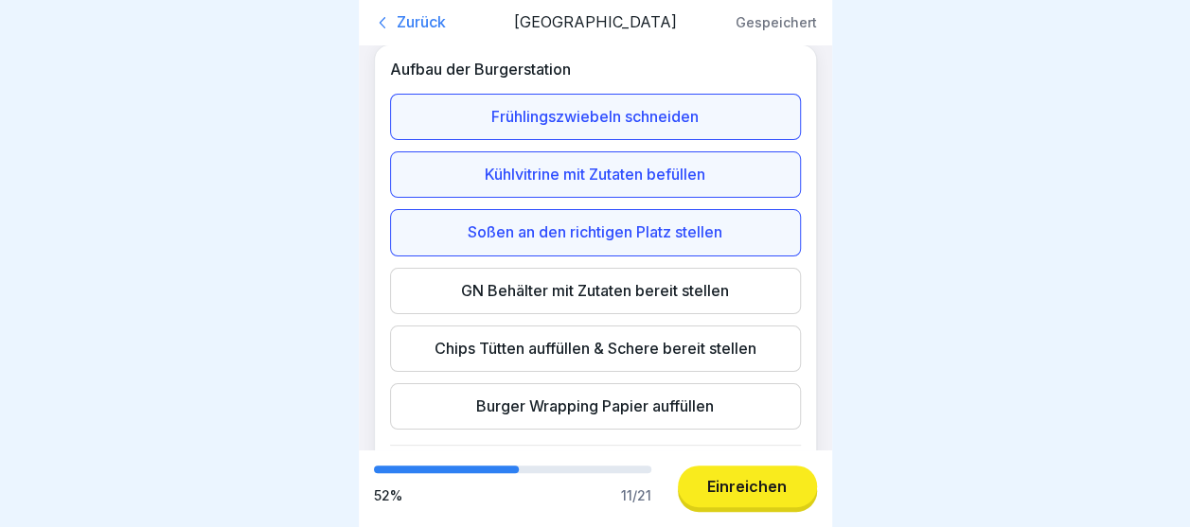
click at [723, 314] on div "GN Behälter mit Zutaten bereit stellen" at bounding box center [595, 291] width 411 height 46
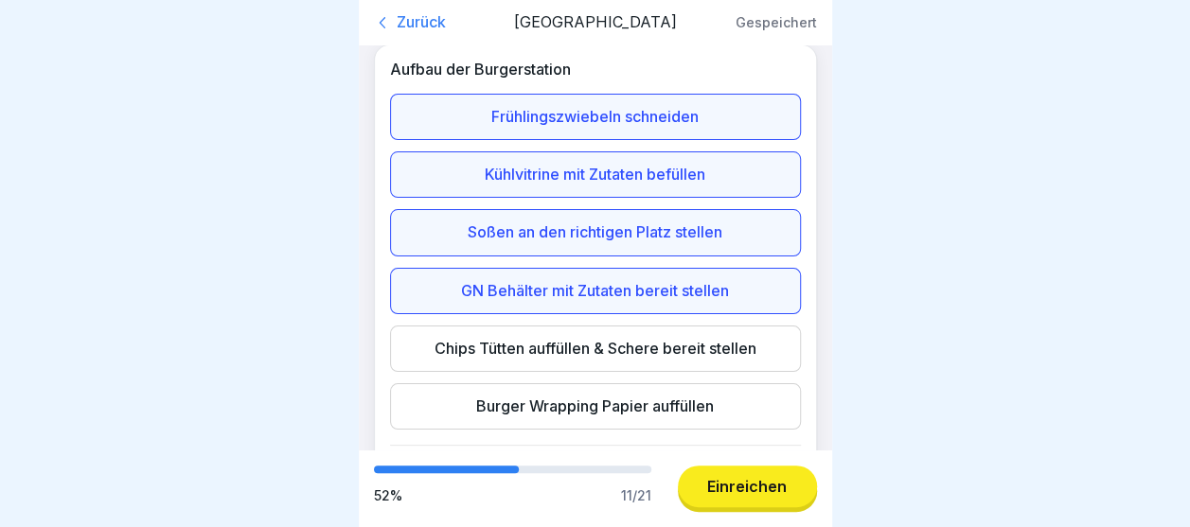
click at [716, 372] on div "Chips Tütten auffüllen & Schere bereit stellen" at bounding box center [595, 349] width 411 height 46
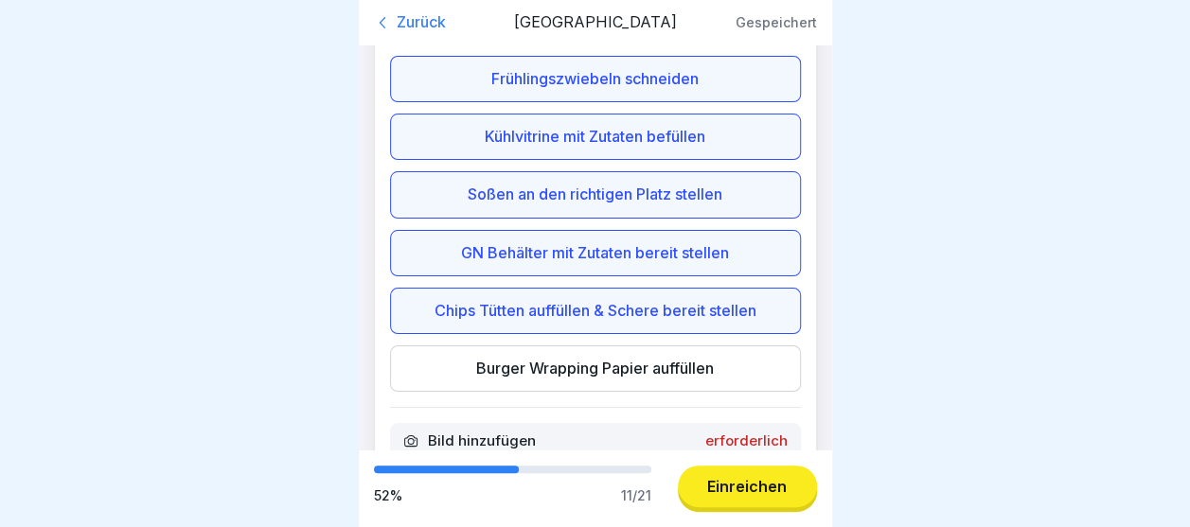
scroll to position [1577, 0]
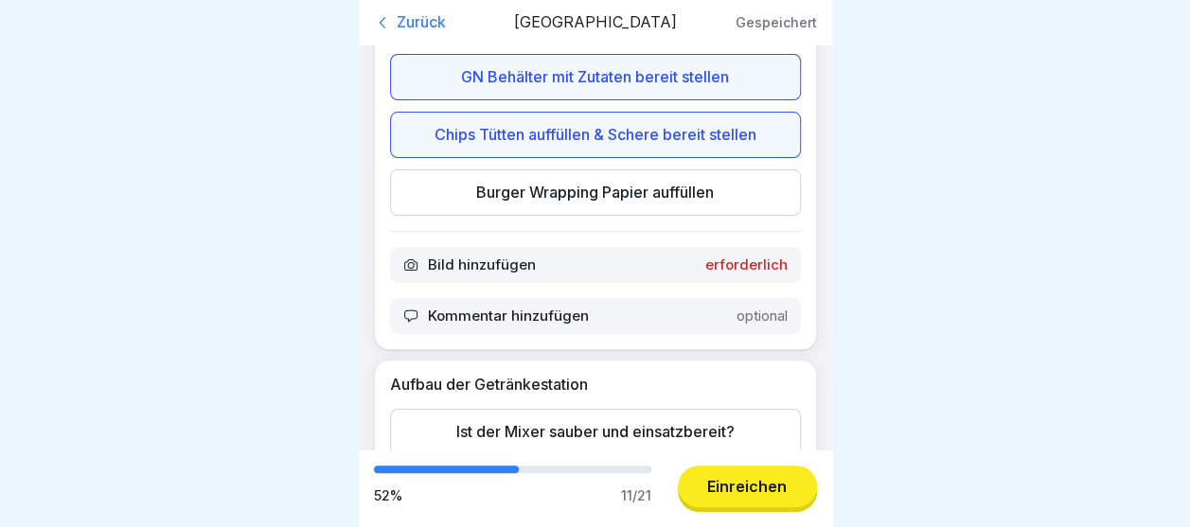
click at [660, 216] on div "Burger Wrapping Papier auffüllen" at bounding box center [595, 192] width 411 height 46
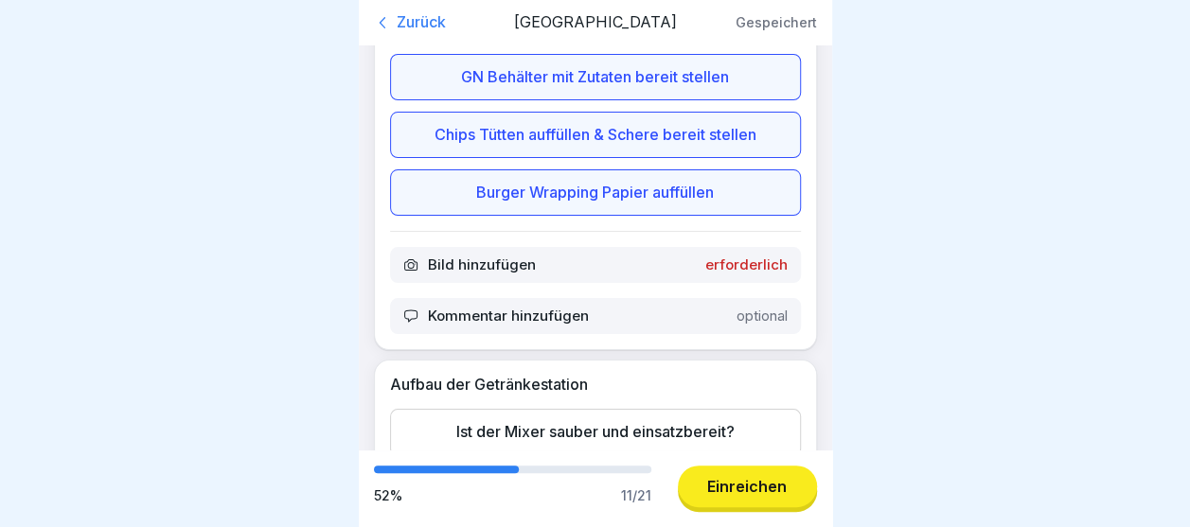
click at [764, 274] on p "erforderlich" at bounding box center [746, 265] width 82 height 17
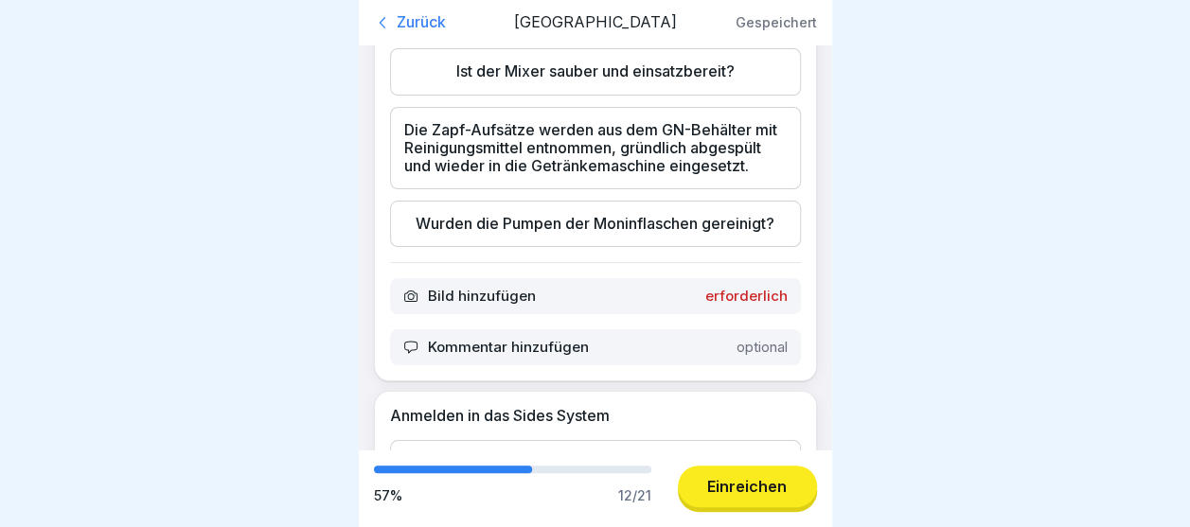
scroll to position [2020, 0]
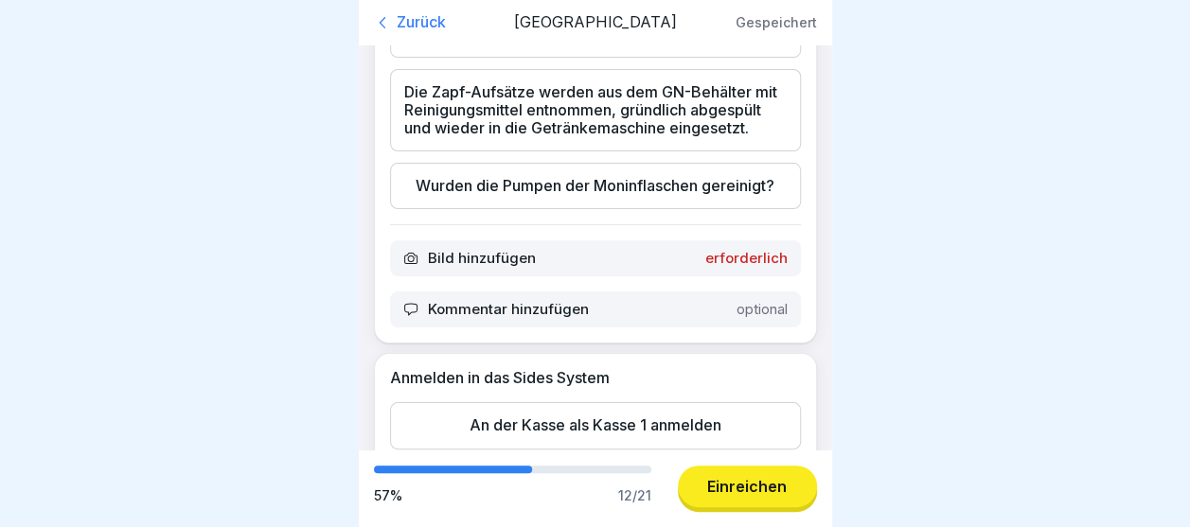
click at [740, 57] on div "Ist der Mixer sauber und einsatzbereit?" at bounding box center [595, 33] width 411 height 46
click at [704, 152] on div "Die Zapf-Aufsätze werden aus dem GN-Behälter mit Reinigungsmittel entnommen, gr…" at bounding box center [595, 110] width 411 height 83
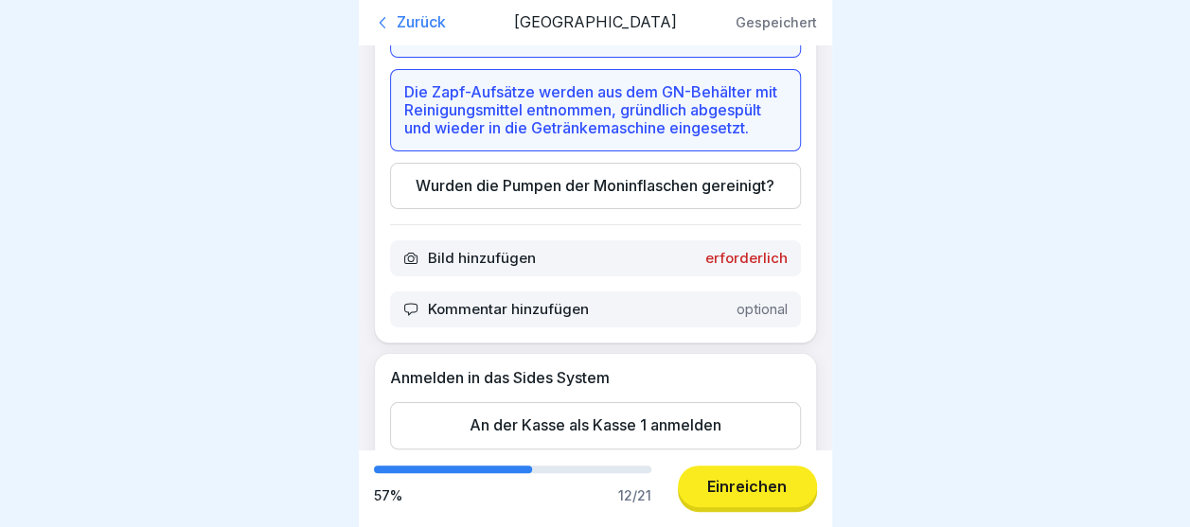
click at [707, 209] on div "Wurden die Pumpen der Moninflaschen gereinigt?" at bounding box center [595, 186] width 411 height 46
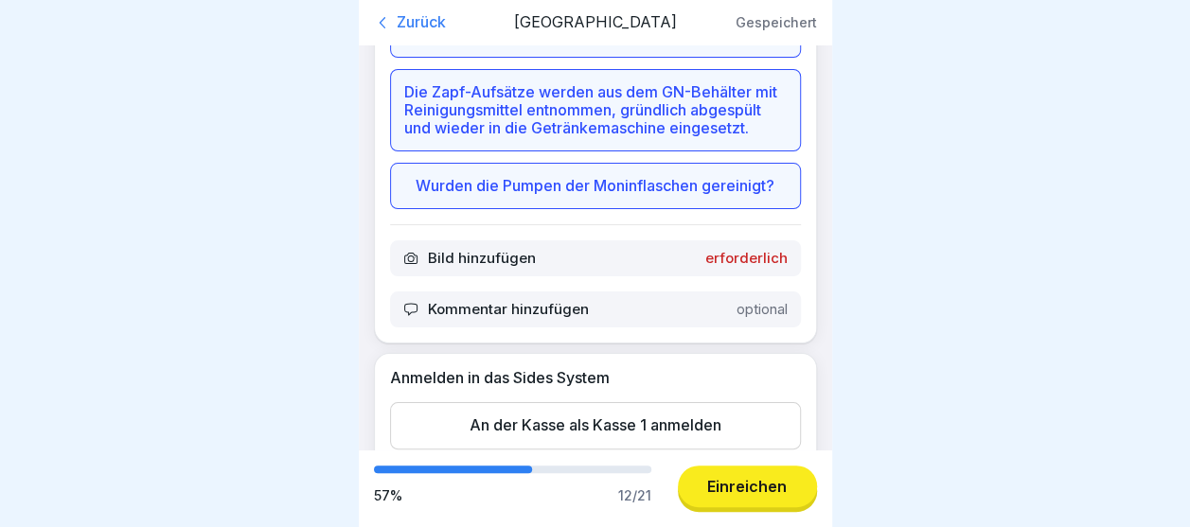
click at [746, 267] on p "erforderlich" at bounding box center [746, 258] width 82 height 17
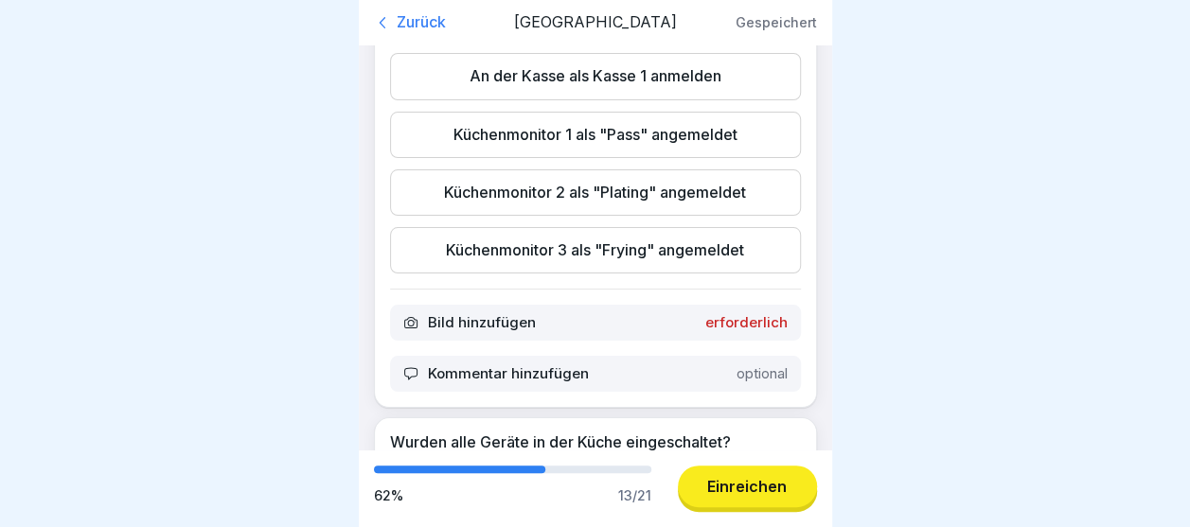
scroll to position [2450, 0]
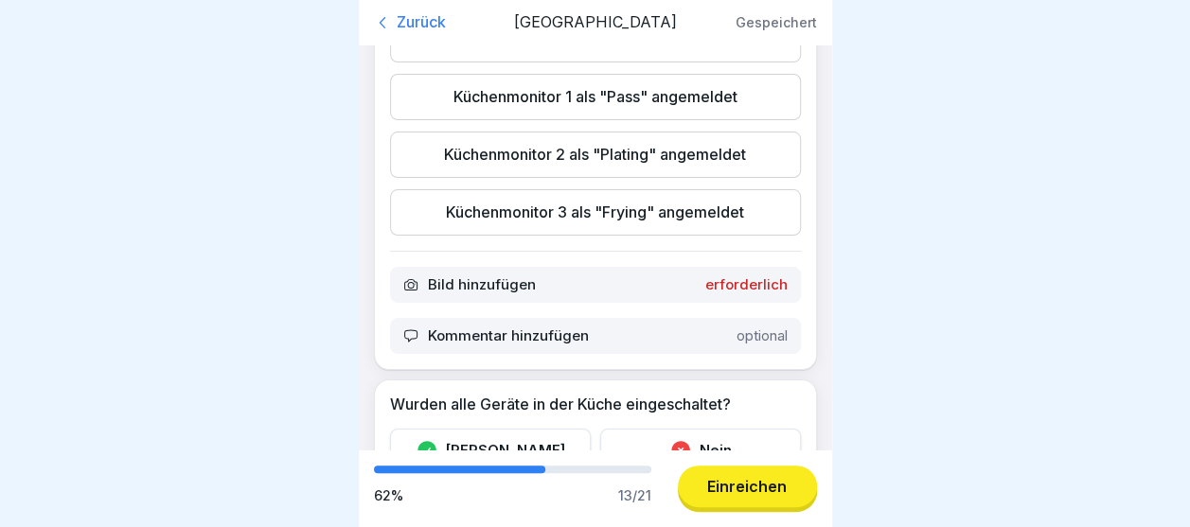
click at [648, 62] on div "An der Kasse als Kasse 1 anmelden" at bounding box center [595, 38] width 411 height 46
click at [646, 120] on div "Küchenmonitor 1 als "Pass" angemeldet" at bounding box center [595, 97] width 411 height 46
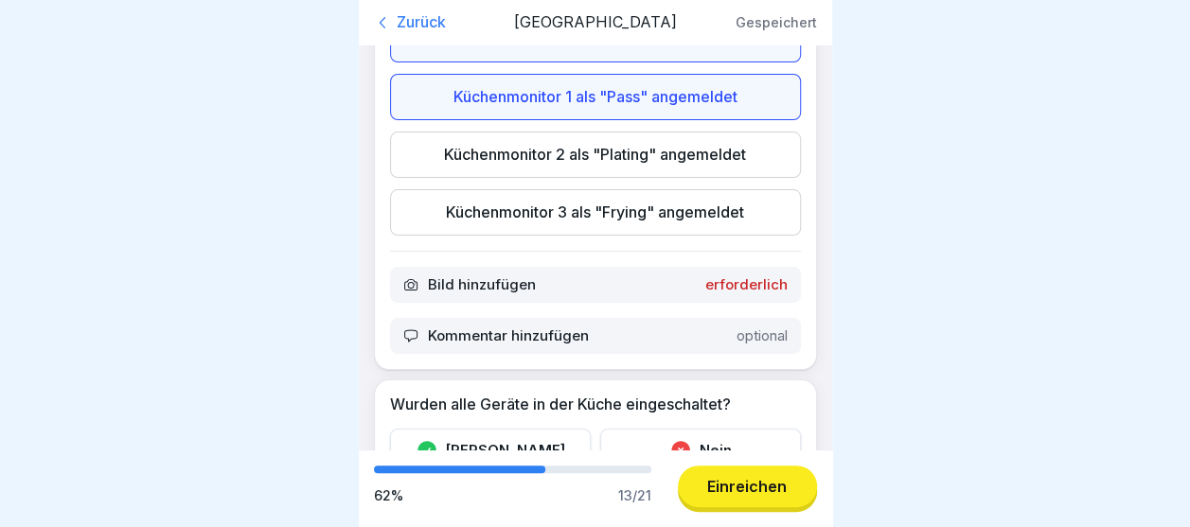
click at [633, 178] on div "Küchenmonitor 2 als "Plating" angemeldet" at bounding box center [595, 155] width 411 height 46
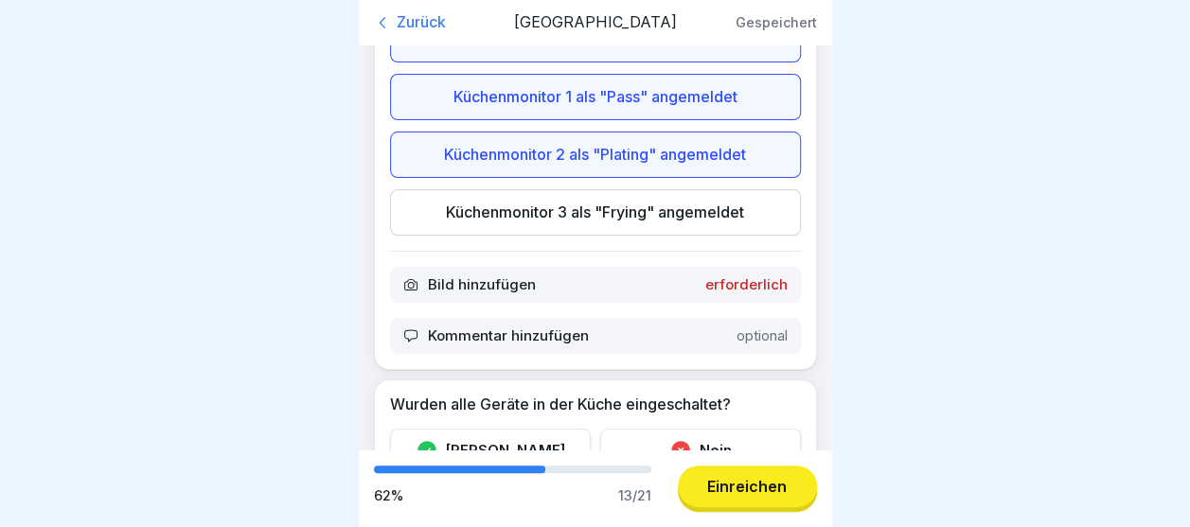
click at [621, 236] on div "Küchenmonitor 3 als "Frying" angemeldet" at bounding box center [595, 212] width 411 height 46
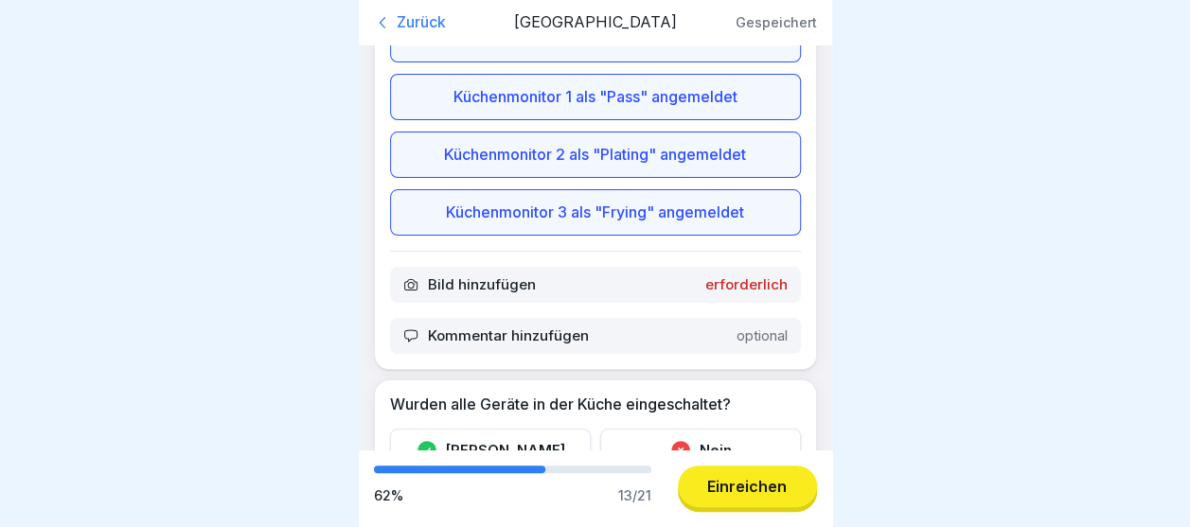
click at [737, 294] on p "erforderlich" at bounding box center [746, 284] width 82 height 17
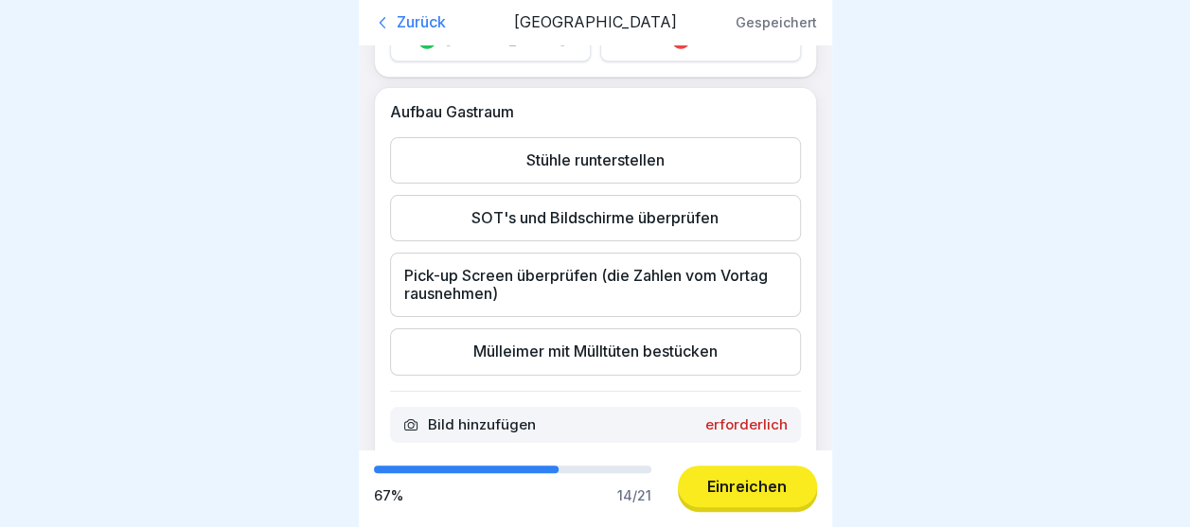
scroll to position [2943, 0]
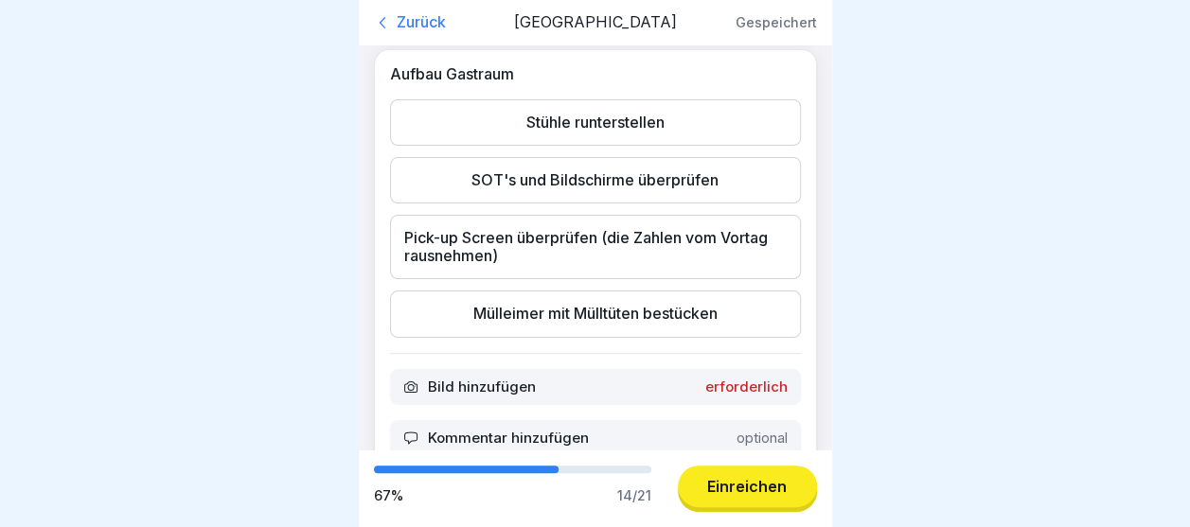
click at [436, 12] on icon at bounding box center [427, 2] width 19 height 19
click at [587, 146] on div "Stühle runterstellen" at bounding box center [595, 122] width 411 height 46
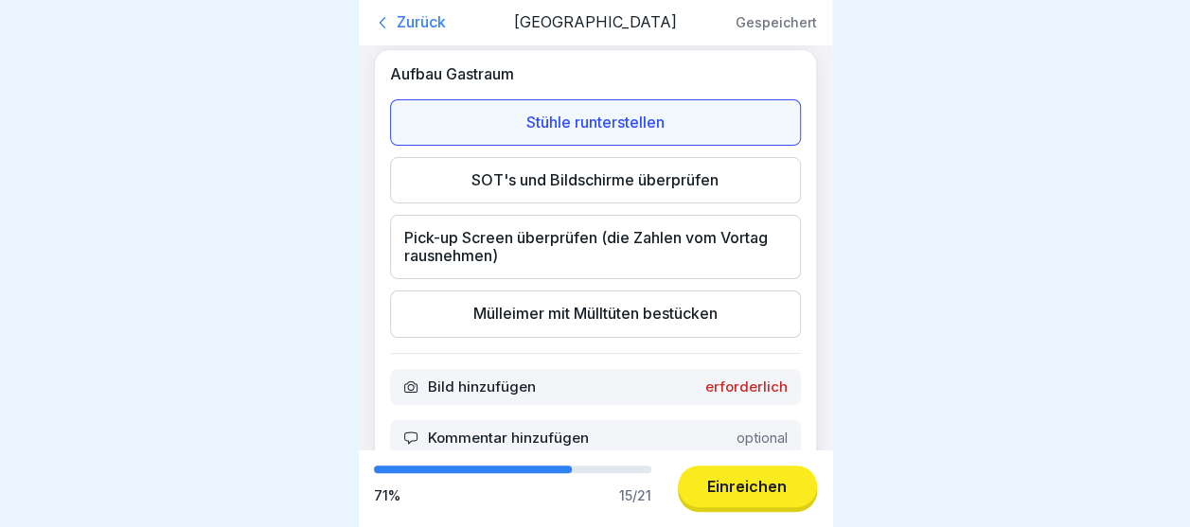
click at [580, 204] on div "SOT's und Bildschirme überprüfen" at bounding box center [595, 180] width 411 height 46
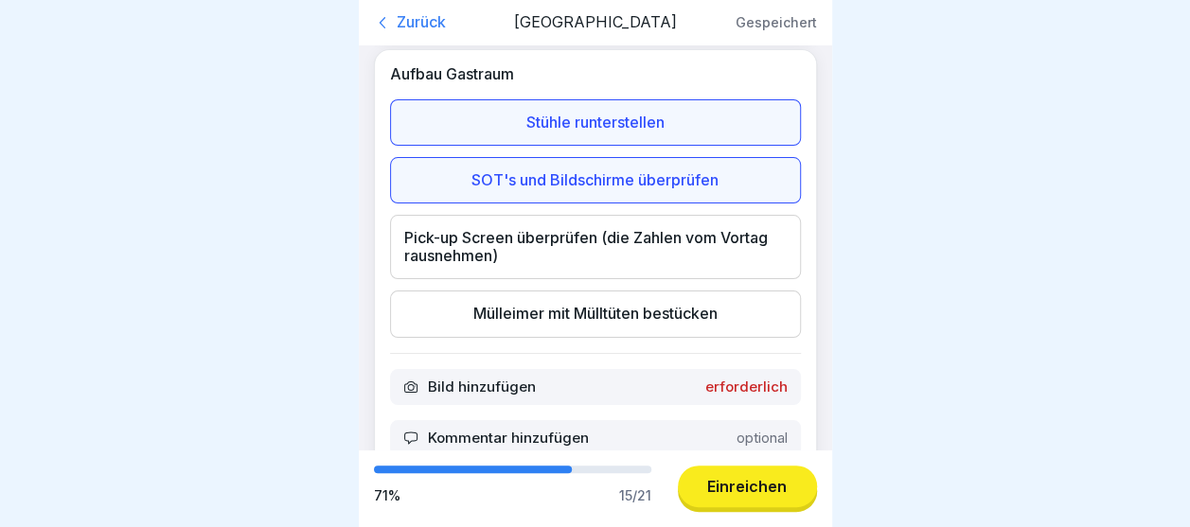
click at [538, 279] on div "Pick-up Screen überprüfen (die Zahlen vom Vortag rausnehmen)" at bounding box center [595, 247] width 411 height 64
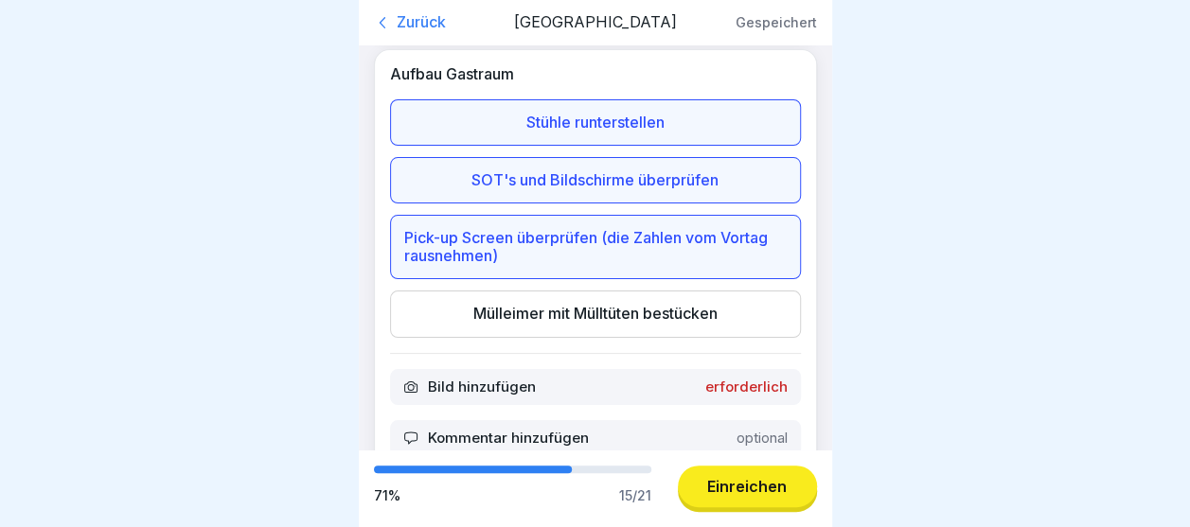
click at [519, 337] on div "Mülleimer mit Mülltüten bestücken" at bounding box center [595, 314] width 411 height 46
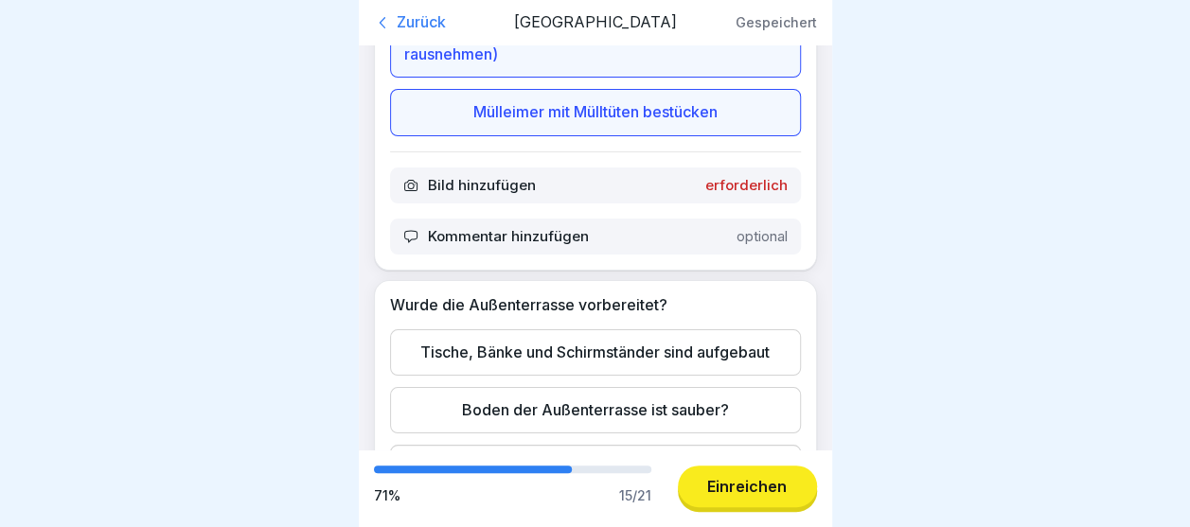
scroll to position [3208, 0]
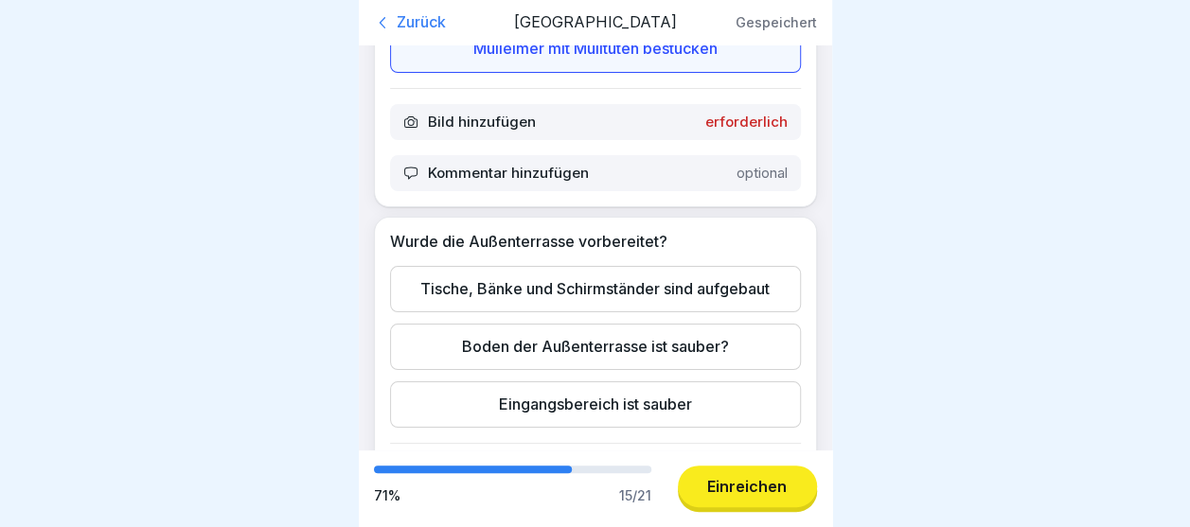
click at [737, 140] on div "Bild hinzufügen erforderlich" at bounding box center [595, 122] width 411 height 36
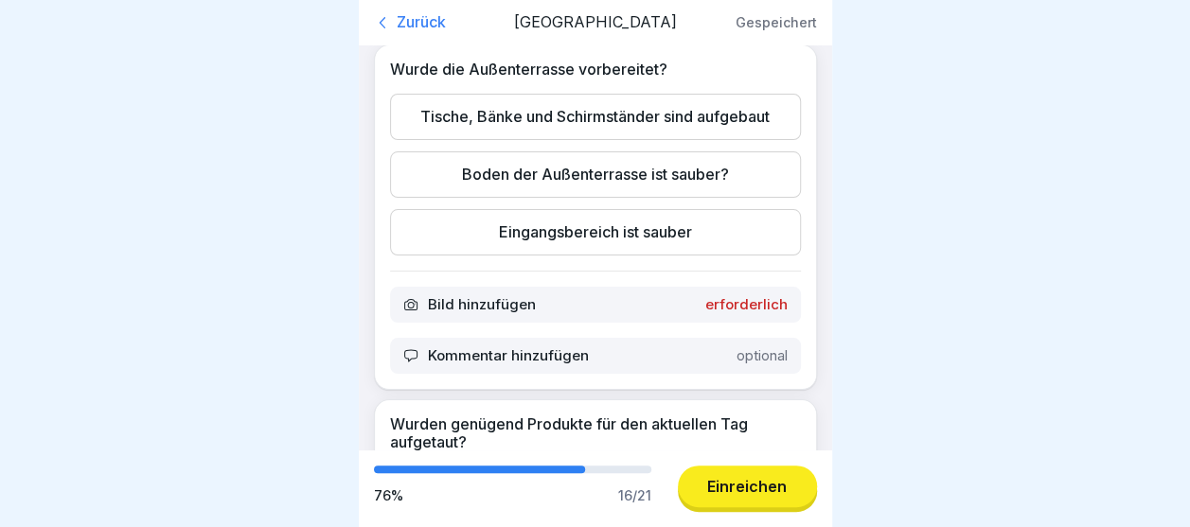
scroll to position [3473, 0]
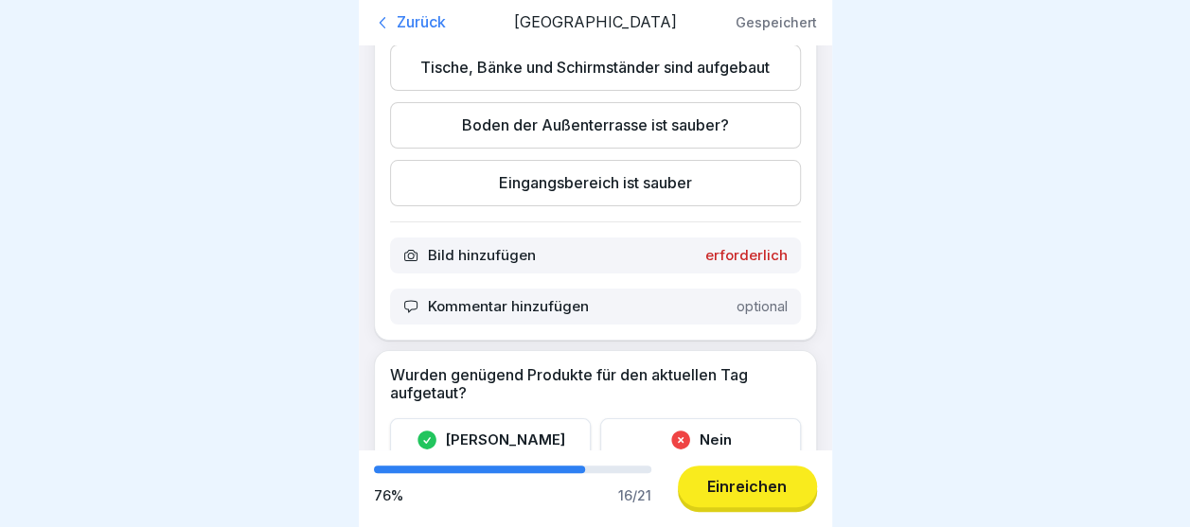
click at [653, 91] on div "Tische, Bänke und Schirmständer sind aufgebaut" at bounding box center [595, 68] width 411 height 46
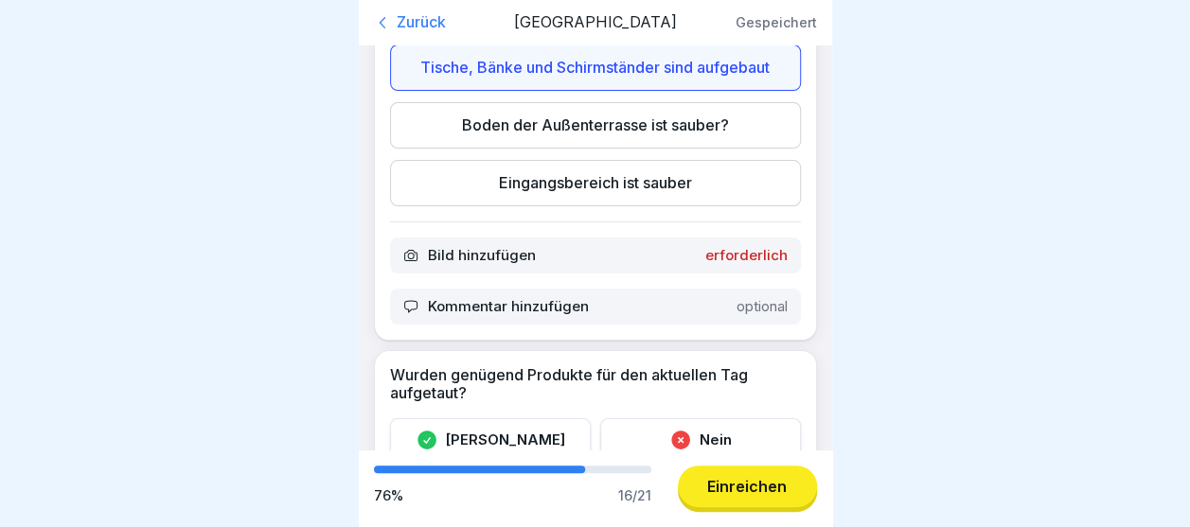
click at [638, 149] on div "Boden der Außenterrasse ist sauber?" at bounding box center [595, 125] width 411 height 46
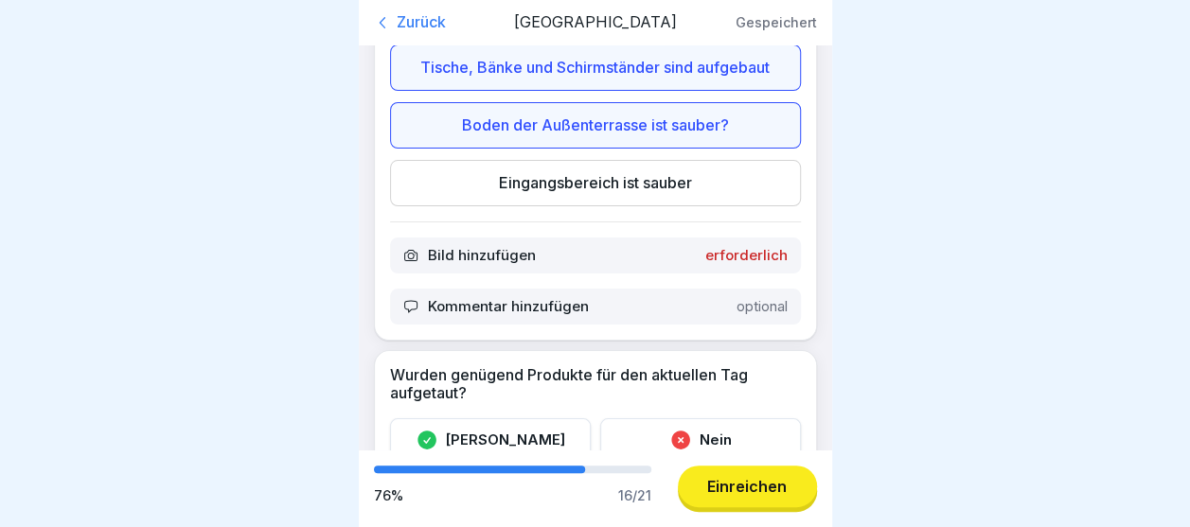
click at [620, 206] on div "Eingangsbereich ist sauber" at bounding box center [595, 183] width 411 height 46
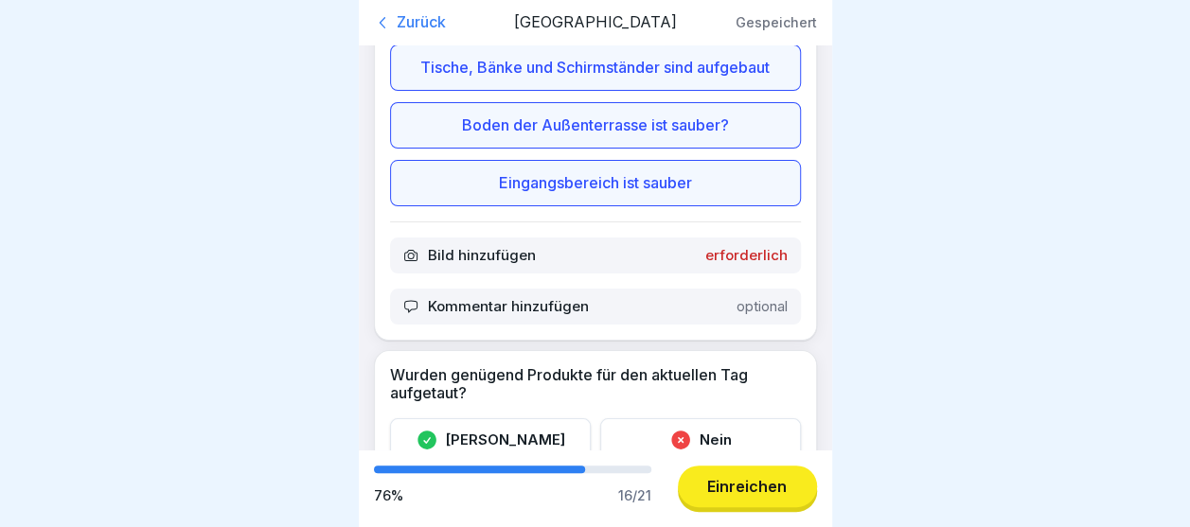
click at [749, 264] on p "erforderlich" at bounding box center [746, 255] width 82 height 17
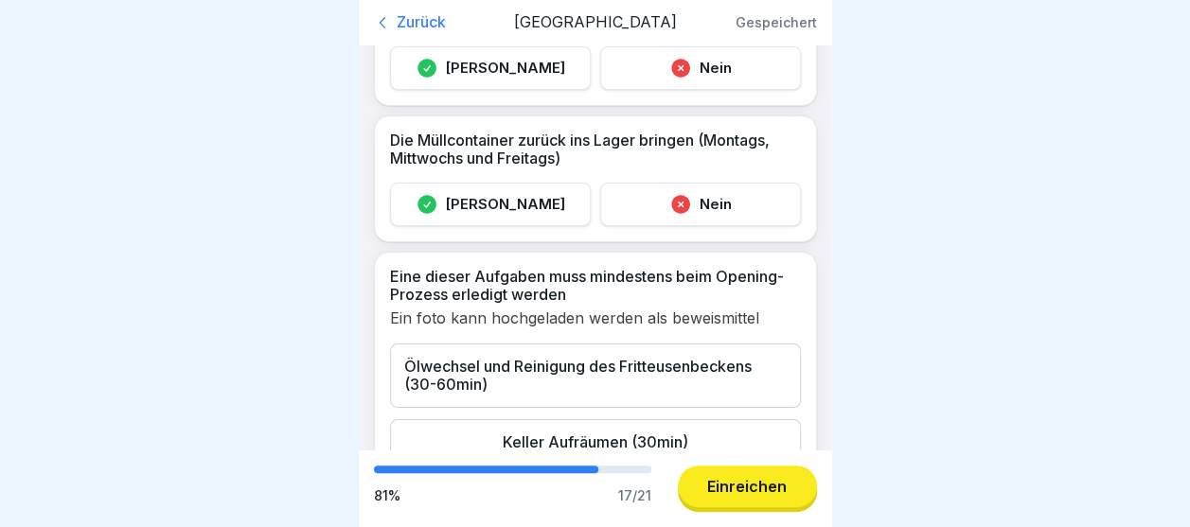
scroll to position [3914, 0]
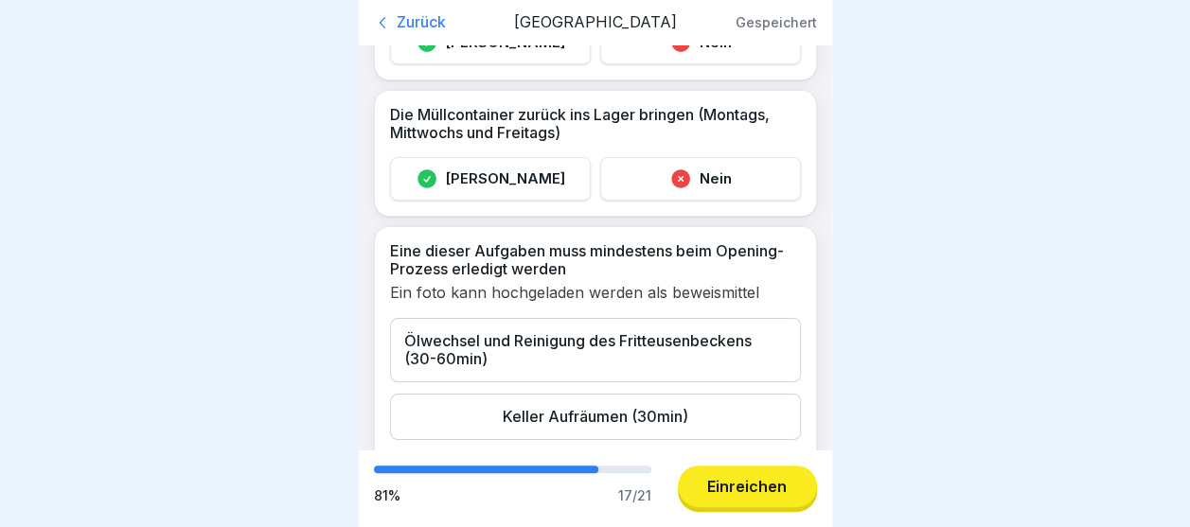
click at [453, 64] on div "[PERSON_NAME]" at bounding box center [490, 43] width 201 height 44
click at [483, 201] on div "[PERSON_NAME]" at bounding box center [490, 179] width 201 height 44
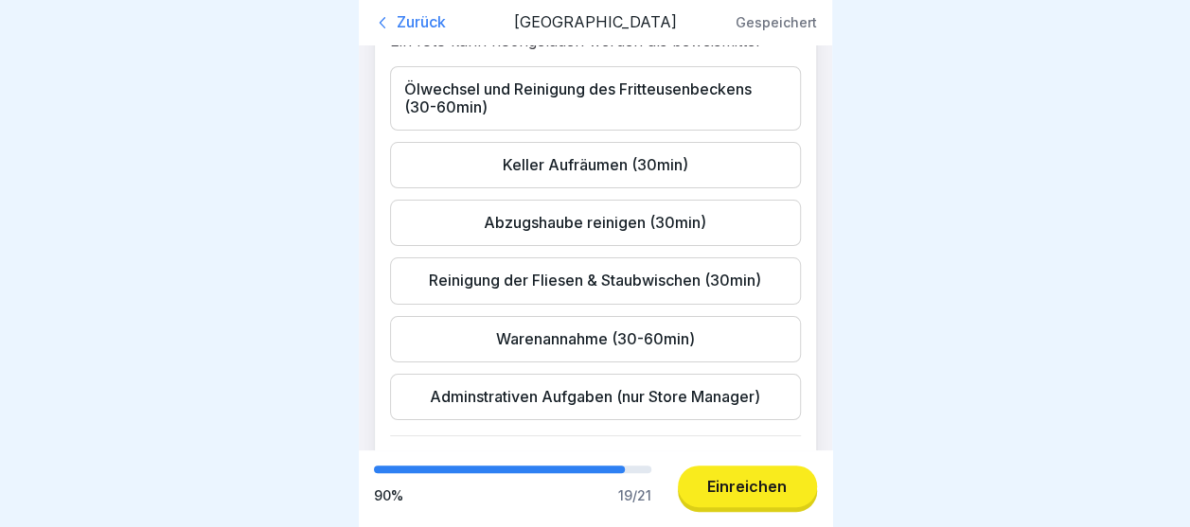
scroll to position [4217, 0]
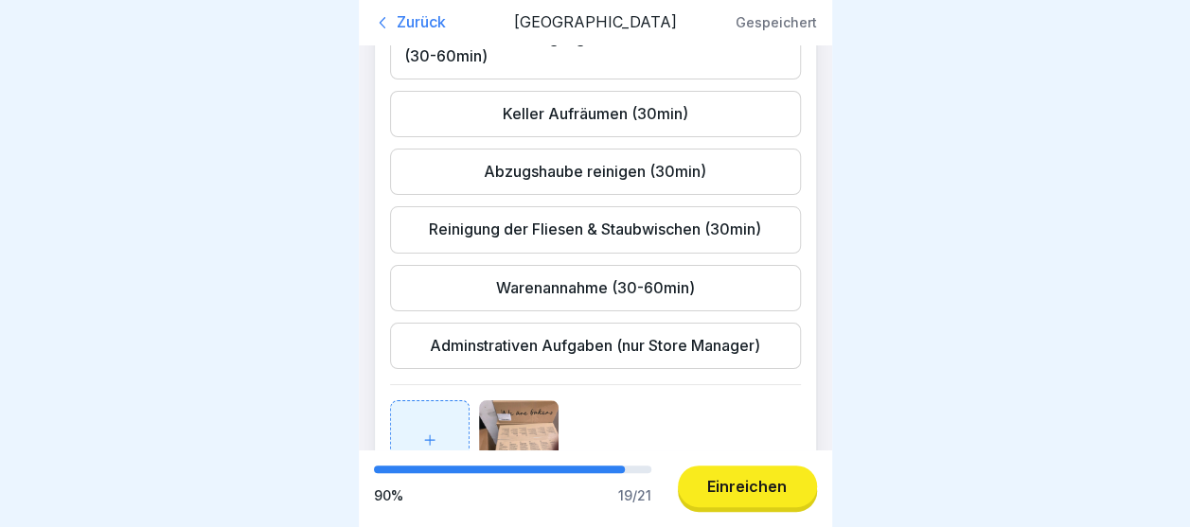
click at [714, 80] on div "Ölwechsel und Reinigung des Fritteusenbeckens (30-60min)" at bounding box center [595, 47] width 411 height 64
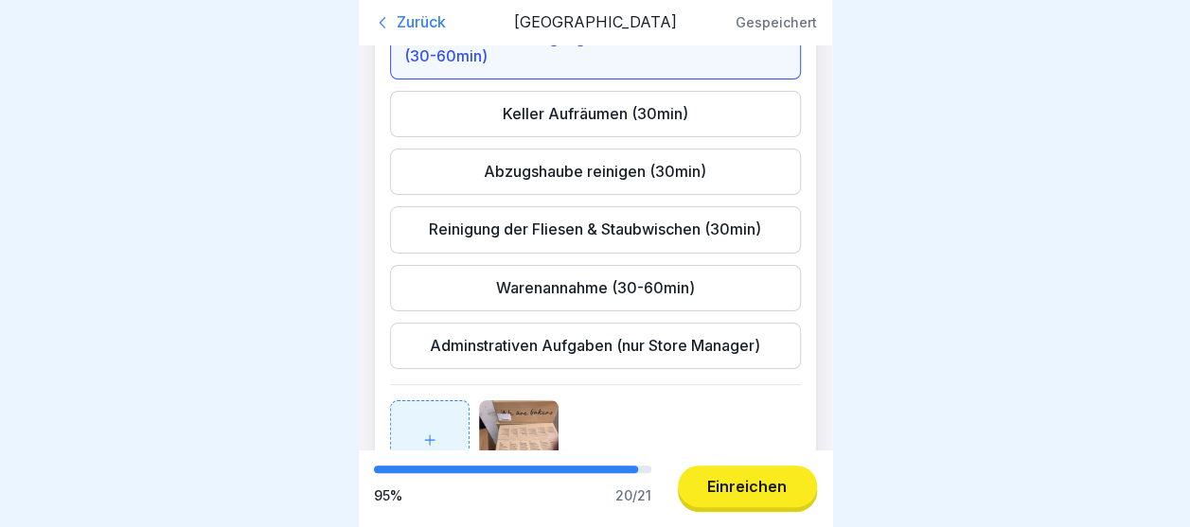
click at [625, 137] on div "Keller Aufräumen (30min)" at bounding box center [595, 114] width 411 height 46
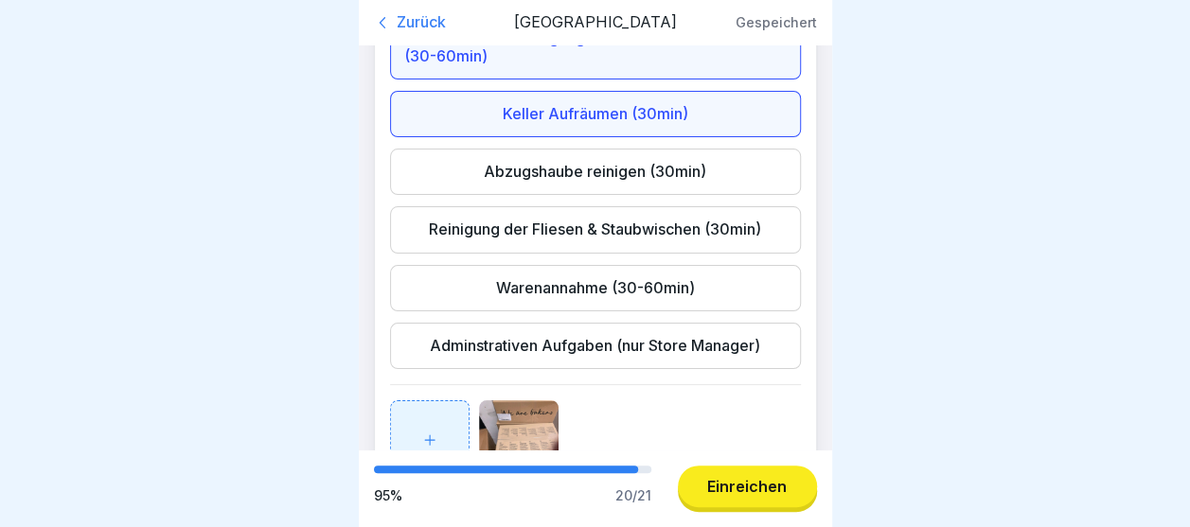
click at [502, 195] on div "Abzugshaube reinigen (30min)" at bounding box center [595, 172] width 411 height 46
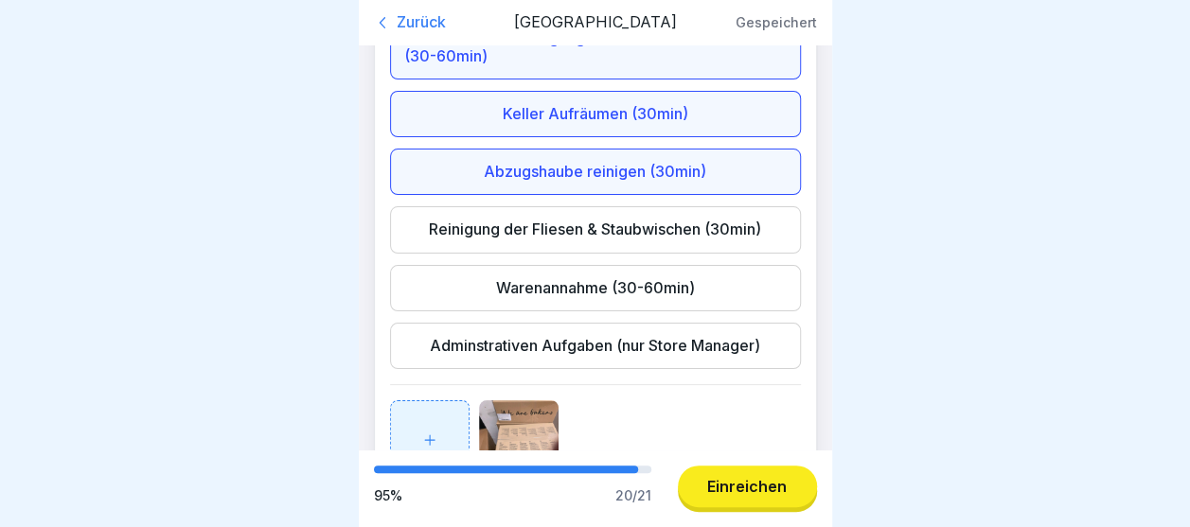
click at [475, 253] on div "Reinigung der Fliesen & Staubwischen (30min)" at bounding box center [595, 229] width 411 height 46
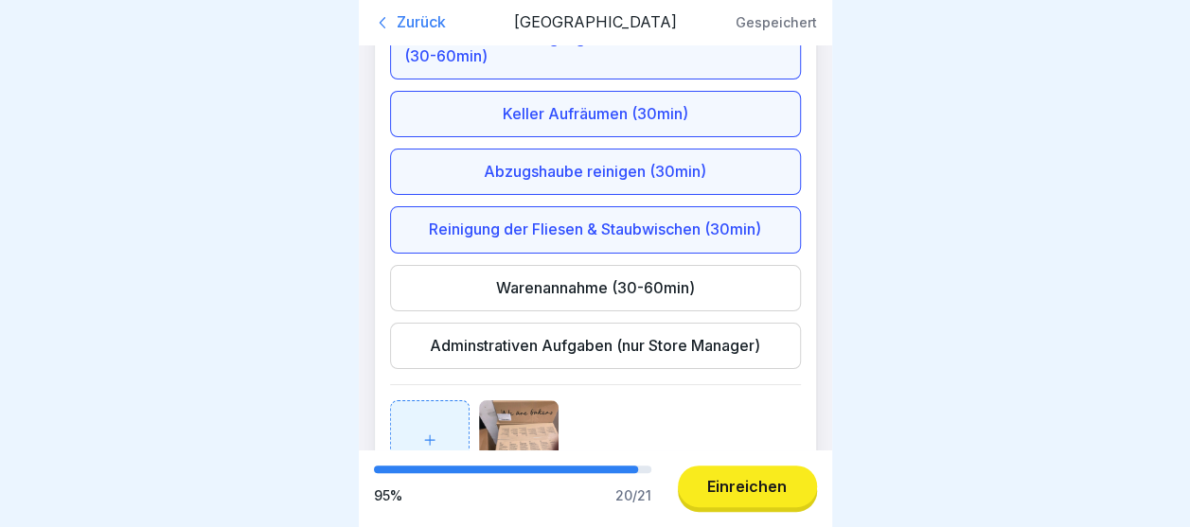
click at [474, 312] on div "Warenannahme (30-60min)" at bounding box center [595, 288] width 411 height 46
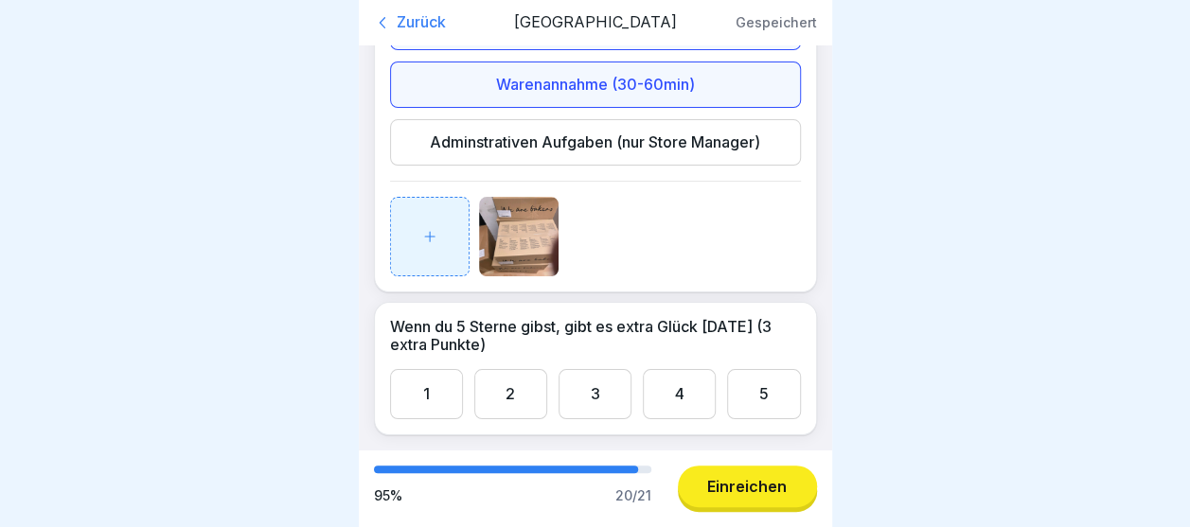
scroll to position [4552, 0]
click at [754, 411] on div "5" at bounding box center [763, 394] width 73 height 50
click at [757, 495] on div "Einreichen" at bounding box center [747, 486] width 80 height 17
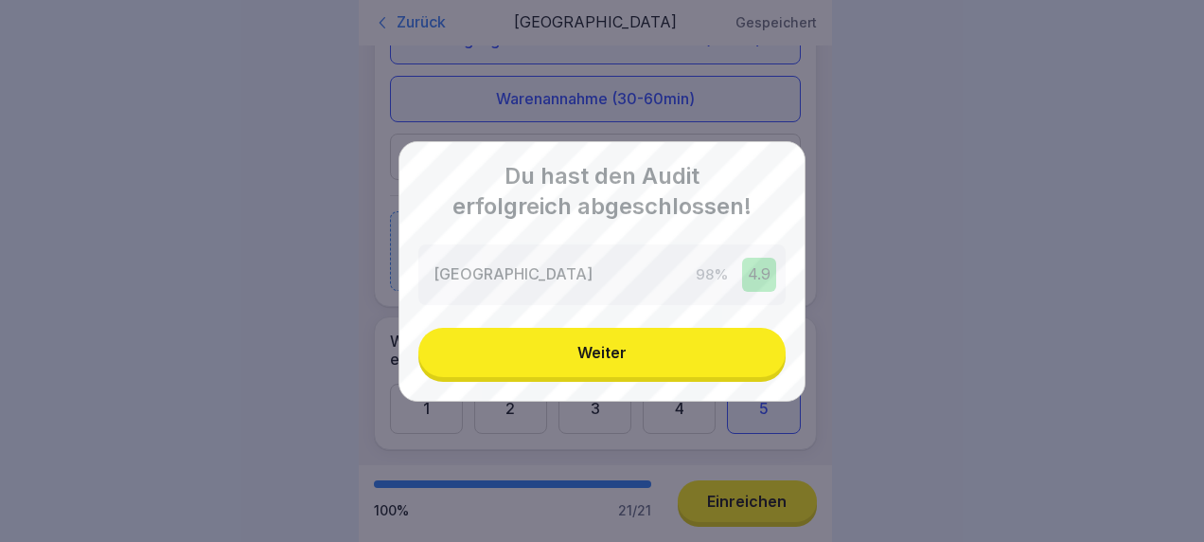
click at [640, 352] on button "Weiter" at bounding box center [602, 352] width 367 height 49
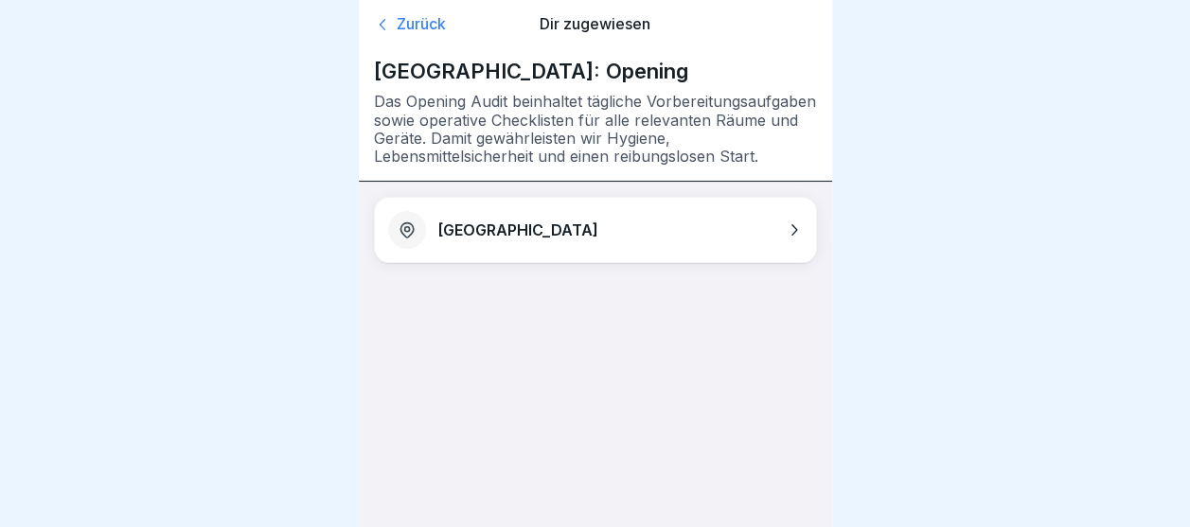
click at [422, 19] on div "Zurück" at bounding box center [444, 24] width 141 height 19
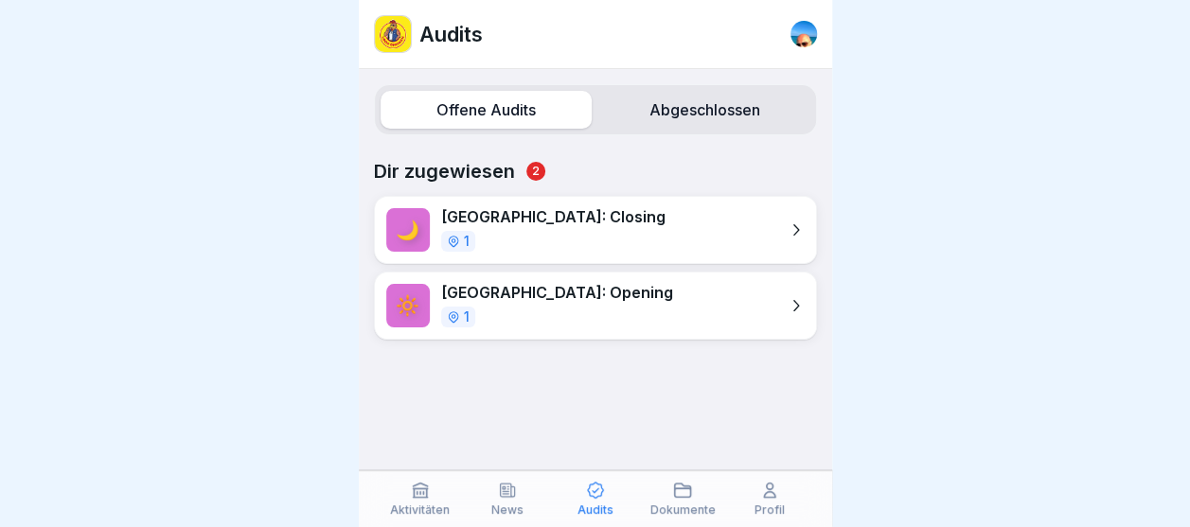
click at [538, 173] on span "2" at bounding box center [535, 171] width 19 height 19
click at [501, 501] on div "News" at bounding box center [508, 499] width 78 height 36
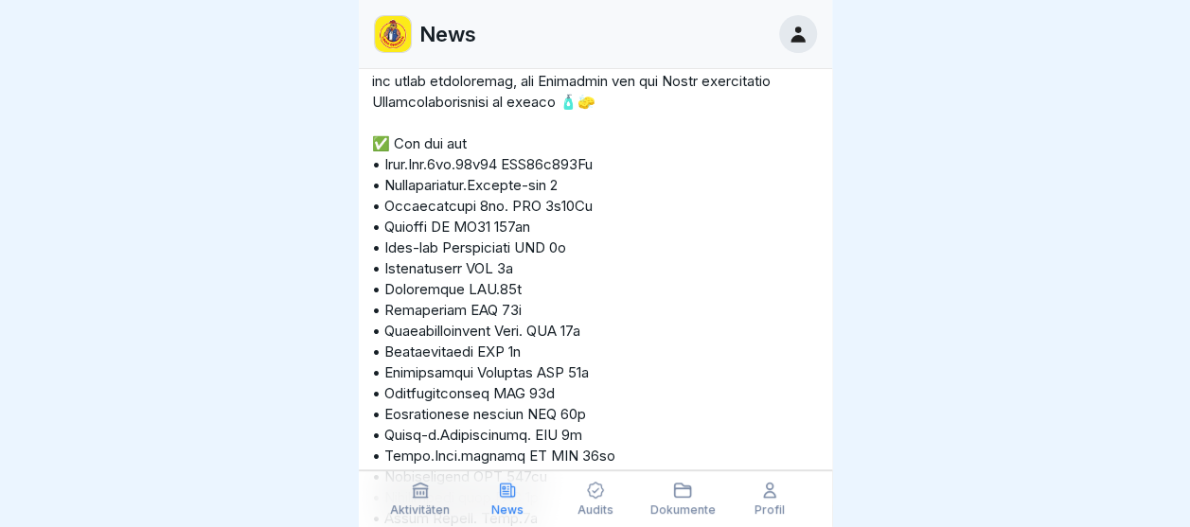
scroll to position [5995, 0]
